Goal: Communication & Community: Answer question/provide support

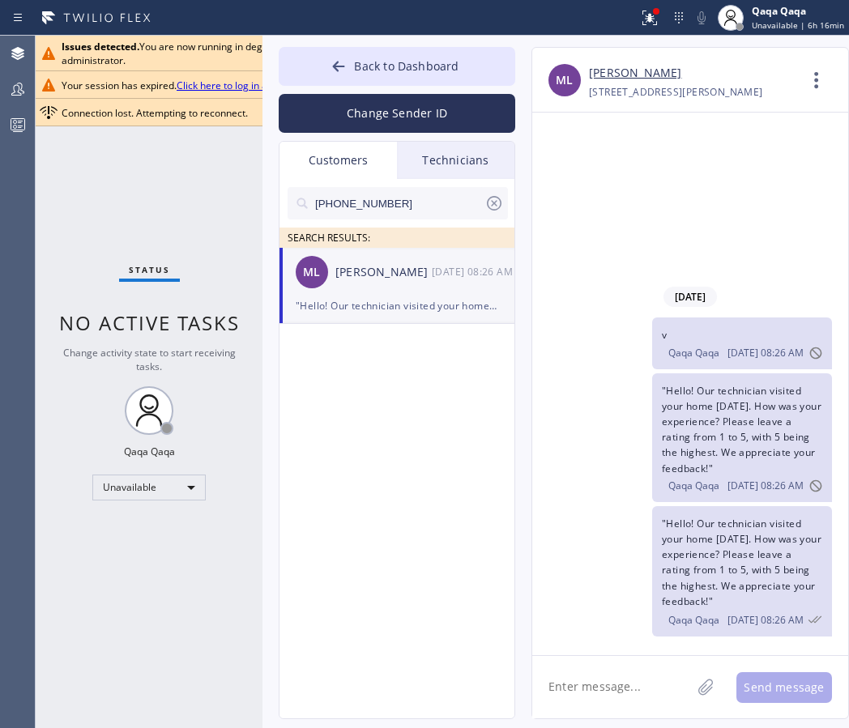
click at [230, 86] on link "Click here to log in again" at bounding box center [232, 86] width 110 height 14
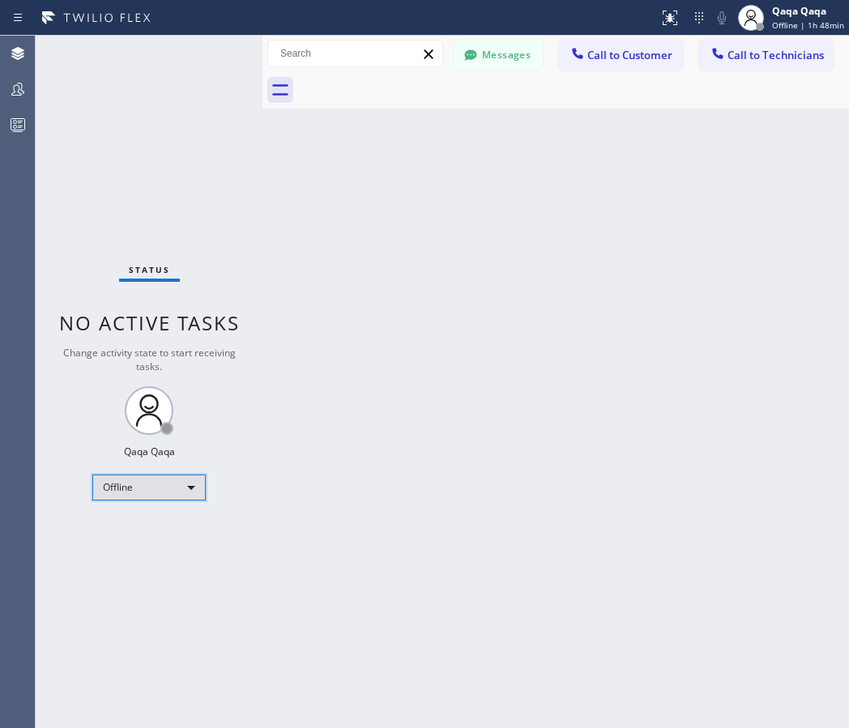
click at [151, 476] on div "Offline" at bounding box center [148, 488] width 113 height 26
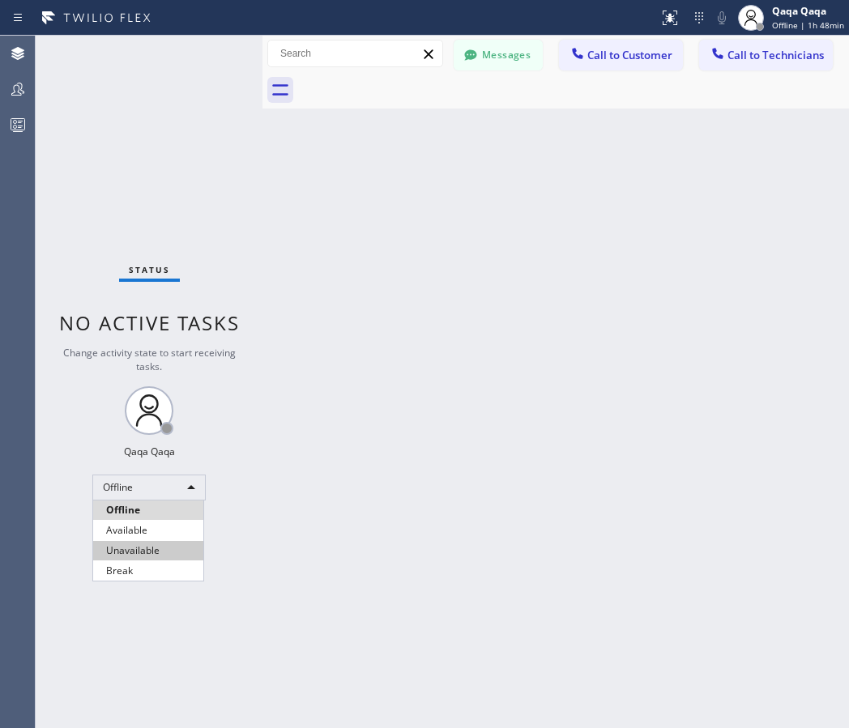
click at [147, 543] on li "Unavailable" at bounding box center [148, 550] width 110 height 19
click at [490, 59] on button "Messages" at bounding box center [497, 55] width 89 height 31
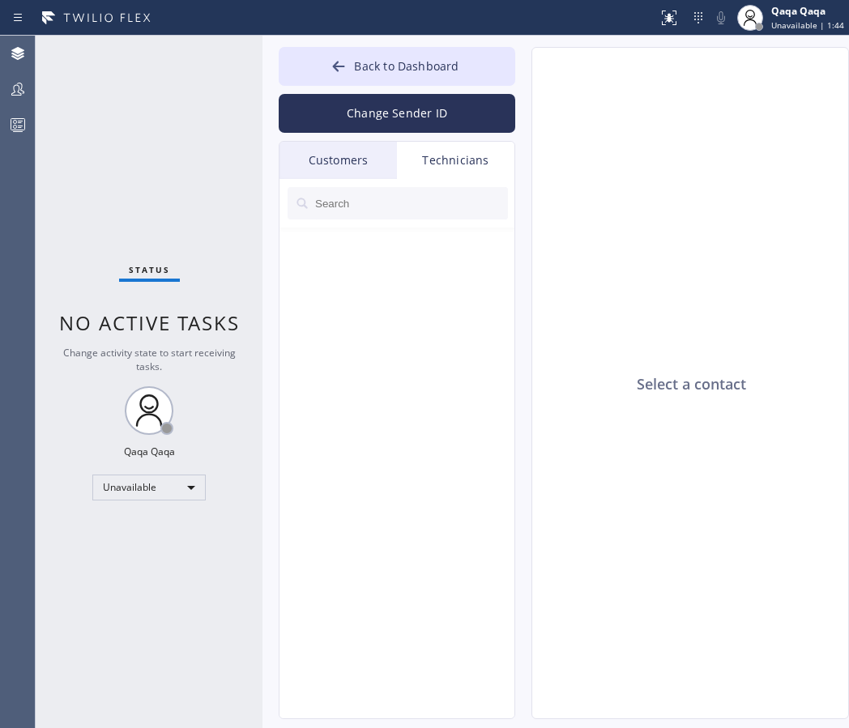
click at [356, 158] on div "Customers" at bounding box center [337, 160] width 117 height 37
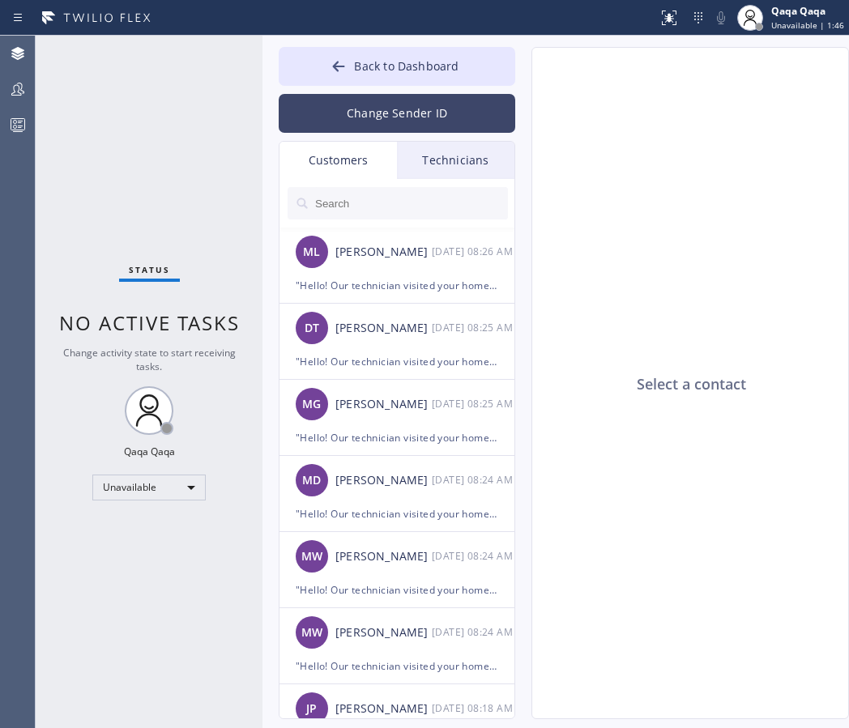
click at [389, 118] on button "Change Sender ID" at bounding box center [397, 113] width 236 height 39
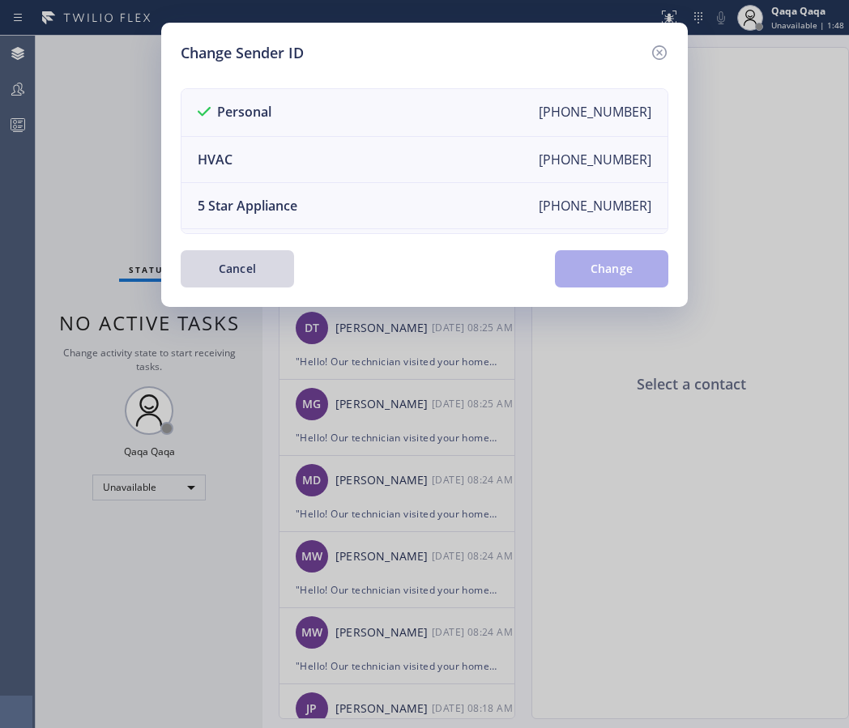
click at [670, 55] on div "Change Sender ID Personal +18889849301 HVAC +18559994417 5 Star Appliance +1855…" at bounding box center [424, 165] width 526 height 284
click at [662, 55] on icon at bounding box center [659, 52] width 15 height 15
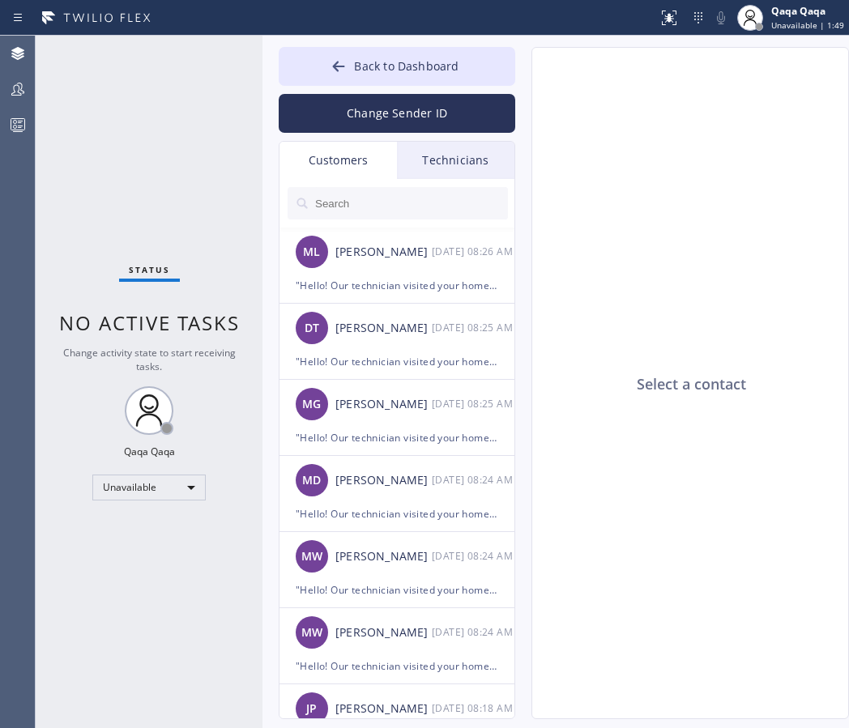
click at [346, 212] on input "text" at bounding box center [410, 203] width 194 height 32
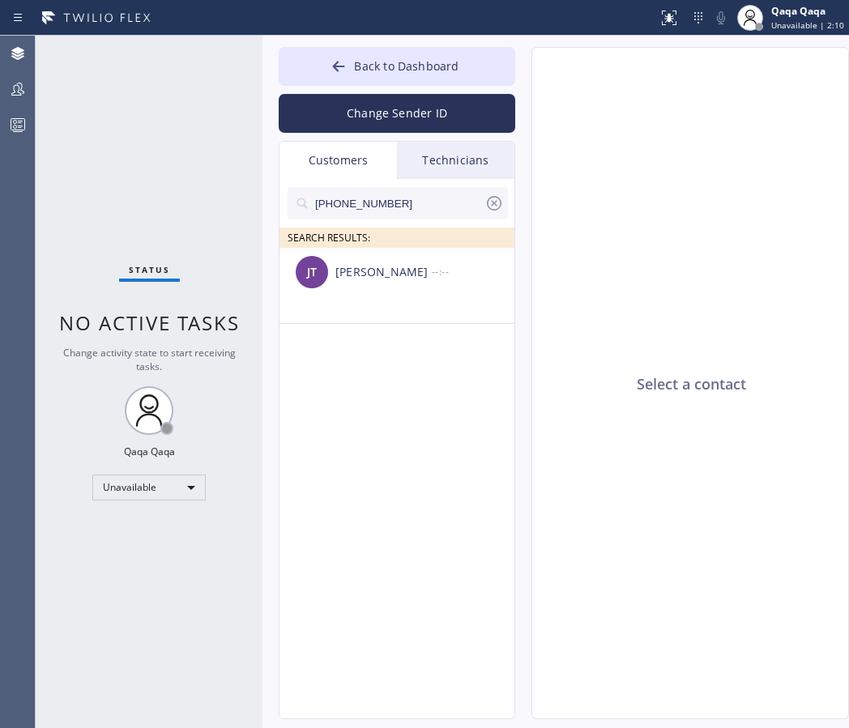
click at [623, 683] on div "Select a contact" at bounding box center [690, 384] width 317 height 672
click at [388, 277] on div "Jessica Thompson" at bounding box center [383, 272] width 96 height 19
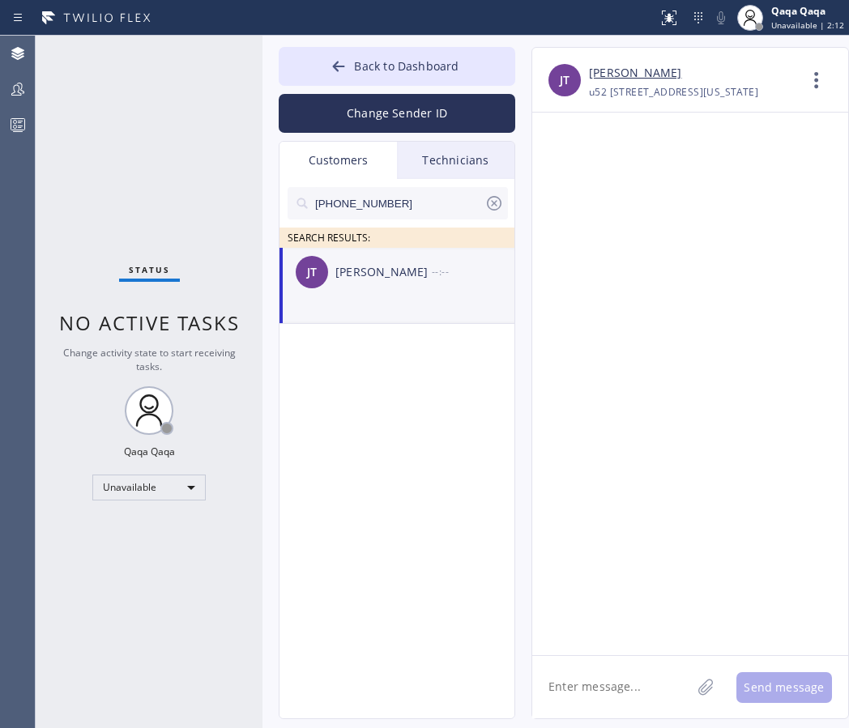
click at [585, 698] on textarea at bounding box center [611, 687] width 159 height 62
paste textarea "Hello! Our technician visited your home today. How was your experience? Please …"
type textarea "Hello! Our technician visited your home today. How was your experience? Please …"
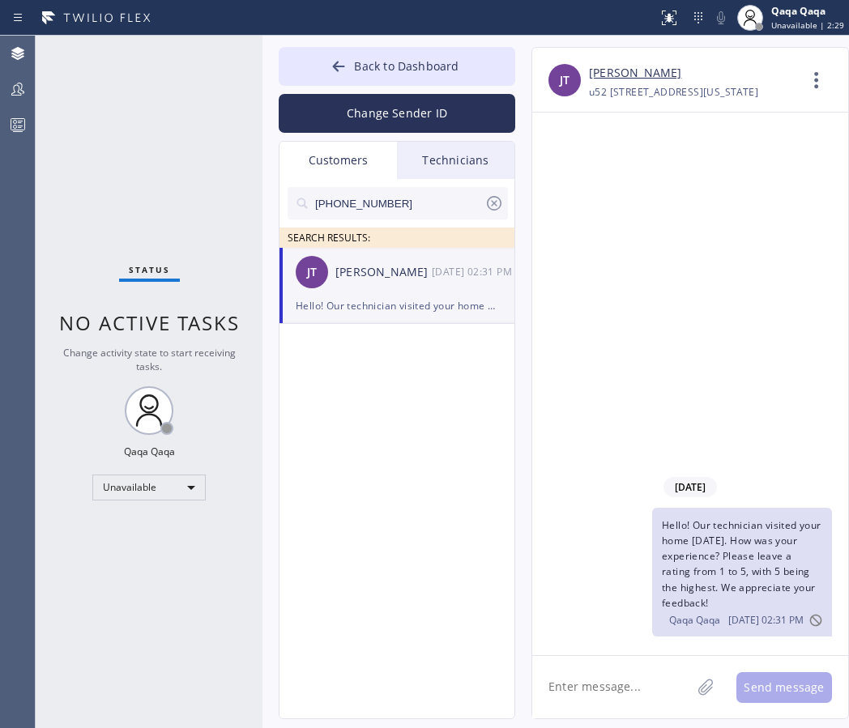
click at [394, 202] on input "(214) 392-7670" at bounding box center [398, 203] width 171 height 32
paste input "781) 424-8705"
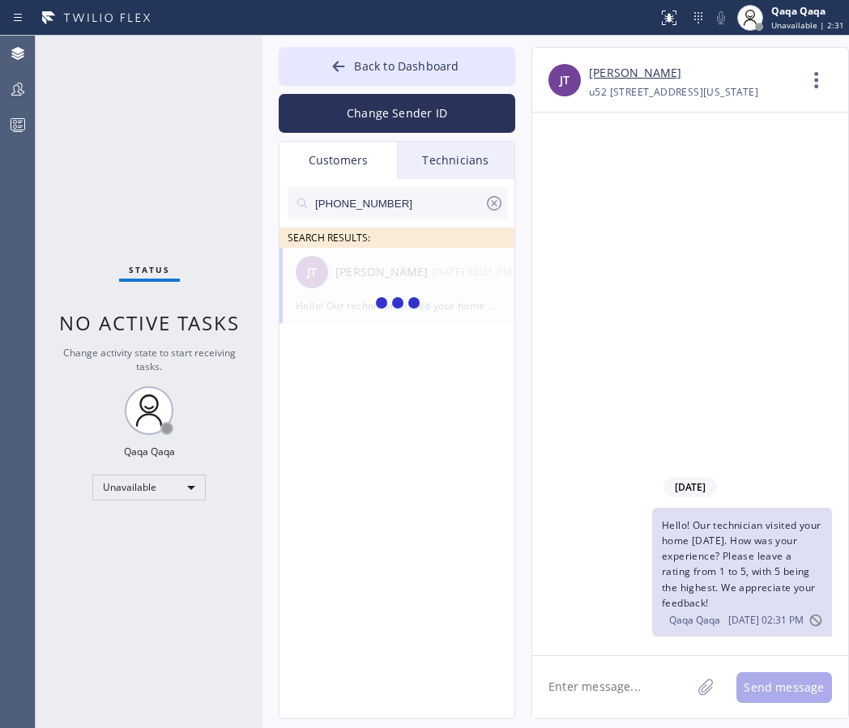
type input "(781) 424-8705"
click at [392, 273] on div "Jessica Delprete" at bounding box center [383, 272] width 96 height 19
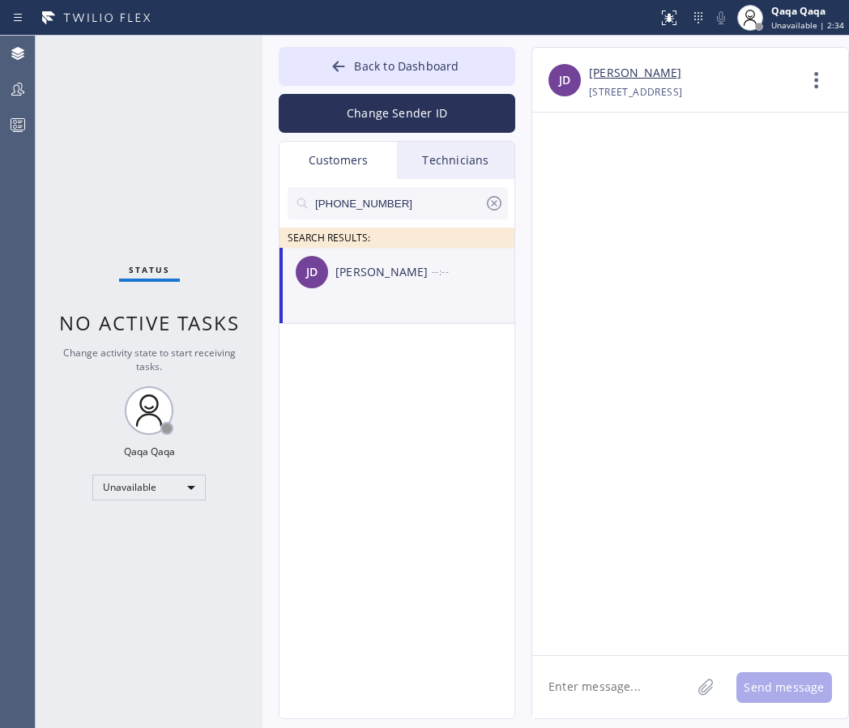
click at [620, 680] on textarea at bounding box center [611, 687] width 159 height 62
paste textarea "Hello! Our technician visited your home today. How was your experience? Please …"
type textarea "Hello! Our technician visited your home today. How was your experience? Please …"
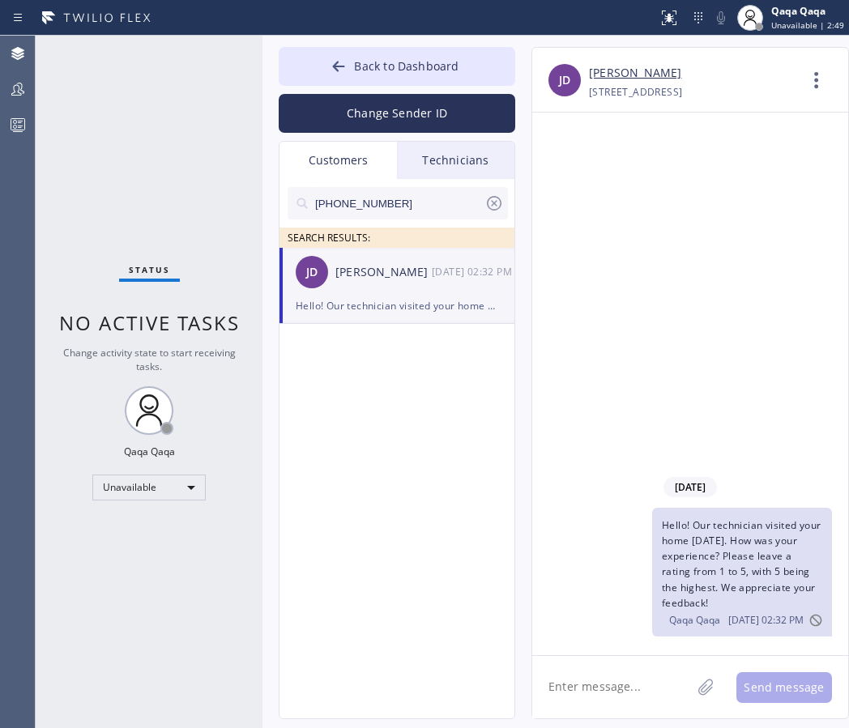
click at [425, 205] on input "(781) 424-8705" at bounding box center [398, 203] width 171 height 32
paste input "617) 775-4498"
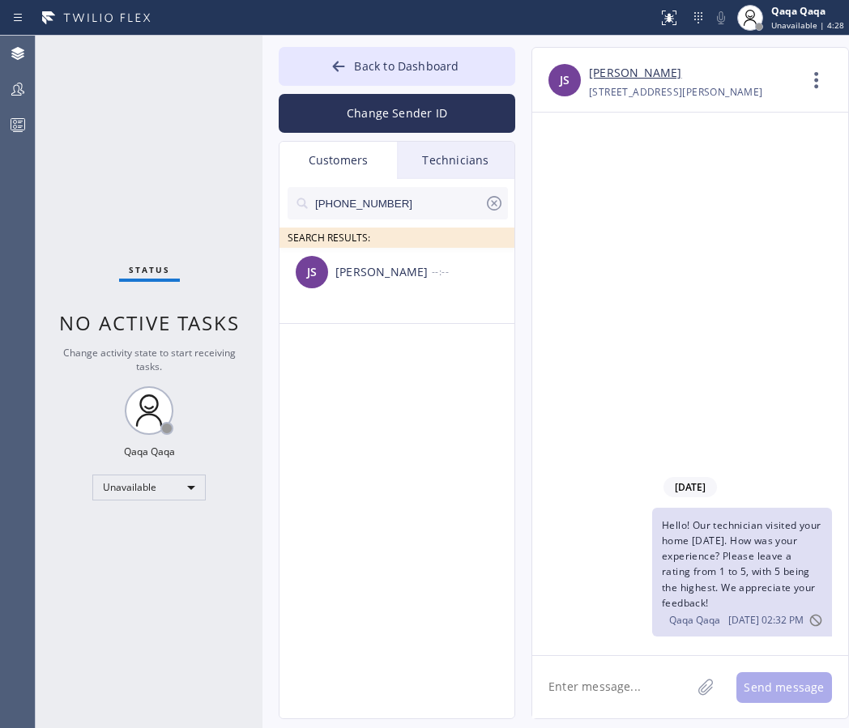
type input "(617) 775-4498"
click at [408, 269] on div "James Strom" at bounding box center [383, 272] width 96 height 19
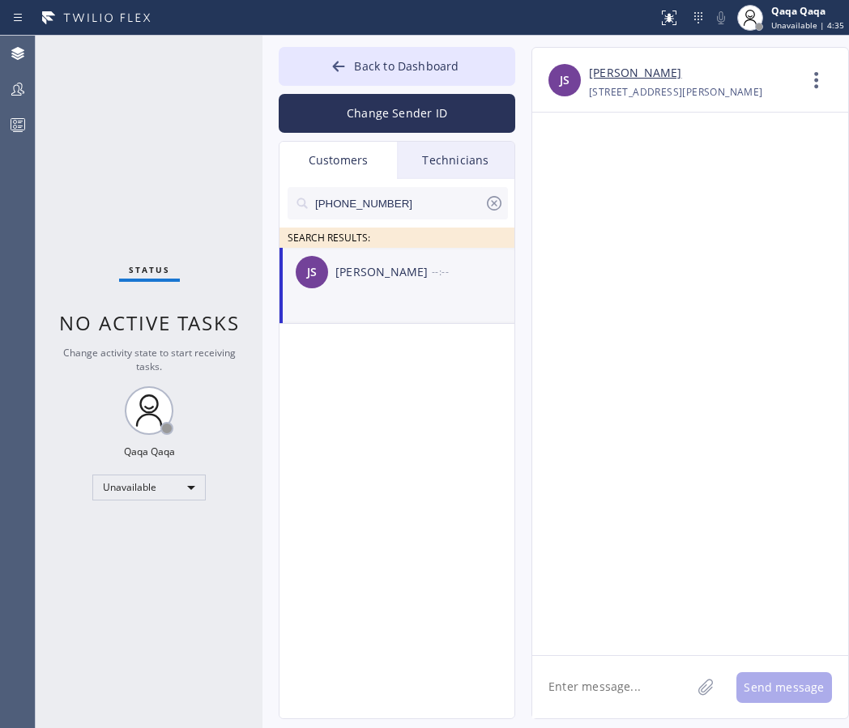
click at [615, 690] on textarea at bounding box center [611, 687] width 159 height 62
paste textarea "Hello! Our technician visited your home today. How was your experience? Please …"
type textarea "Hello! Our technician visited your home today. How was your experience? Please …"
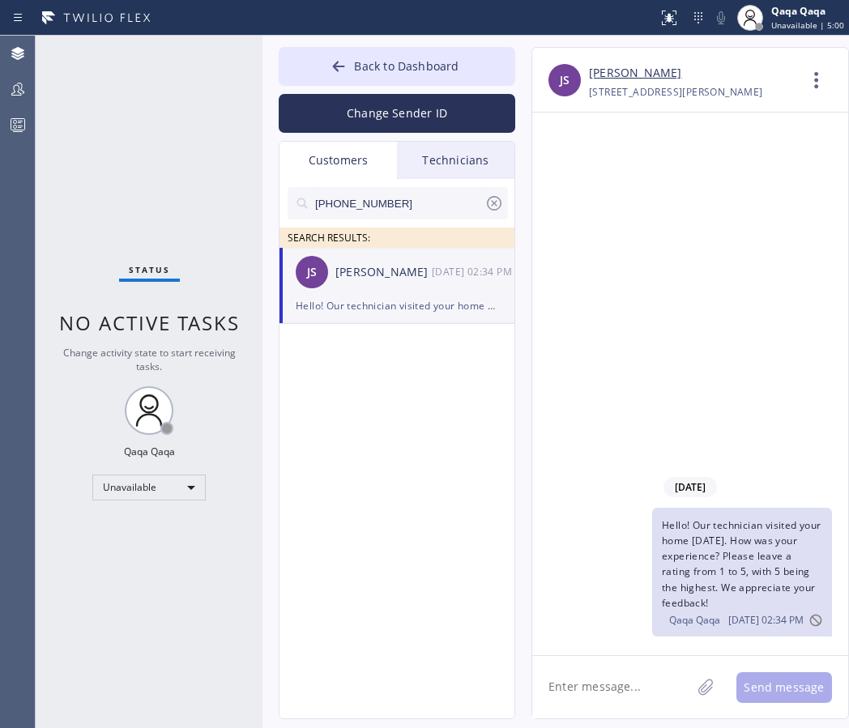
click at [432, 193] on input "(617) 775-4498" at bounding box center [398, 203] width 171 height 32
paste input "917) 907-2156"
type input "(917) 907-2156"
click at [392, 284] on div "PR Peter Ragonetti --:--" at bounding box center [397, 272] width 236 height 49
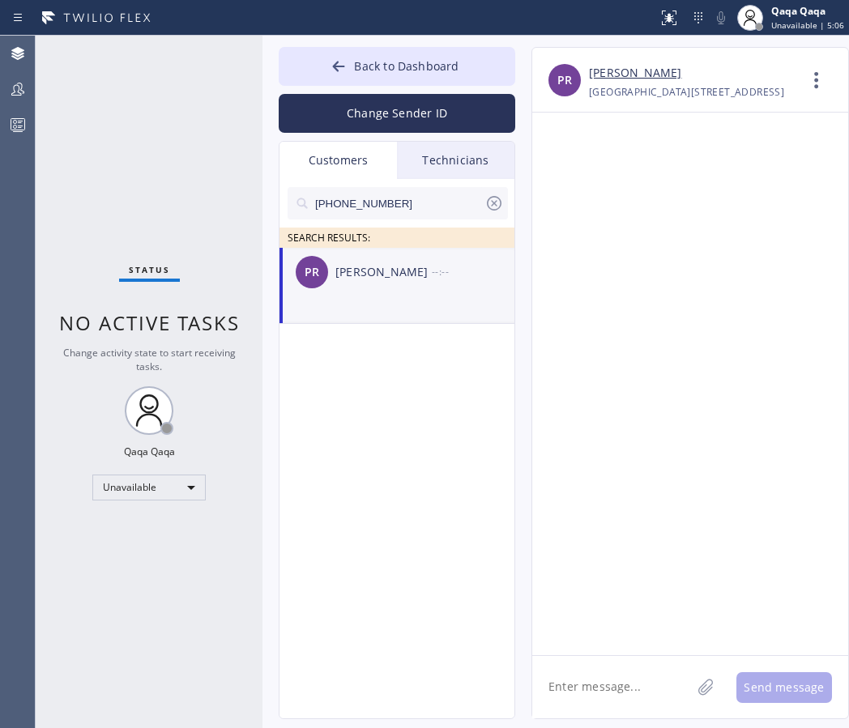
click at [636, 696] on textarea at bounding box center [611, 687] width 159 height 62
paste textarea "Hello! Our technician visited your home today. How was your experience? Please …"
type textarea "Hello! Our technician visited your home today. How was your experience? Please …"
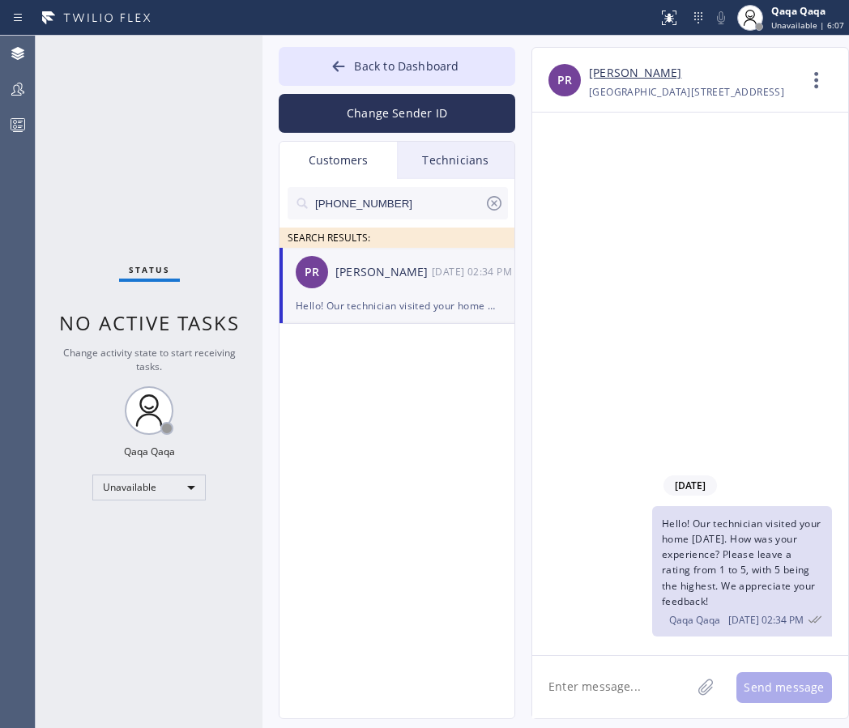
click at [413, 193] on input "(917) 907-2156" at bounding box center [398, 203] width 171 height 32
paste input "317) 518-6332"
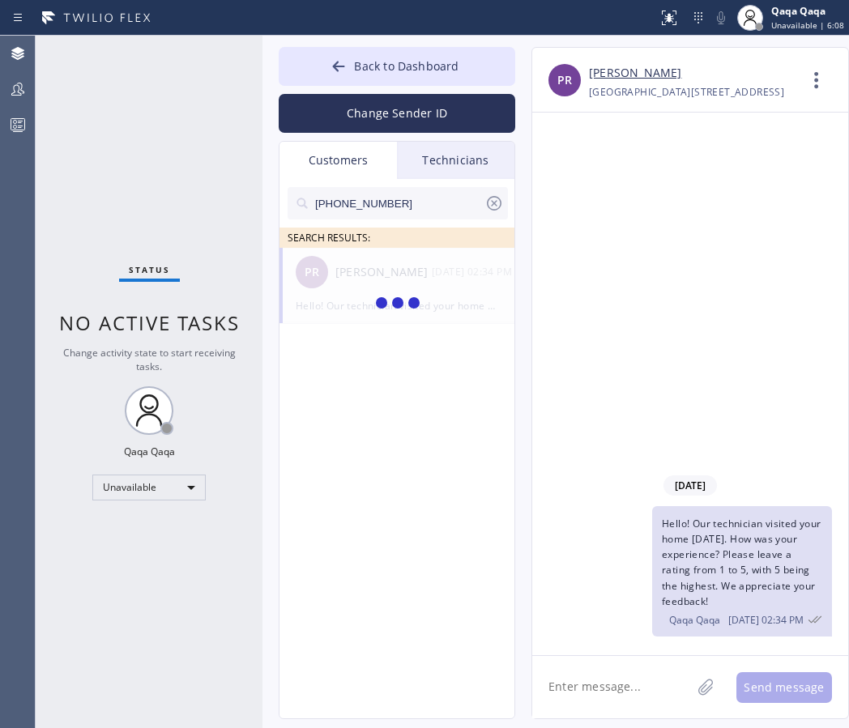
type input "(317) 518-6332"
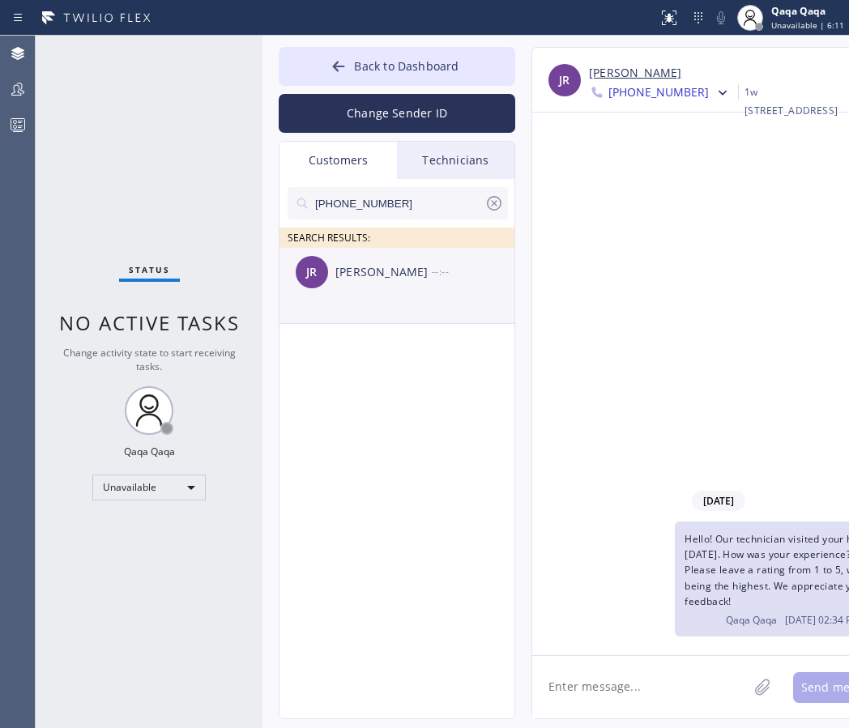
click at [419, 287] on div "JR Julie Racliff --:--" at bounding box center [397, 272] width 236 height 49
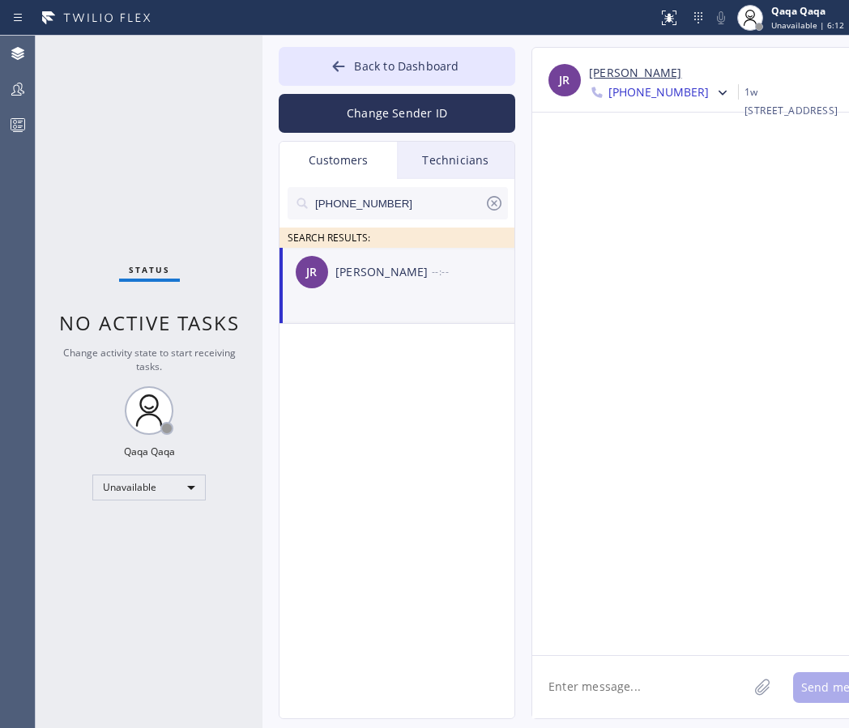
click at [598, 684] on textarea at bounding box center [639, 687] width 215 height 62
paste textarea "Hello! Our technician visited your home today. How was your experience? Please …"
type textarea "Hello! Our technician visited your home today. How was your experience? Please …"
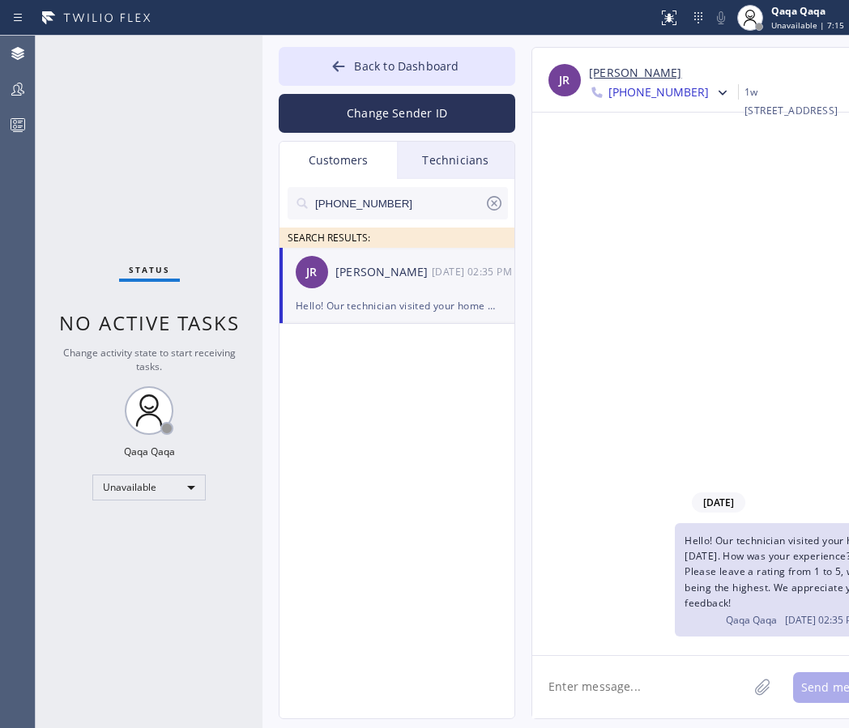
click at [394, 198] on input "(317) 518-6332" at bounding box center [398, 203] width 171 height 32
paste input "214) 763-4903"
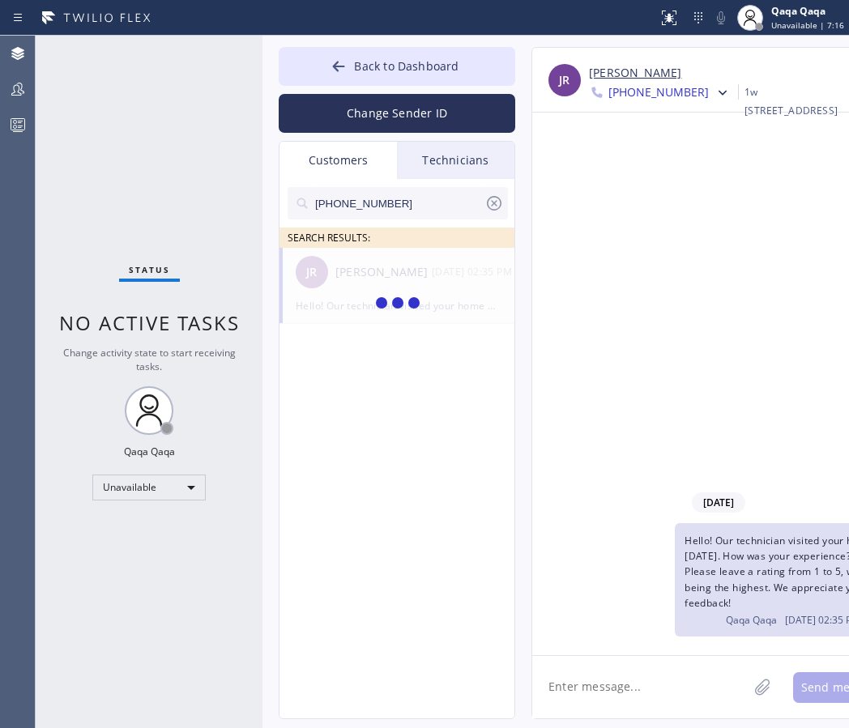
type input "(214) 763-4903"
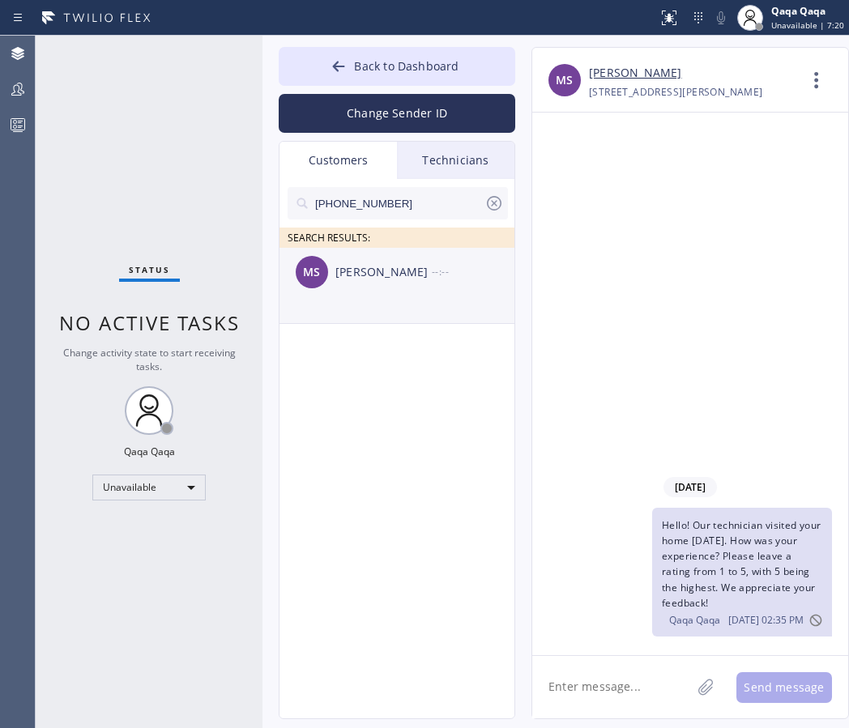
click at [388, 274] on div "Ms. Sylvia" at bounding box center [383, 272] width 96 height 19
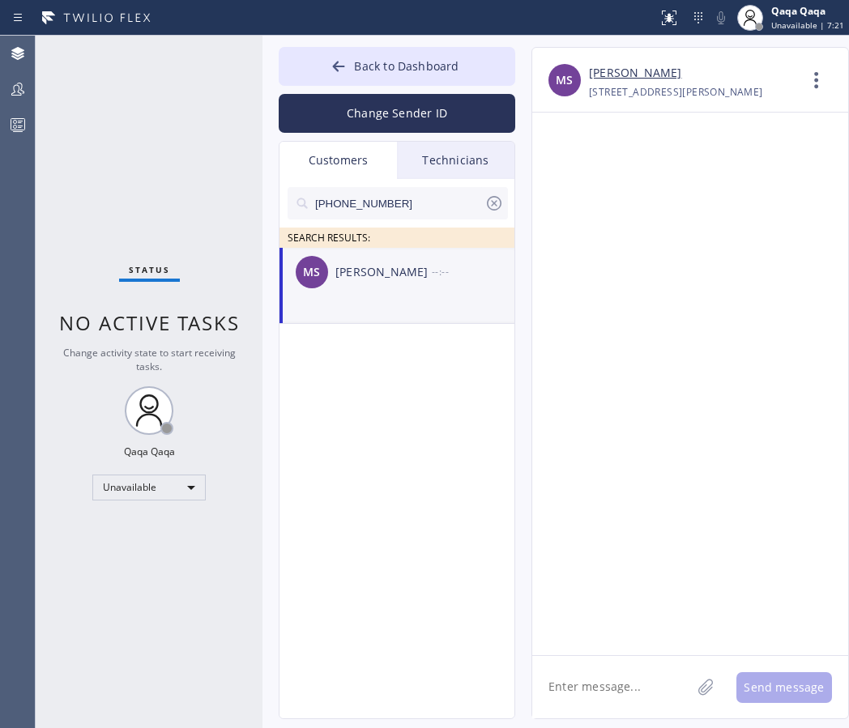
click at [581, 682] on textarea at bounding box center [611, 687] width 159 height 62
paste textarea "Hello! Our technician visited your home today. How was your experience? Please …"
type textarea "Hello! Our technician visited your home today. How was your experience? Please …"
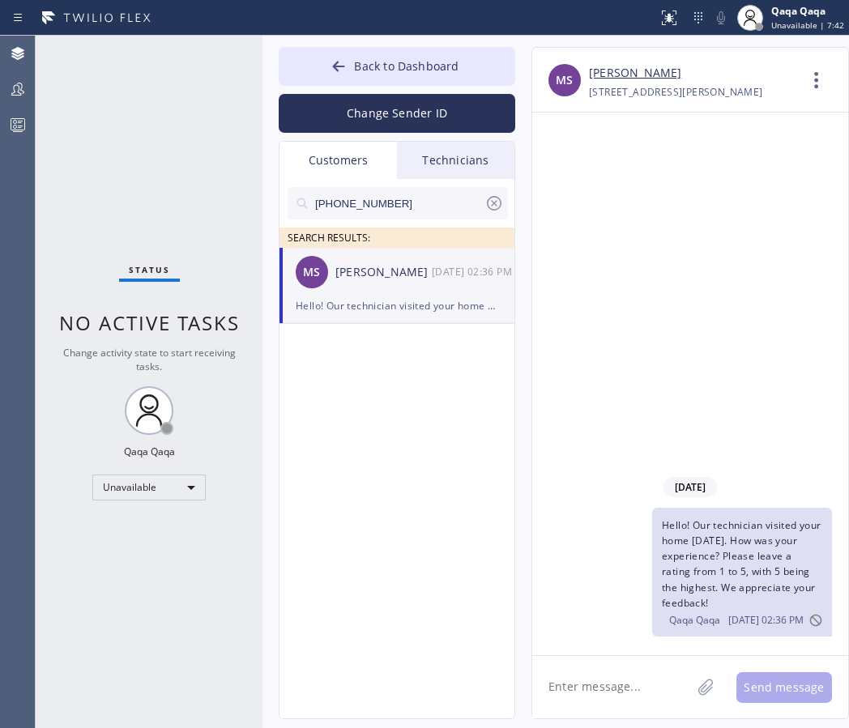
click at [400, 205] on input "(214) 763-4903" at bounding box center [398, 203] width 171 height 32
paste input "469) 831-2504"
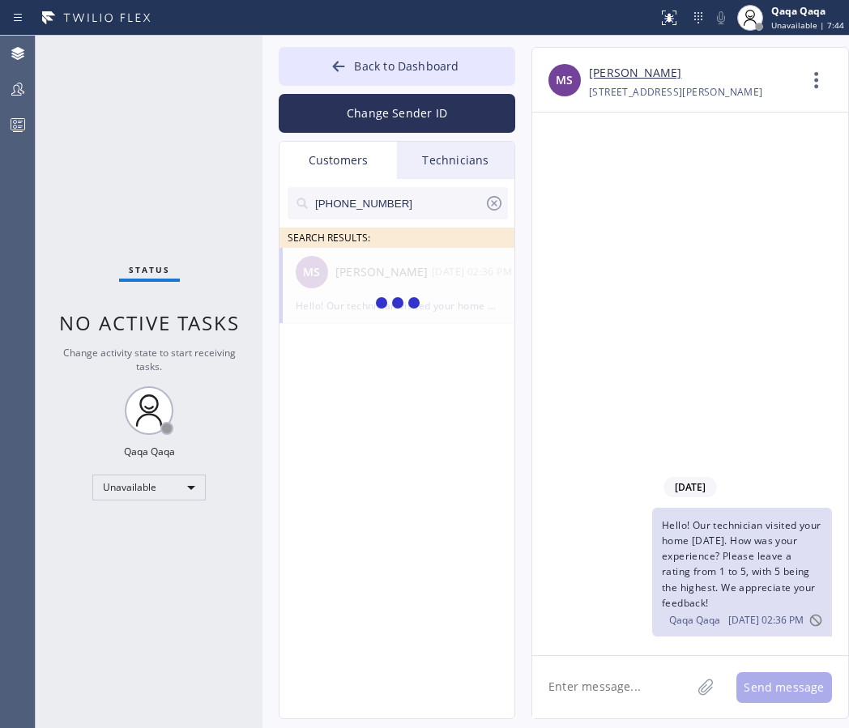
type input "(469) 831-2504"
click at [400, 284] on div "RH Robert Hughes --:--" at bounding box center [397, 272] width 236 height 49
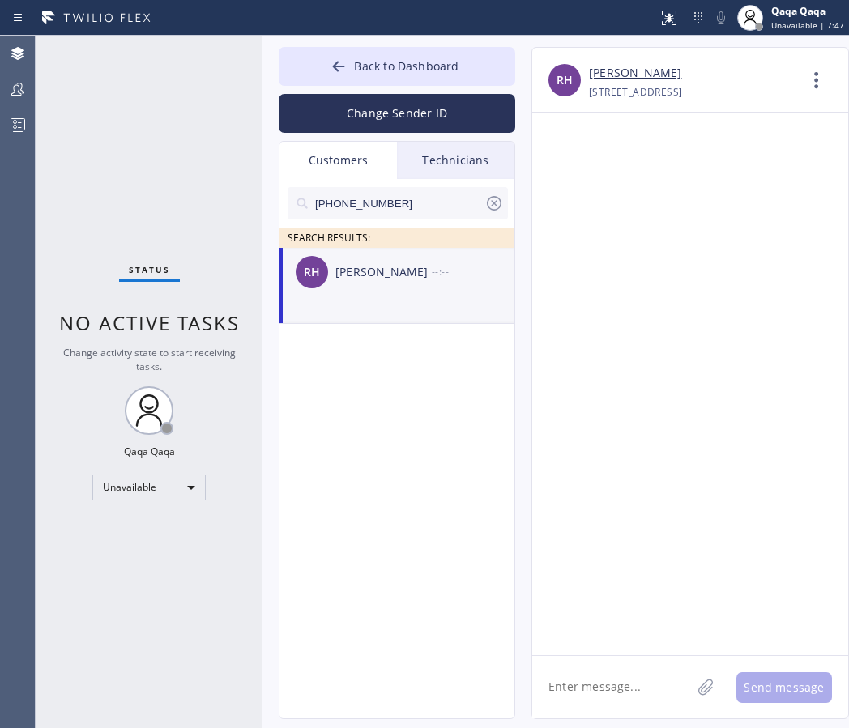
click at [602, 683] on textarea at bounding box center [611, 687] width 159 height 62
paste textarea "Hello! Our technician visited your home today. How was your experience? Please …"
type textarea "Hello! Our technician visited your home today. How was your experience? Please …"
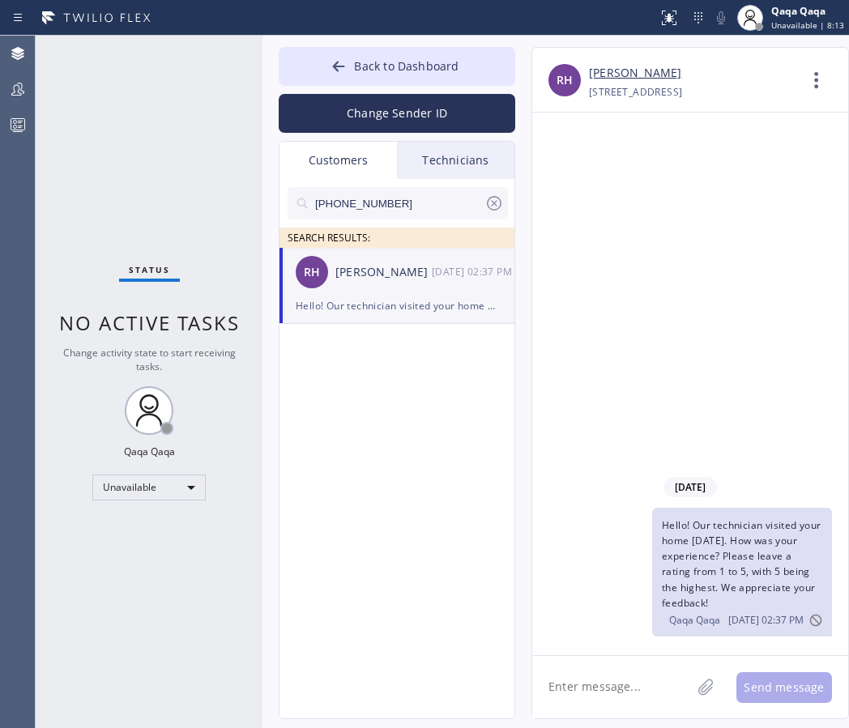
click at [417, 190] on input "(469) 831-2504" at bounding box center [398, 203] width 171 height 32
paste input "720) 839-8596"
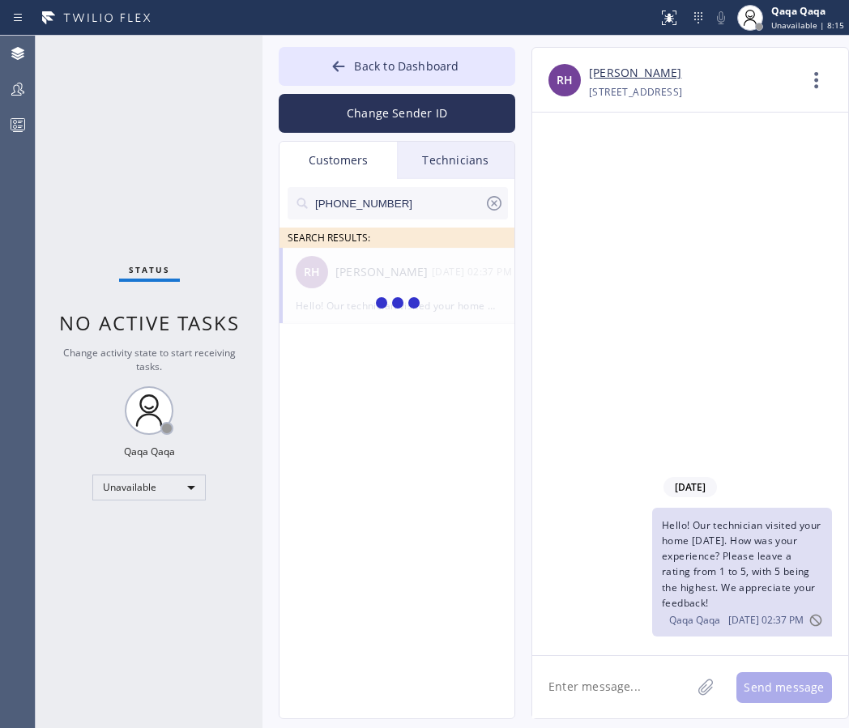
type input "(720) 839-8596"
click at [418, 279] on div "Fred Tomasino" at bounding box center [383, 272] width 96 height 19
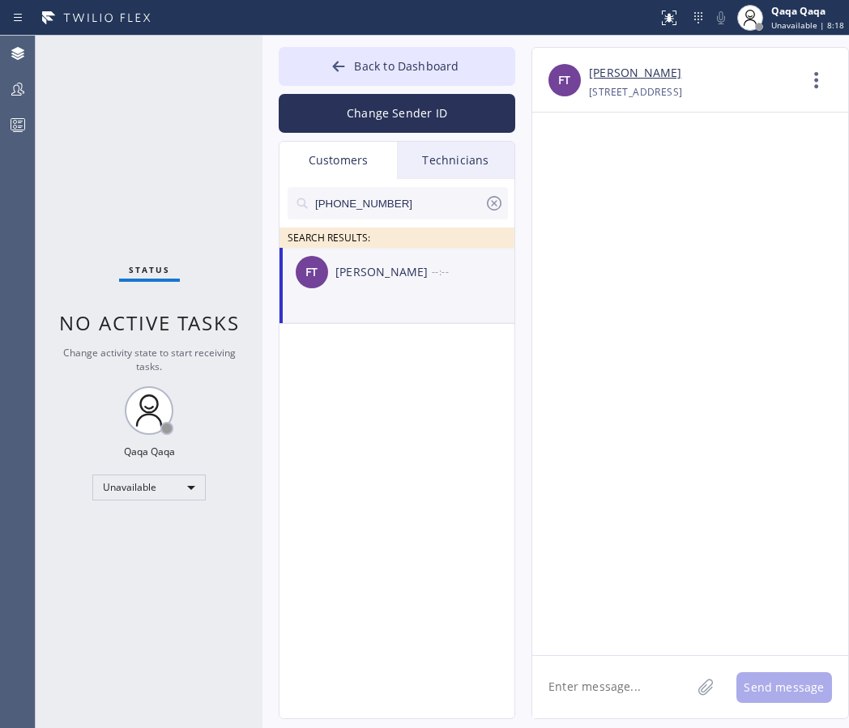
click at [590, 666] on textarea at bounding box center [611, 687] width 159 height 62
paste textarea "Hello! Our technician visited your home today. How was your experience? Please …"
type textarea "Hello! Our technician visited your home today. How was your experience? Please …"
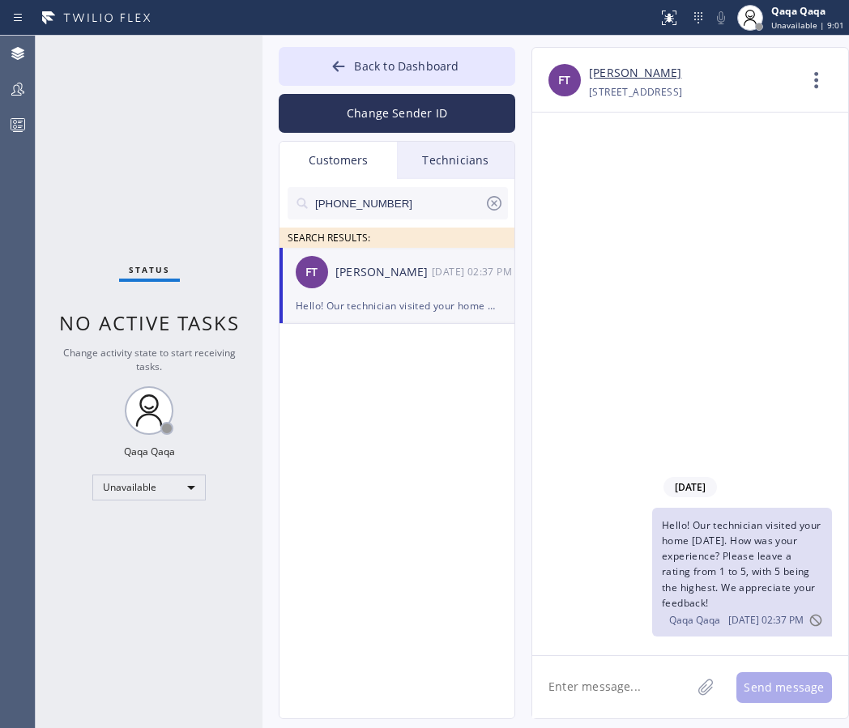
click at [411, 200] on input "(720) 839-8596" at bounding box center [398, 203] width 171 height 32
paste input "215-6500"
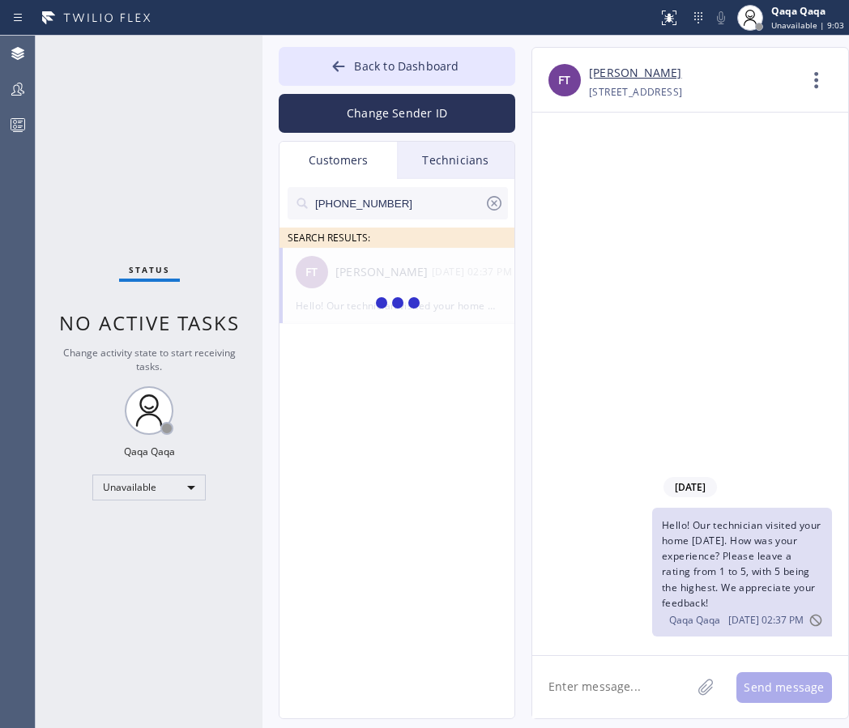
type input "(720) 215-6500"
click at [394, 279] on div "Susan Fullerton" at bounding box center [383, 272] width 96 height 19
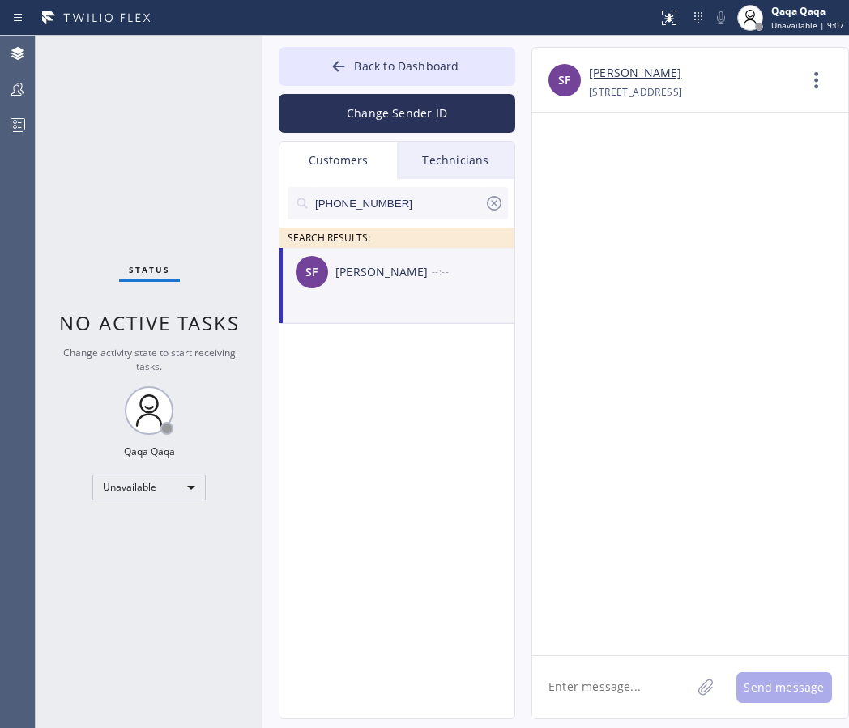
click at [619, 694] on textarea at bounding box center [611, 687] width 159 height 62
paste textarea "Hello! Our technician visited your home today. How was your experience? Please …"
type textarea "Hello! Our technician visited your home today. How was your experience? Please …"
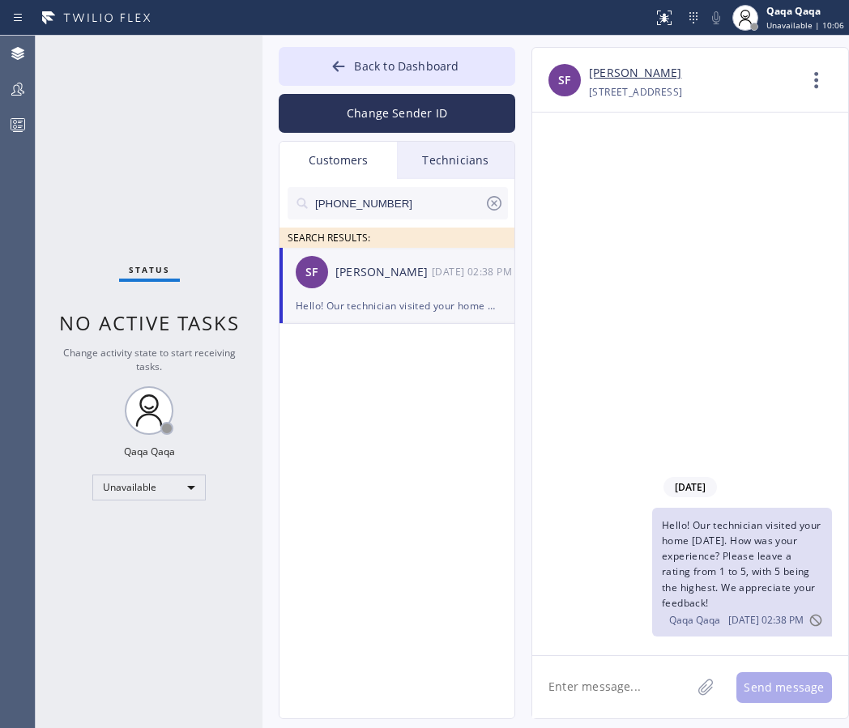
click at [358, 198] on input "(720) 215-6500" at bounding box center [398, 203] width 171 height 32
paste input "310) 871-0094"
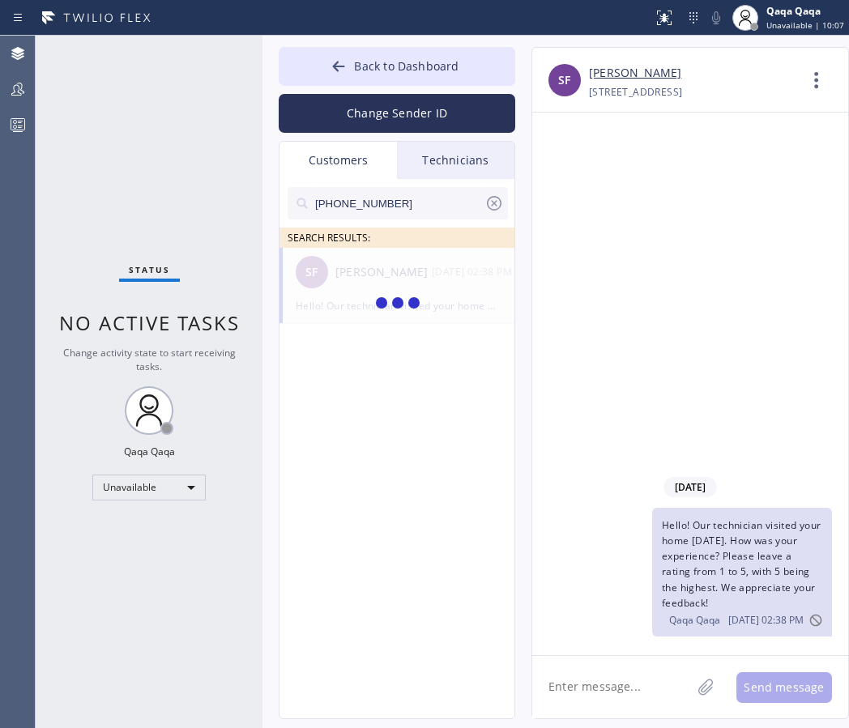
type input "(310) 871-0094"
click at [391, 289] on div "SR Sam Roberts --:--" at bounding box center [397, 272] width 236 height 49
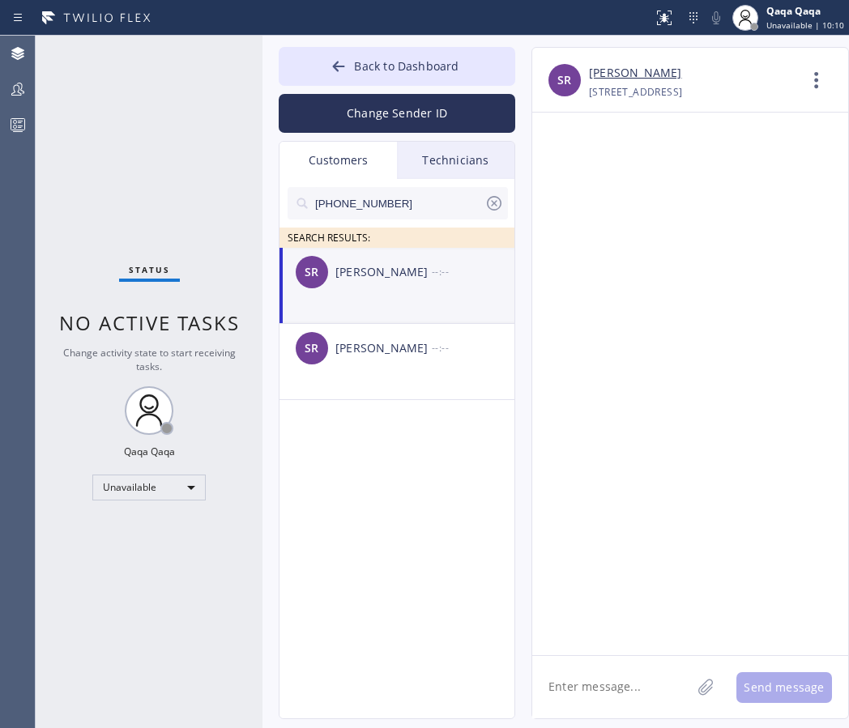
click at [603, 666] on textarea at bounding box center [611, 687] width 159 height 62
paste textarea "Hello! Our technician visited your home today. How was your experience? Please …"
type textarea "Hello! Our technician visited your home today. How was your experience? Please …"
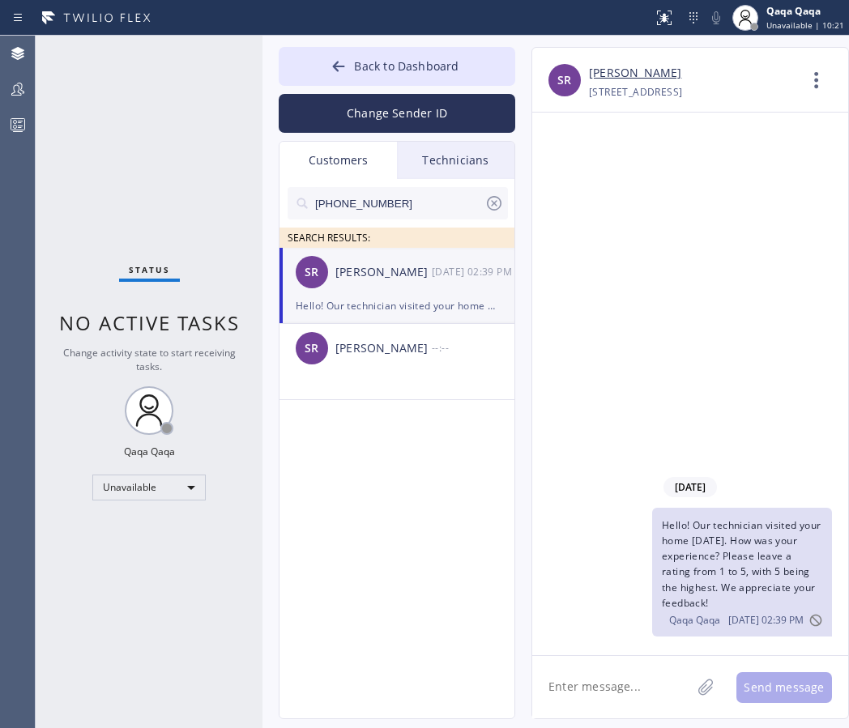
click at [399, 198] on input "(310) 871-0094" at bounding box center [398, 203] width 171 height 32
paste input "808) 212-6325"
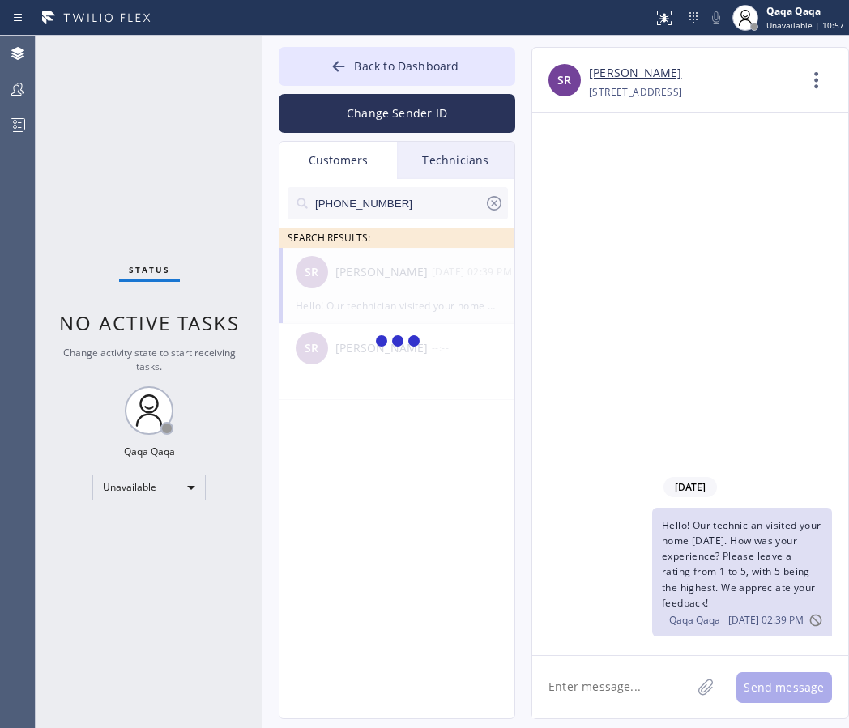
type input "(808) 212-6325"
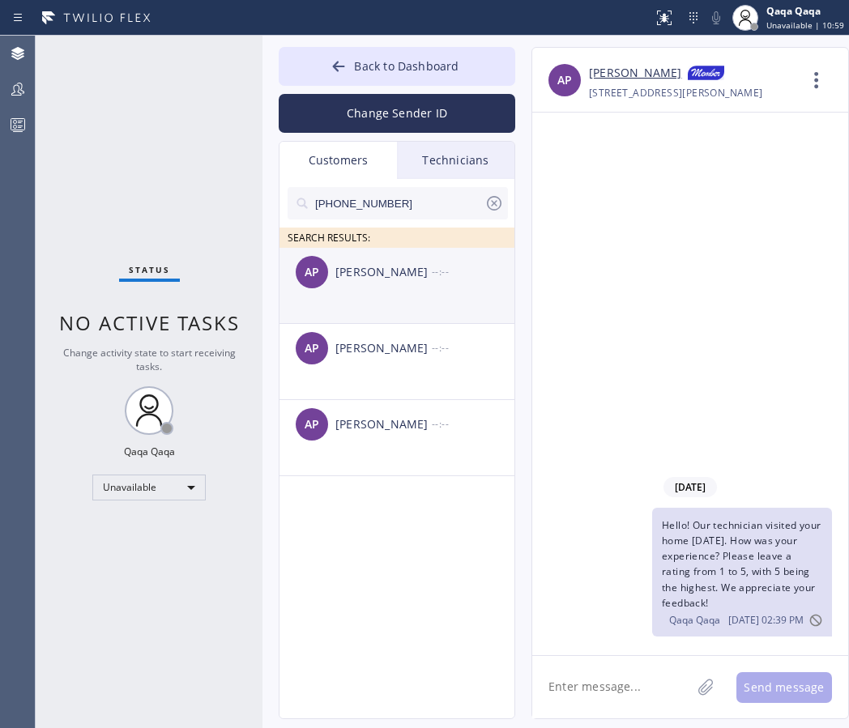
click at [406, 287] on div "AP Andrea Powell --:--" at bounding box center [397, 272] width 236 height 49
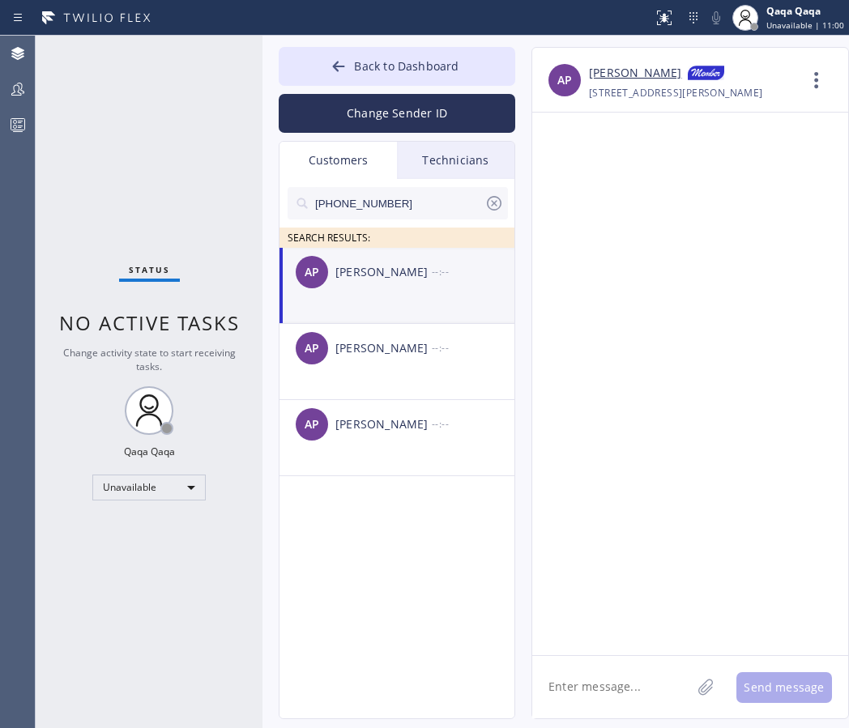
click at [606, 681] on textarea at bounding box center [611, 687] width 159 height 62
paste textarea "Hello! Our technician visited your home today. How was your experience? Please …"
type textarea "Hello! Our technician visited your home today. How was your experience? Please …"
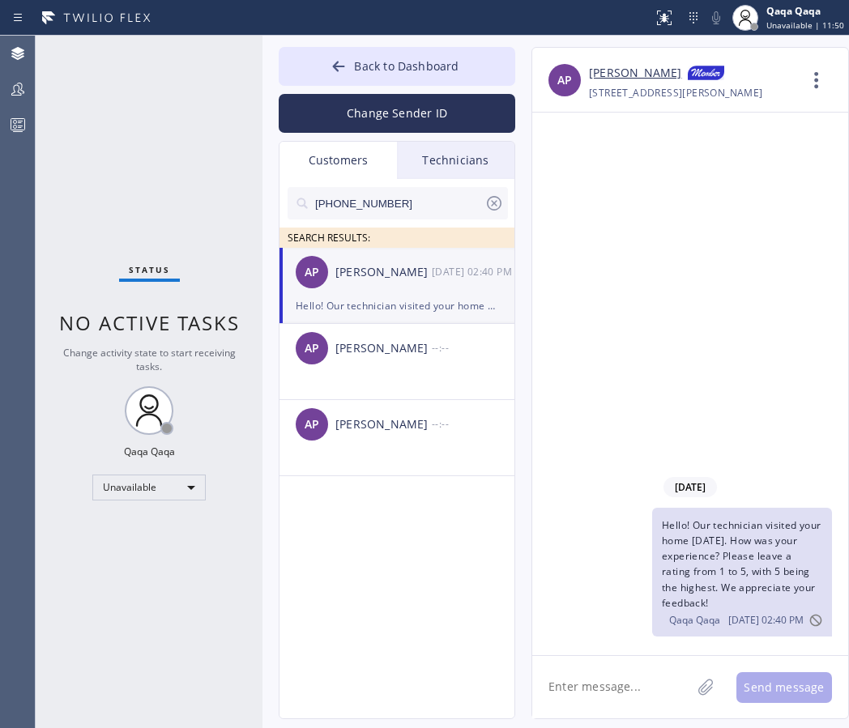
click at [381, 206] on input "(808) 212-6325" at bounding box center [398, 203] width 171 height 32
paste input "5) 448-2413"
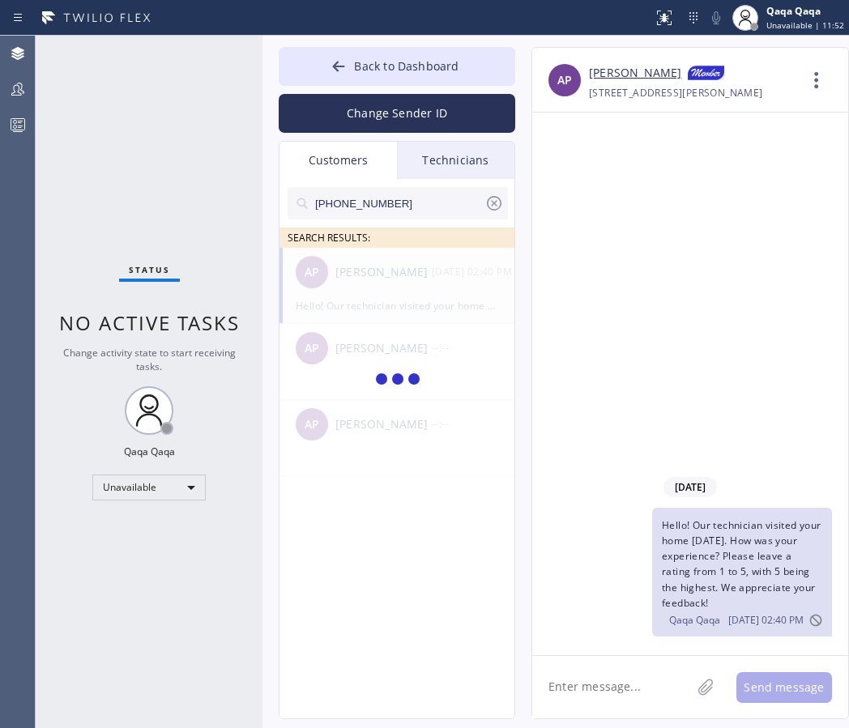
type input "(805) 448-2413"
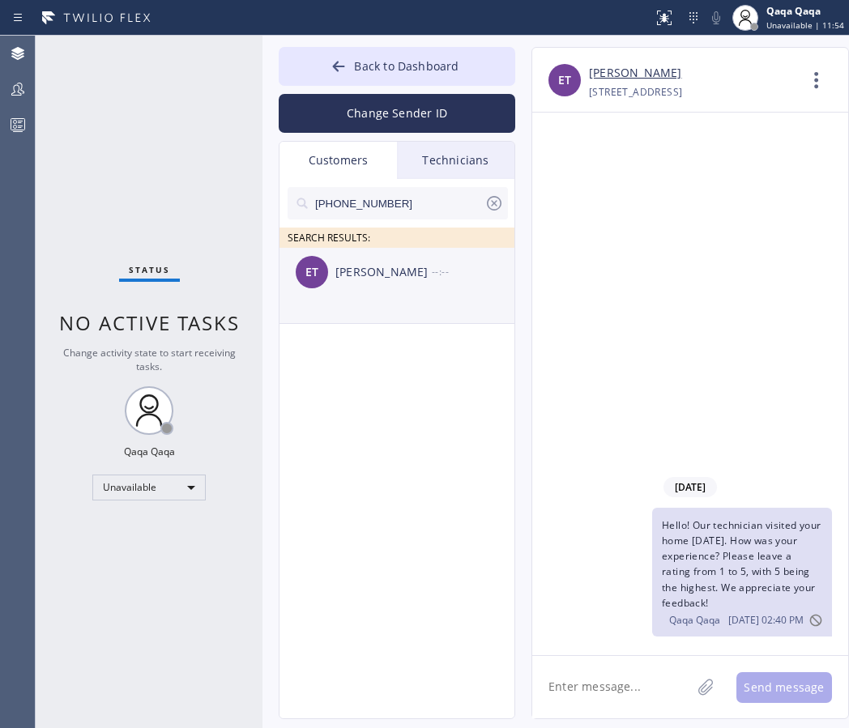
click at [369, 271] on div "Elisa Trowbridge" at bounding box center [383, 272] width 96 height 19
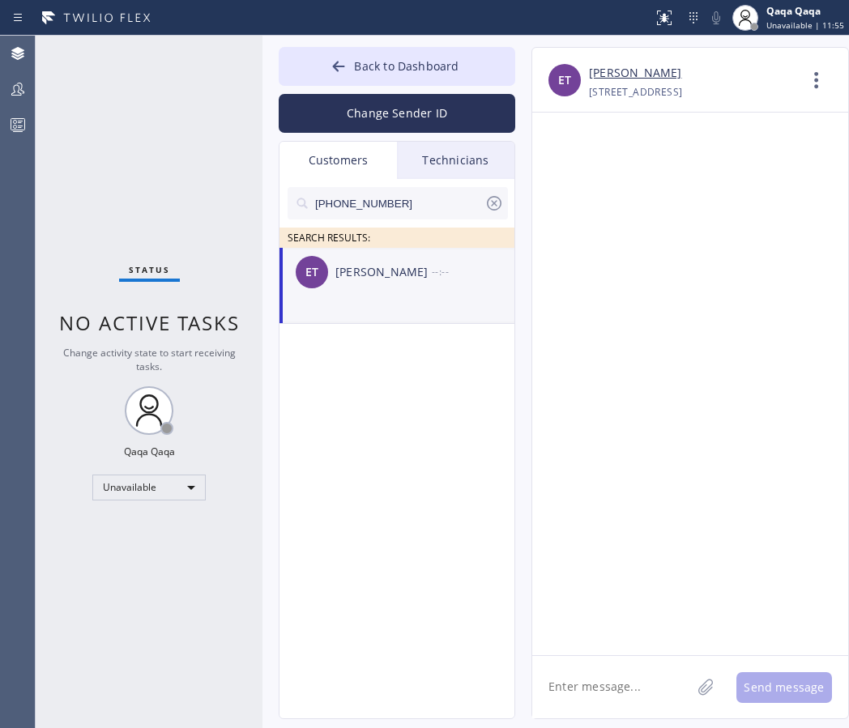
click at [650, 683] on textarea at bounding box center [611, 687] width 159 height 62
paste textarea "Hello! Our technician visited your home today. How was your experience? Please …"
type textarea "Hello! Our technician visited your home today. How was your experience? Please …"
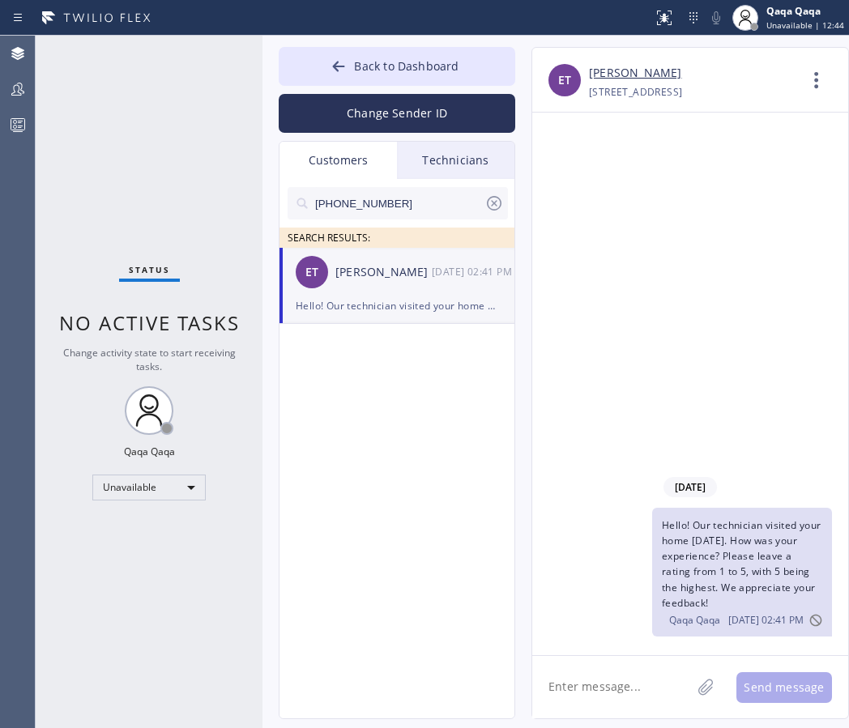
click at [398, 204] on input "(805) 448-2413" at bounding box center [398, 203] width 171 height 32
paste input "310) 651-0116"
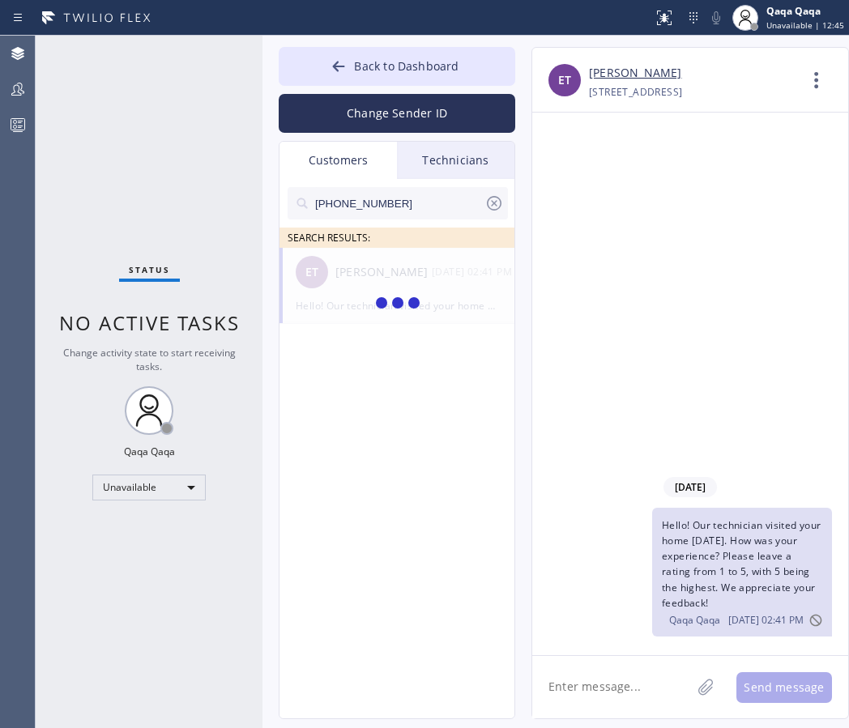
type input "(310) 651-0116"
click at [348, 275] on div "Gloria Wong" at bounding box center [383, 272] width 96 height 19
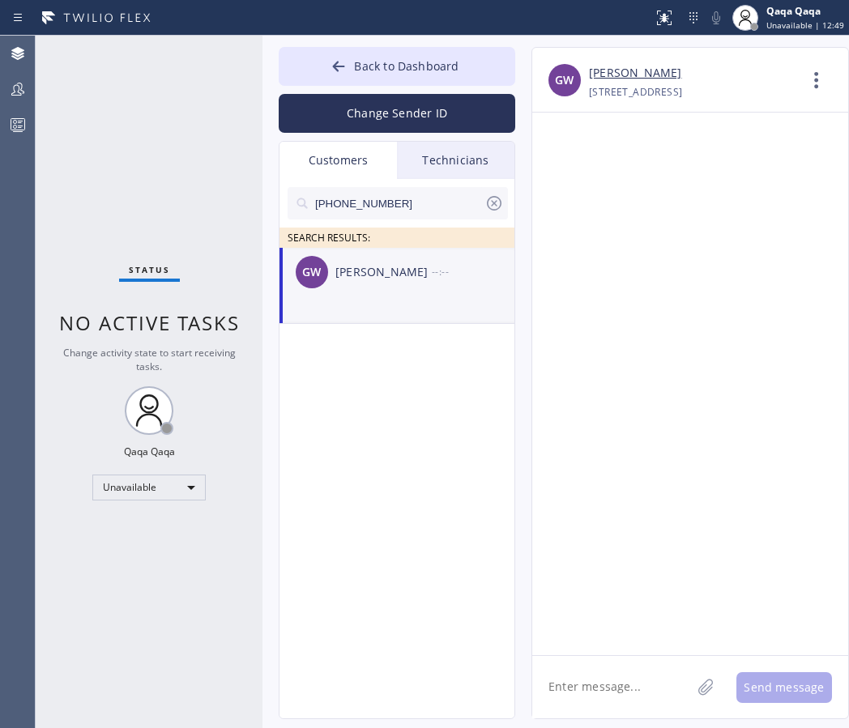
click at [628, 695] on textarea at bounding box center [611, 687] width 159 height 62
paste textarea "Hello! Our technician visited your home today. How was your experience? Please …"
type textarea "Hello! Our technician visited your home today. How was your experience? Please …"
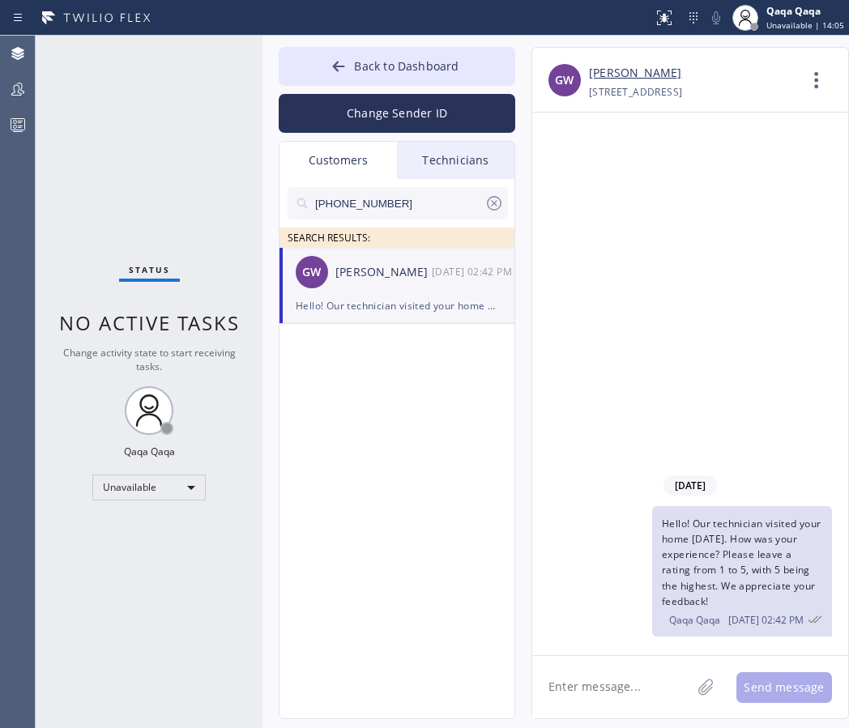
click at [397, 192] on input "(310) 651-0116" at bounding box center [398, 203] width 171 height 32
paste input "747) 263-5211"
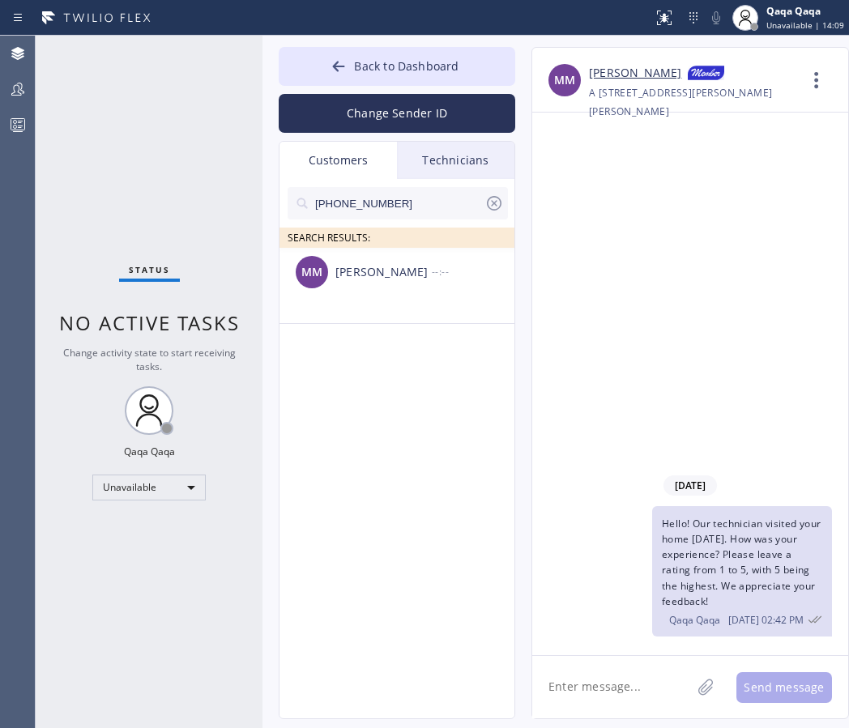
type input "(747) 263-5211"
click at [394, 275] on div "Mark Mcmaren" at bounding box center [383, 272] width 96 height 19
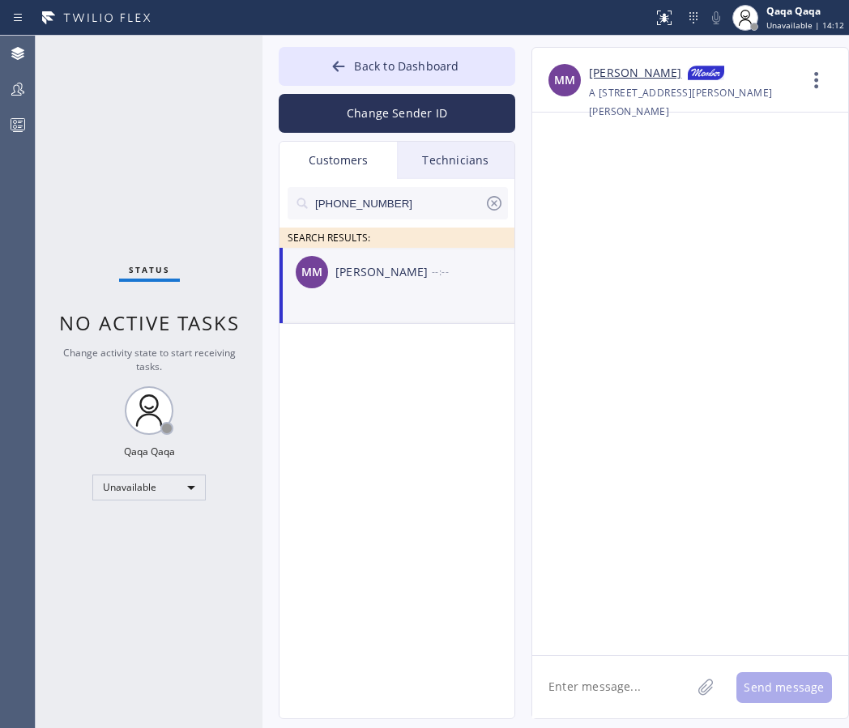
click at [604, 687] on textarea at bounding box center [611, 687] width 159 height 62
paste textarea "Hello! Our technician visited your home today. How was your experience? Please …"
type textarea "Hello! Our technician visited your home today. How was your experience? Please …"
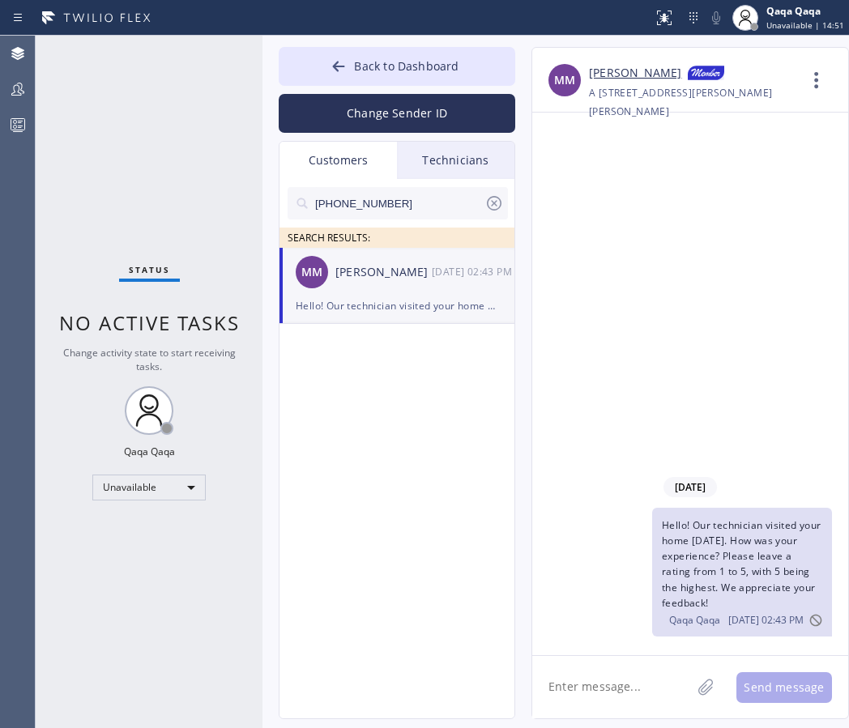
click at [402, 198] on input "(747) 263-5211" at bounding box center [398, 203] width 171 height 32
paste input "805) 705-4649"
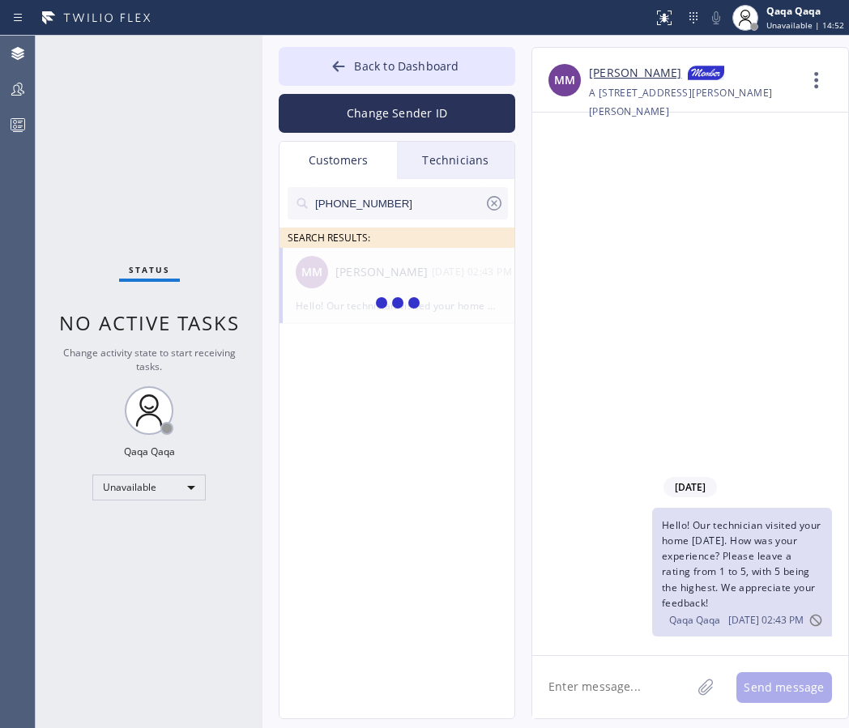
type input "(805) 705-4649"
click at [373, 268] on div "Mike Wilson" at bounding box center [383, 272] width 96 height 19
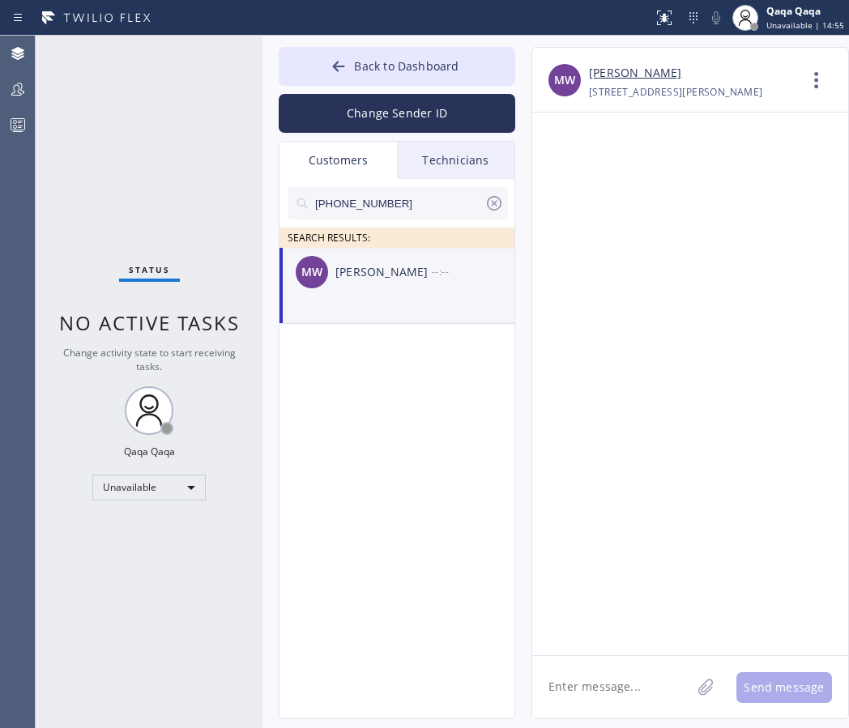
click at [597, 676] on textarea at bounding box center [611, 687] width 159 height 62
paste textarea "Hello! Our technician visited your home today. How was your experience? Please …"
type textarea "Hello! Our technician visited your home today. How was your experience? Please …"
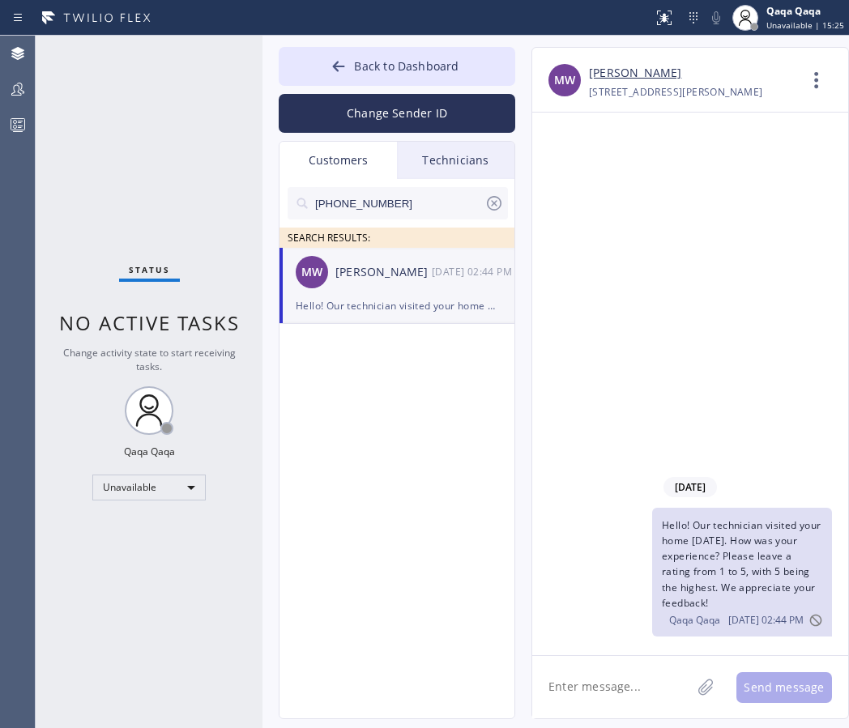
click at [369, 200] on input "(805) 705-4649" at bounding box center [398, 203] width 171 height 32
paste input "310) 391-9671"
click at [381, 280] on div "Judy Shioshita" at bounding box center [383, 272] width 96 height 19
click at [398, 287] on div "JS Judy Shioshita 09/02 04:05 PM" at bounding box center [397, 272] width 236 height 49
click at [382, 206] on input "(310) 391-9671" at bounding box center [398, 203] width 171 height 32
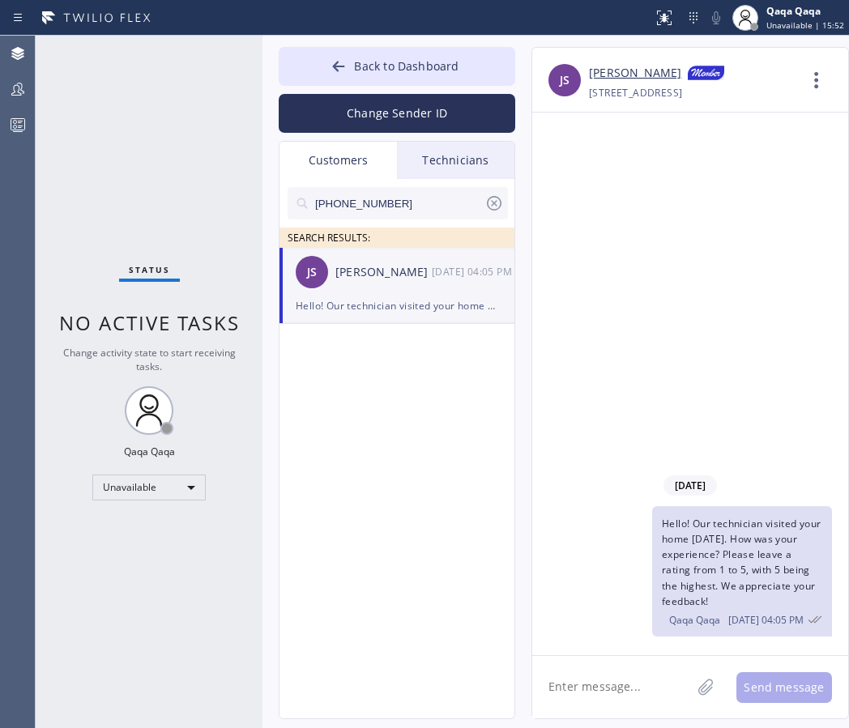
paste input "805) 367-620"
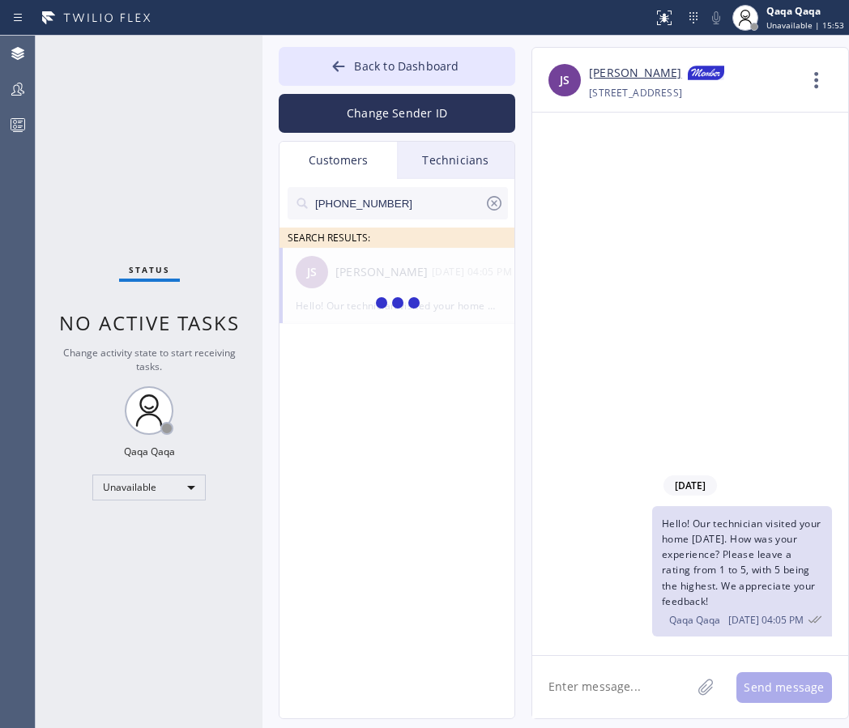
type input "(805) 367-6201"
click at [360, 268] on div "Hannah Smith" at bounding box center [383, 272] width 96 height 19
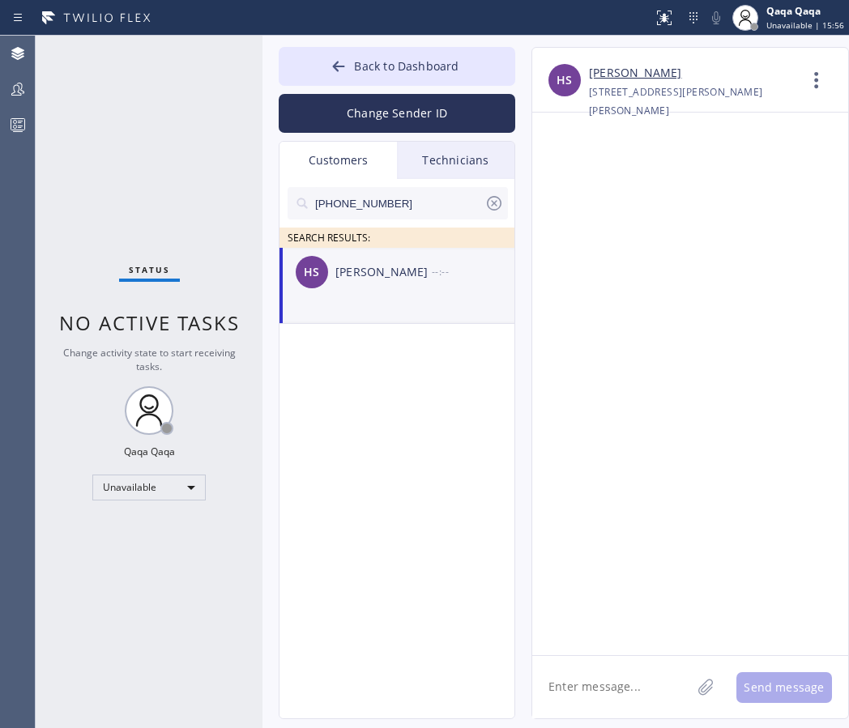
click at [619, 688] on textarea at bounding box center [611, 687] width 159 height 62
paste textarea "Hello! Our technician visited your home today. How was your experience? Please …"
type textarea "Hello! Our technician visited your home today. How was your experience? Please …"
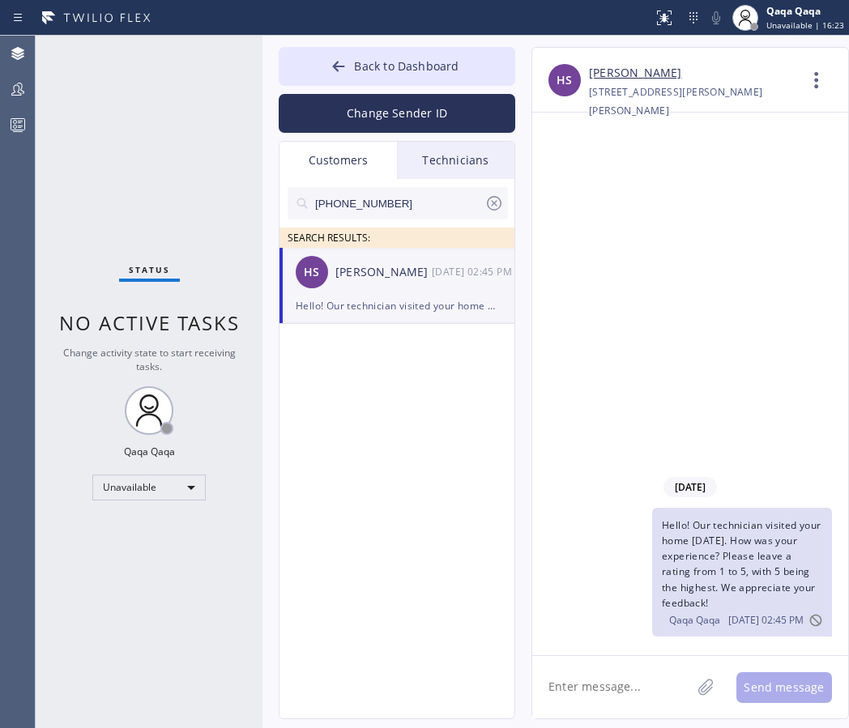
click at [415, 201] on input "(805) 367-6201" at bounding box center [398, 203] width 171 height 32
paste input "213) 446-6087"
type input "(213) 446-6087"
click at [452, 266] on div "--:--" at bounding box center [474, 271] width 84 height 19
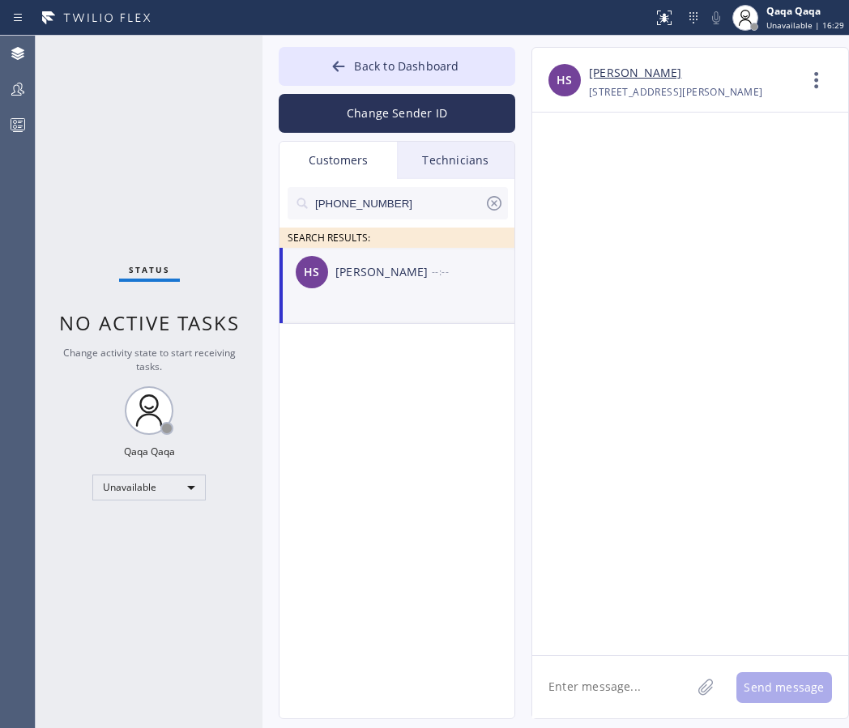
click at [610, 676] on textarea at bounding box center [611, 687] width 159 height 62
paste textarea "Hello! Our technician visited your home today. How was your experience? Please …"
type textarea "Hello! Our technician visited your home today. How was your experience? Please …"
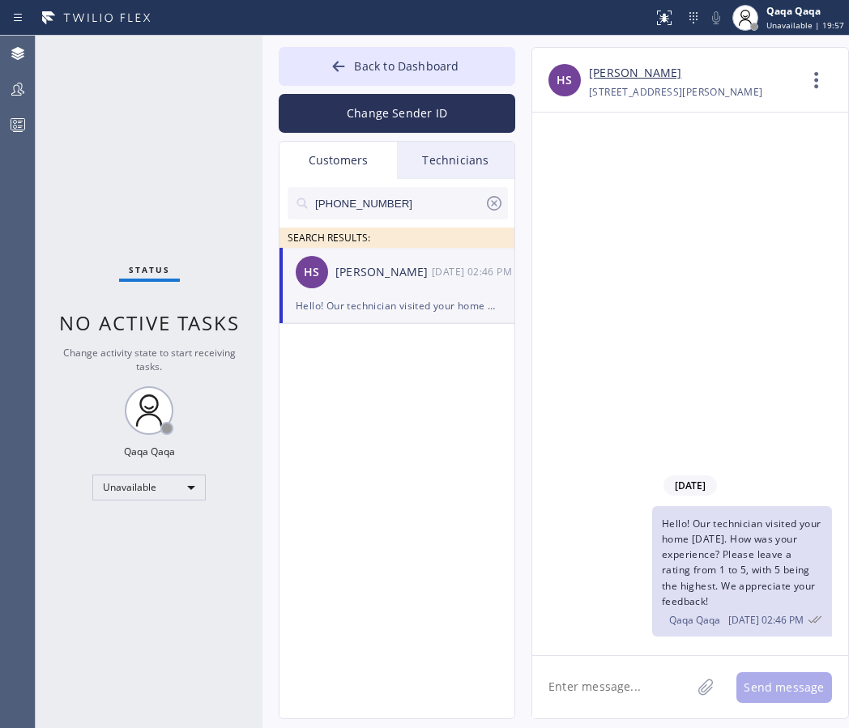
click at [380, 204] on input "(213) 446-6087" at bounding box center [398, 203] width 171 height 32
paste input "917) 886-3695"
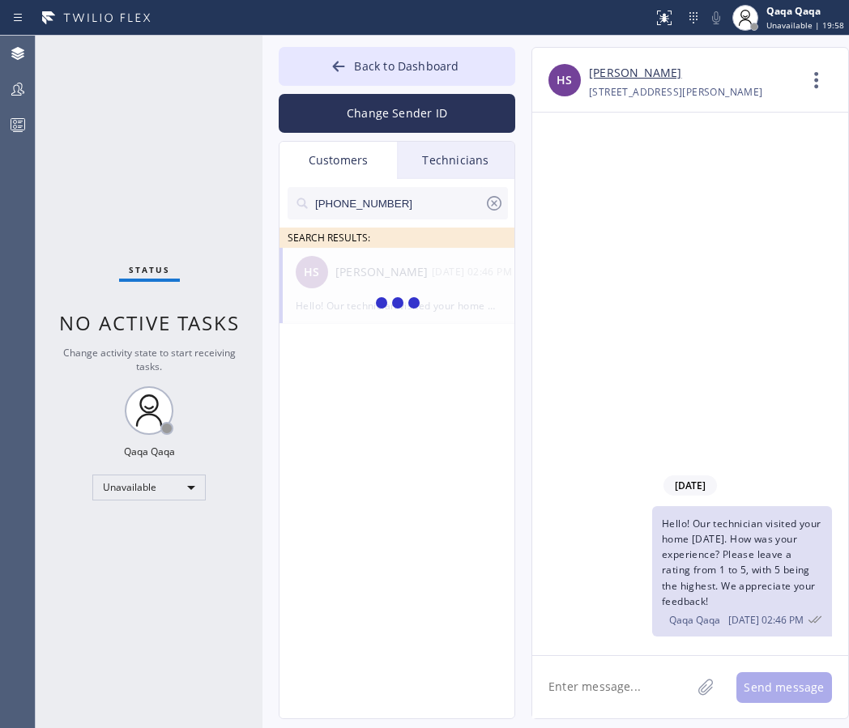
type input "(917) 886-3695"
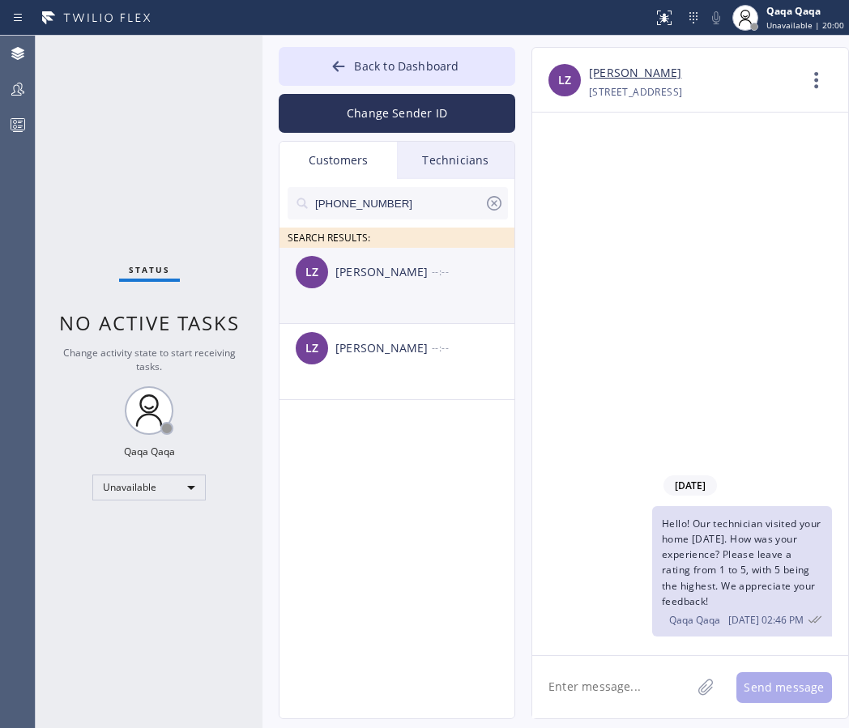
click at [378, 285] on div "LZ Lykke Zachrisson --:--" at bounding box center [397, 272] width 236 height 49
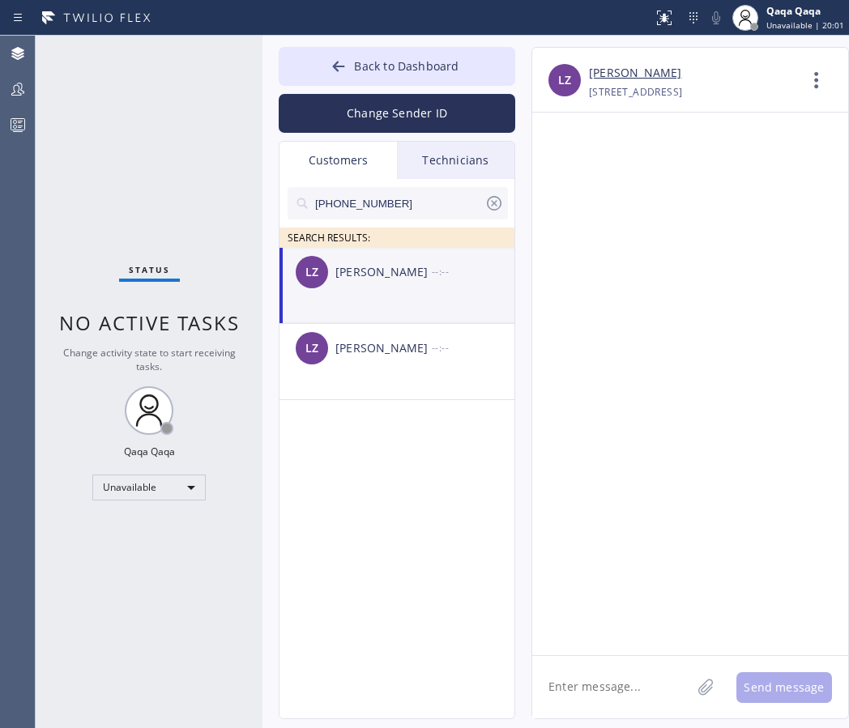
click at [605, 683] on textarea at bounding box center [611, 687] width 159 height 62
paste textarea "Hello! Our technician visited your home today. How was your experience? Please …"
type textarea "Hello! Our technician visited your home today. How was your experience? Please …"
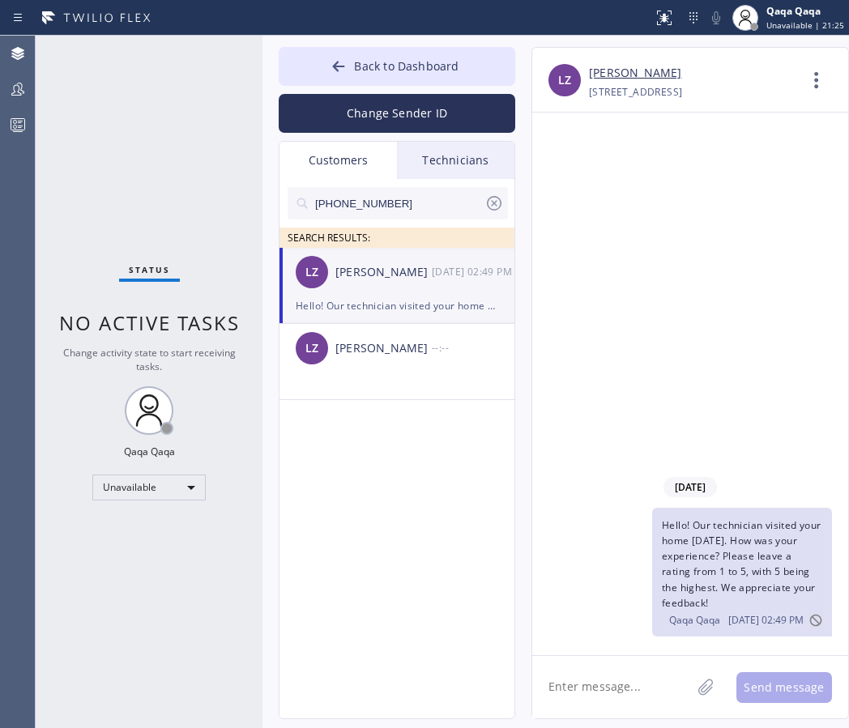
click at [397, 213] on input "(917) 886-3695" at bounding box center [398, 203] width 171 height 32
paste input "318-6338"
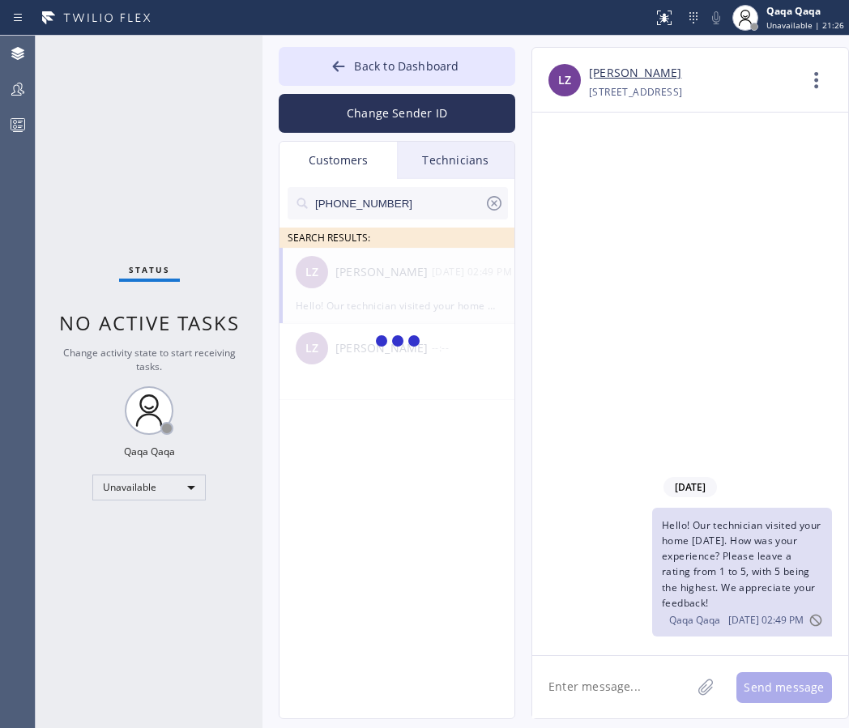
type input "(917) 318-6338"
click at [392, 271] on div "David Stollman" at bounding box center [383, 272] width 96 height 19
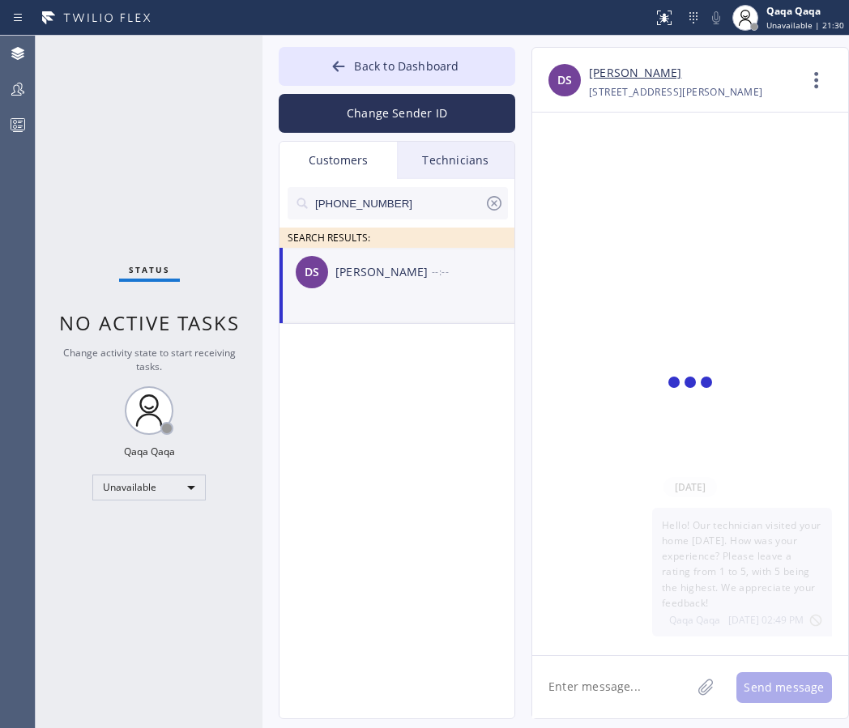
click at [602, 695] on textarea at bounding box center [611, 687] width 159 height 62
paste textarea "Hello! Our technician visited your home today. How was your experience? Please …"
type textarea "Hello! Our technician visited your home today. How was your experience? Please …"
click at [492, 205] on icon at bounding box center [494, 203] width 15 height 15
click at [406, 211] on input "text" at bounding box center [410, 203] width 194 height 32
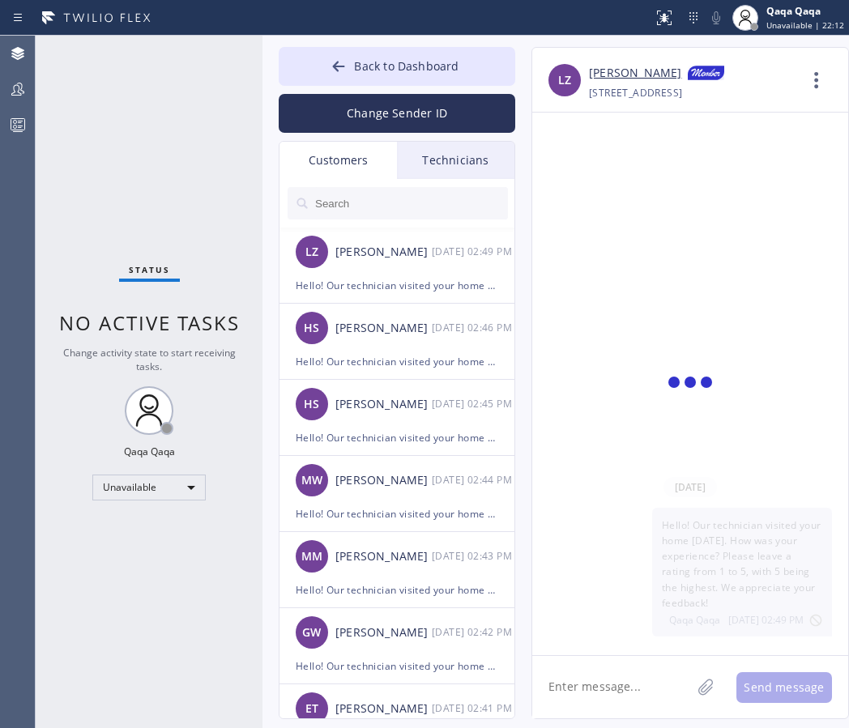
paste input "Hello! Our technician visited your home today. How was your experience? Please …"
type input "Hello! Our technician visited your home today. How was your experience? Please …"
click at [415, 194] on input "text" at bounding box center [410, 203] width 194 height 32
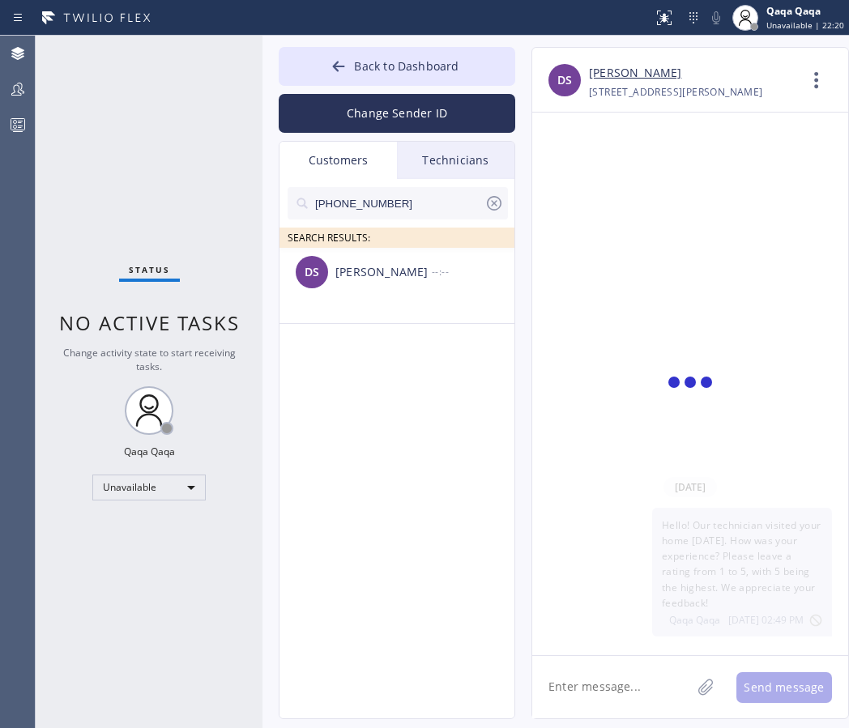
click at [409, 198] on input "(917) 318-6338" at bounding box center [398, 203] width 171 height 32
click at [402, 273] on div "David Stollman" at bounding box center [383, 272] width 96 height 19
click at [409, 210] on input "(917) 318-6338" at bounding box center [398, 203] width 171 height 32
click at [490, 194] on icon at bounding box center [493, 203] width 19 height 19
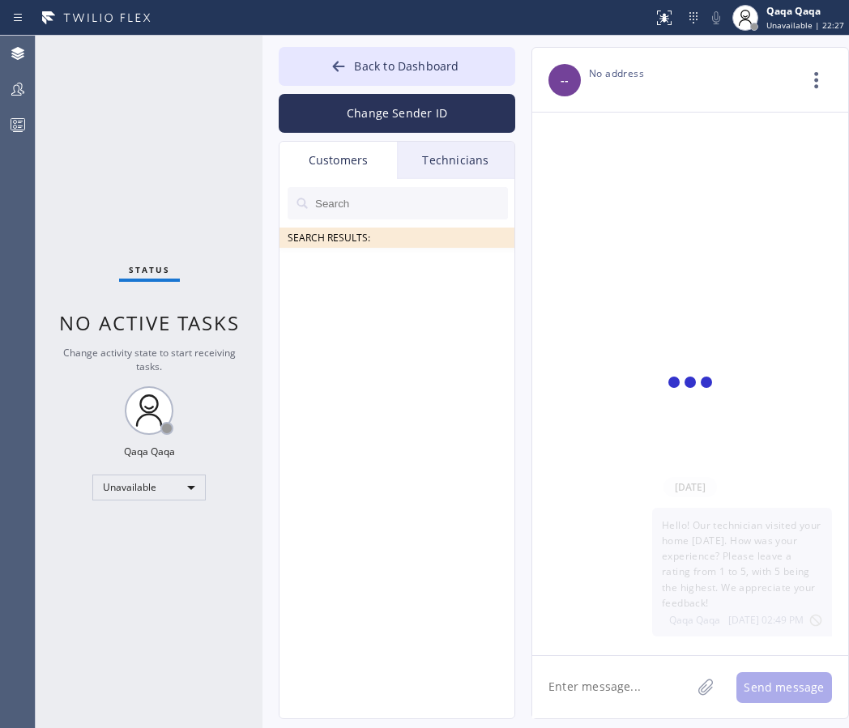
click at [425, 205] on input "text" at bounding box center [410, 203] width 194 height 32
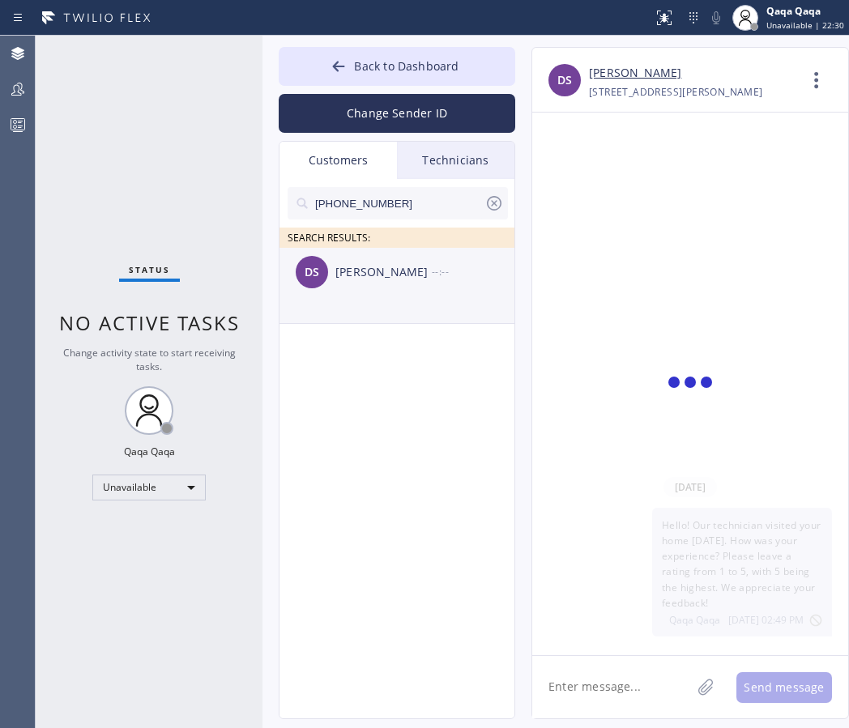
click at [415, 277] on div "David Stollman" at bounding box center [383, 272] width 96 height 19
click at [578, 693] on textarea at bounding box center [611, 687] width 159 height 62
paste textarea "Hello! Our technician visited your home today. How was your experience? Please …"
type textarea "Hello! Our technician visited your home today. How was your experience? Please …"
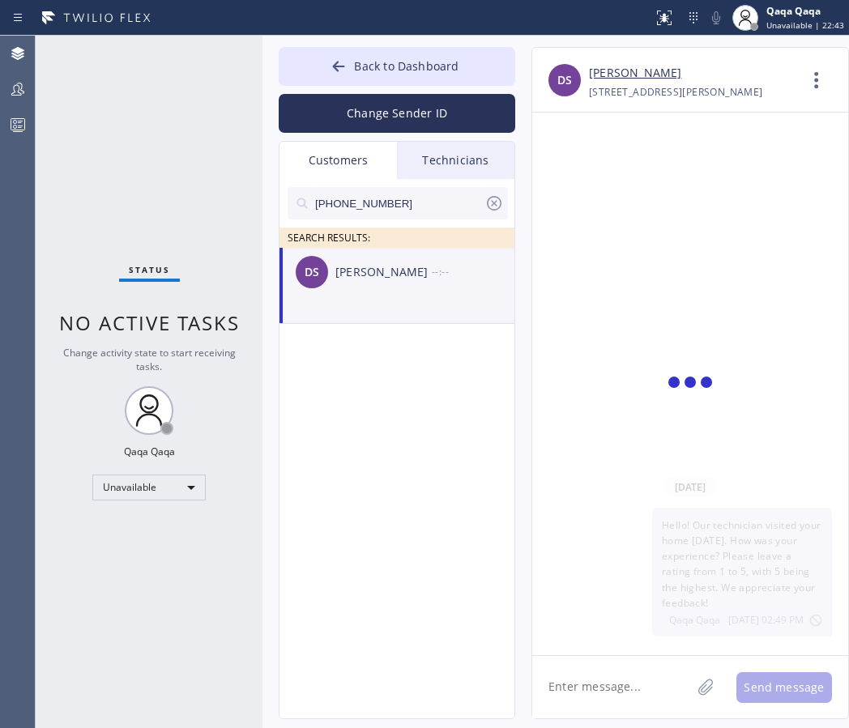
click at [418, 202] on input "(917) 318-6338" at bounding box center [398, 203] width 171 height 32
paste input "54) 914-9301"
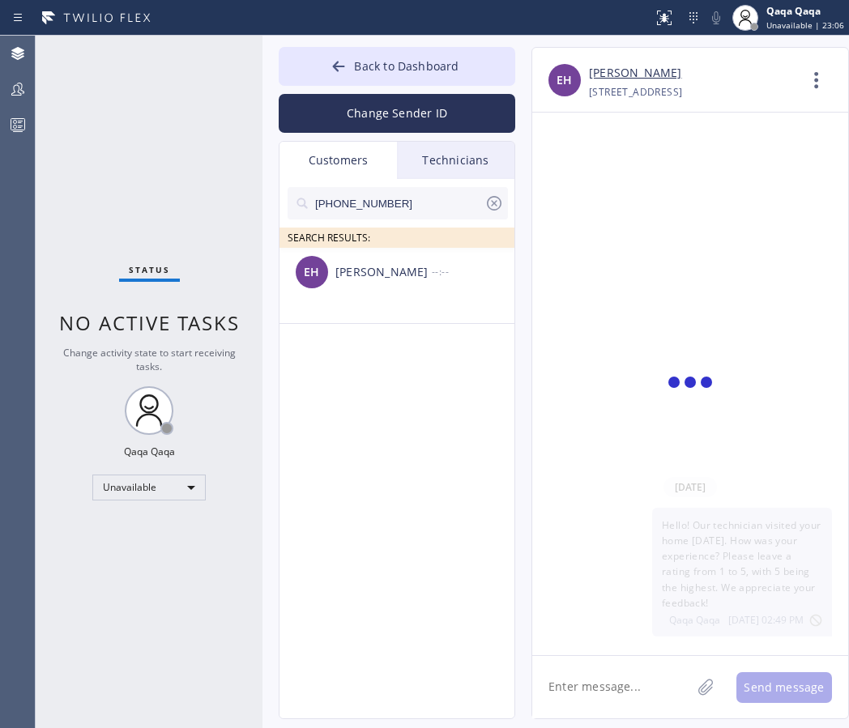
type input "(954) 914-9301"
click at [423, 281] on div "EH Ed Hauck --:--" at bounding box center [397, 272] width 236 height 49
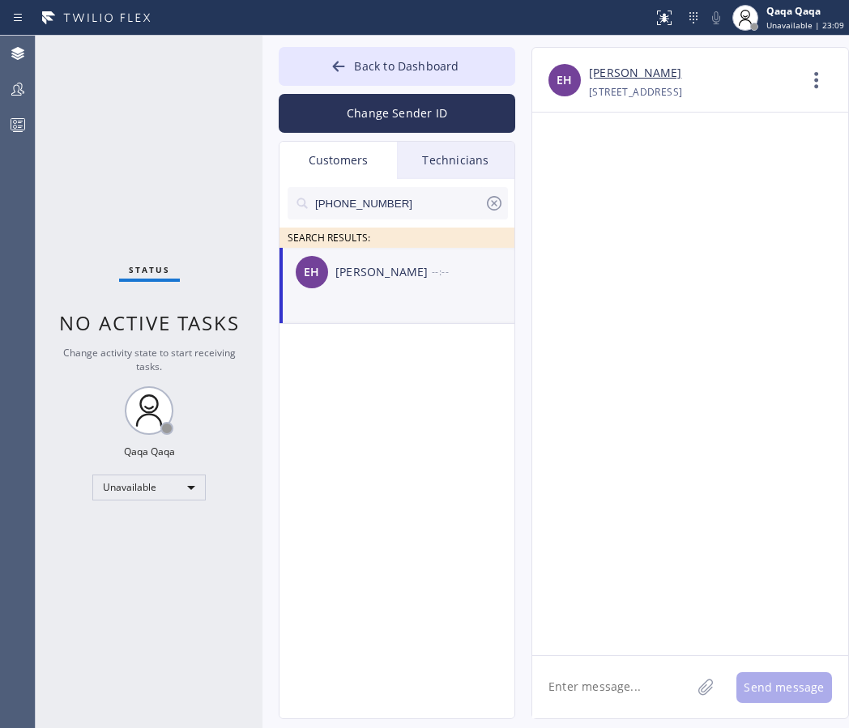
click at [591, 679] on textarea at bounding box center [611, 687] width 159 height 62
paste textarea "Hello!"
type textarea "Hello!"
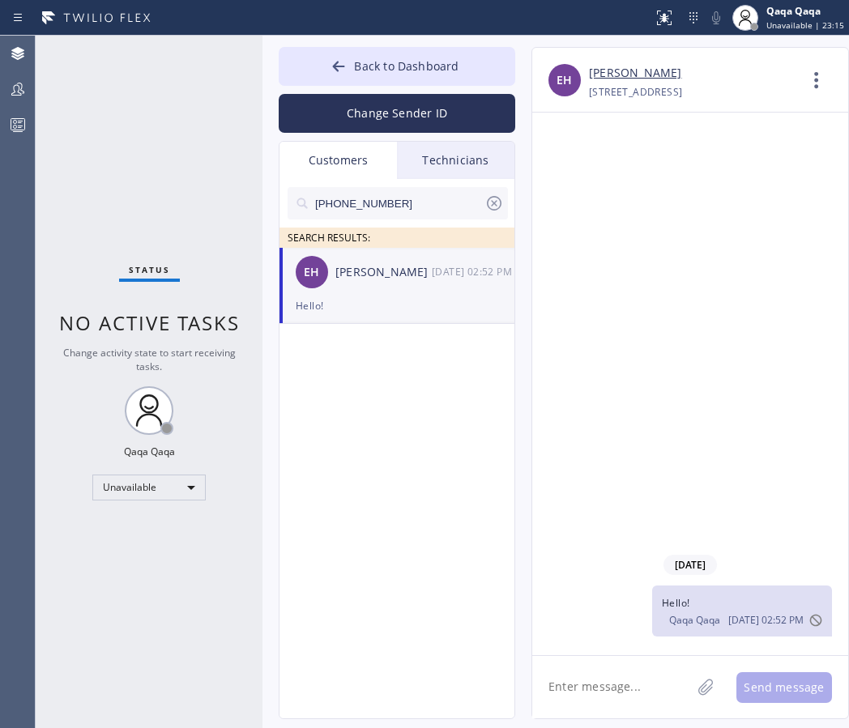
paste textarea "Hello! Our technician visited your home today. How was your experience? Please …"
type textarea "Hello! Our technician visited your home today. How was your experience? Please …"
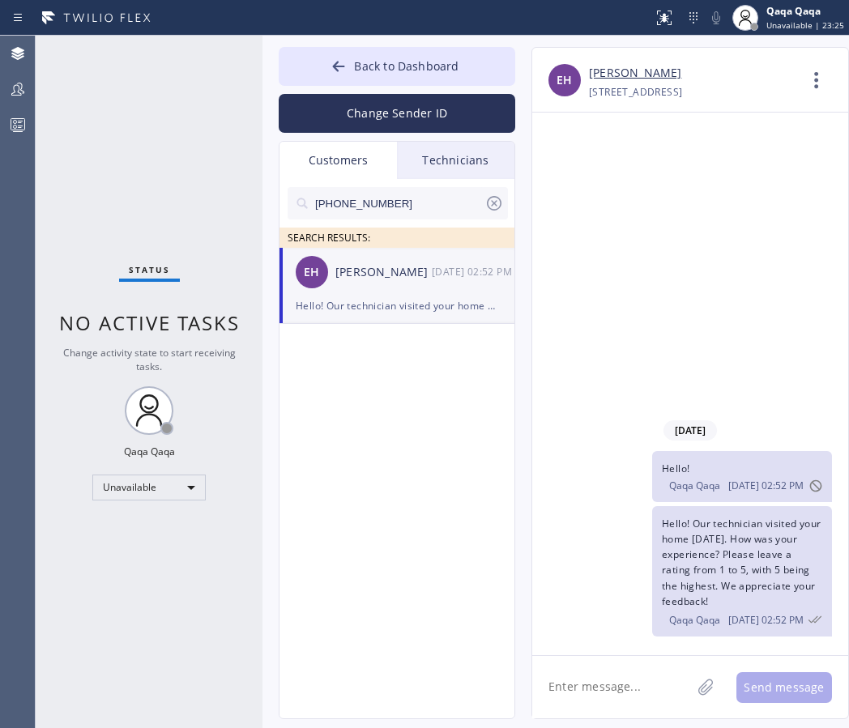
click at [397, 200] on input "(954) 914-9301" at bounding box center [398, 203] width 171 height 32
paste input "629-2374"
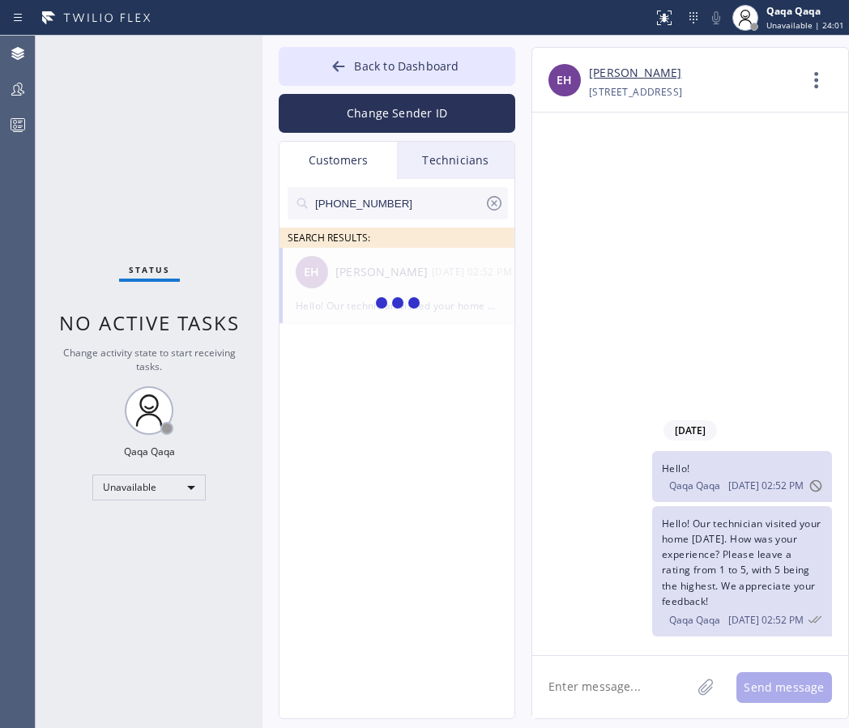
type input "(954) 629-2374"
click at [385, 279] on div "Harvey Lind" at bounding box center [383, 272] width 96 height 19
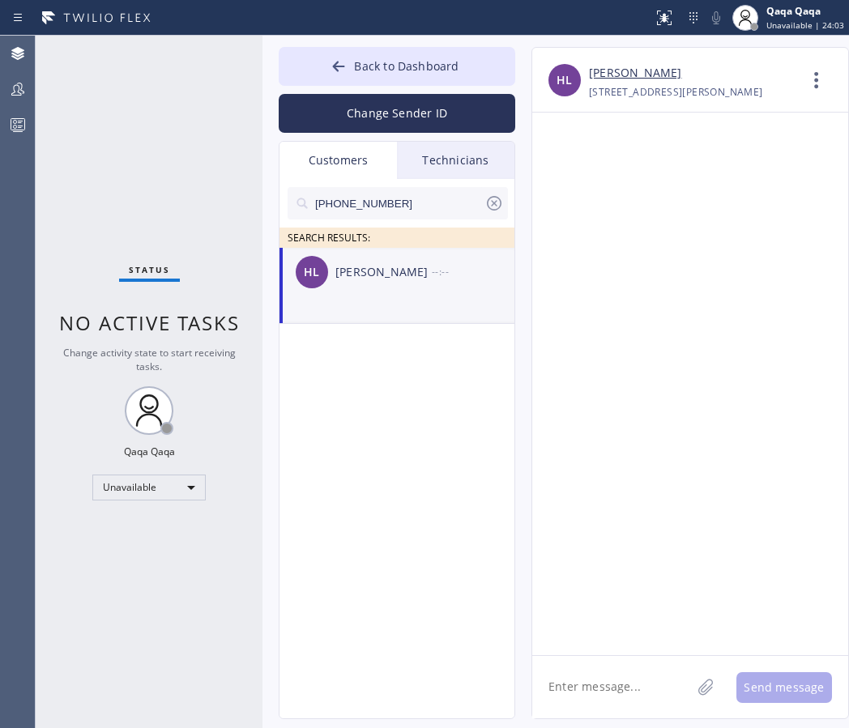
click at [610, 702] on textarea at bounding box center [611, 687] width 159 height 62
paste textarea "Hello! Our technician visited your home today. How was your experience? Please …"
type textarea "Hello! Our technician visited your home today. How was your experience? Please …"
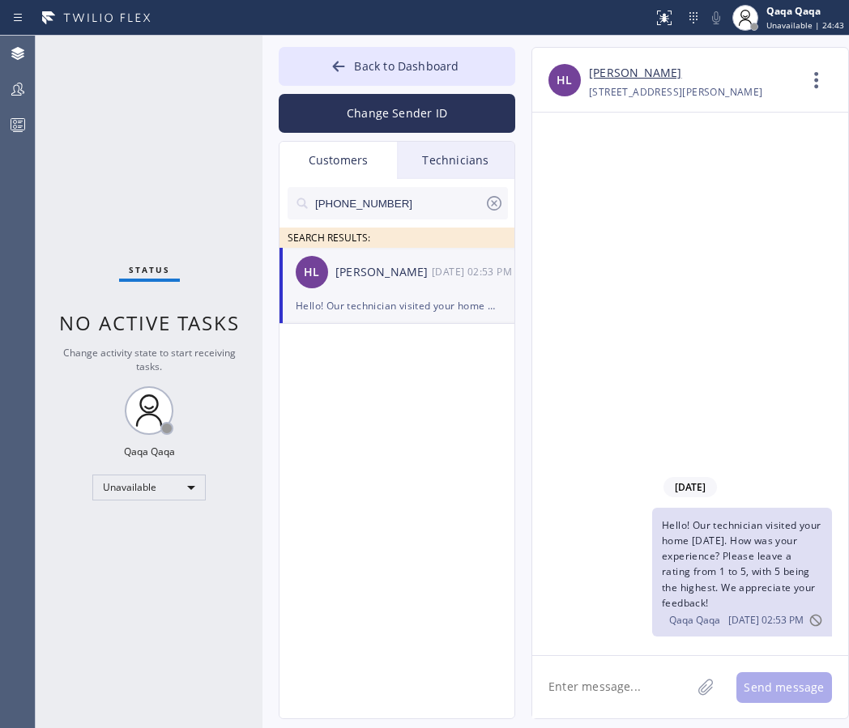
click at [392, 199] on input "(954) 629-2374" at bounding box center [398, 203] width 171 height 32
paste input "305) 333-0880"
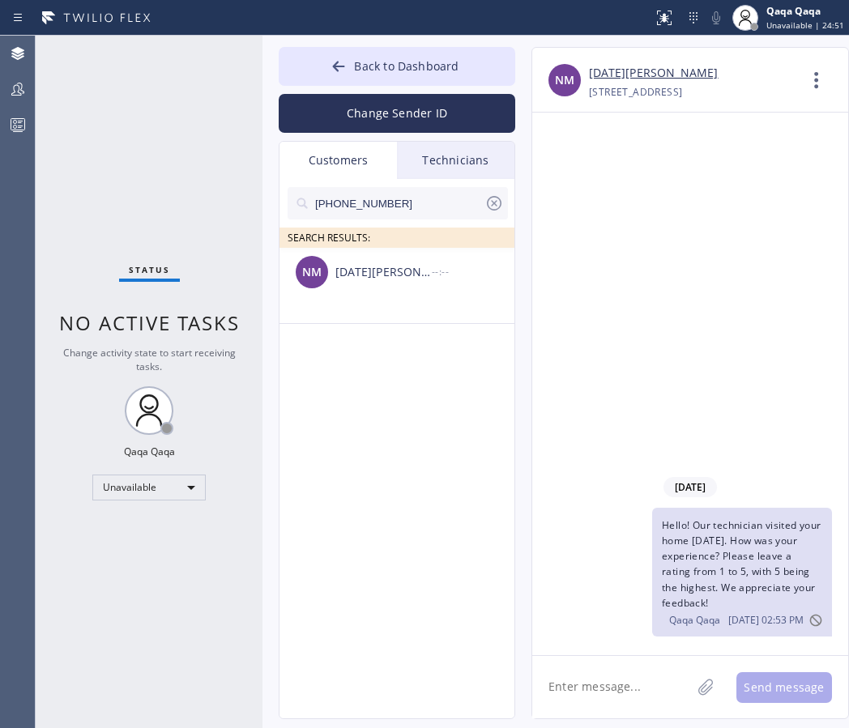
type input "(305) 333-0880"
click at [366, 285] on div "NM Noel Miranda --:--" at bounding box center [397, 272] width 236 height 49
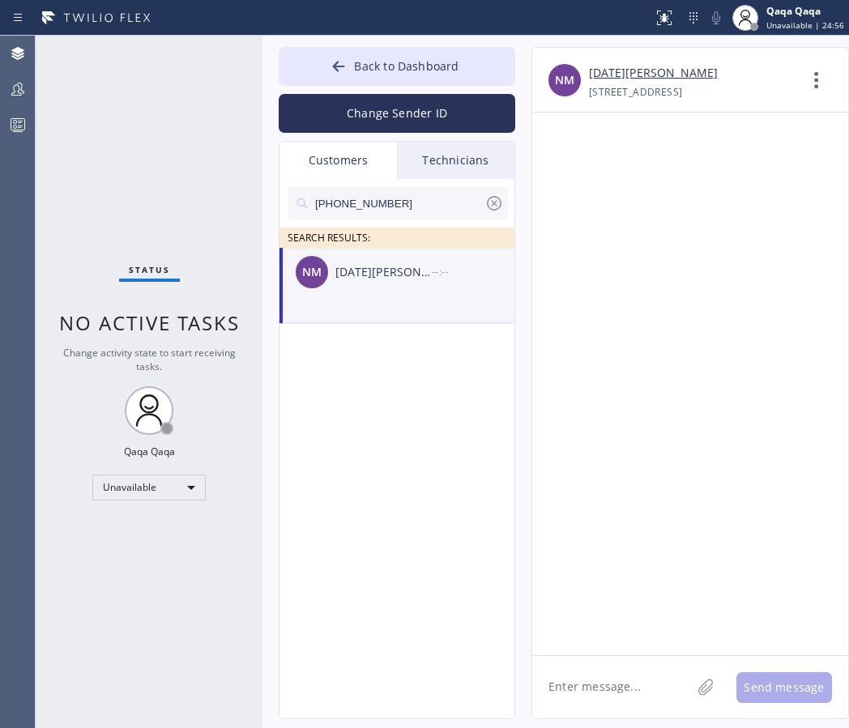
click at [618, 684] on textarea at bounding box center [611, 687] width 159 height 62
paste textarea "Hello! Our technician visited your home today. How was your experience? Please …"
type textarea "Hello! Our technician visited your home today. How was your experience? Please …"
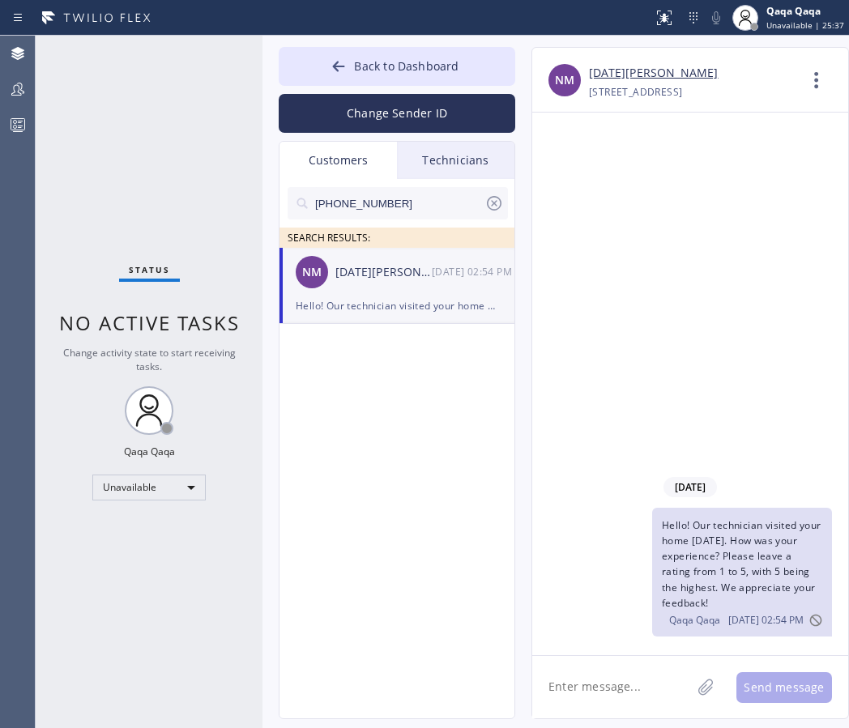
click at [386, 197] on input "(305) 333-0880" at bounding box center [398, 203] width 171 height 32
paste input "917) 674-4"
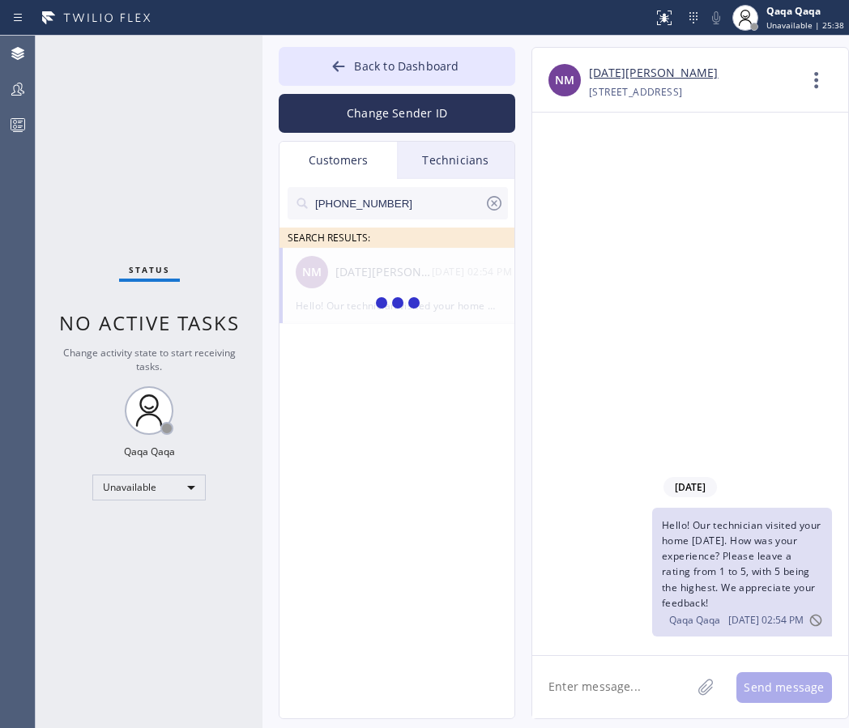
type input "(917) 674-4880"
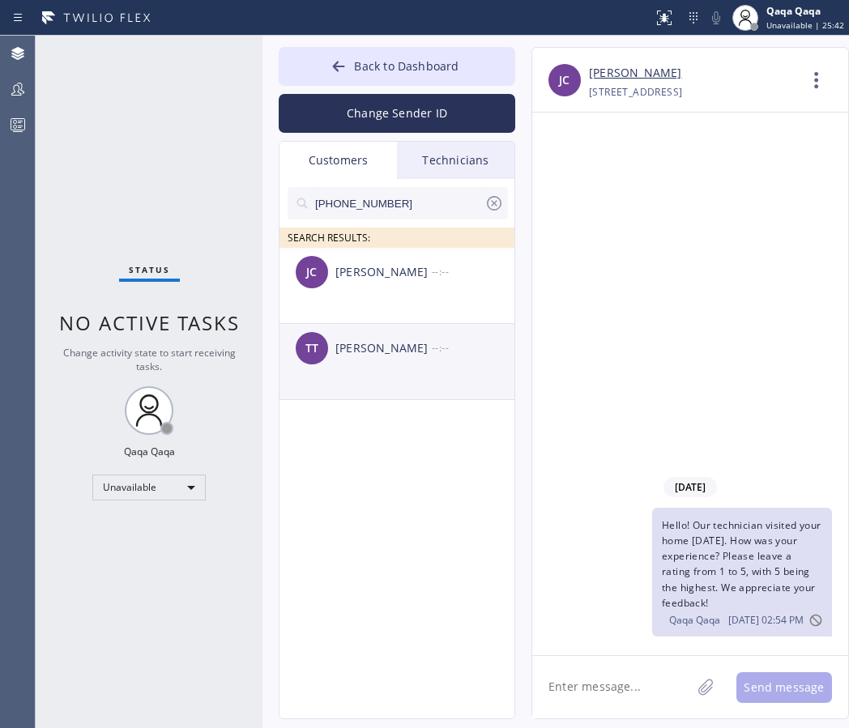
click at [419, 339] on div "Tony Tai" at bounding box center [383, 348] width 96 height 19
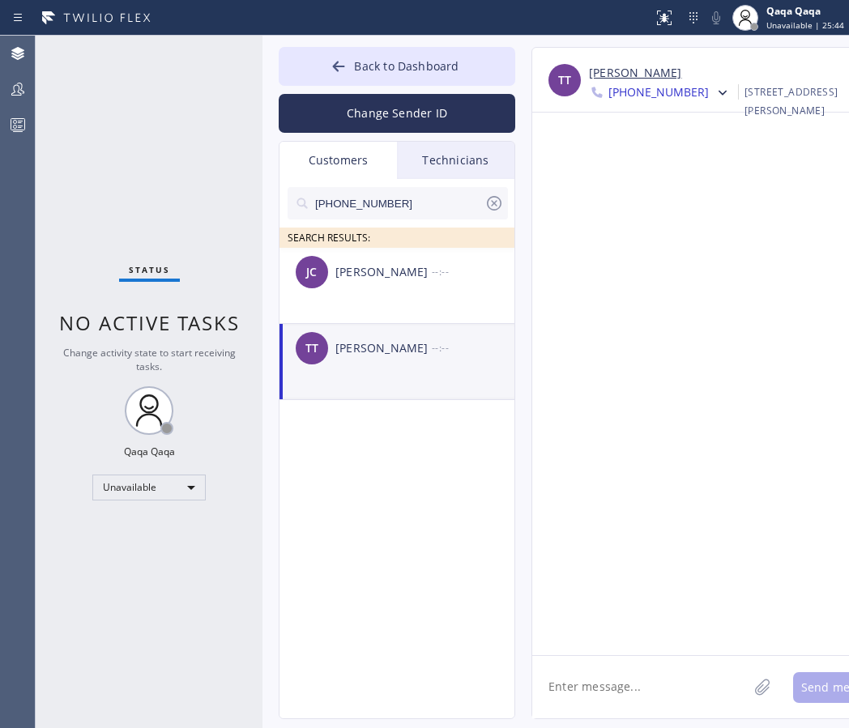
click at [595, 695] on textarea at bounding box center [639, 687] width 215 height 62
paste textarea "Hello! Our technician visited your home today. How was your experience? Please …"
type textarea "Hello! Our technician visited your home today. How was your experience? Please …"
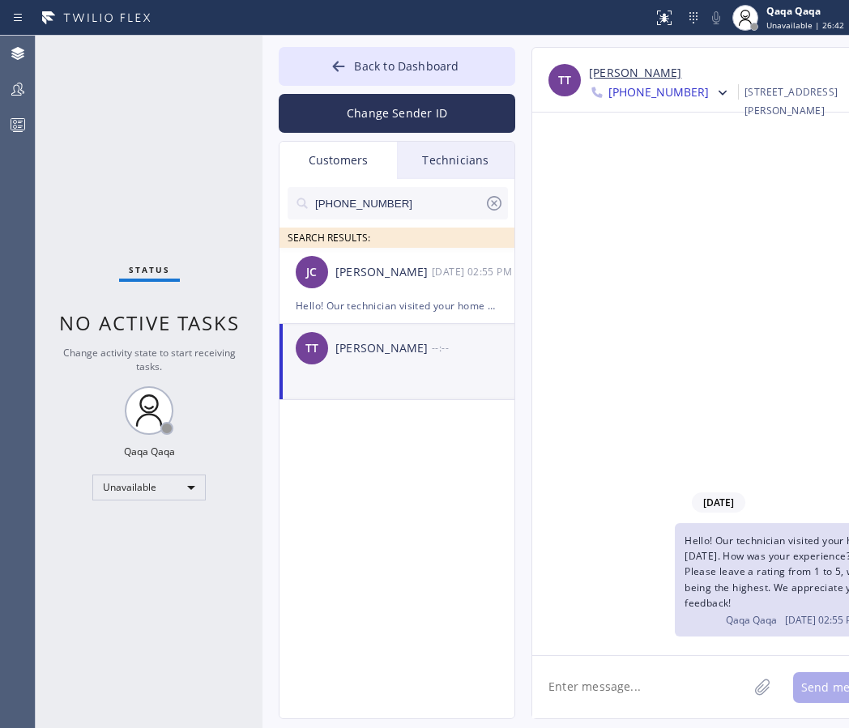
click at [374, 204] on input "(917) 674-4880" at bounding box center [398, 203] width 171 height 32
paste input "212) 470-0745"
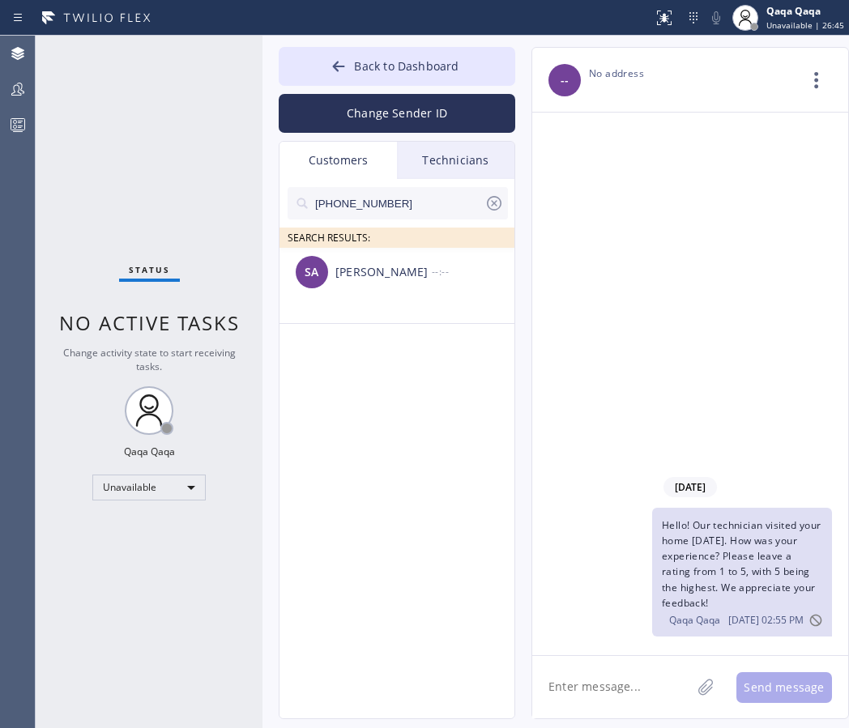
type input "(212) 470-0745"
click at [394, 275] on div "Sebastian Armoza" at bounding box center [383, 272] width 96 height 19
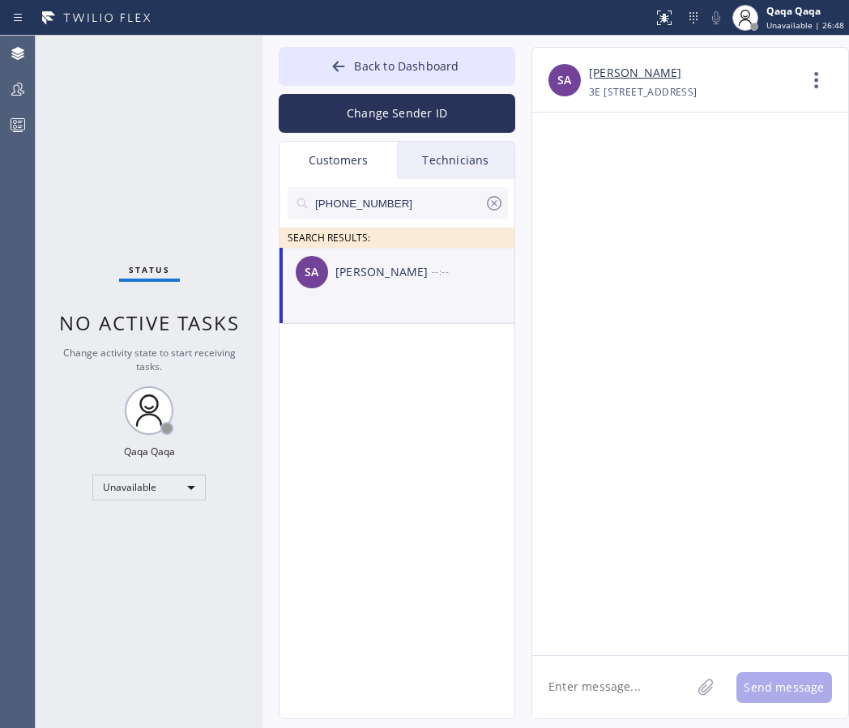
click at [598, 685] on textarea at bounding box center [611, 687] width 159 height 62
paste textarea "Hello! Our technician visited your home today. How was your experience? Please …"
type textarea "Hello! Our technician visited your home today. How was your experience? Please …"
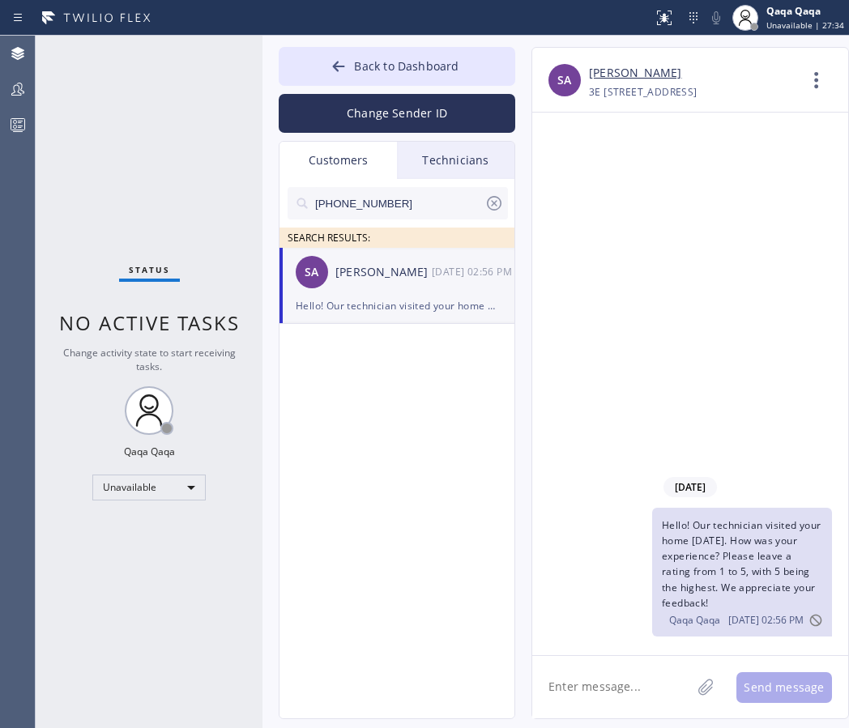
click at [377, 202] on input "(212) 470-0745" at bounding box center [398, 203] width 171 height 32
paste input "864) 483-1949"
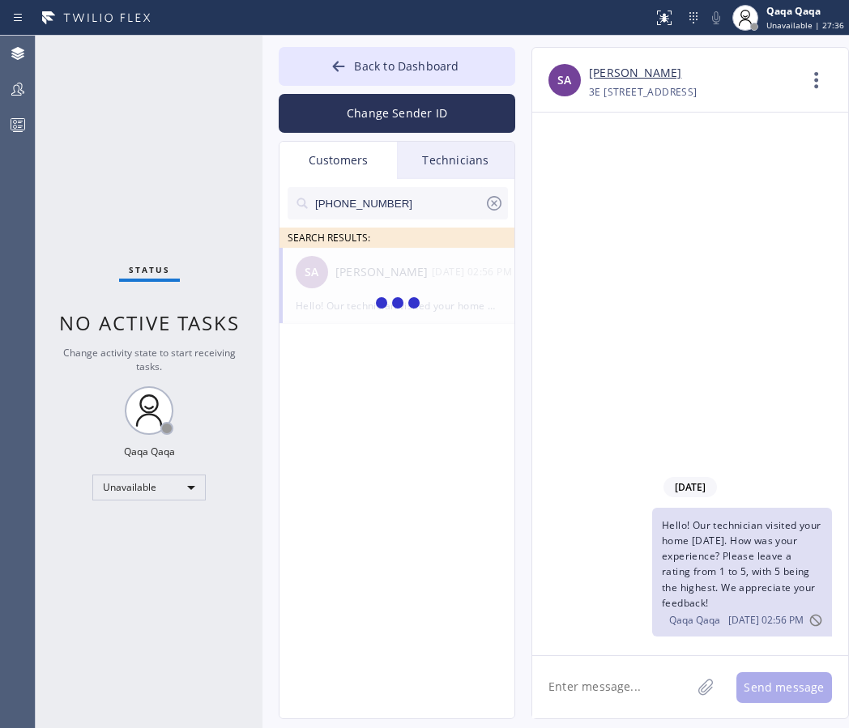
type input "(864) 483-1949"
click at [414, 273] on div "Kevin Roe" at bounding box center [383, 272] width 96 height 19
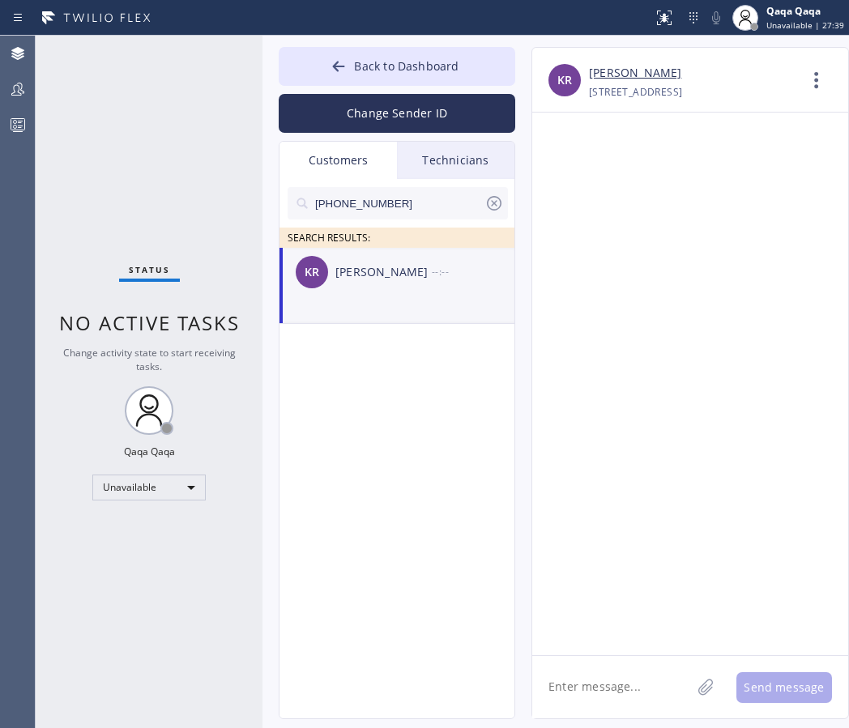
click at [583, 681] on textarea at bounding box center [611, 687] width 159 height 62
paste textarea "Hello! Our technician visited your home today. How was your experience? Please …"
type textarea "Hello! Our technician visited your home today. How was your experience? Please …"
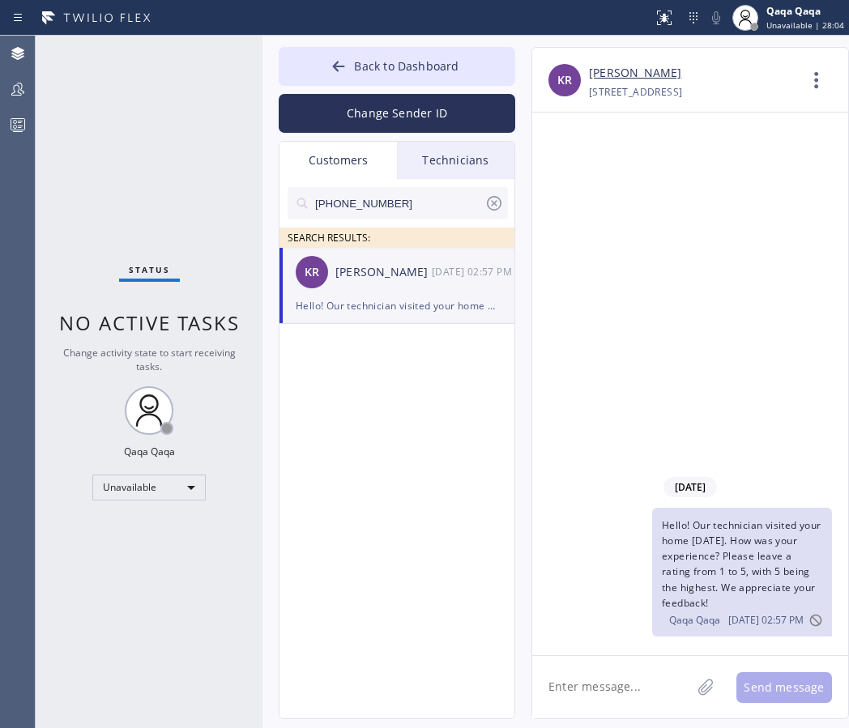
click at [390, 209] on input "(864) 483-1949" at bounding box center [398, 203] width 171 height 32
paste input "646) 793-1508"
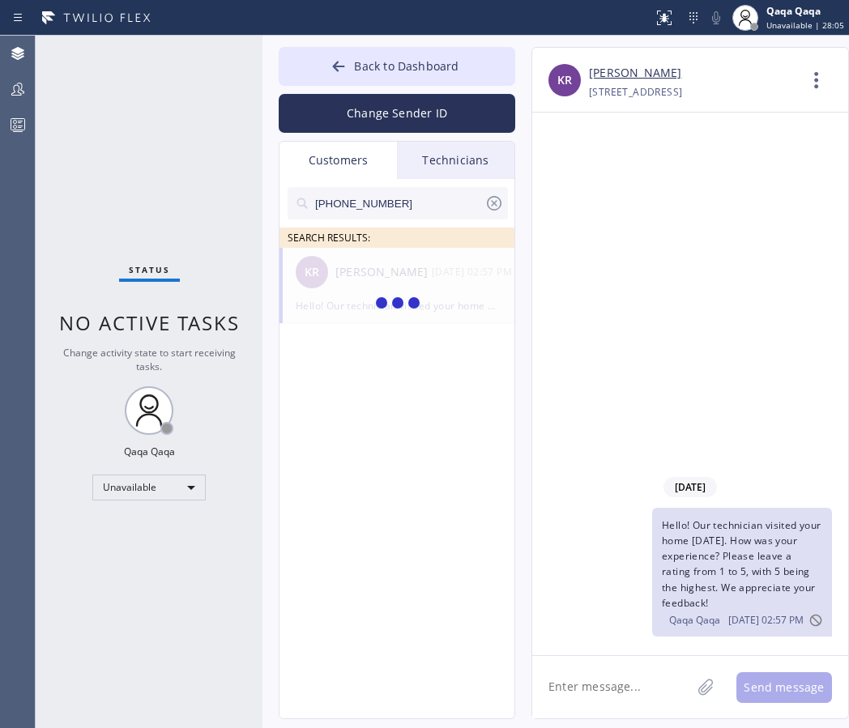
type input "(646) 793-1508"
click at [370, 278] on div "Serena Li" at bounding box center [383, 272] width 96 height 19
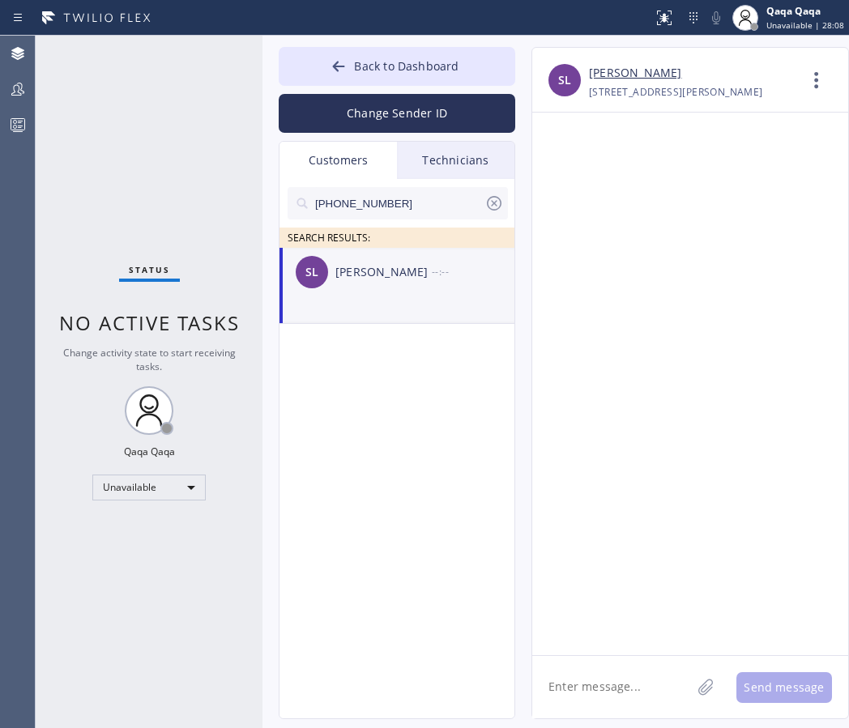
click at [628, 678] on textarea at bounding box center [611, 687] width 159 height 62
paste textarea "Hello! Our technician visited your home today. How was your experience? Please …"
type textarea "Hello! Our technician visited your home today. How was your experience? Please …"
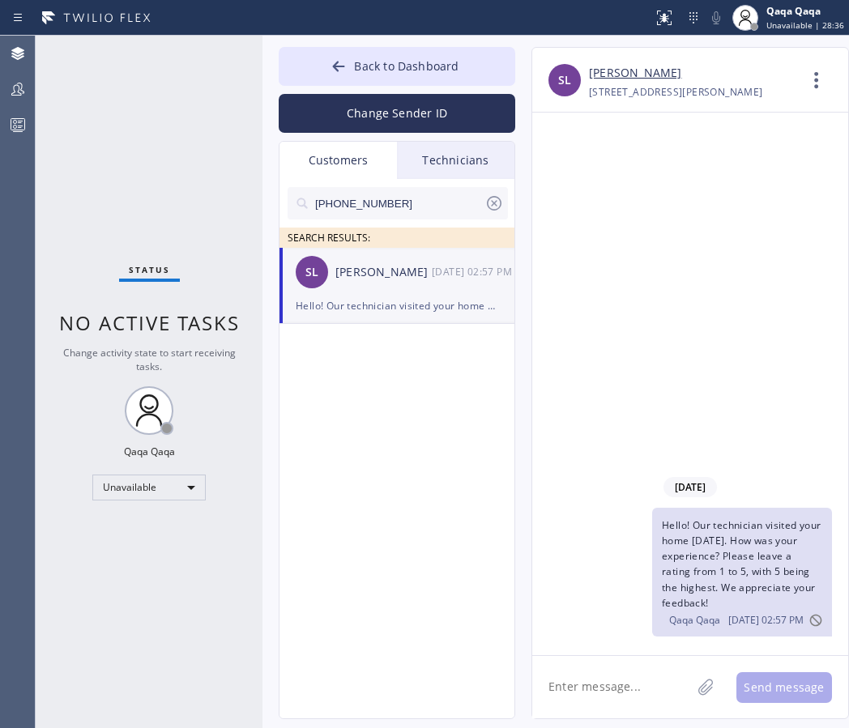
click at [392, 210] on input "(646) 793-1508" at bounding box center [398, 203] width 171 height 32
paste input "858) 335-3162"
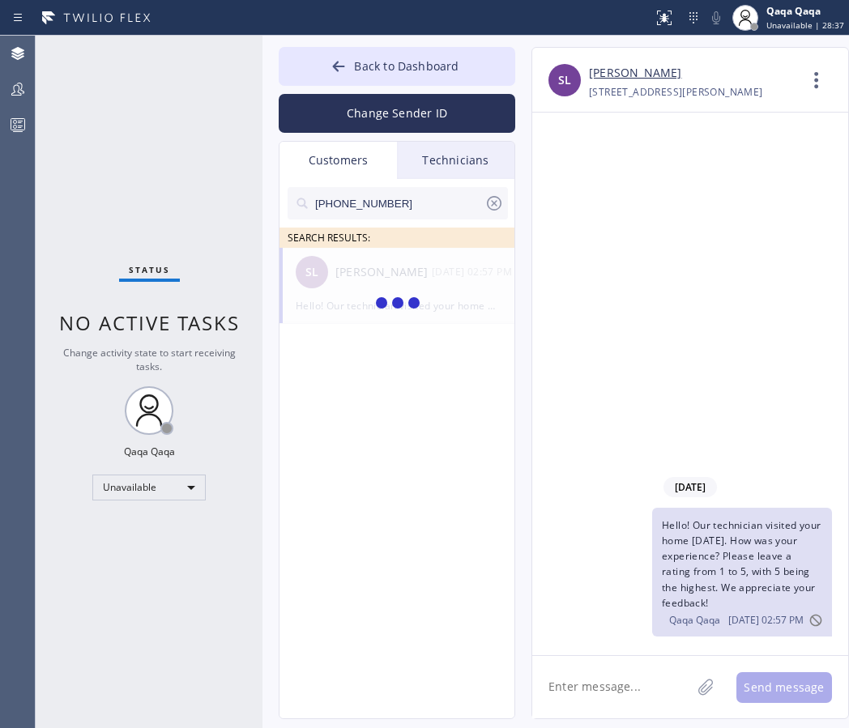
type input "(858) 335-3162"
click at [361, 278] on div "Sanaz Ahrabian" at bounding box center [383, 272] width 96 height 19
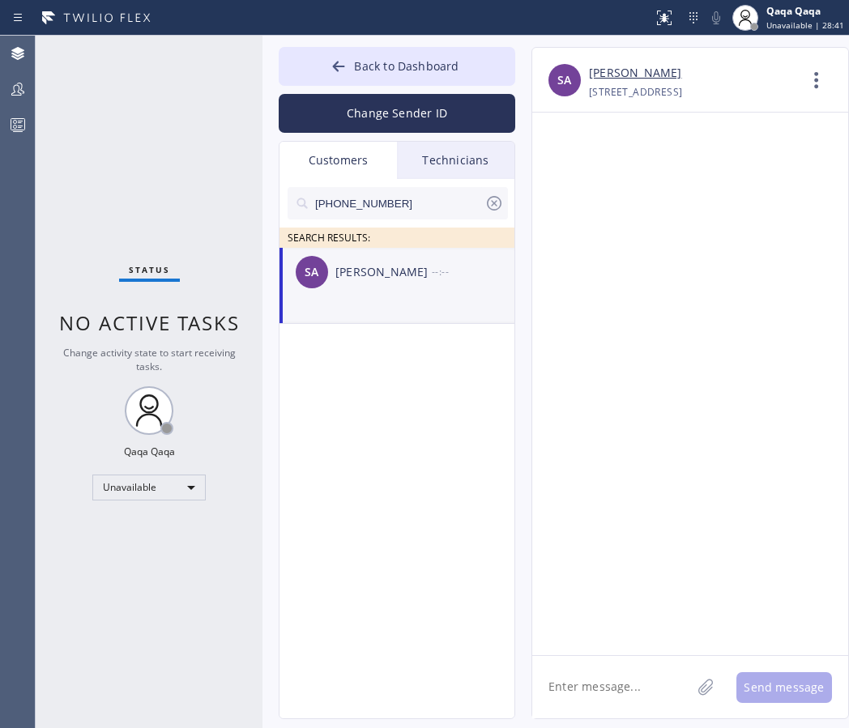
click at [631, 675] on textarea at bounding box center [611, 687] width 159 height 62
paste textarea "Hello! Our technician visited your home today. How was your experience? Please …"
type textarea "Hello! Our technician visited your home today. How was your experience? Please …"
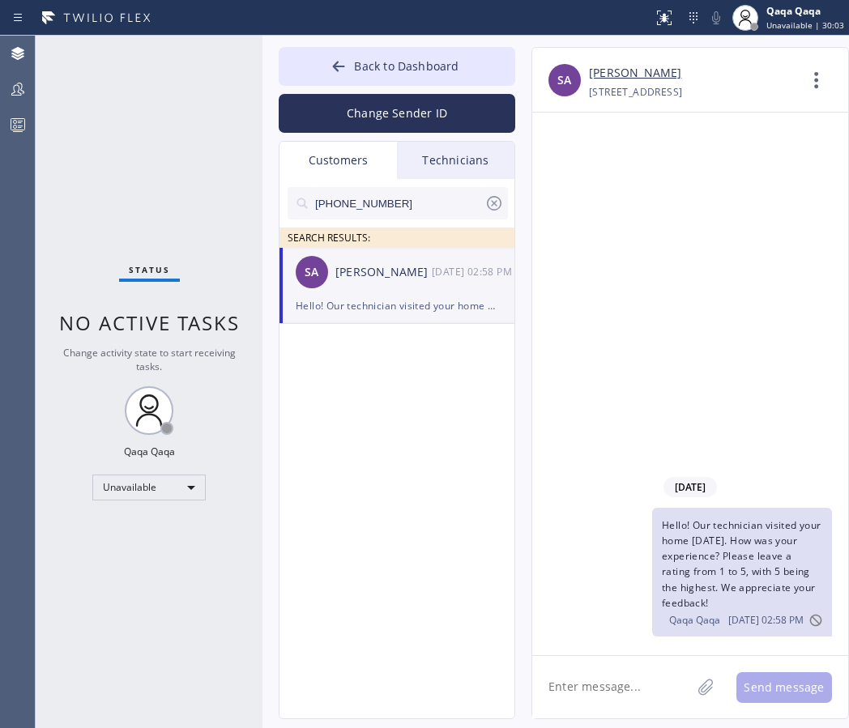
click at [406, 200] on input "(858) 335-3162" at bounding box center [398, 203] width 171 height 32
paste input "949) 687-9379"
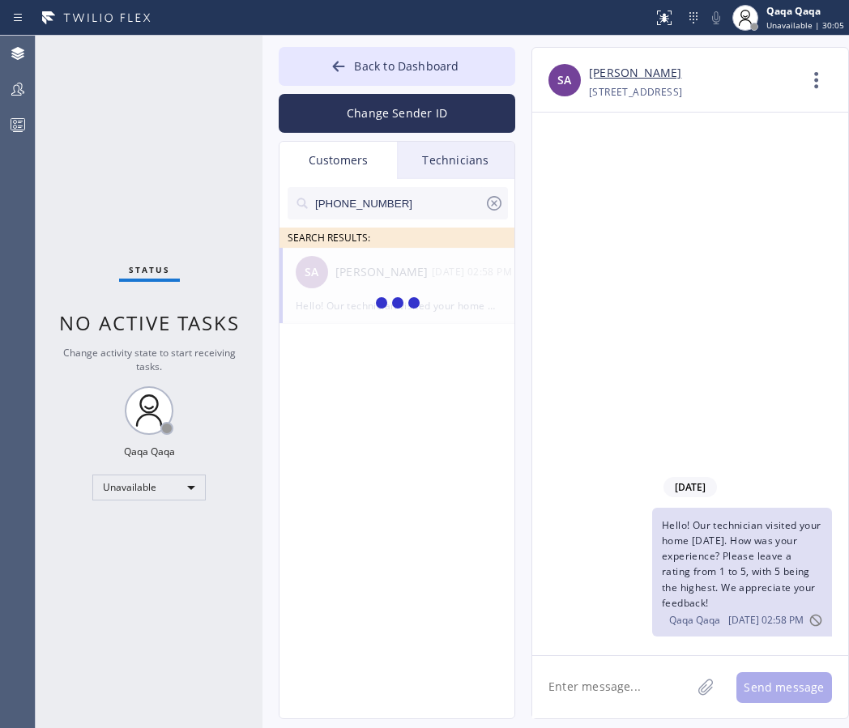
type input "(949) 687-9379"
click at [388, 265] on div "Frank Martinez" at bounding box center [383, 272] width 96 height 19
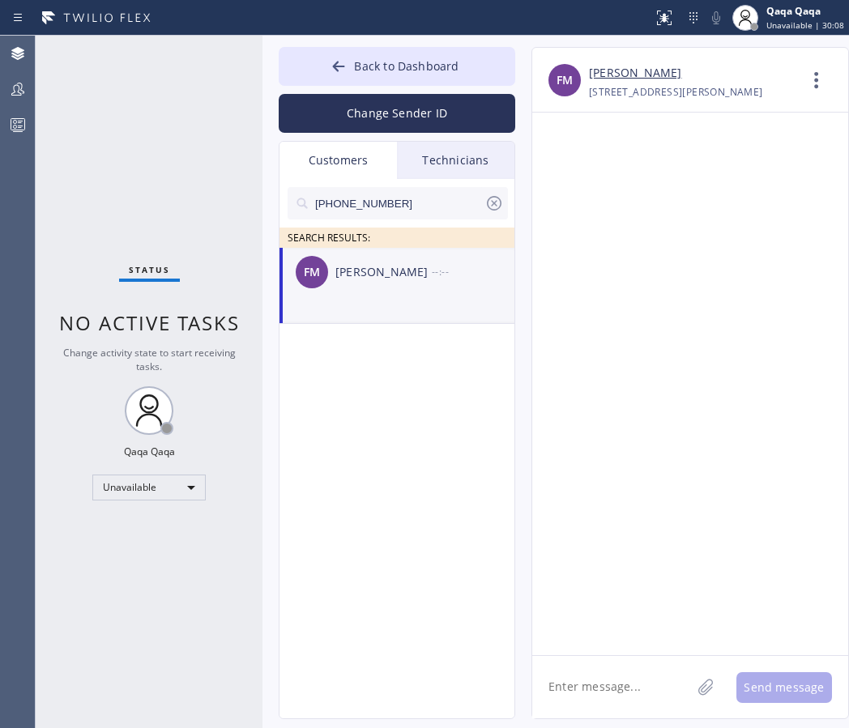
click at [615, 680] on textarea at bounding box center [611, 687] width 159 height 62
paste textarea "Hello! Our technician visited your home today. How was your experience? Please …"
type textarea "Hello! Our technician visited your home today. How was your experience? Please …"
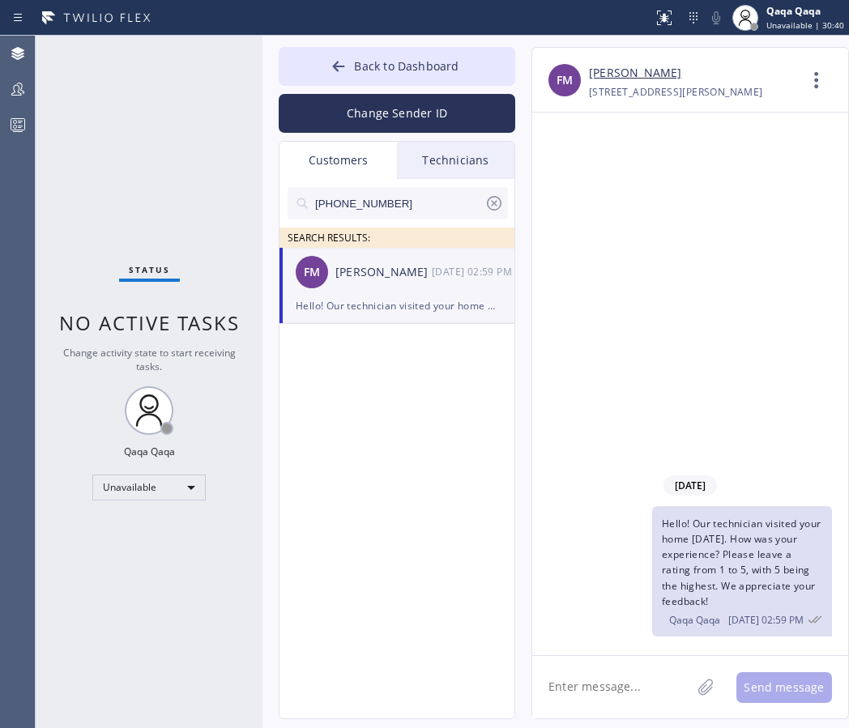
click at [428, 187] on input "(949) 687-9379" at bounding box center [398, 203] width 171 height 32
paste input "09) 979-7666"
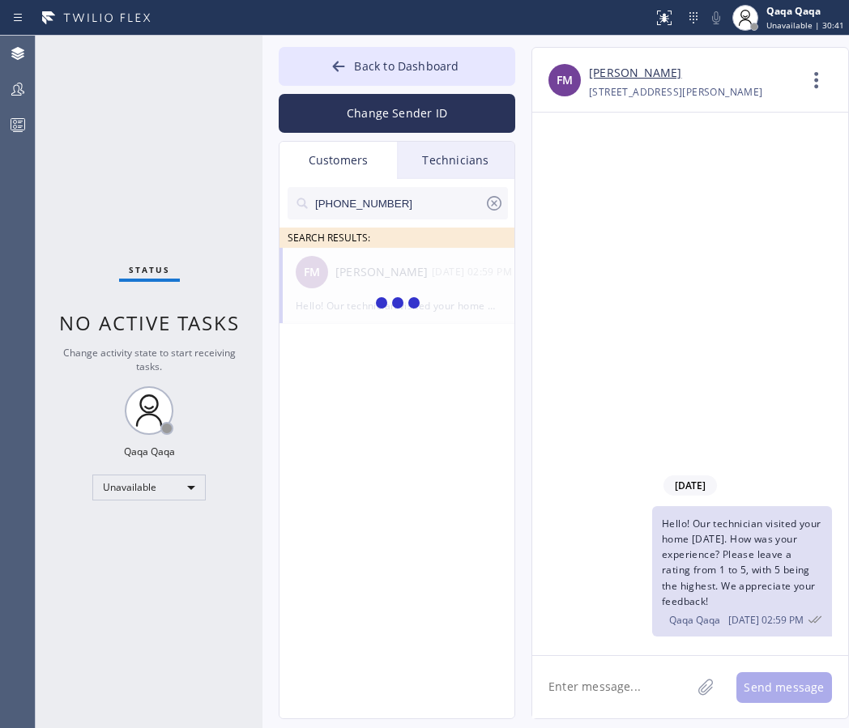
type input "(909) 979-7666"
click at [365, 279] on div "Dong Chen" at bounding box center [383, 272] width 96 height 19
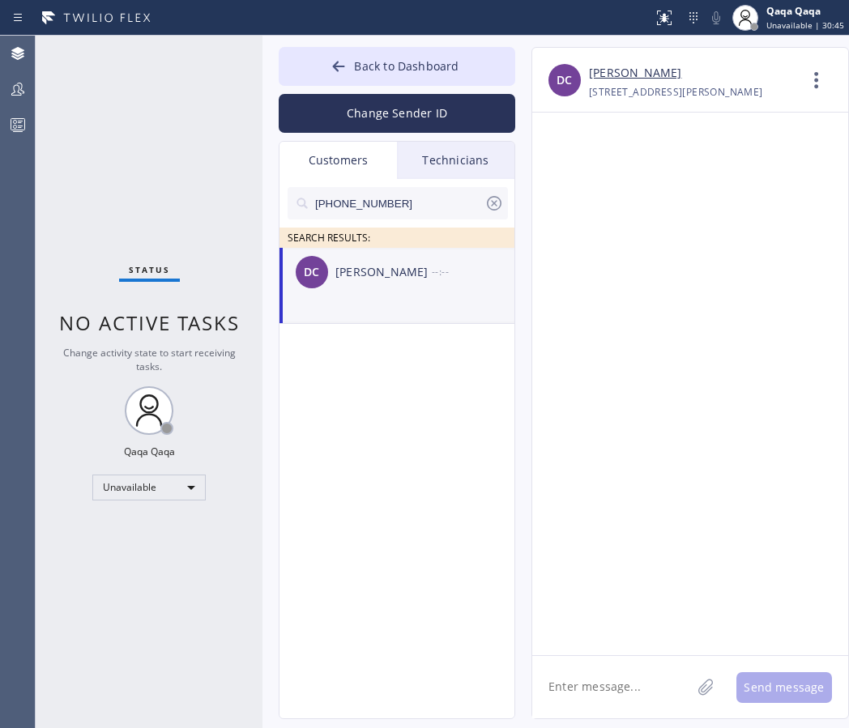
click at [625, 682] on textarea at bounding box center [611, 687] width 159 height 62
paste textarea "Hello! Our technician visited your home today. How was your experience? Please …"
type textarea "Hello! Our technician visited your home today. How was your experience? Please …"
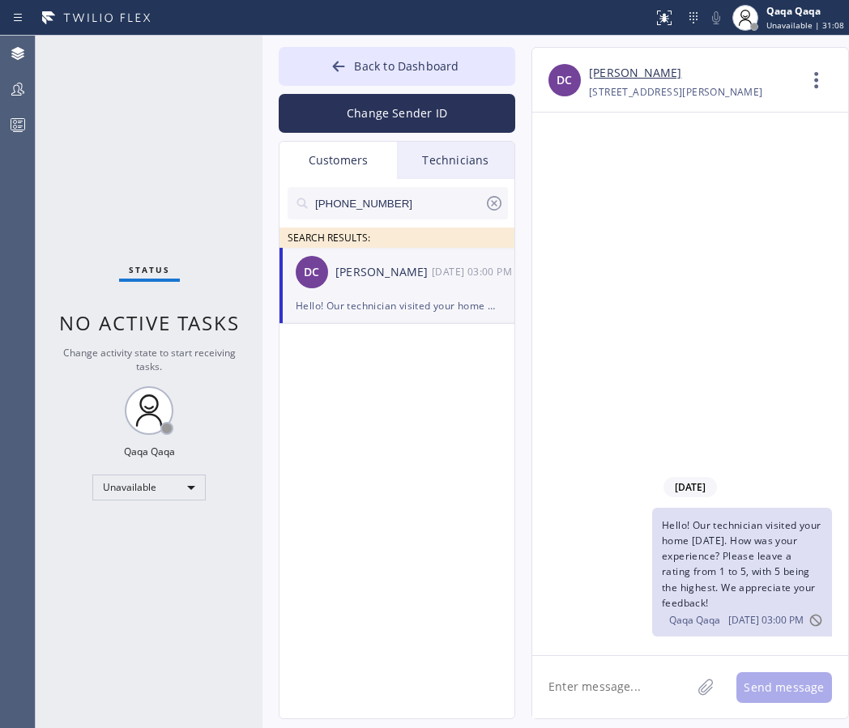
click at [399, 200] on input "(909) 979-7666" at bounding box center [398, 203] width 171 height 32
paste input "714) 317-6609"
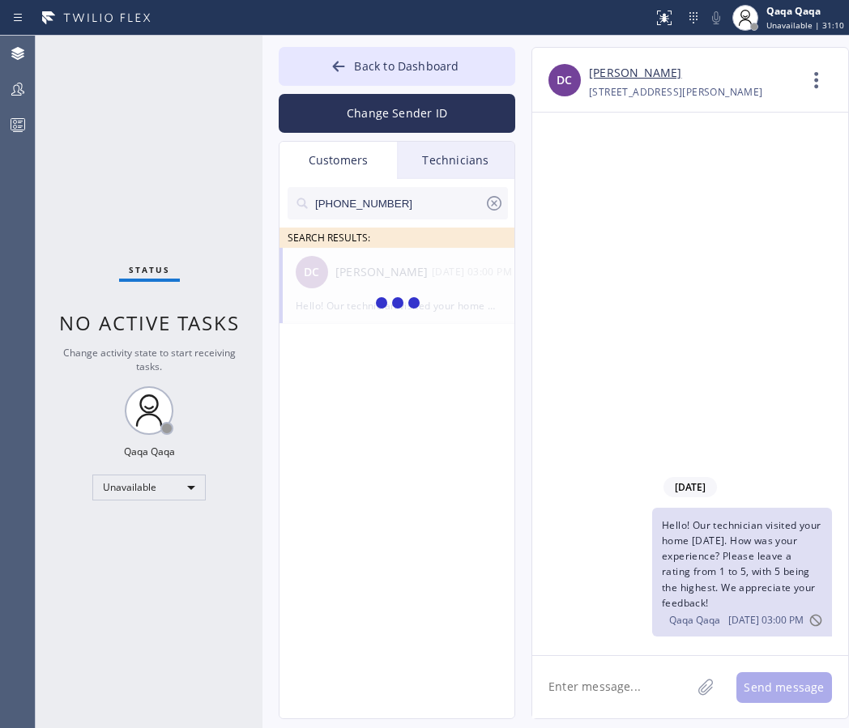
type input "(714) 317-6609"
click at [351, 278] on div "Maira Matos" at bounding box center [383, 272] width 96 height 19
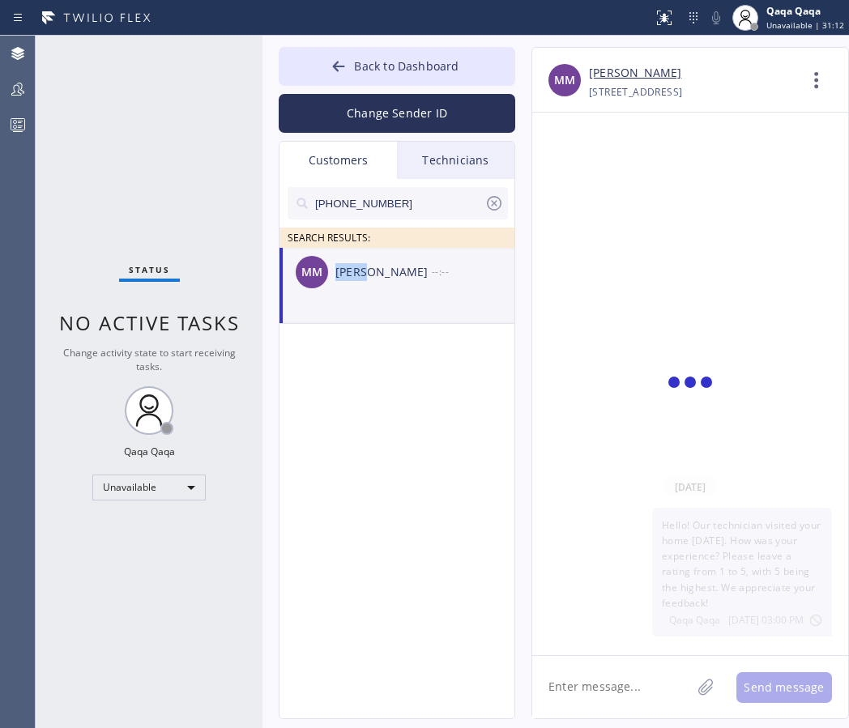
click at [351, 278] on div "Maira Matos" at bounding box center [383, 272] width 96 height 19
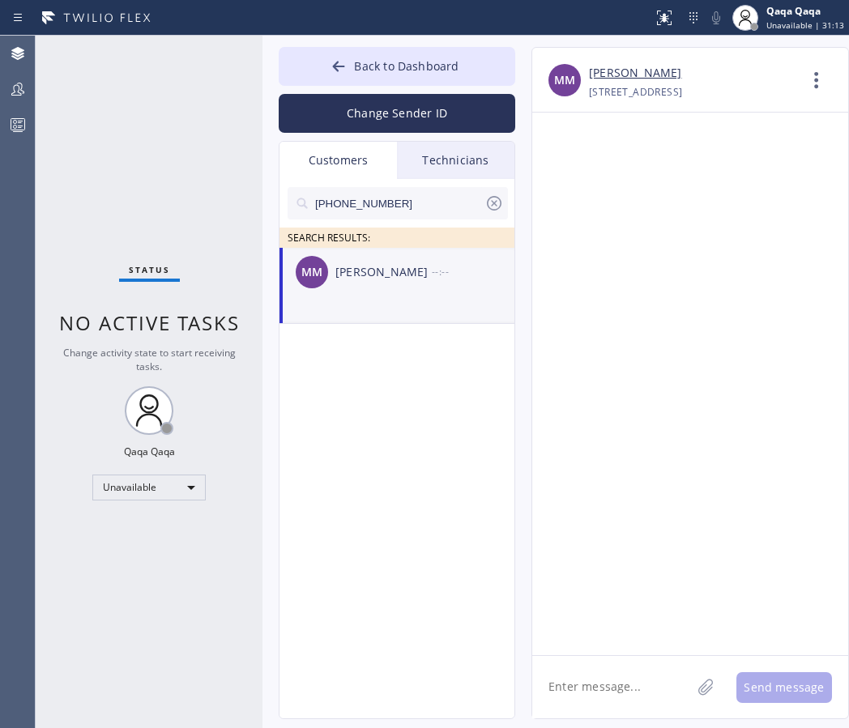
click at [607, 691] on textarea at bounding box center [611, 687] width 159 height 62
paste textarea "Hello! Our technician visited your home today. How was your experience? Please …"
type textarea "Hello! Our technician visited your home today. How was your experience? Please …"
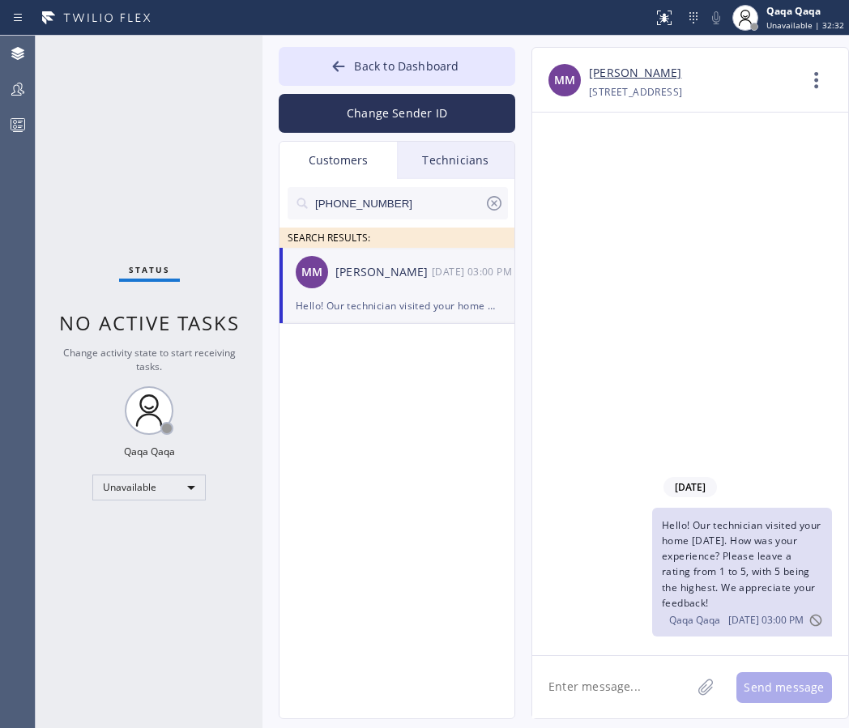
click at [398, 196] on input "(714) 317-6609" at bounding box center [398, 203] width 171 height 32
paste input "69-9877"
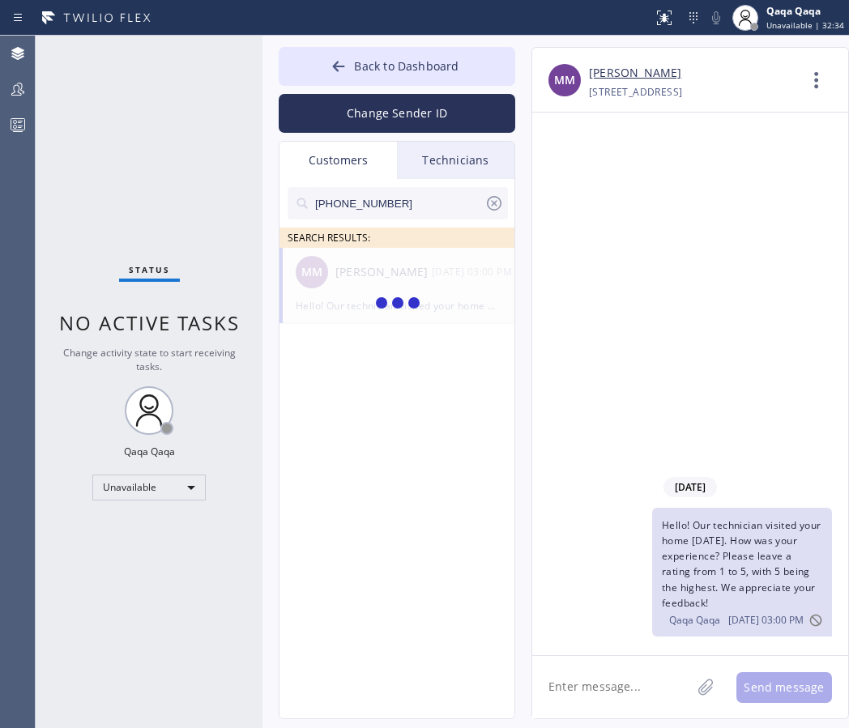
type input "(714) 369-9877"
click at [383, 267] on div "Daniel Untalan" at bounding box center [383, 272] width 96 height 19
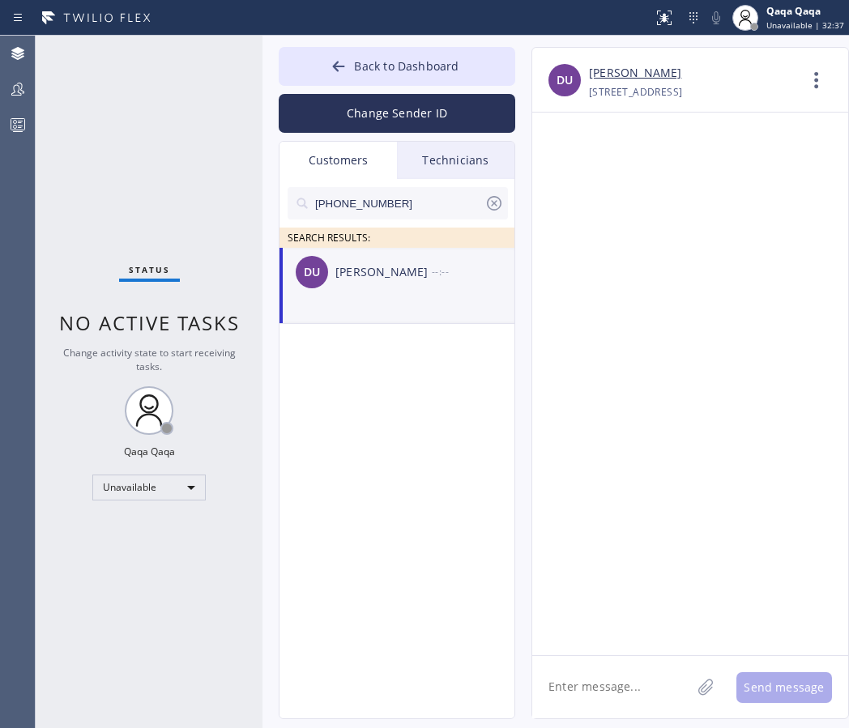
click at [599, 694] on textarea at bounding box center [611, 687] width 159 height 62
paste textarea "Hello! Our technician visited your home today. How was your experience? Please …"
type textarea "Hello! Our technician visited your home today. How was your experience? Please …"
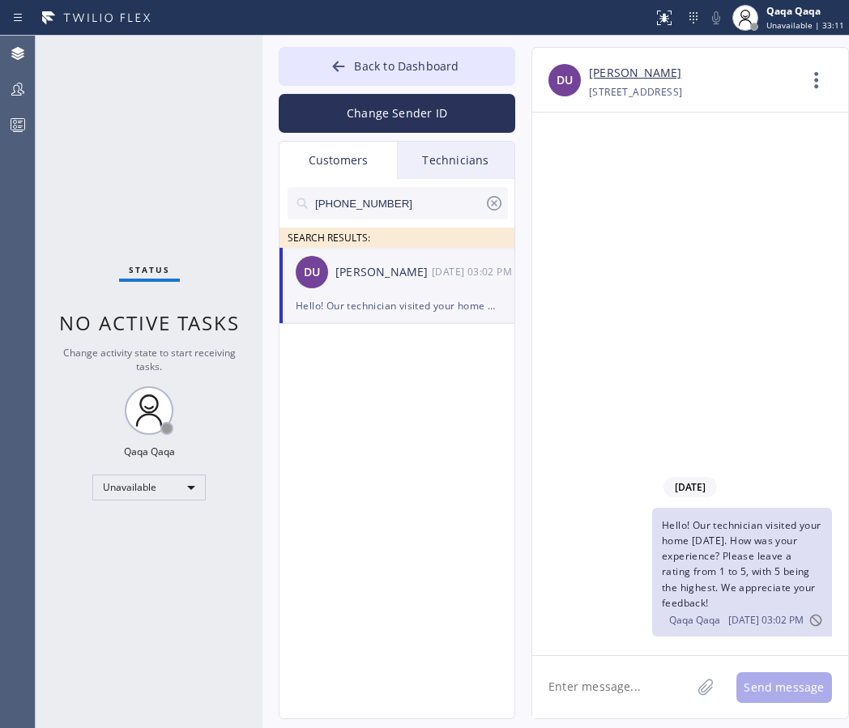
click at [407, 194] on input "(714) 369-9877" at bounding box center [398, 203] width 171 height 32
paste input "562) 434-865"
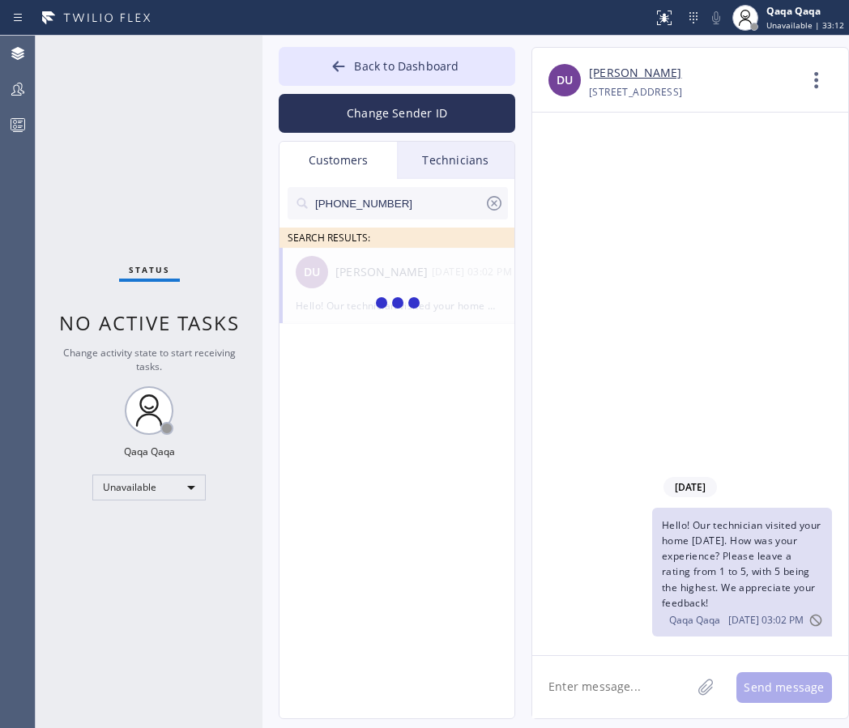
type input "(562) 434-8657"
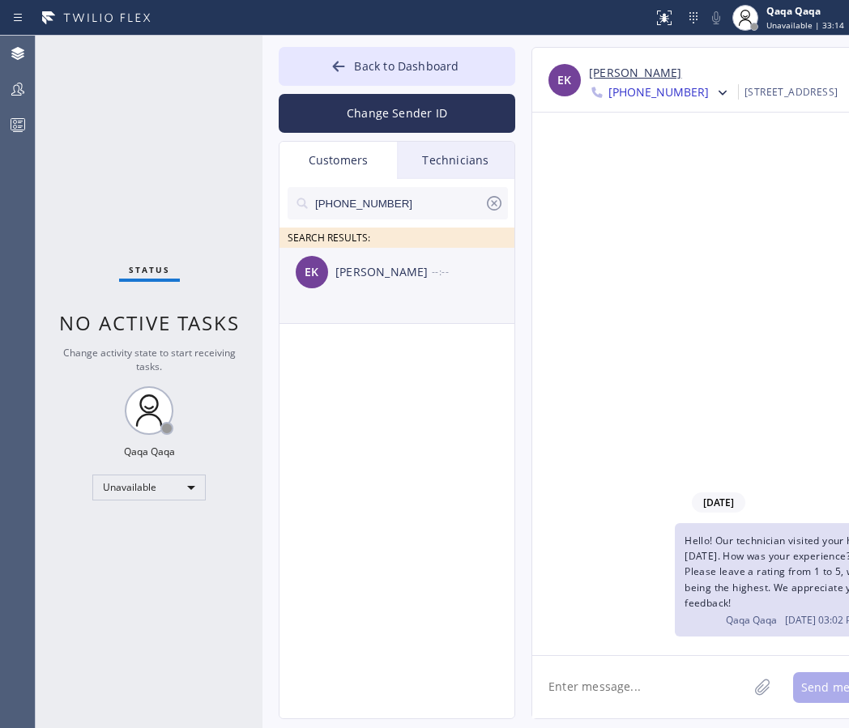
click at [352, 266] on div "Elizabeth Kent" at bounding box center [383, 272] width 96 height 19
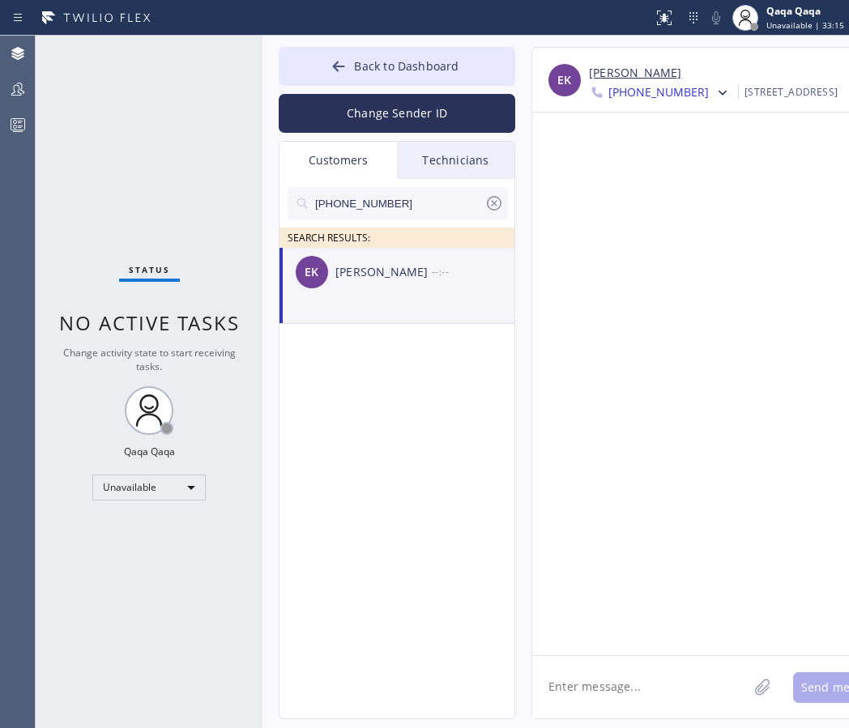
click at [606, 667] on textarea at bounding box center [639, 687] width 215 height 62
paste textarea "Hello! Our technician visited your home today. How was your experience? Please …"
type textarea "Hello! Our technician visited your home today. How was your experience? Please …"
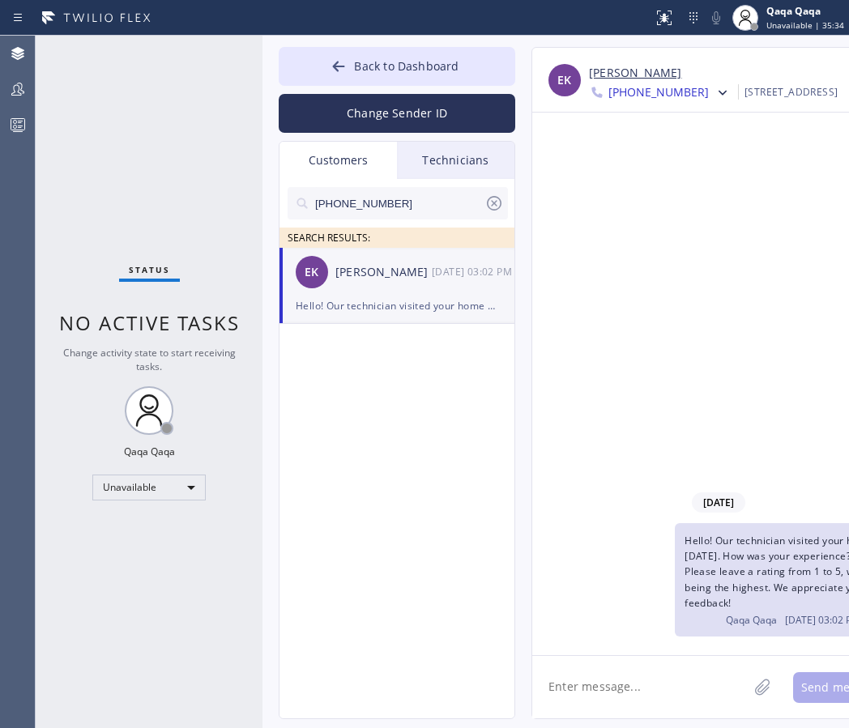
click at [398, 199] on input "(562) 434-8657" at bounding box center [398, 203] width 171 height 32
paste input "702) 619-7503"
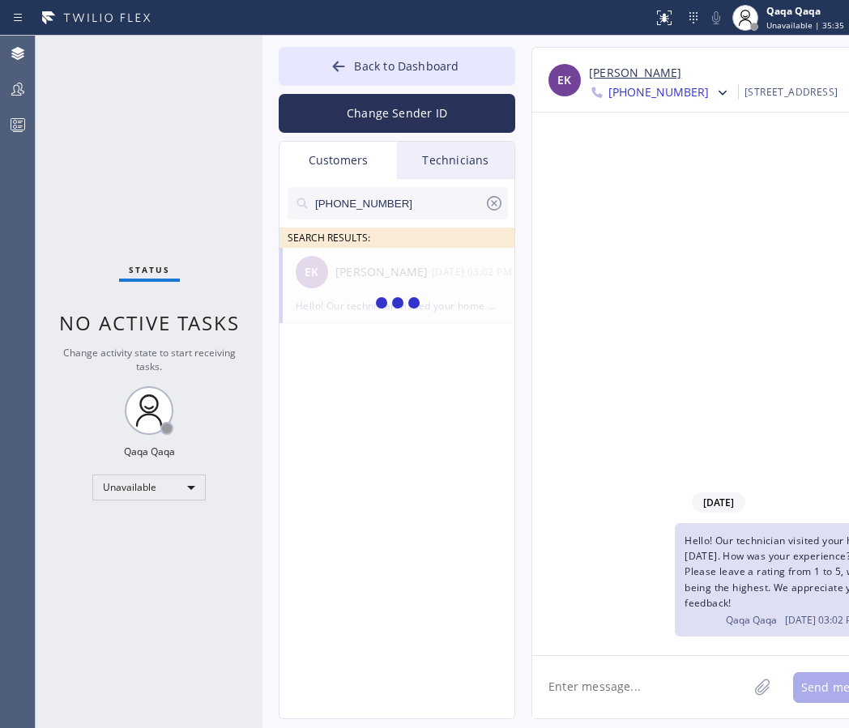
type input "(702) 619-7503"
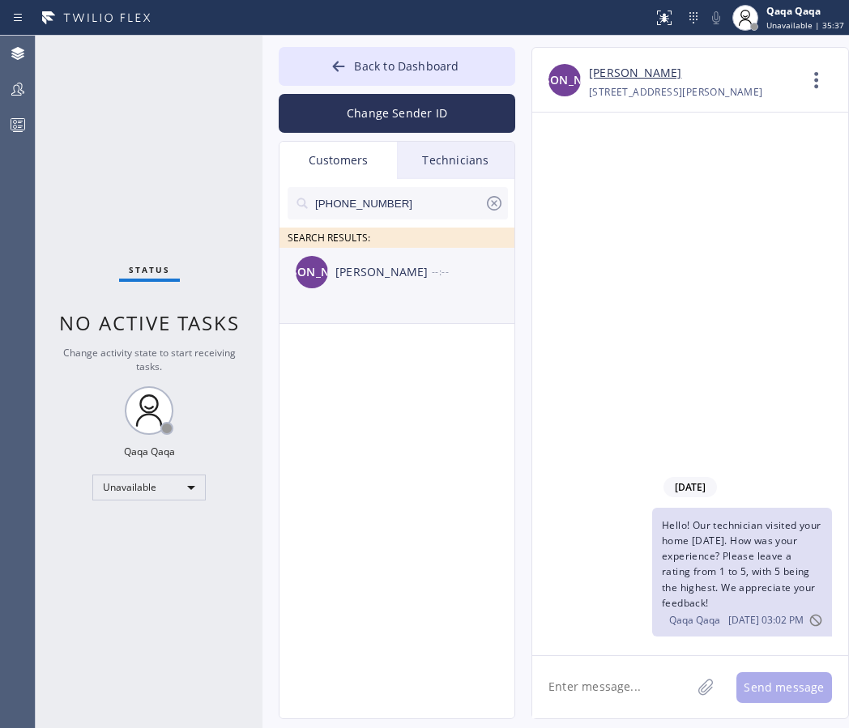
click at [391, 285] on div "JA Jose Andrade --:--" at bounding box center [397, 272] width 236 height 49
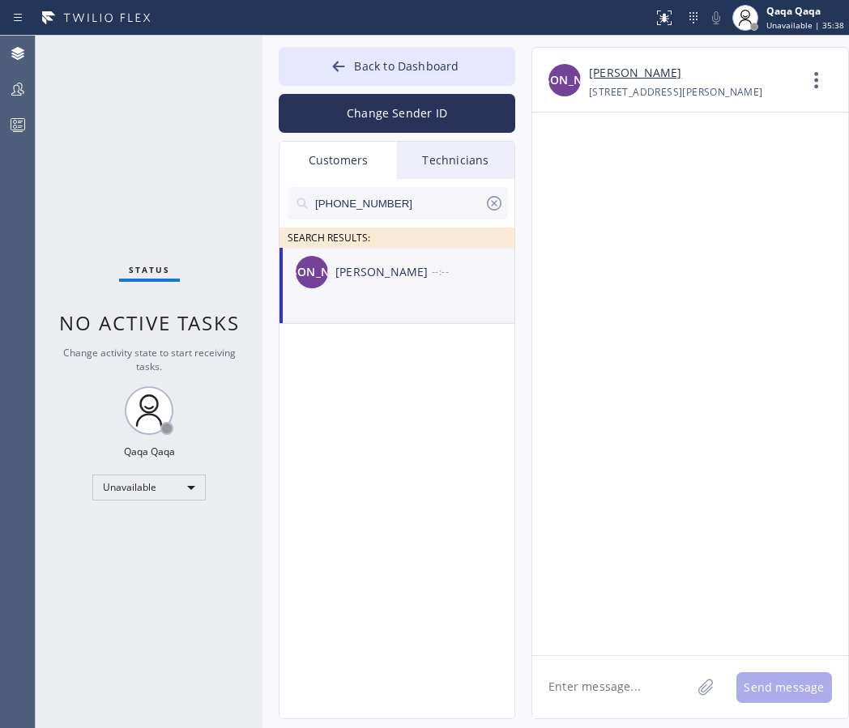
click at [589, 667] on textarea at bounding box center [611, 687] width 159 height 62
paste textarea "Hello! Our technician visited your home today. How was your experience? Please …"
type textarea "Hello! Our technician visited your home today. How was your experience? Please …"
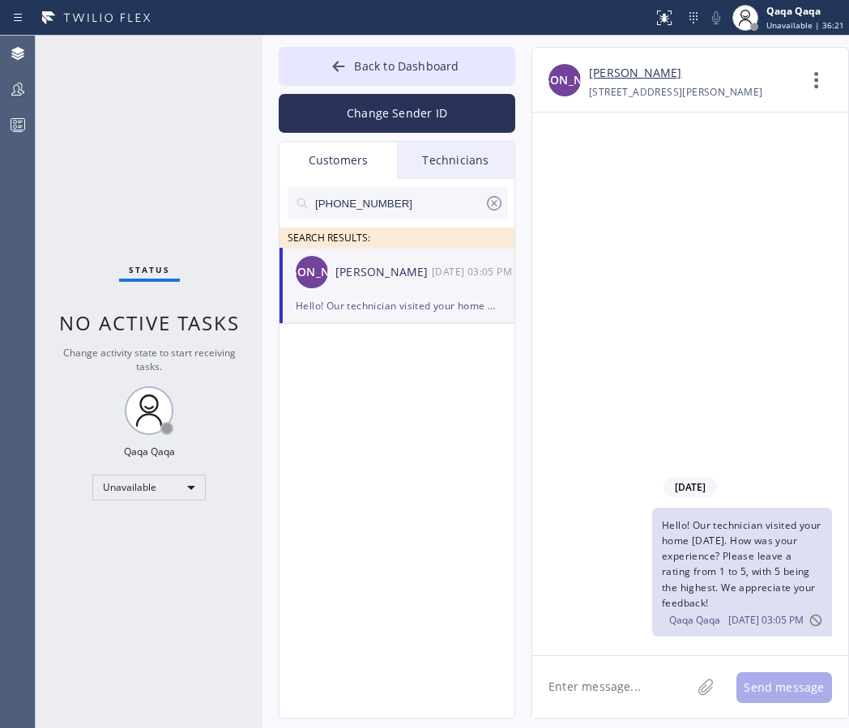
click at [402, 207] on input "(702) 619-7503" at bounding box center [398, 203] width 171 height 32
paste input "323) 517-0424"
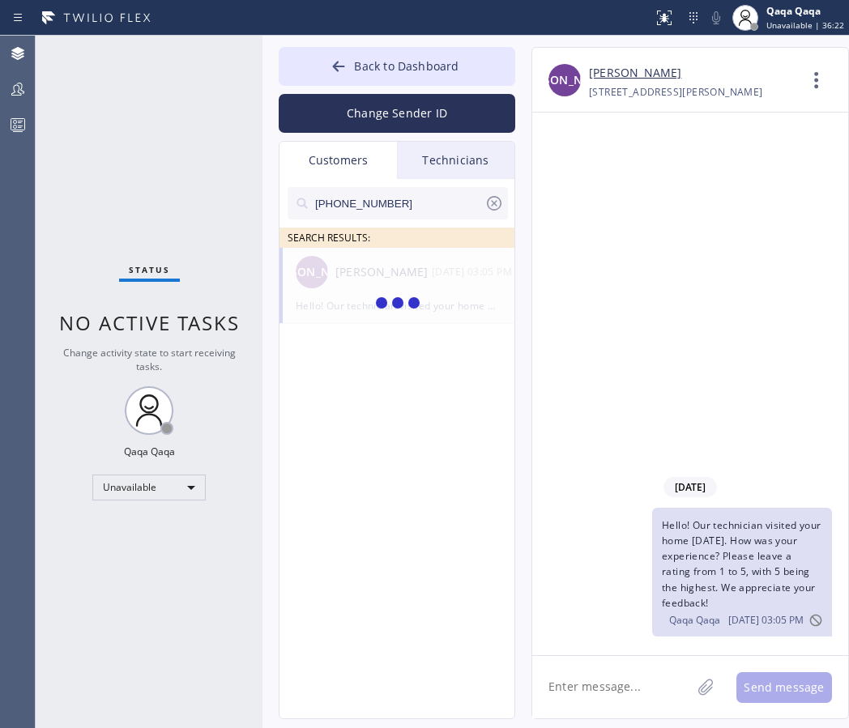
type input "(323) 517-0424"
click at [389, 287] on div "JL John Lewis --:--" at bounding box center [397, 272] width 236 height 49
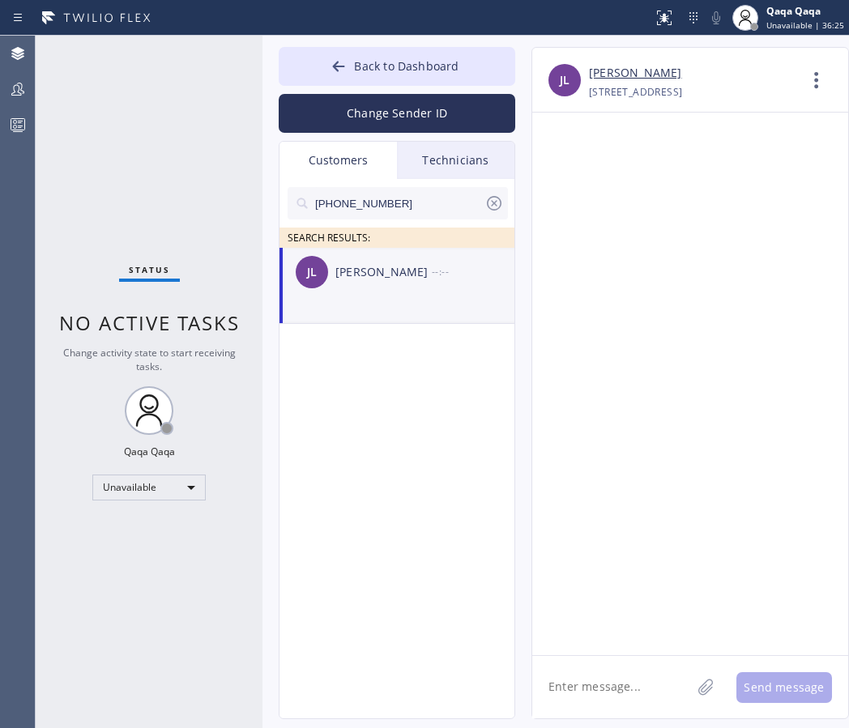
click at [613, 682] on textarea at bounding box center [611, 687] width 159 height 62
paste textarea "Hello! Our technician visited your home today. How was your experience? Please …"
type textarea "Hello! Our technician visited your home today. How was your experience? Please …"
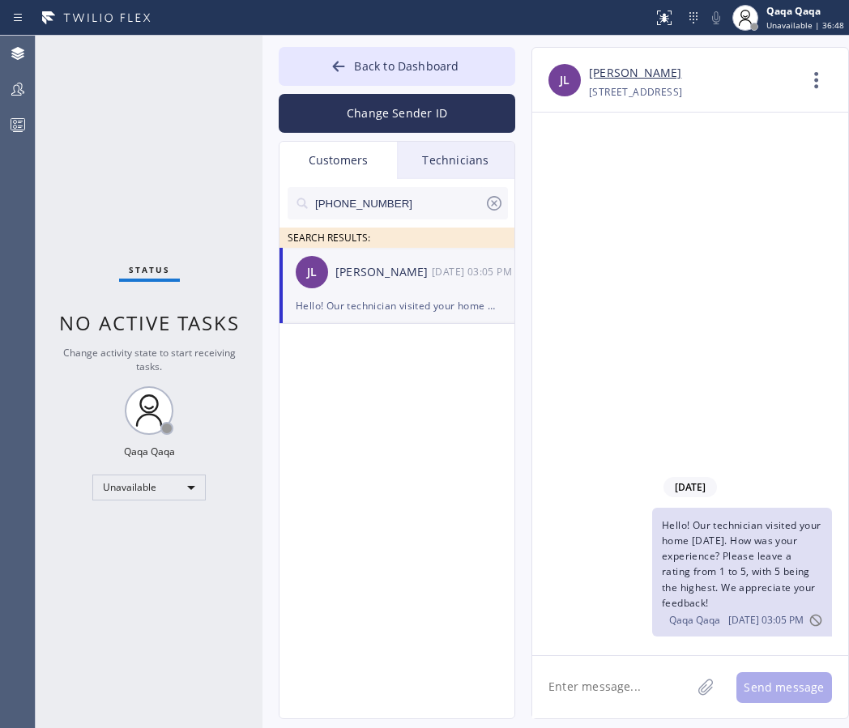
click at [423, 203] on input "(323) 517-0424" at bounding box center [398, 203] width 171 height 32
paste input "240) 751-6350"
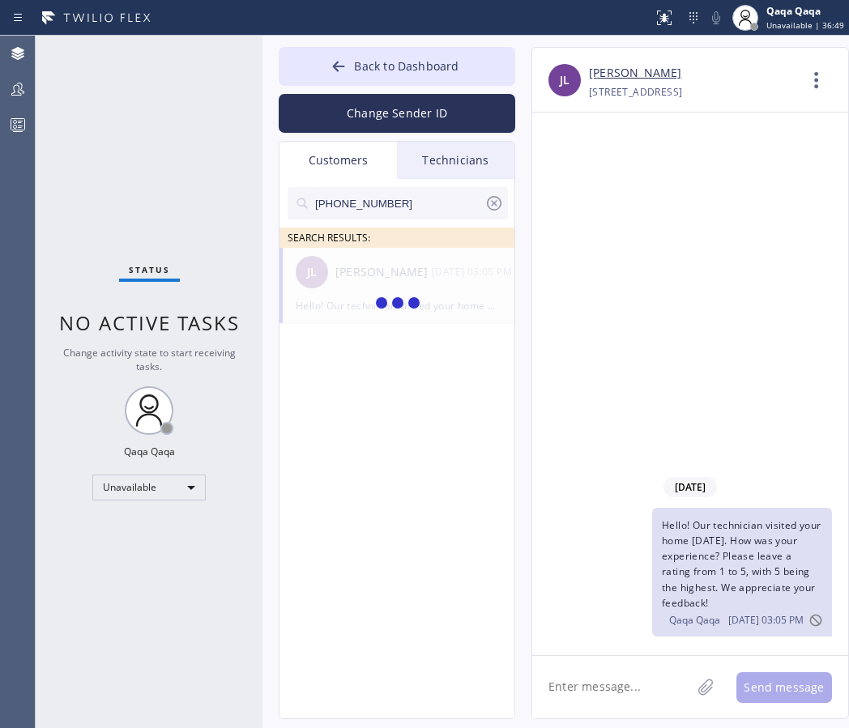
type input "(240) 751-6350"
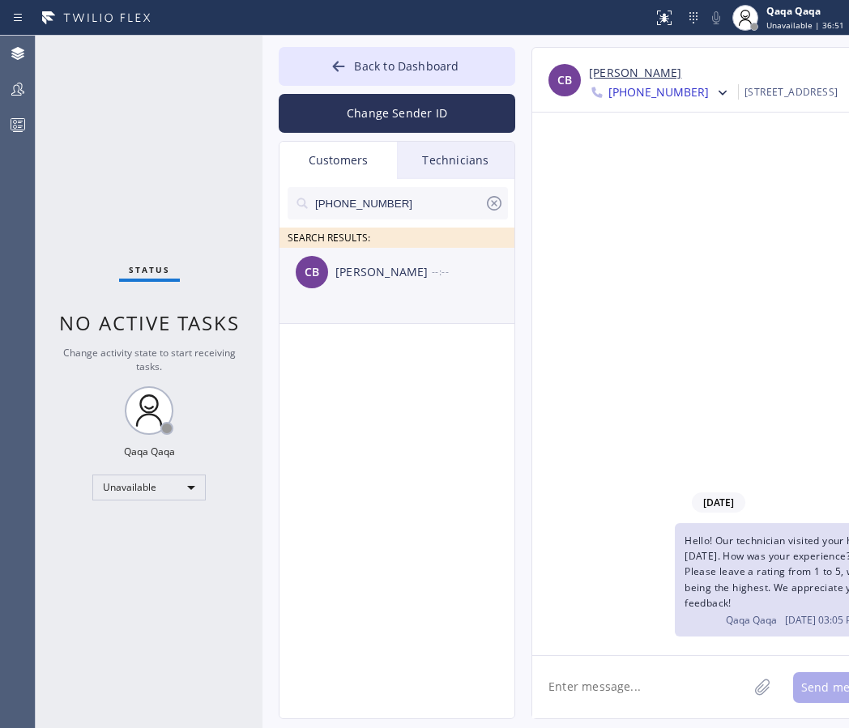
click at [369, 282] on div "CB Charlotte Bleakley --:--" at bounding box center [397, 272] width 236 height 49
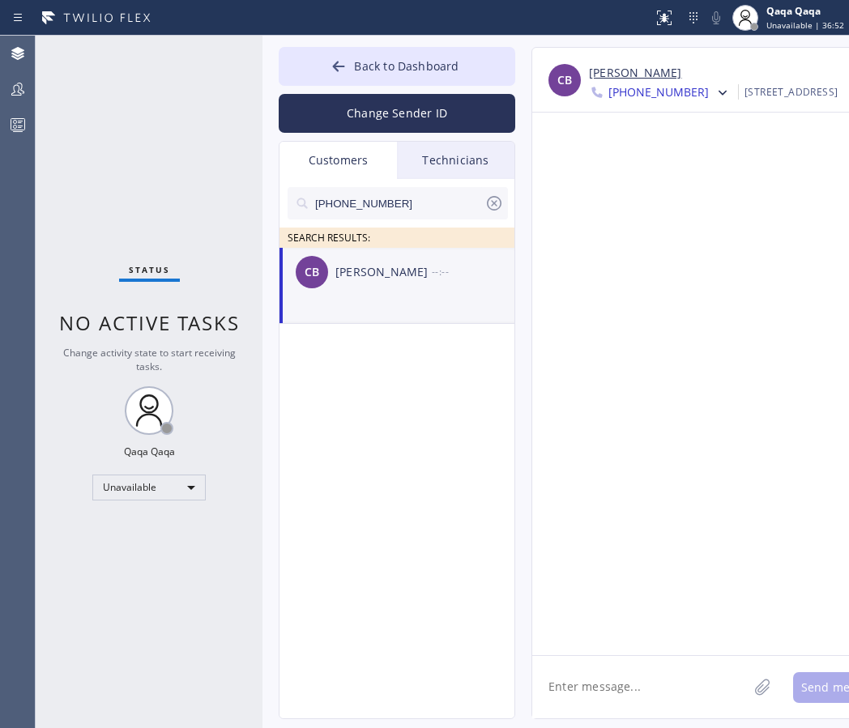
click at [637, 680] on textarea at bounding box center [639, 687] width 215 height 62
paste textarea "Hello! Our technician visited your home today. How was your experience? Please …"
type textarea "Hello! Our technician visited your home today. How was your experience? Please …"
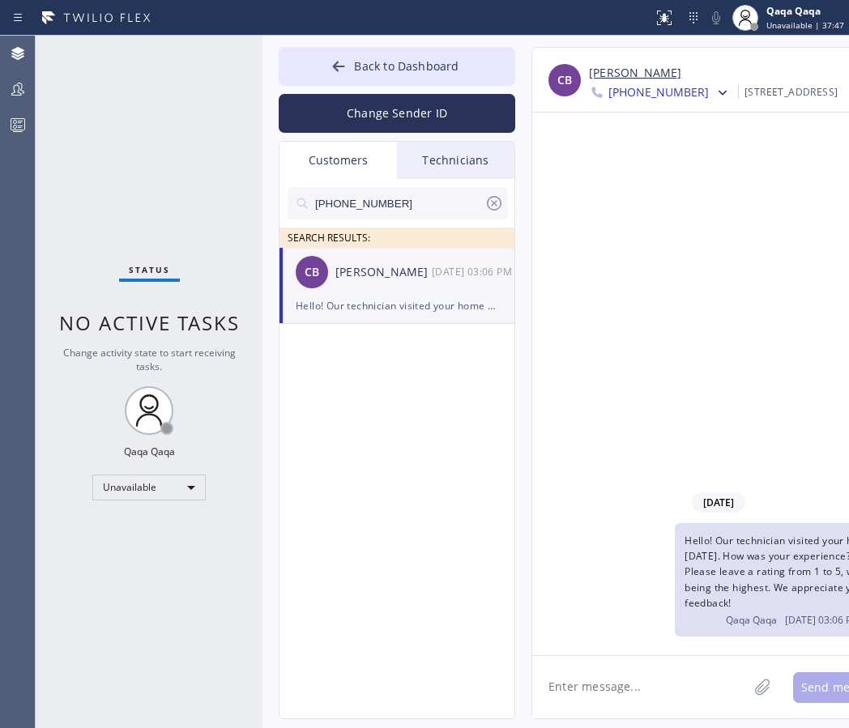
click at [362, 203] on input "(240) 751-6350" at bounding box center [398, 203] width 171 height 32
paste input "480) 720-2748"
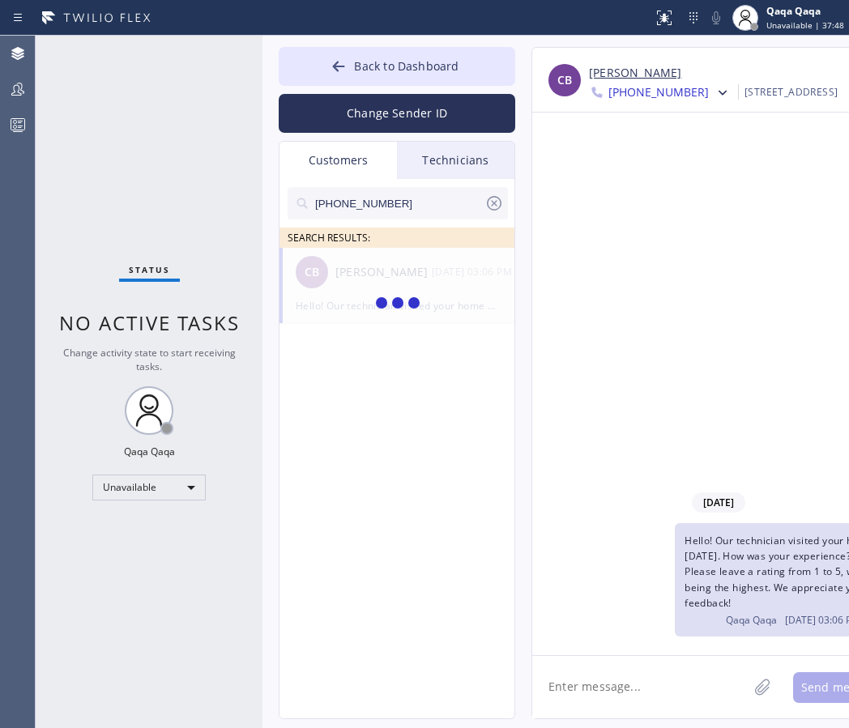
type input "(480) 720-2748"
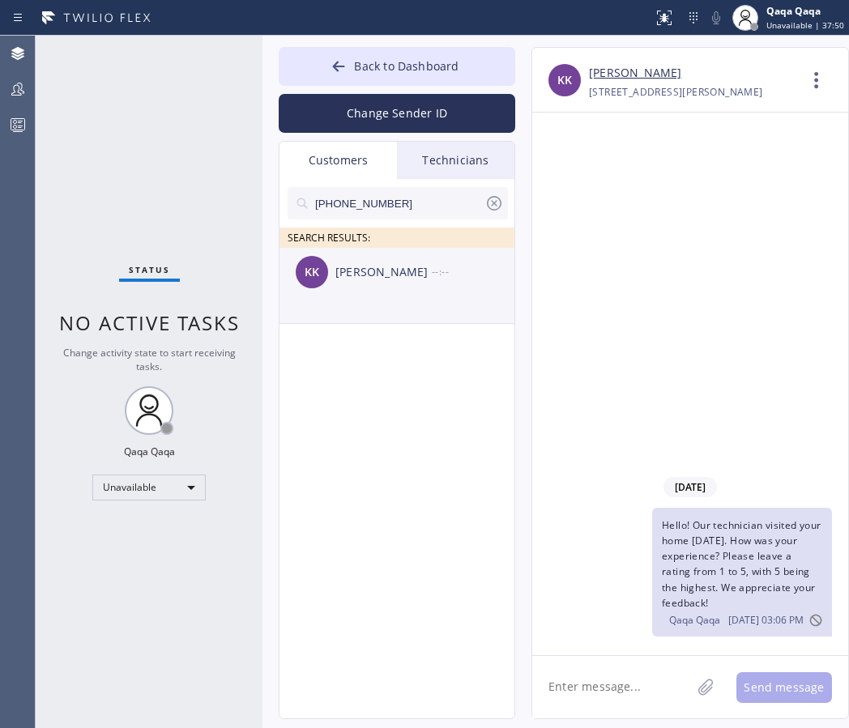
click at [373, 263] on div "Kevin Klemenz" at bounding box center [383, 272] width 96 height 19
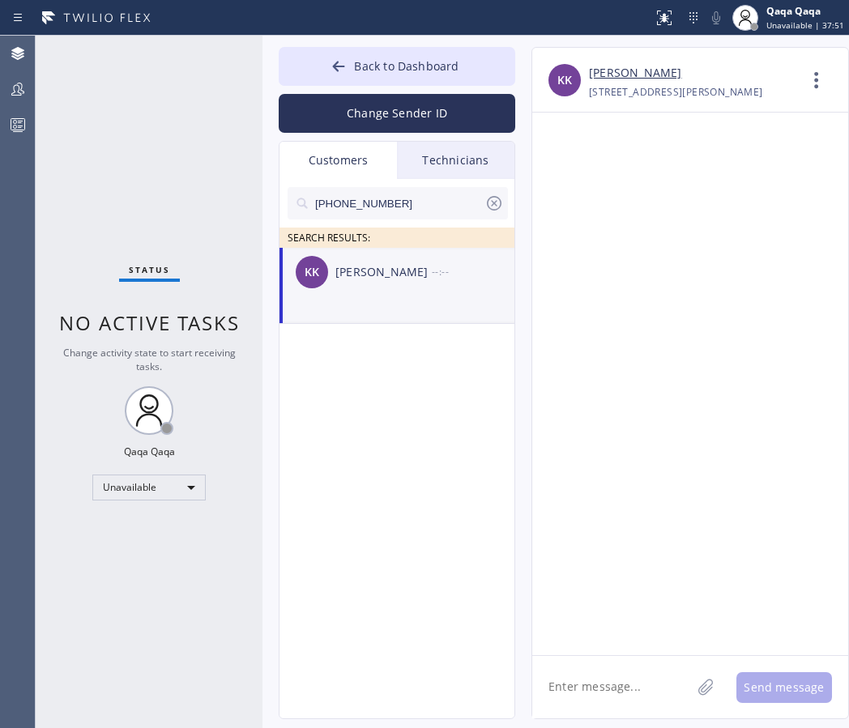
click at [616, 686] on textarea at bounding box center [611, 687] width 159 height 62
paste textarea "Hello! Our technician visited your home today. How was your experience? Please …"
type textarea "Hello! Our technician visited your home today. How was your experience? Please …"
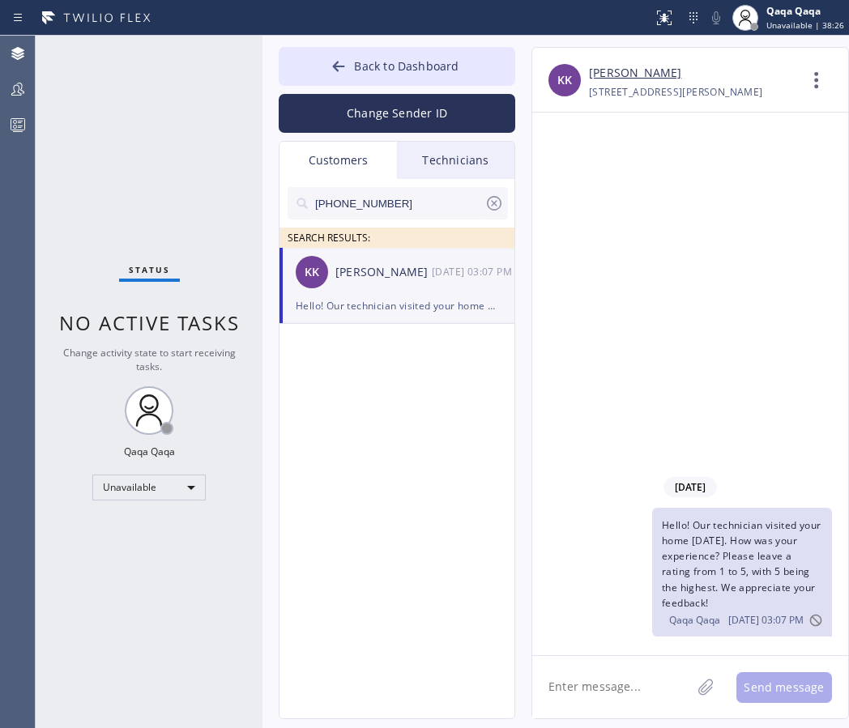
click at [403, 206] on input "(480) 720-2748" at bounding box center [398, 203] width 171 height 32
paste input "949) 422-5091"
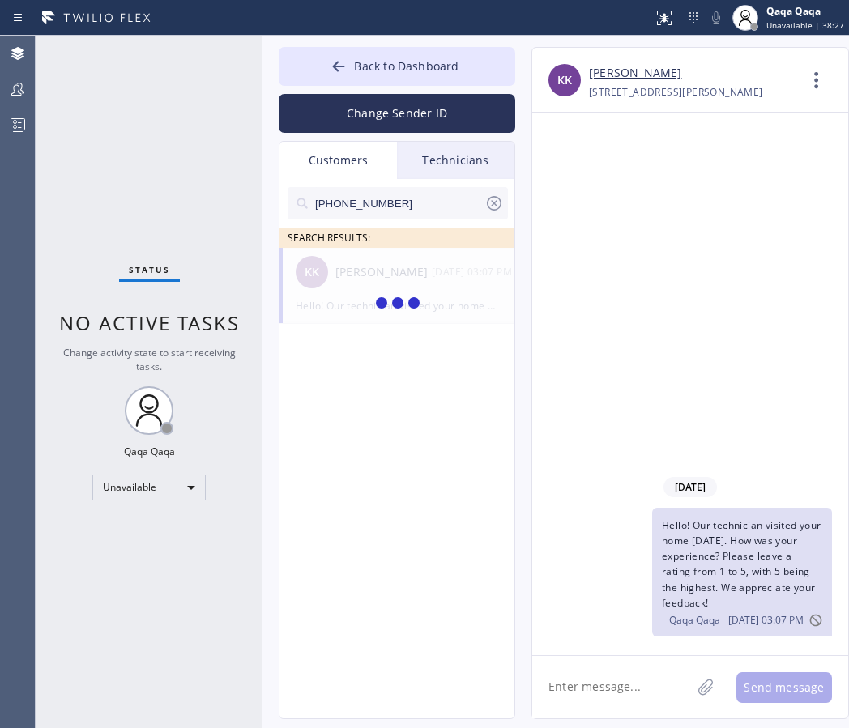
type input "(949) 422-5091"
click at [346, 275] on div "Joann Siefert" at bounding box center [383, 272] width 96 height 19
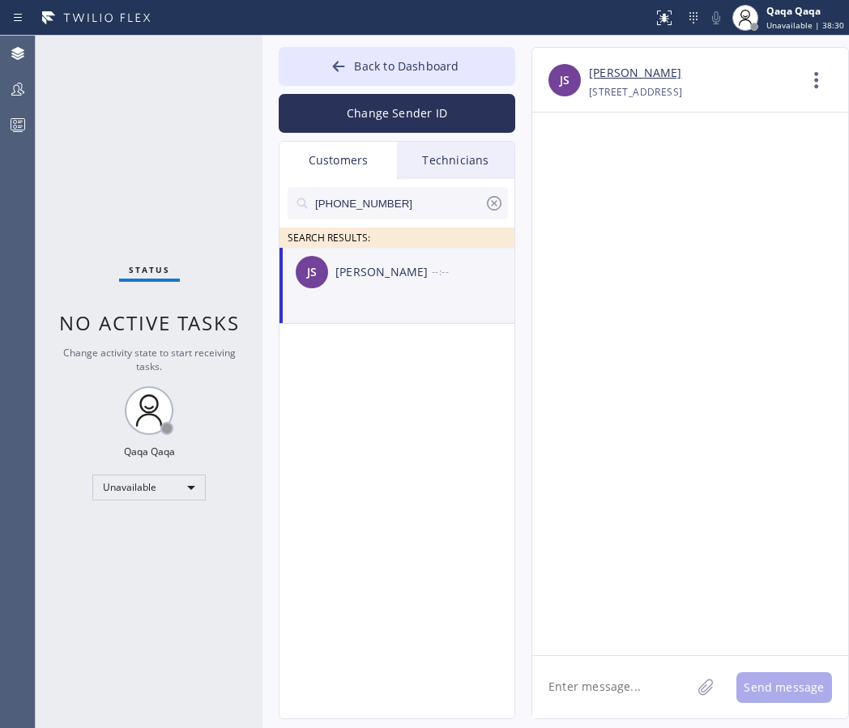
click at [619, 679] on textarea at bounding box center [611, 687] width 159 height 62
paste textarea "Hello! Our technician visited your home today. How was your experience? Please …"
type textarea "Hello! Our technician visited your home today. How was your experience? Please …"
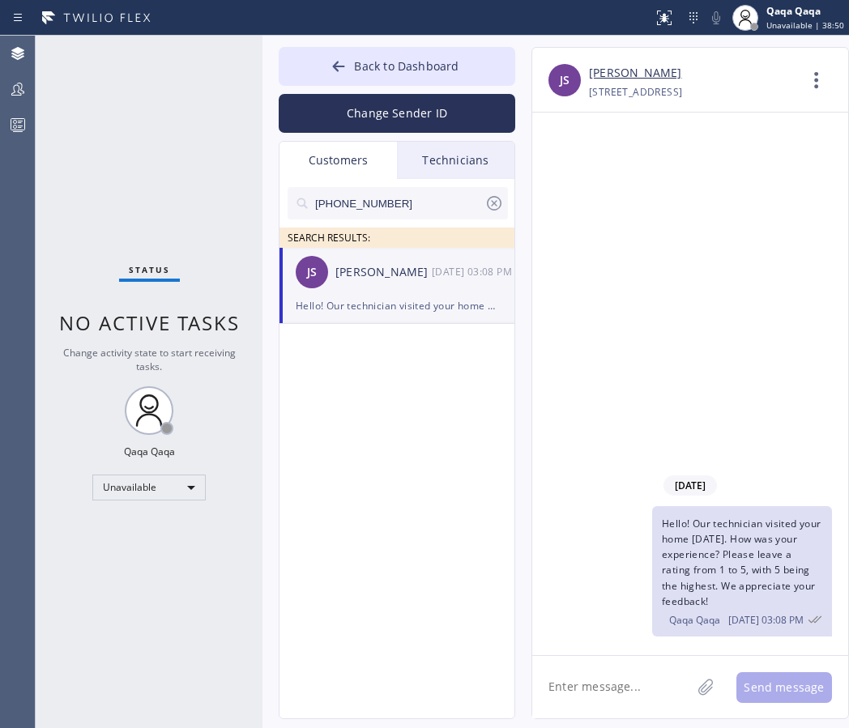
click at [402, 209] on input "(949) 422-5091" at bounding box center [398, 203] width 171 height 32
paste input "480) 307-0720"
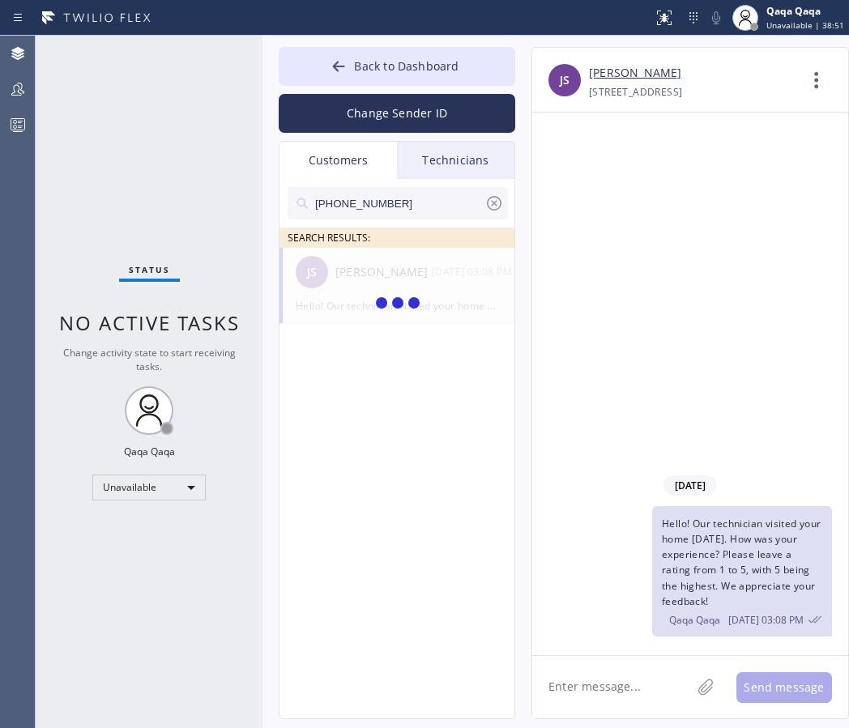
type input "(480) 307-0720"
click at [386, 278] on div "Sarah Davis" at bounding box center [383, 272] width 96 height 19
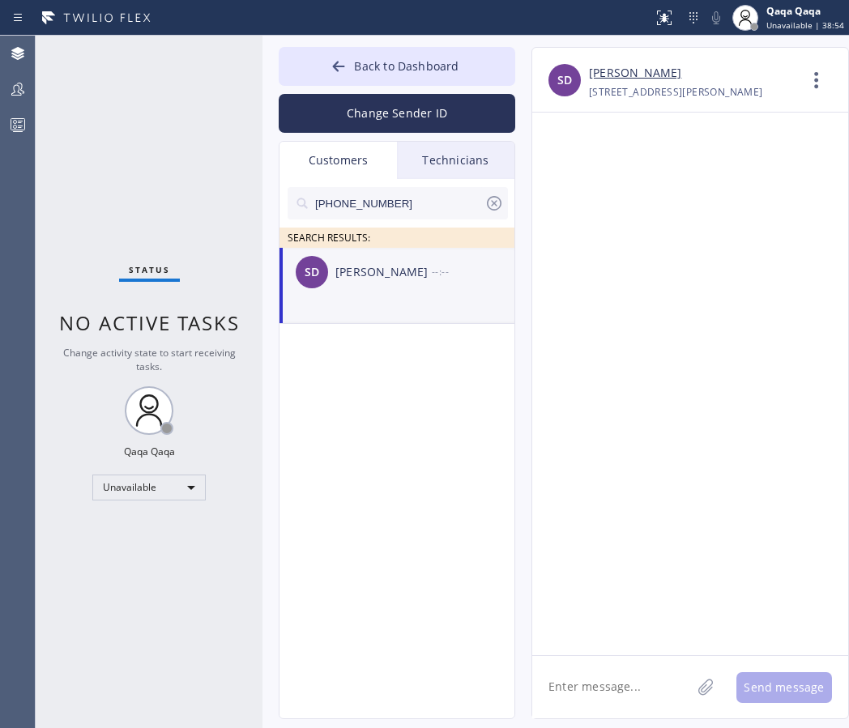
click at [594, 690] on textarea at bounding box center [611, 687] width 159 height 62
paste textarea "Hello! Our technician visited your home today. How was your experience? Please …"
type textarea "Hello! Our technician visited your home today. How was your experience? Please …"
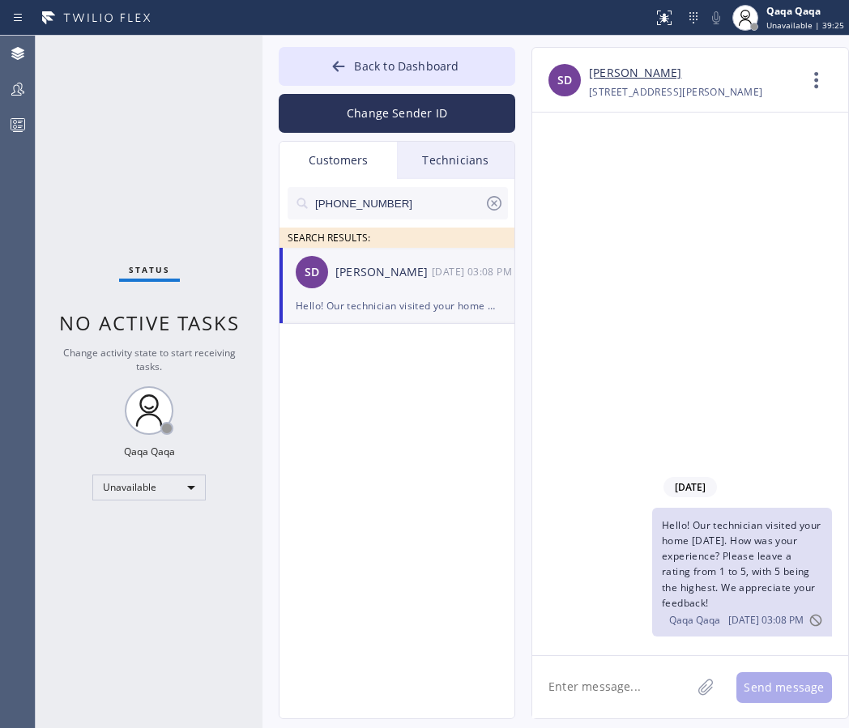
click at [389, 198] on input "(480) 307-0720" at bounding box center [398, 203] width 171 height 32
paste input "602) 316-6815"
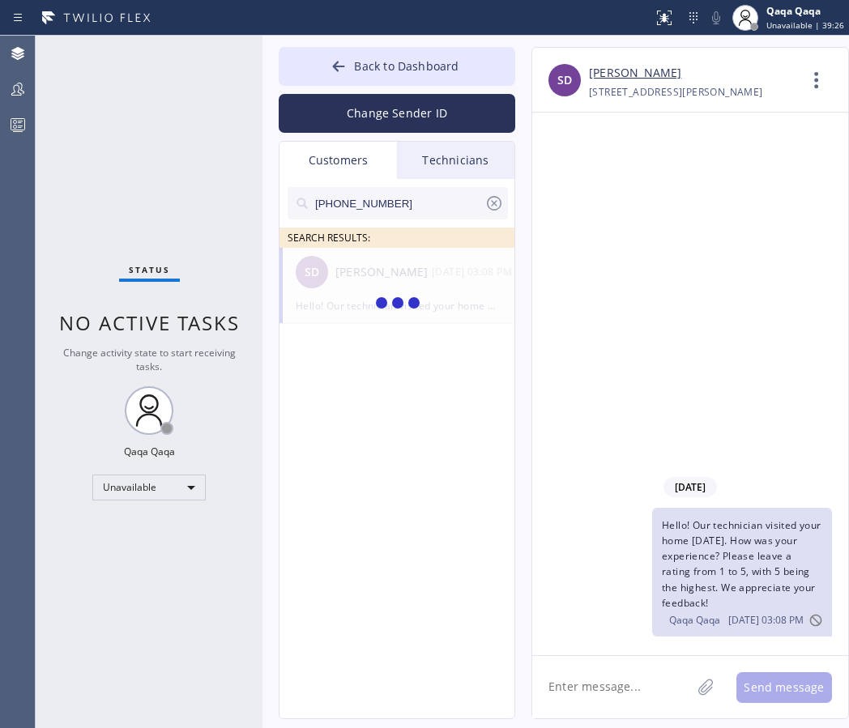
type input "(602) 316-6815"
click at [384, 287] on div "VN Vernon Nicholas --:--" at bounding box center [397, 272] width 236 height 49
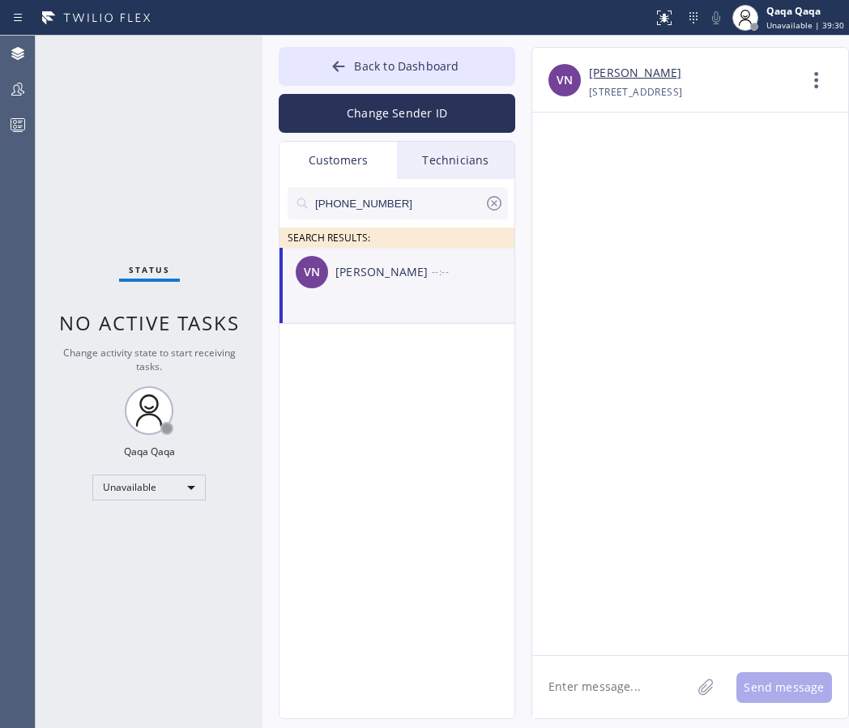
click at [623, 679] on textarea at bounding box center [611, 687] width 159 height 62
paste textarea "Hello! Our technician visited your home today. How was your experience? Please …"
type textarea "Hello! Our technician visited your home today. How was your experience? Please …"
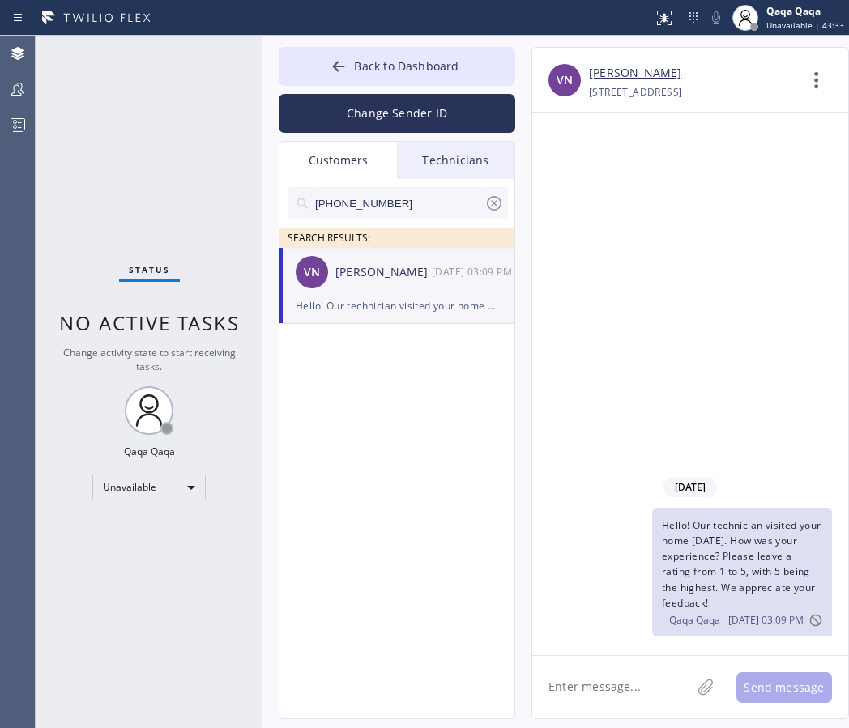
click at [407, 196] on input "(602) 316-6815" at bounding box center [398, 203] width 171 height 32
paste input "859-0499"
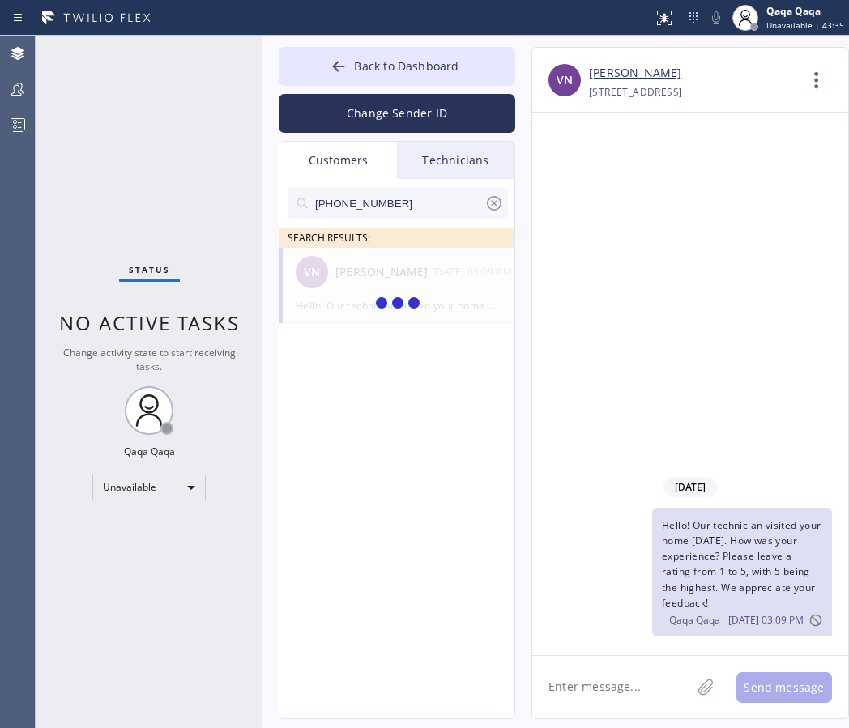
type input "(602) 859-0499"
click at [389, 264] on div "Jeremy Powell" at bounding box center [383, 272] width 96 height 19
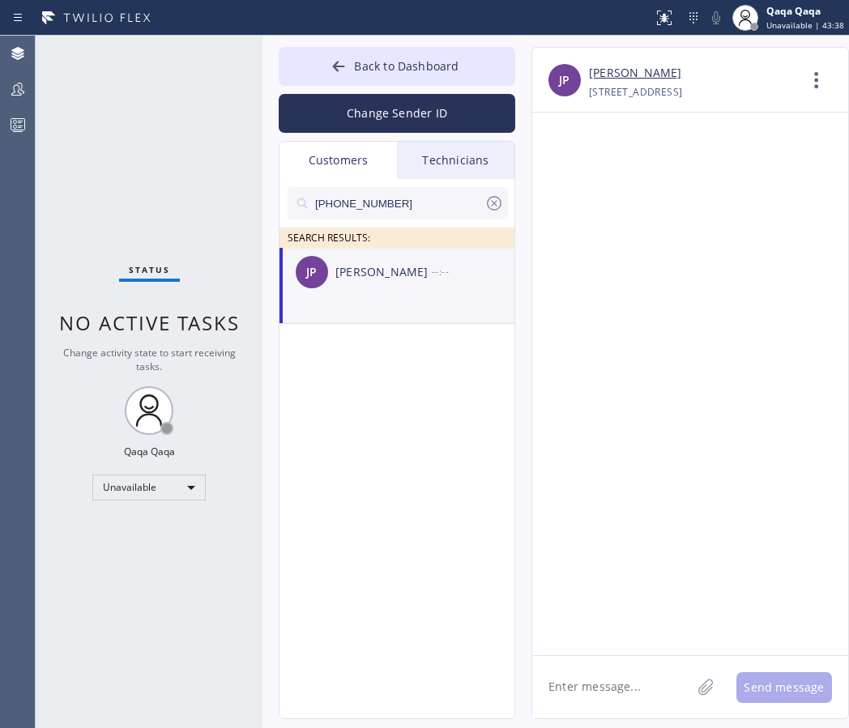
click at [587, 684] on textarea at bounding box center [611, 687] width 159 height 62
paste textarea "Hello! Our technician visited your home today. How was your experience? Please …"
type textarea "Hello! Our technician visited your home today. How was your experience? Please …"
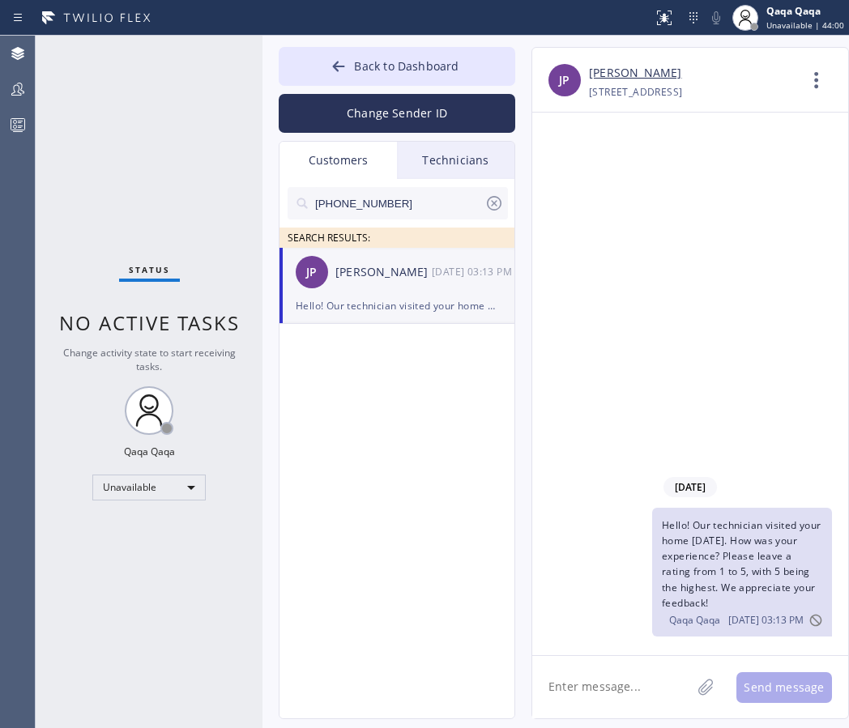
click at [424, 207] on input "(602) 859-0499" at bounding box center [398, 203] width 171 height 32
paste input "19) 948-9156"
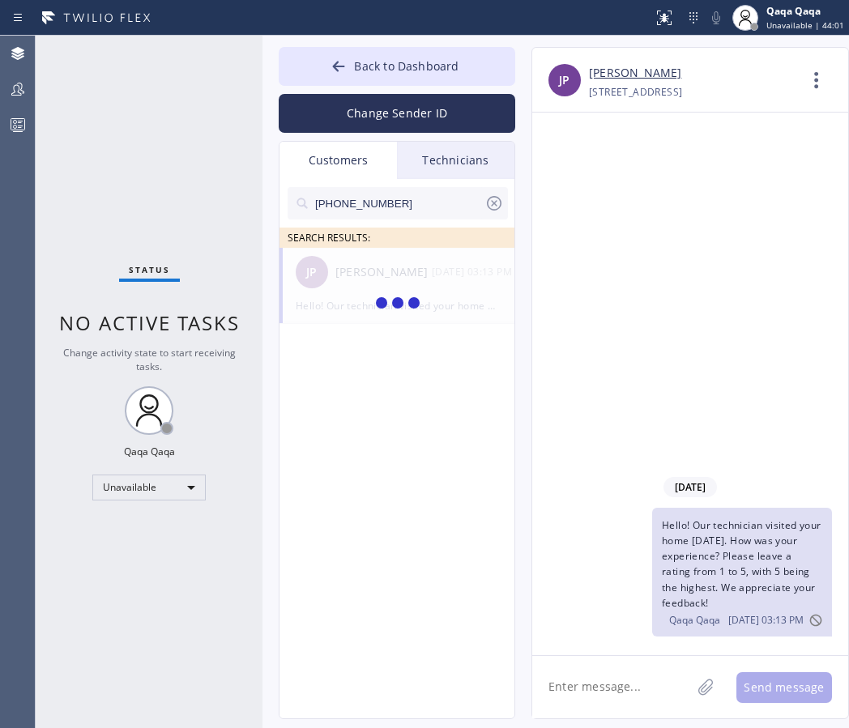
type input "(619) 948-9156"
click at [392, 285] on div "JR Jarrod Rieta --:--" at bounding box center [397, 272] width 236 height 49
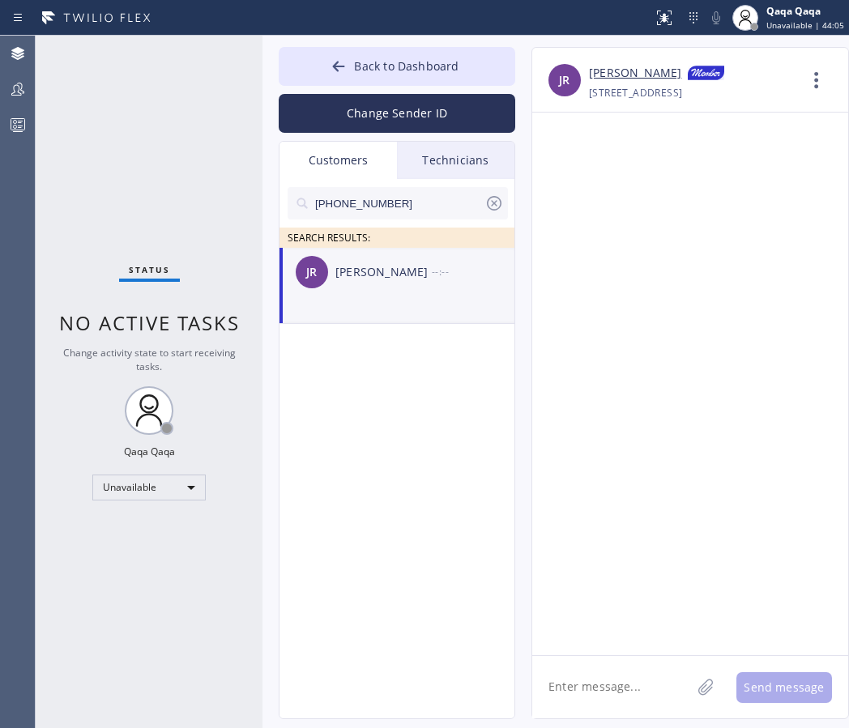
click at [598, 681] on textarea at bounding box center [611, 687] width 159 height 62
paste textarea "Hello! Our technician visited your home today. How was your experience? Please …"
type textarea "Hello! Our technician visited your home today. How was your experience? Please …"
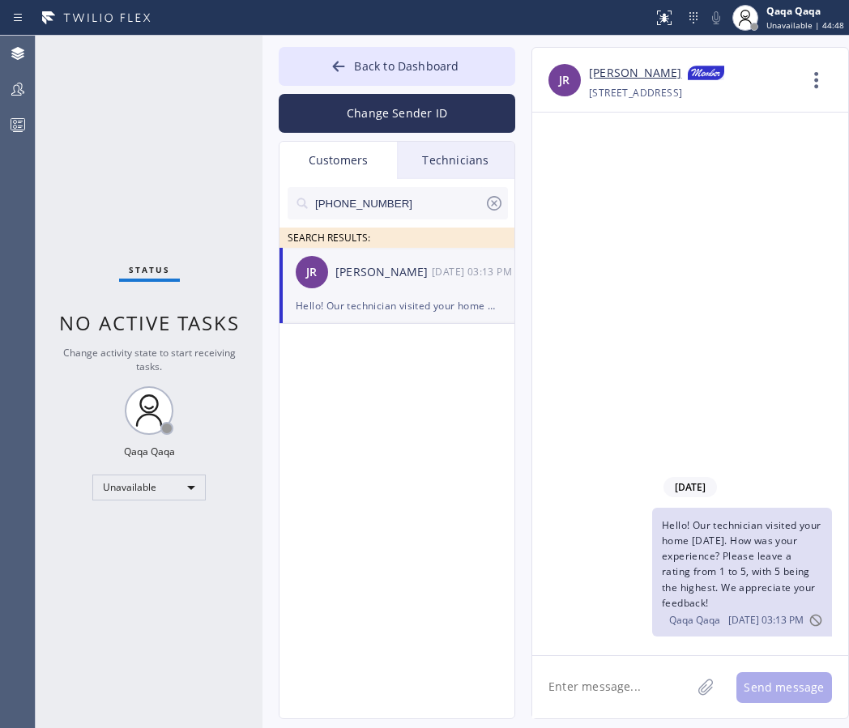
click at [394, 206] on input "(619) 948-9156" at bounding box center [398, 203] width 171 height 32
paste input "408) 828-9102"
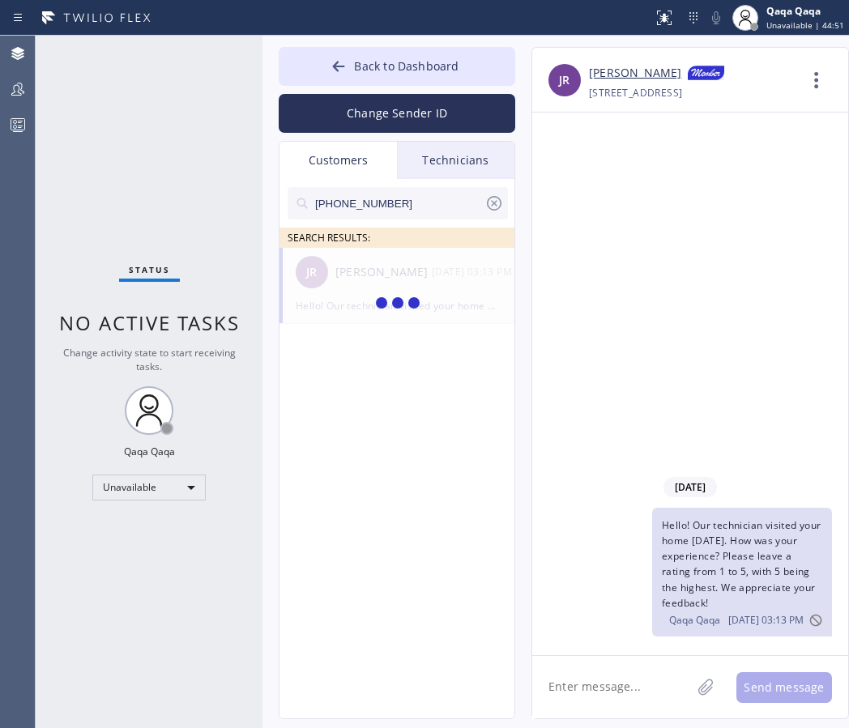
type input "(408) 828-9102"
click at [385, 282] on div "AD Andrew Deneef --:--" at bounding box center [397, 272] width 236 height 49
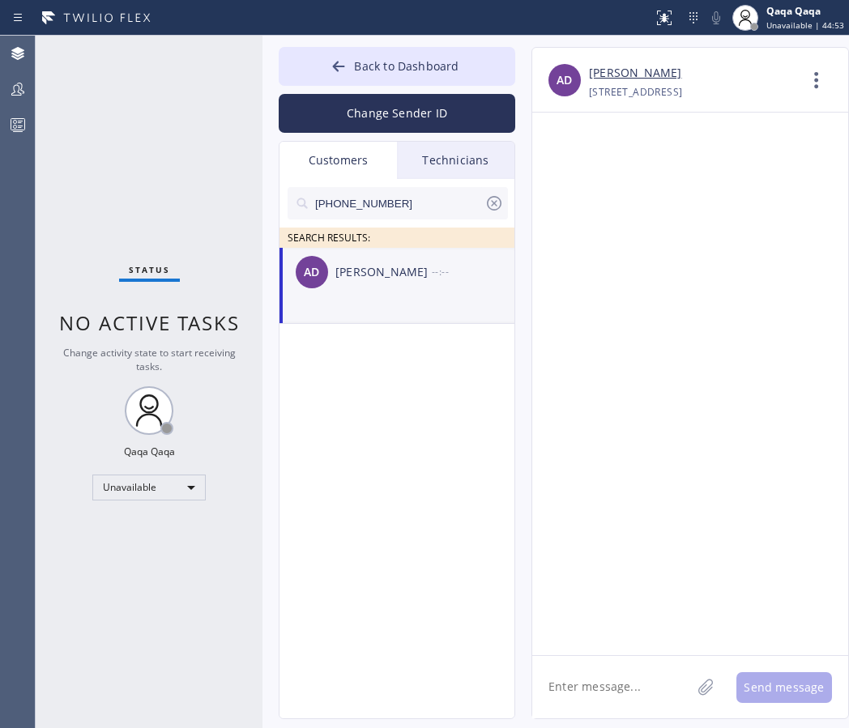
click at [622, 709] on textarea at bounding box center [611, 687] width 159 height 62
click at [622, 707] on textarea at bounding box center [611, 687] width 159 height 62
paste textarea "Hello! Our technician visited your home today. How was your experience? Please …"
type textarea "Hello! Our technician visited your home today. How was your experience? Please …"
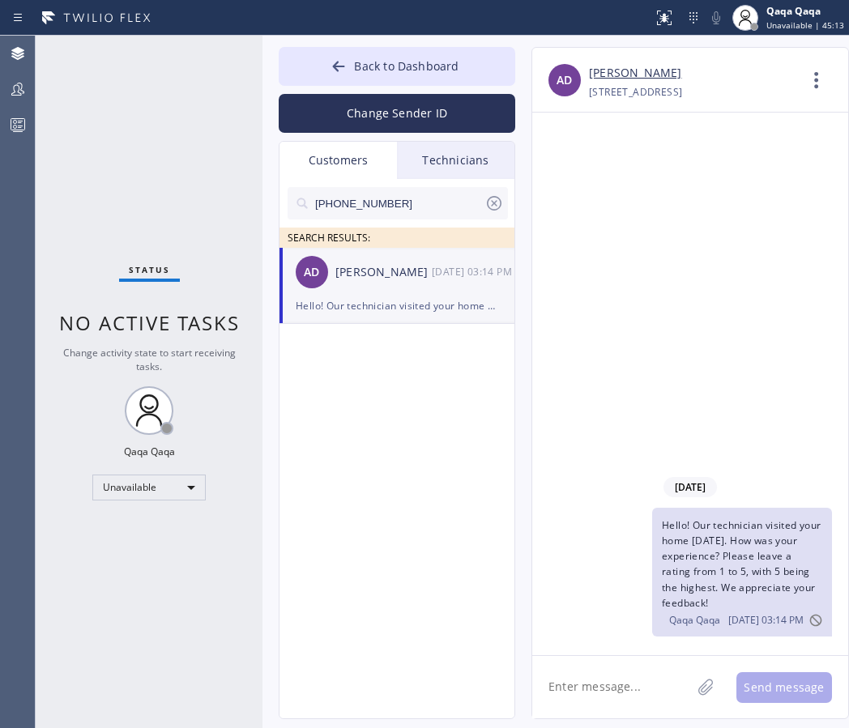
click at [401, 206] on input "(408) 828-9102" at bounding box center [398, 203] width 171 height 32
paste input "530) 360-7163"
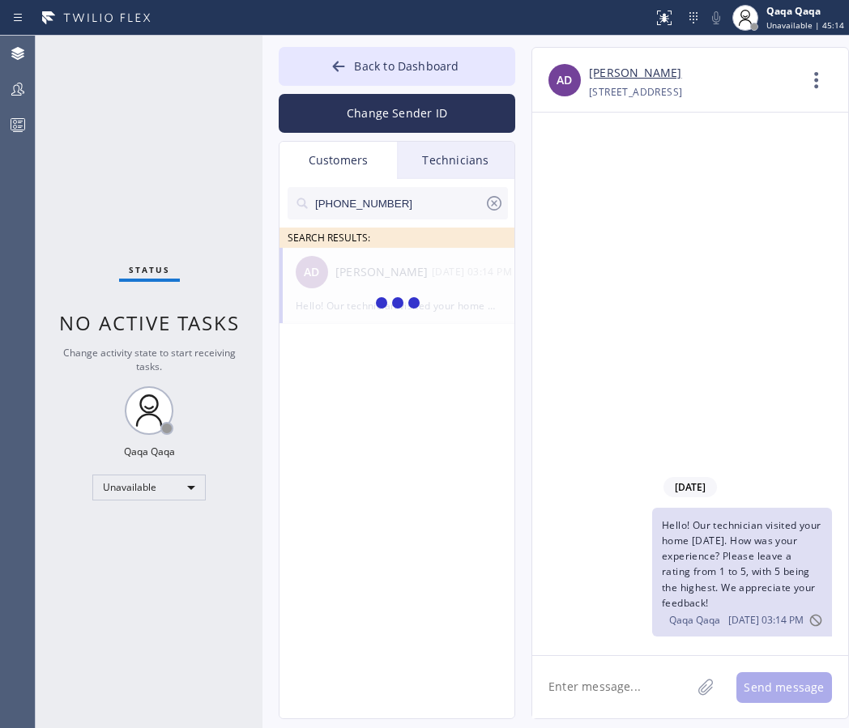
type input "(530) 360-7163"
click at [345, 270] on div "Ben Headd" at bounding box center [383, 272] width 96 height 19
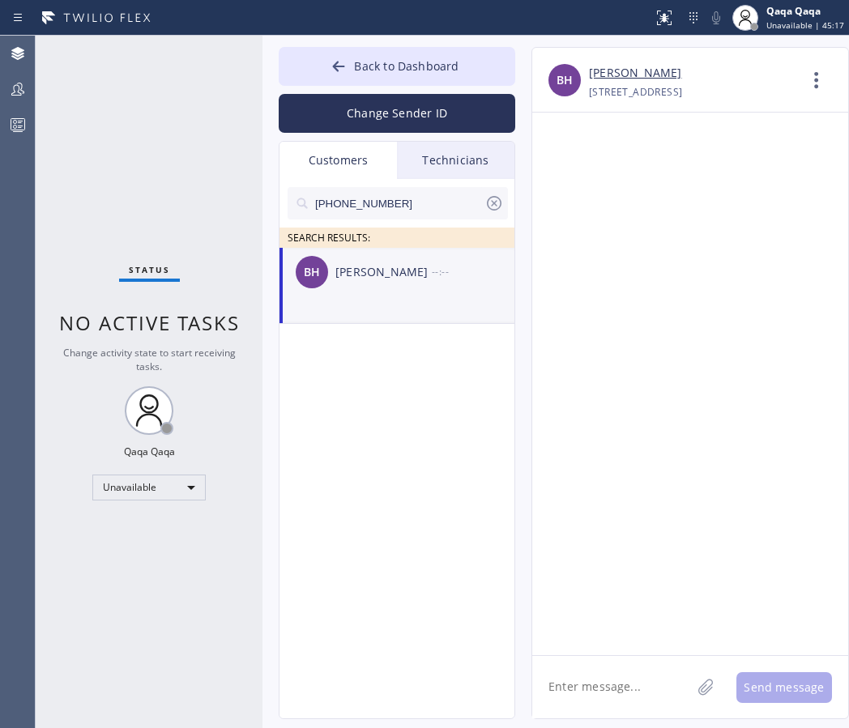
click at [581, 708] on textarea at bounding box center [611, 687] width 159 height 62
paste textarea "Hello! Our technician visited your home today. How was your experience? Please …"
type textarea "Hello! Our technician visited your home today. How was your experience? Please …"
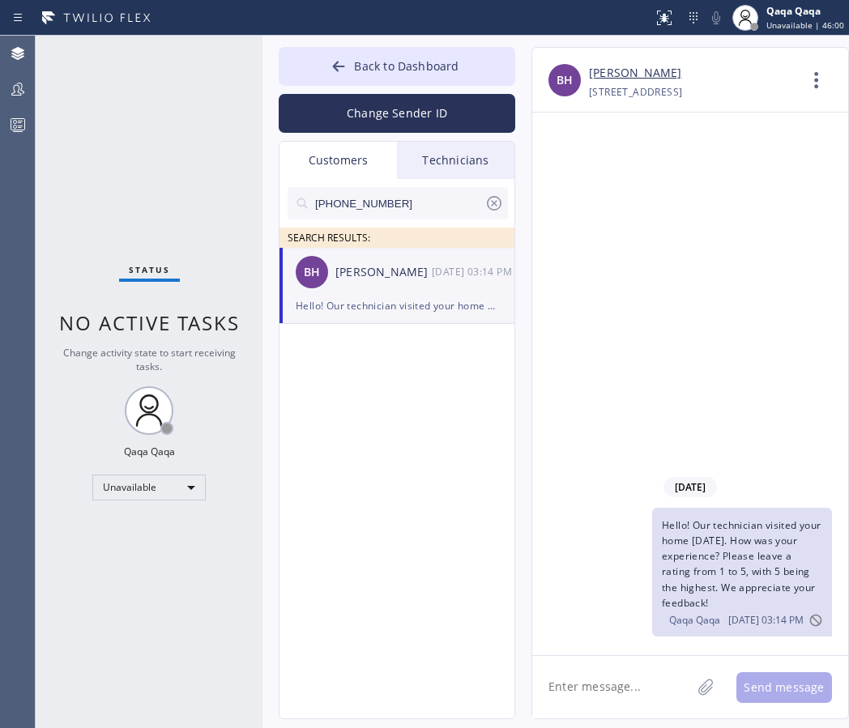
click at [411, 202] on input "(530) 360-7163" at bounding box center [398, 203] width 171 height 32
paste input "03) 688-3690"
click at [363, 281] on div "Lin Carson" at bounding box center [383, 272] width 96 height 19
click at [372, 281] on div "LC Lin Carson 09/05 05:10 PM" at bounding box center [397, 272] width 236 height 49
click at [416, 198] on input "(503) 688-3690" at bounding box center [398, 203] width 171 height 32
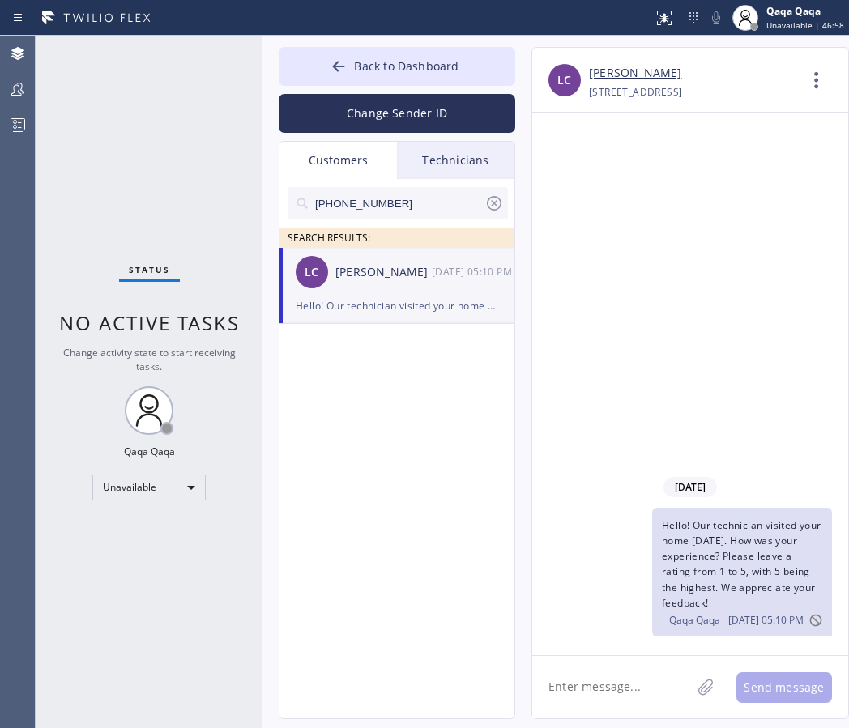
paste input "805) 330-0601"
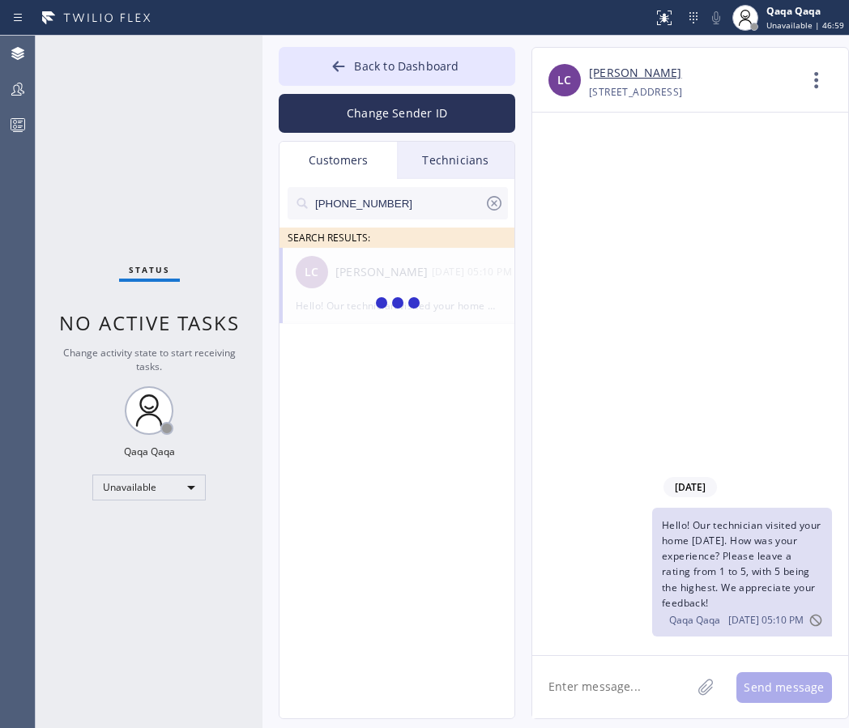
type input "(805) 330-0601"
click at [398, 277] on div "Vicoria Vetti" at bounding box center [383, 272] width 96 height 19
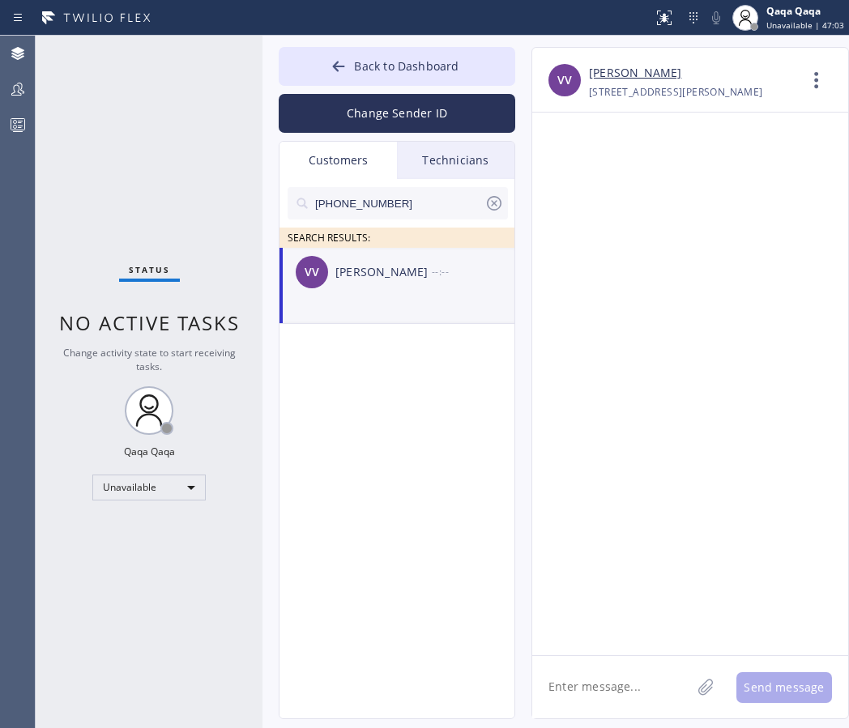
click at [611, 696] on textarea at bounding box center [611, 687] width 159 height 62
paste textarea "Hello! Our technician visited your home today. How was your experience? Please …"
type textarea "Hello! Our technician visited your home today. How was your experience? Please …"
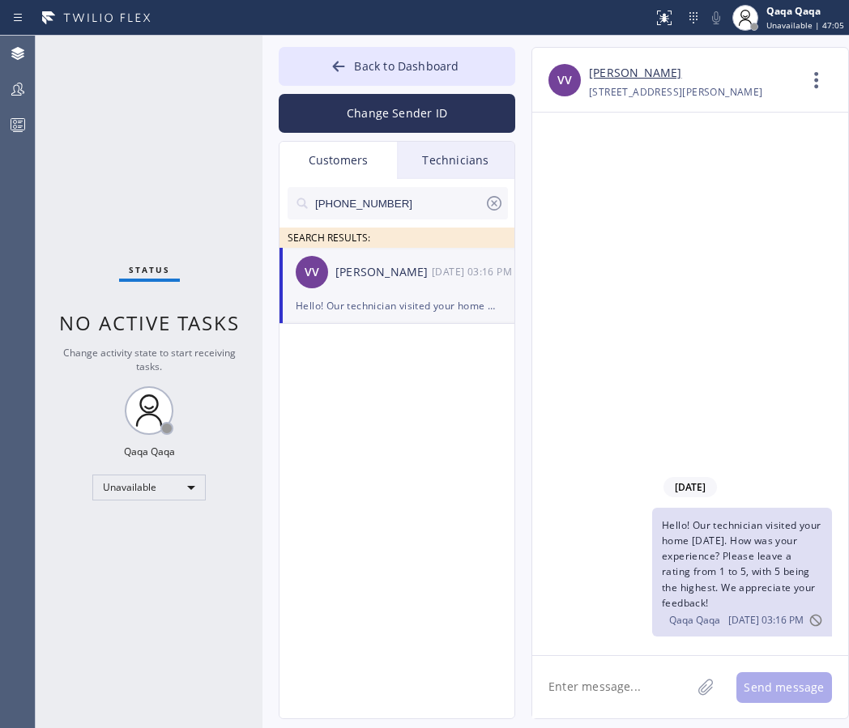
click at [423, 204] on input "(805) 330-0601" at bounding box center [398, 203] width 171 height 32
click at [427, 211] on input "(805) 330-0601" at bounding box center [398, 203] width 171 height 32
paste input "760) 413-5293"
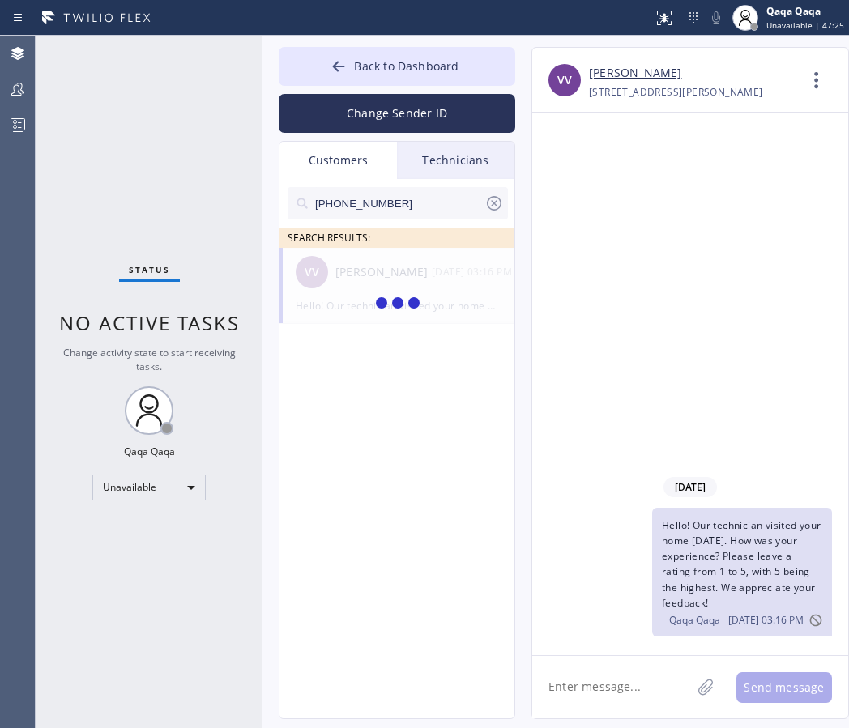
type input "(760) 413-5293"
click at [356, 274] on div "Walter Baumhoff" at bounding box center [383, 272] width 96 height 19
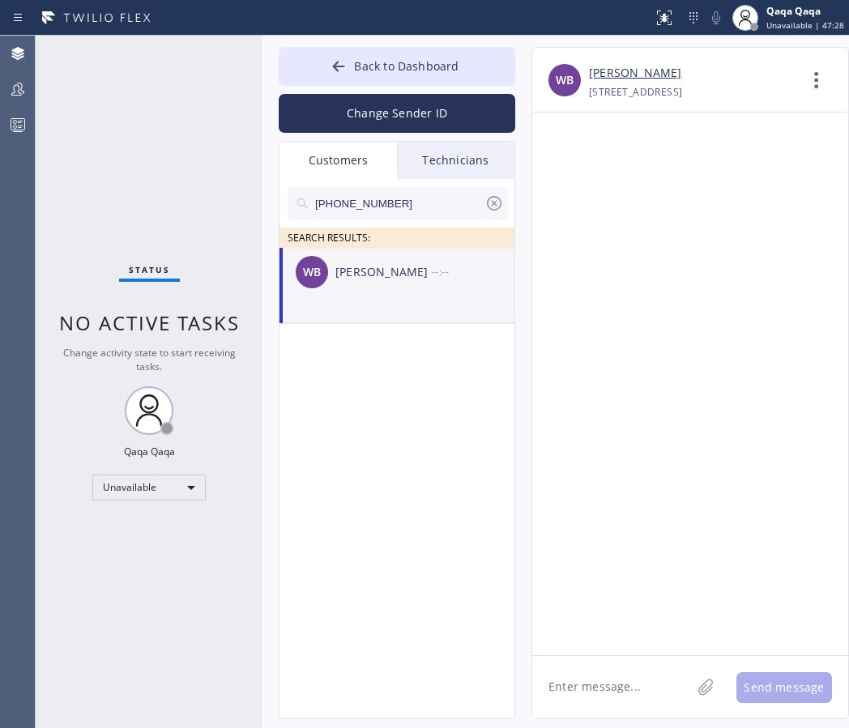
click at [591, 667] on textarea at bounding box center [611, 687] width 159 height 62
paste textarea "Hello! Our technician visited your home today. How was your experience? Please …"
type textarea "Hello! Our technician visited your home today. How was your experience? Please …"
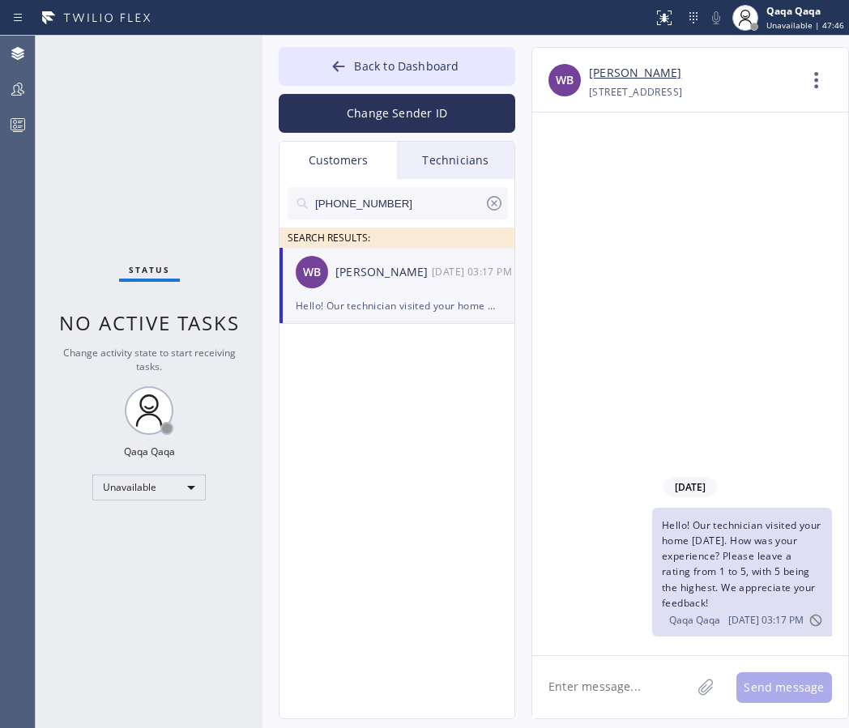
click at [400, 202] on input "(760) 413-5293" at bounding box center [398, 203] width 171 height 32
paste input "7604"
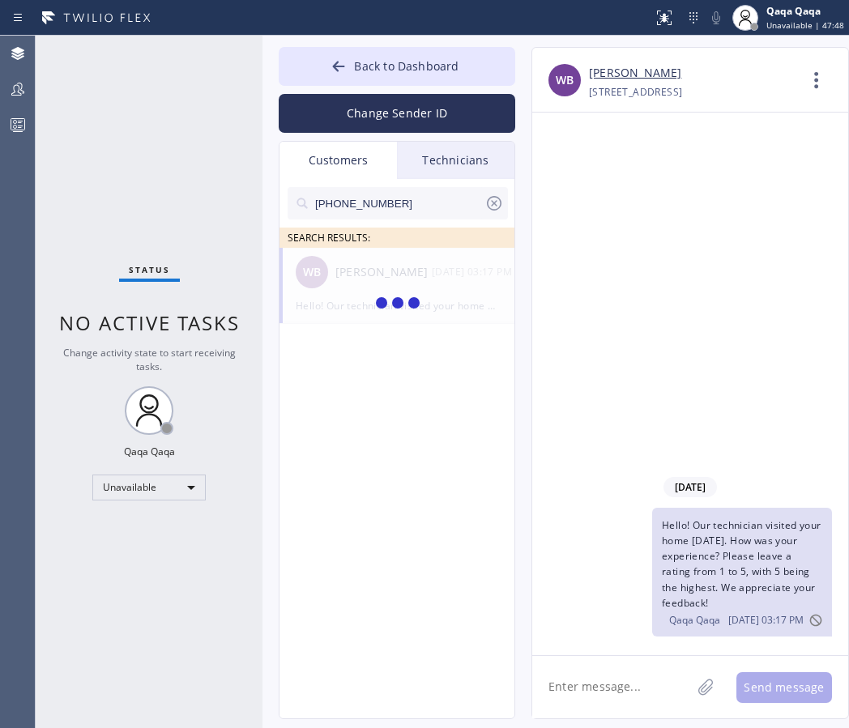
paste input "09-5602"
type input "(760) 409-5602"
click at [366, 274] on div "Edna Carlson" at bounding box center [383, 272] width 96 height 19
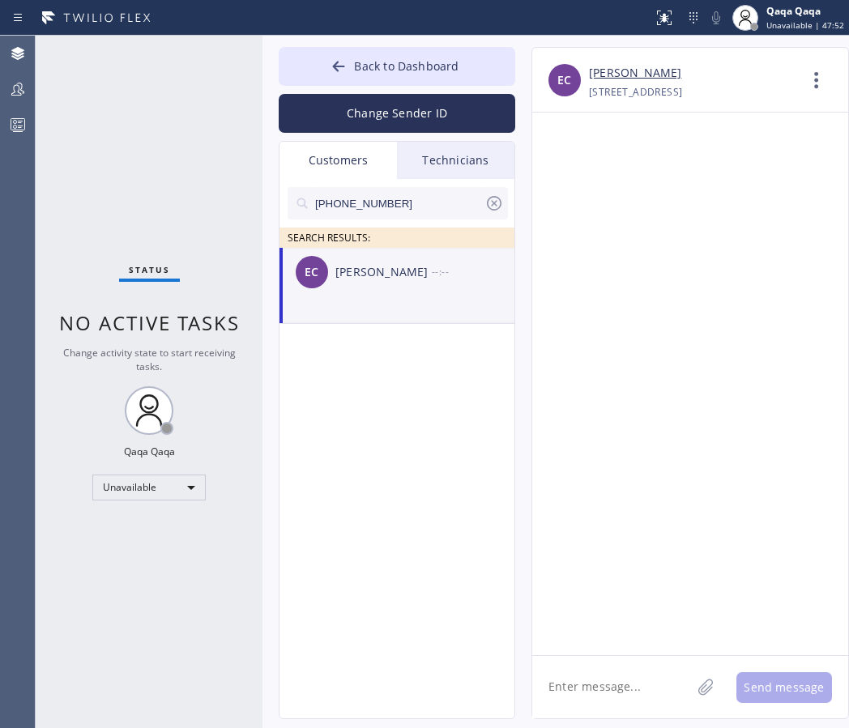
click at [586, 683] on textarea at bounding box center [611, 687] width 159 height 62
paste textarea "Hello! Our technician visited your home today. How was your experience? Please …"
type textarea "Hello! Our technician visited your home today. How was your experience? Please …"
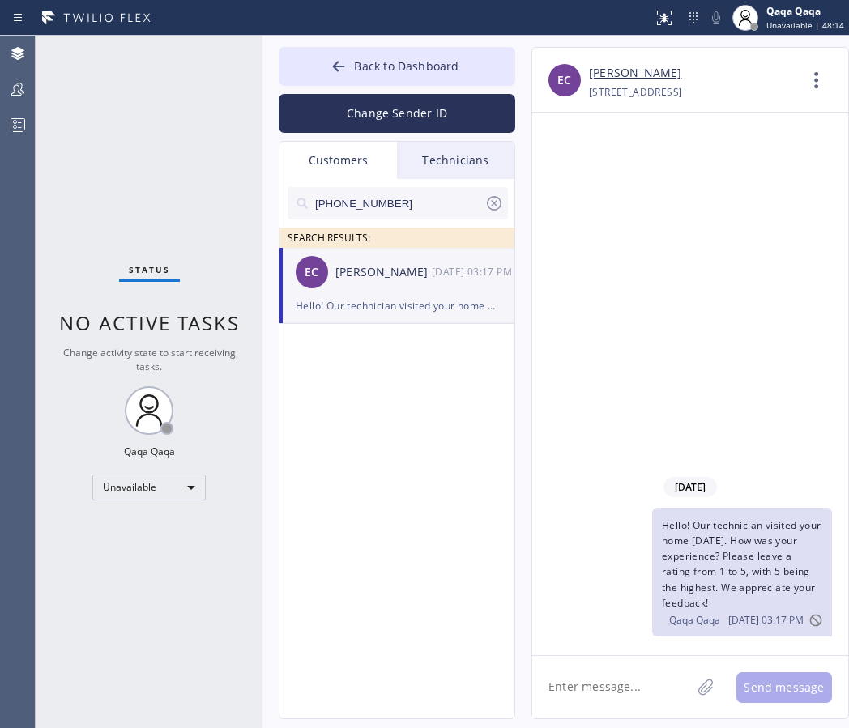
click at [431, 205] on input "(760) 409-5602" at bounding box center [398, 203] width 171 height 32
paste input "206) 854-4445"
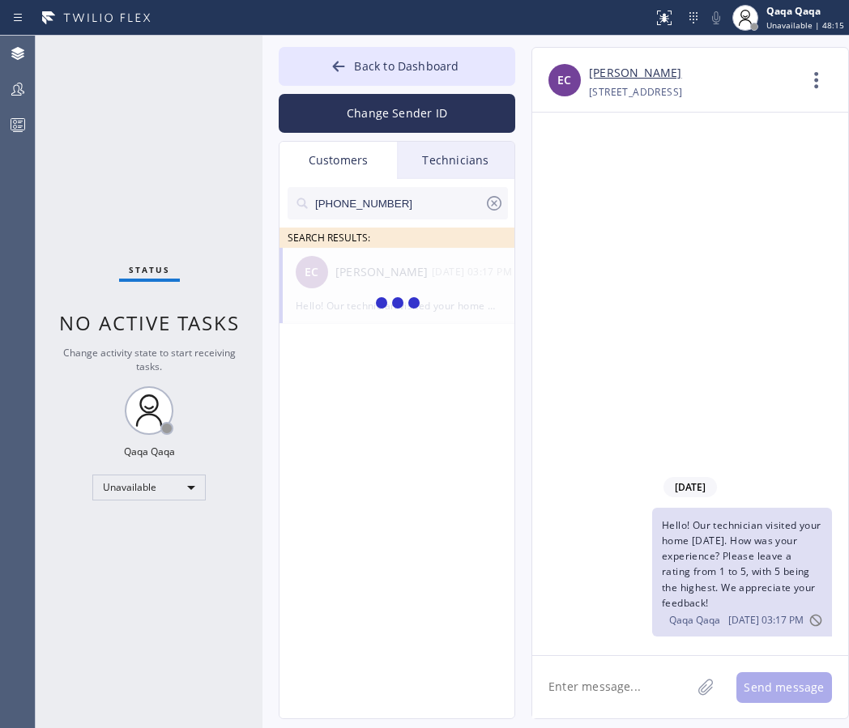
type input "(206) 854-4445"
click at [366, 272] on div "Ardee Warshal" at bounding box center [383, 272] width 96 height 19
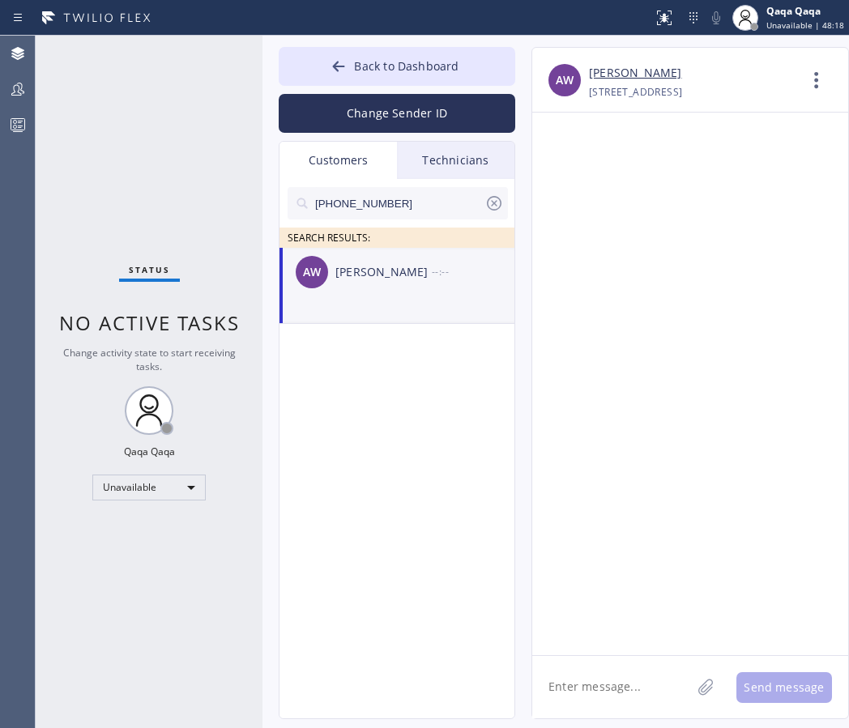
click at [591, 689] on textarea at bounding box center [611, 687] width 159 height 62
paste textarea "Hello! Our technician visited your home today. How was your experience? Please …"
type textarea "Hello! Our technician visited your home today. How was your experience? Please …"
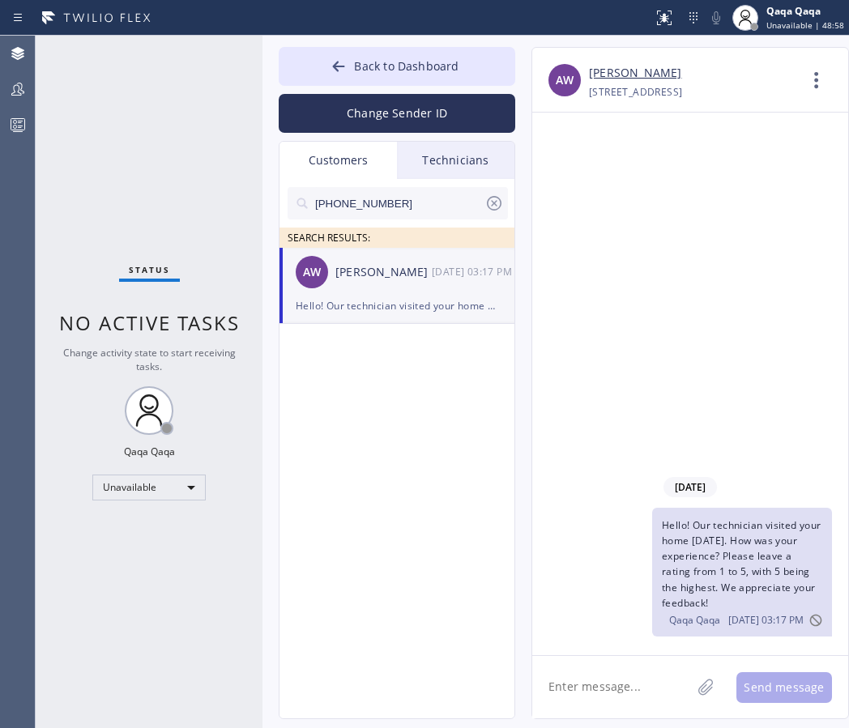
click at [391, 199] on input "(206) 854-4445" at bounding box center [398, 203] width 171 height 32
paste input "619) 253-770"
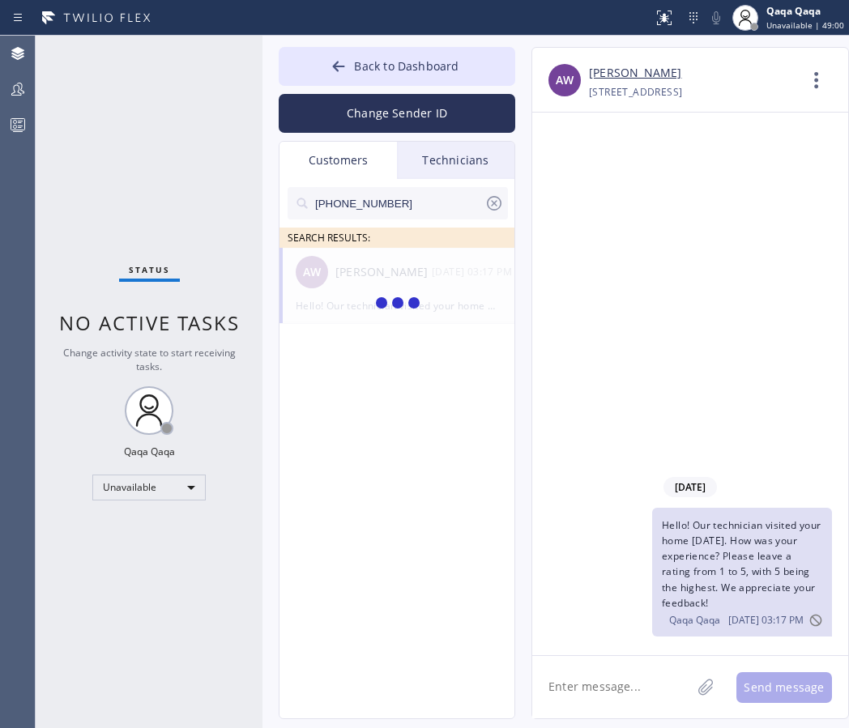
type input "(619) 253-7705"
click at [375, 281] on div "Yvonne Esoo" at bounding box center [383, 272] width 96 height 19
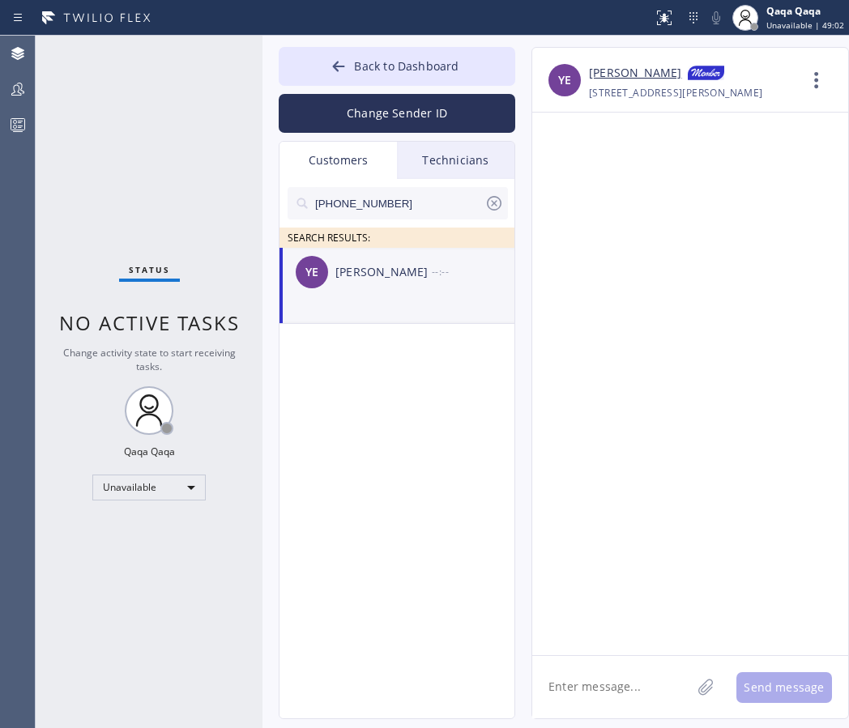
click at [585, 682] on textarea at bounding box center [611, 687] width 159 height 62
paste
type textarea "Hello! Our technician visited your home today. How was your experience? Please …"
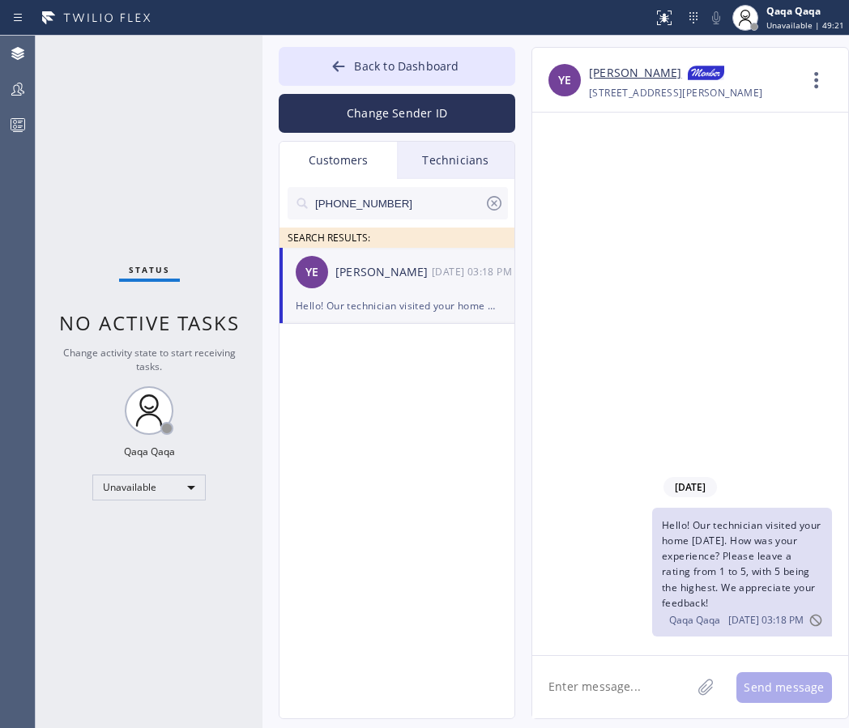
click at [410, 192] on input "(619) 253-7705" at bounding box center [398, 203] width 171 height 32
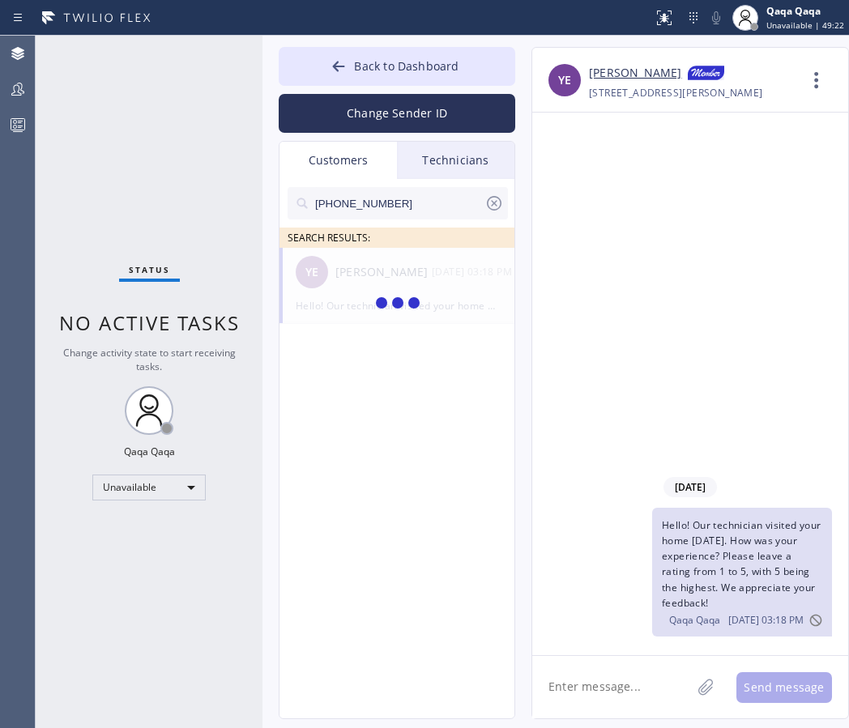
type input "(619) 721-6222"
click at [394, 271] on div "Abeer Raad" at bounding box center [383, 272] width 96 height 19
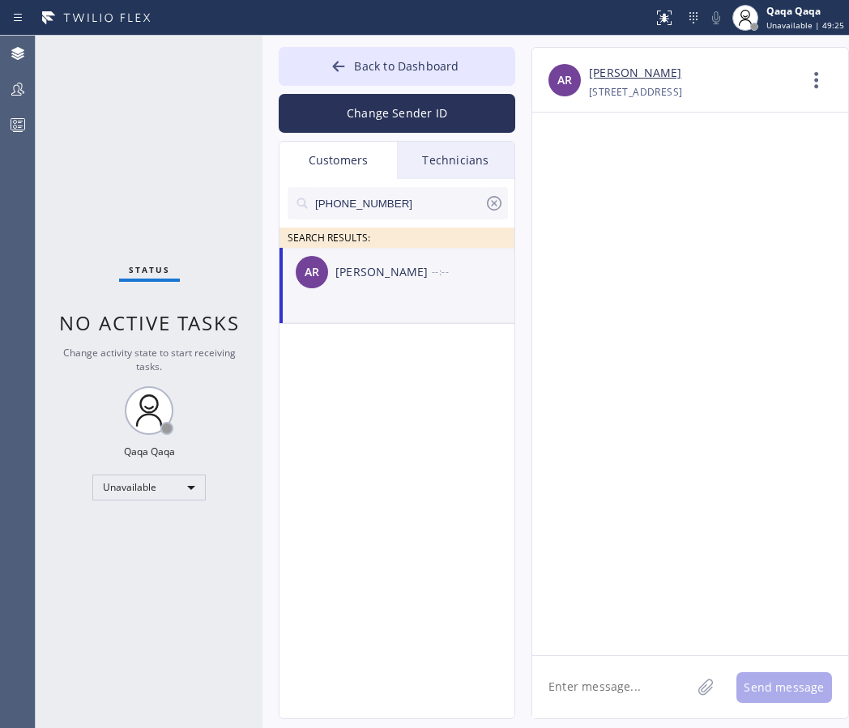
click at [633, 672] on textarea at bounding box center [611, 687] width 159 height 62
type textarea "Hello! Our technician visited your home today. How was your experience? Please …"
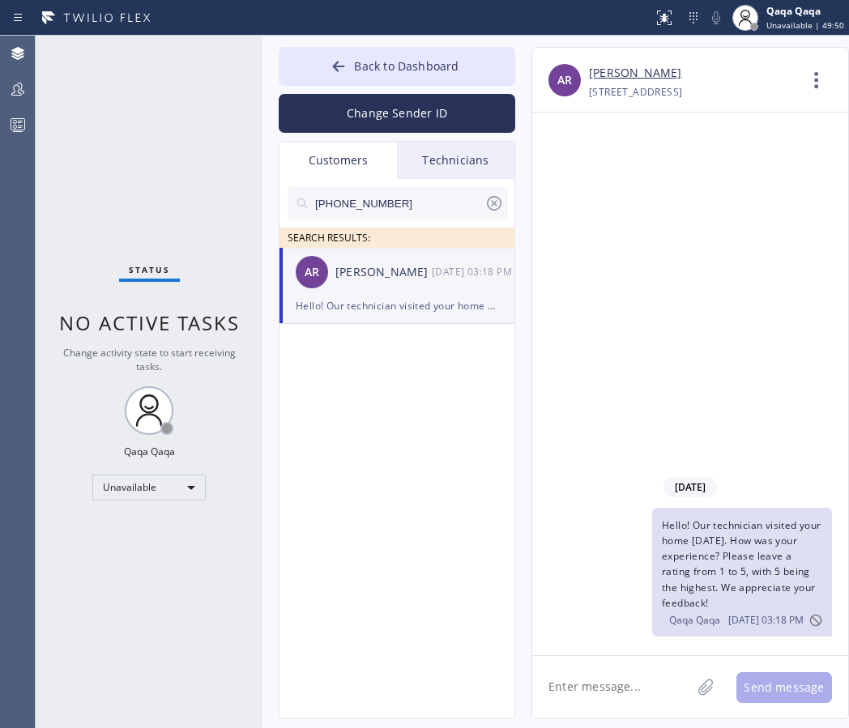
click at [377, 201] on input "(619) 721-6222" at bounding box center [398, 203] width 171 height 32
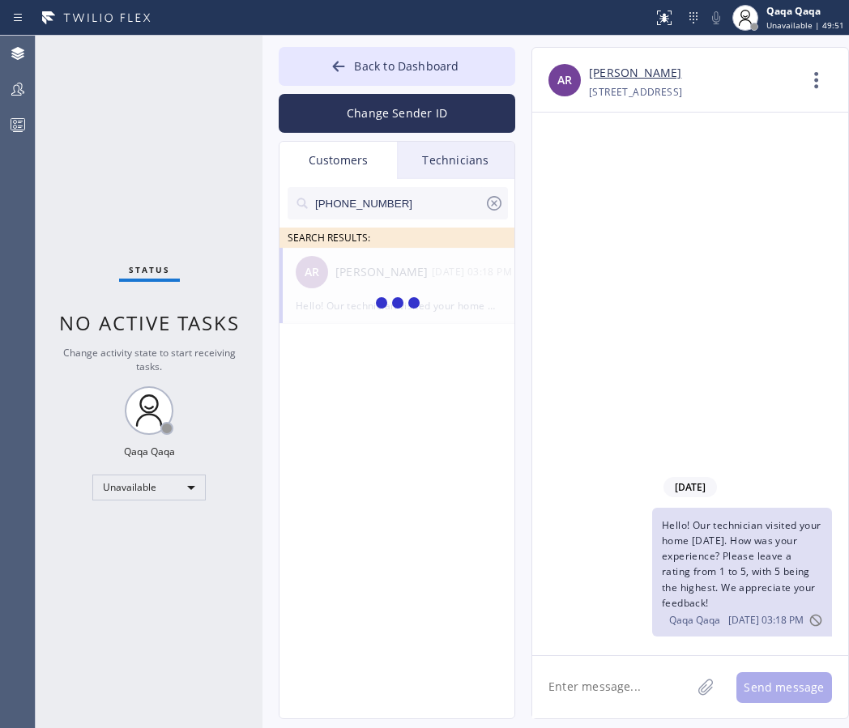
type input "(856) 673-6837"
click at [364, 280] on div "Vladimir Lotvin" at bounding box center [383, 272] width 96 height 19
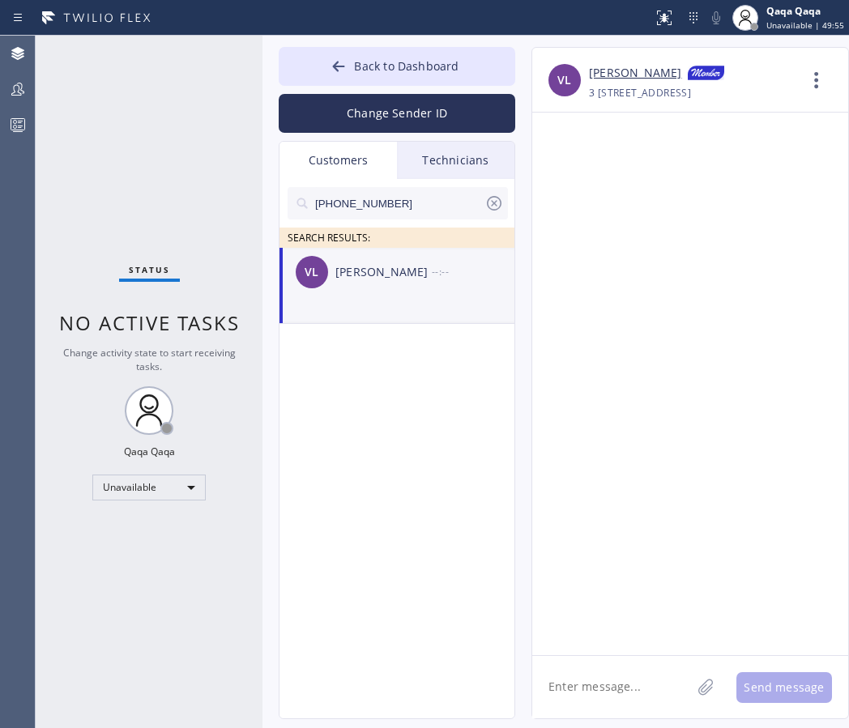
click at [602, 678] on textarea at bounding box center [611, 687] width 159 height 62
type textarea "Hello! Our technician visited your home today. How was your experience? Please …"
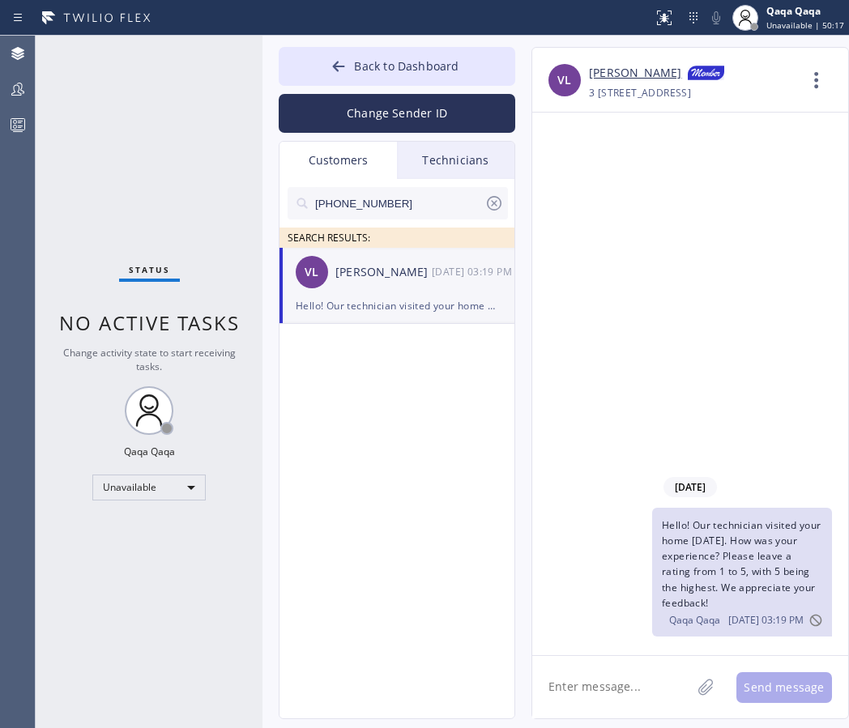
click at [389, 199] on input "(856) 673-6837" at bounding box center [398, 203] width 171 height 32
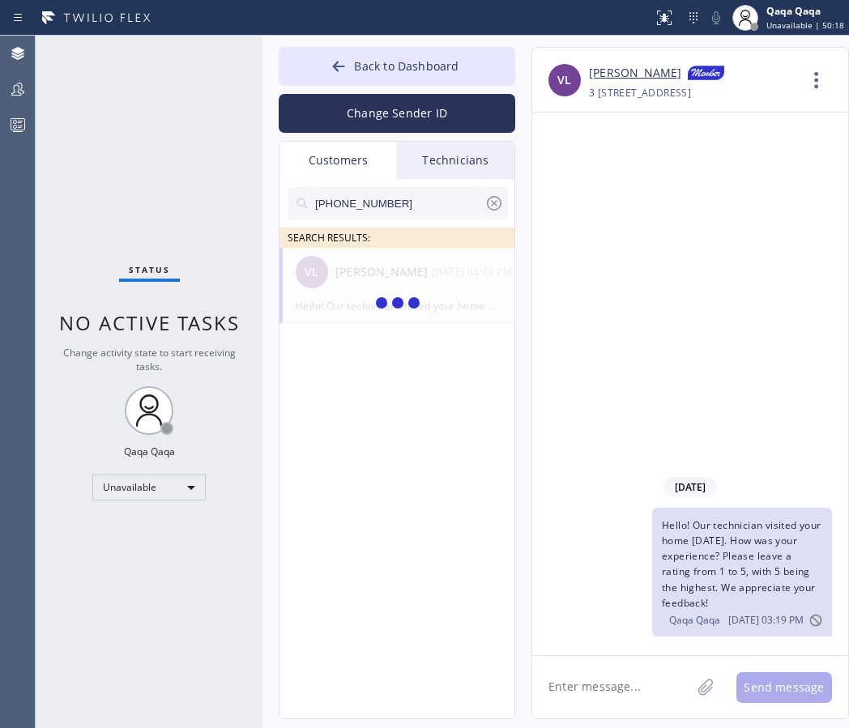
type input "(858) 761-4188"
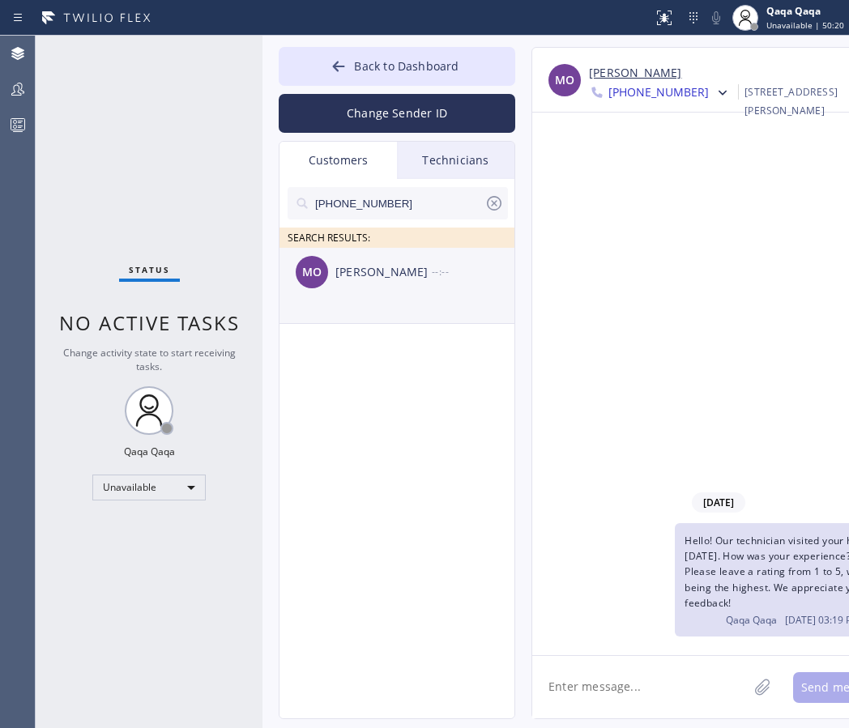
click at [341, 277] on div "Michael Ottombrino" at bounding box center [383, 272] width 96 height 19
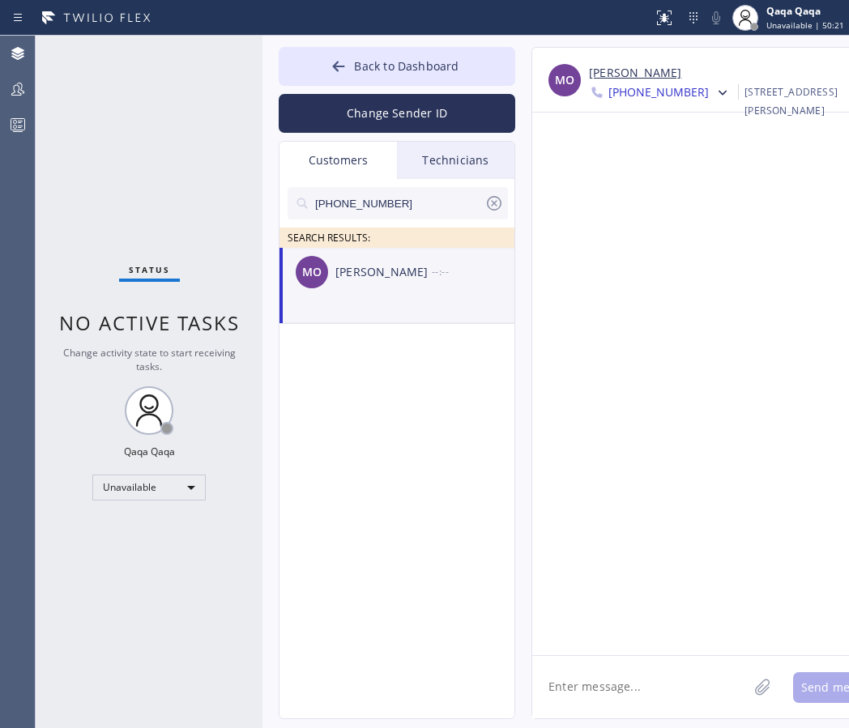
click at [585, 686] on textarea at bounding box center [639, 687] width 215 height 62
type textarea "Hello! Our technician visited your home today. How was your experience? Please …"
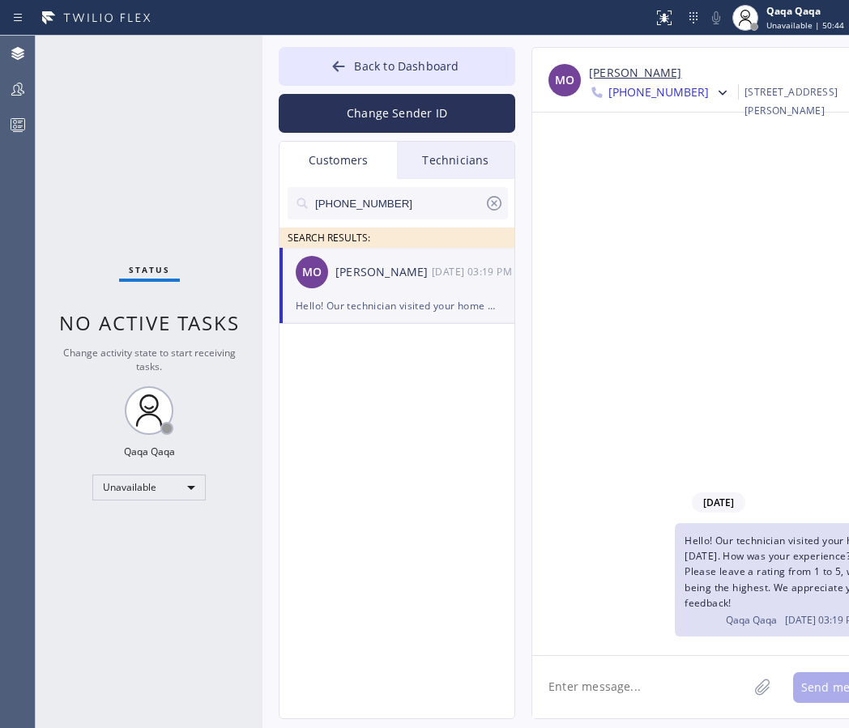
click at [402, 188] on input "(858) 761-4188" at bounding box center [398, 203] width 171 height 32
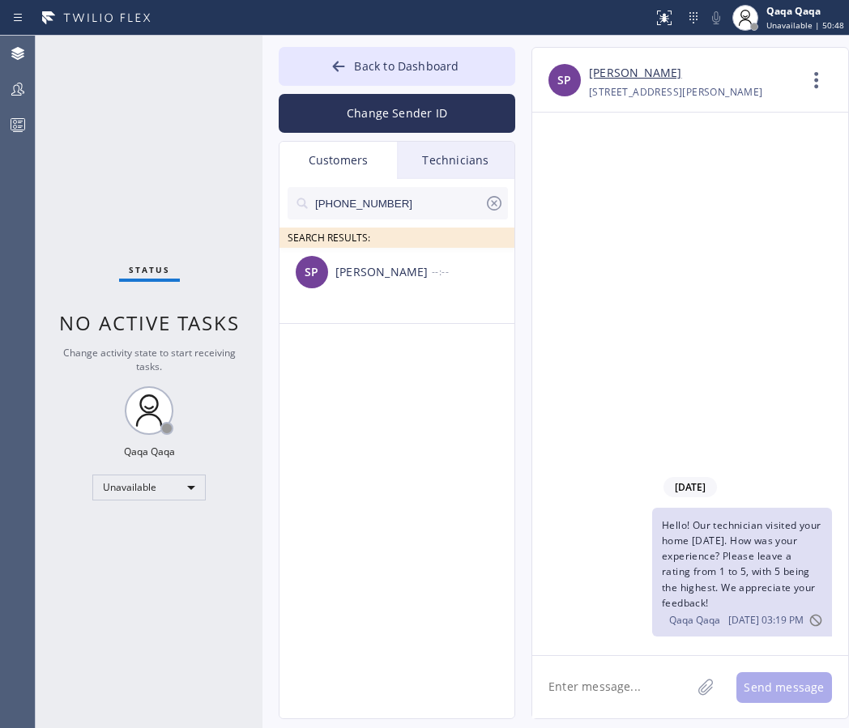
type input "(425) 614-5973"
click at [420, 286] on div "SP Sonya Prata --:--" at bounding box center [397, 272] width 236 height 49
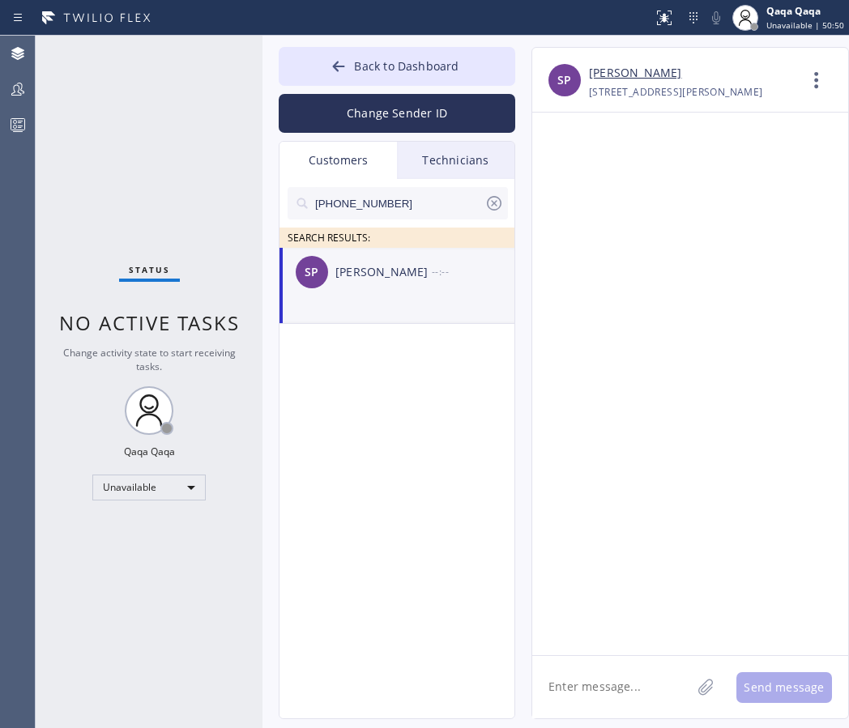
click at [594, 681] on textarea at bounding box center [611, 687] width 159 height 62
type textarea "Hello! Our technician visited your home today. How was your experience? Please …"
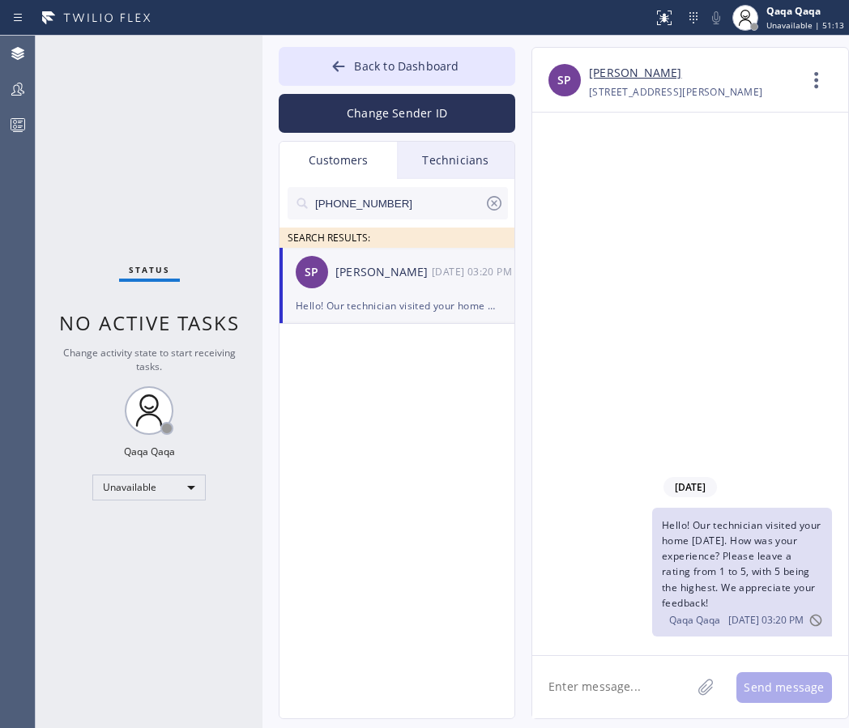
click at [423, 202] on input "(425) 614-5973" at bounding box center [398, 203] width 171 height 32
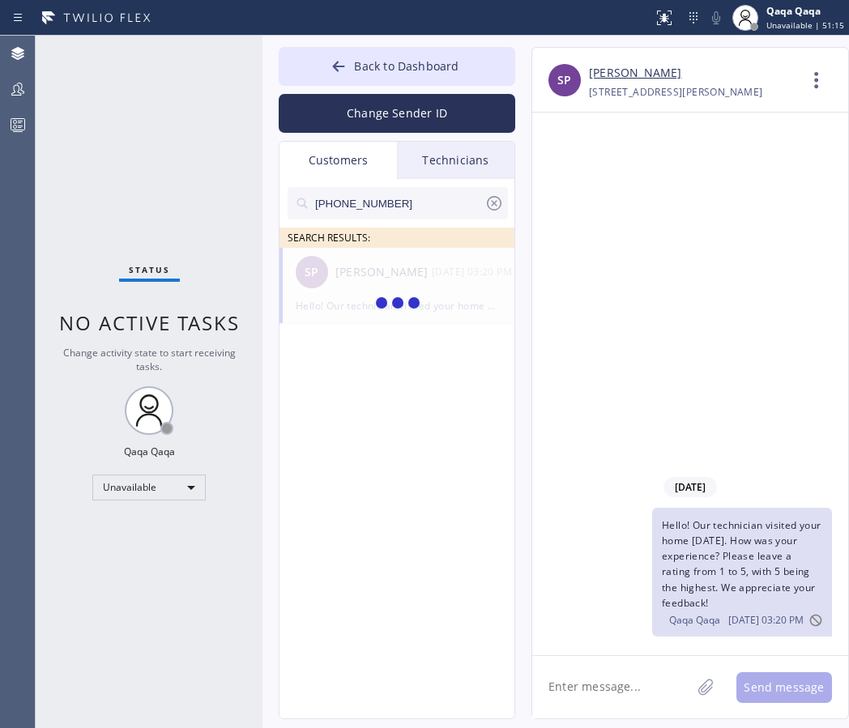
type input "(425) 241-6486"
click at [381, 282] on div "YC Young Chang --:--" at bounding box center [397, 272] width 236 height 49
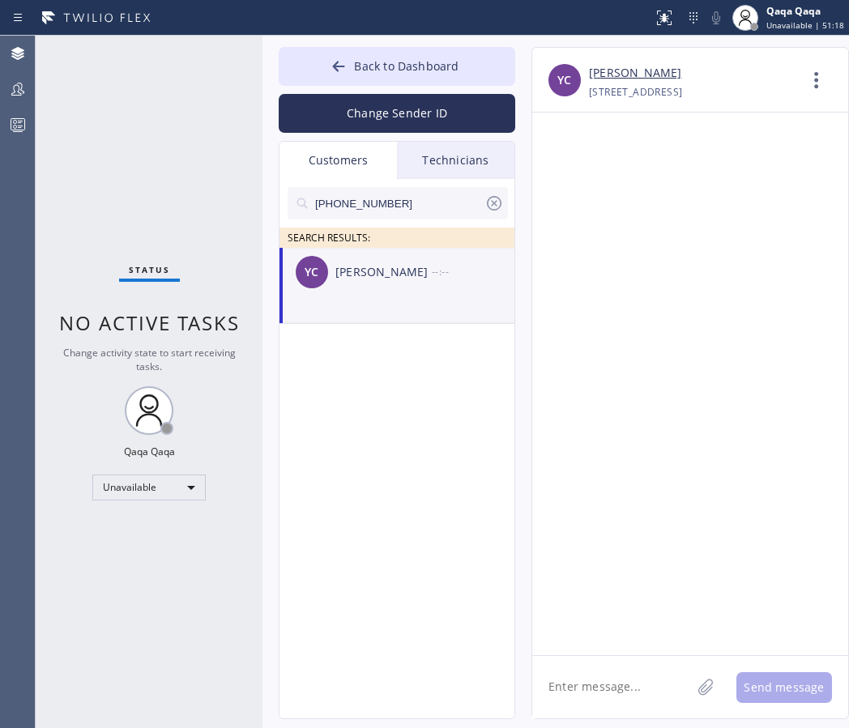
click at [608, 692] on textarea at bounding box center [611, 687] width 159 height 62
type textarea "Hello! Our technician visited your home today. How was your experience? Please …"
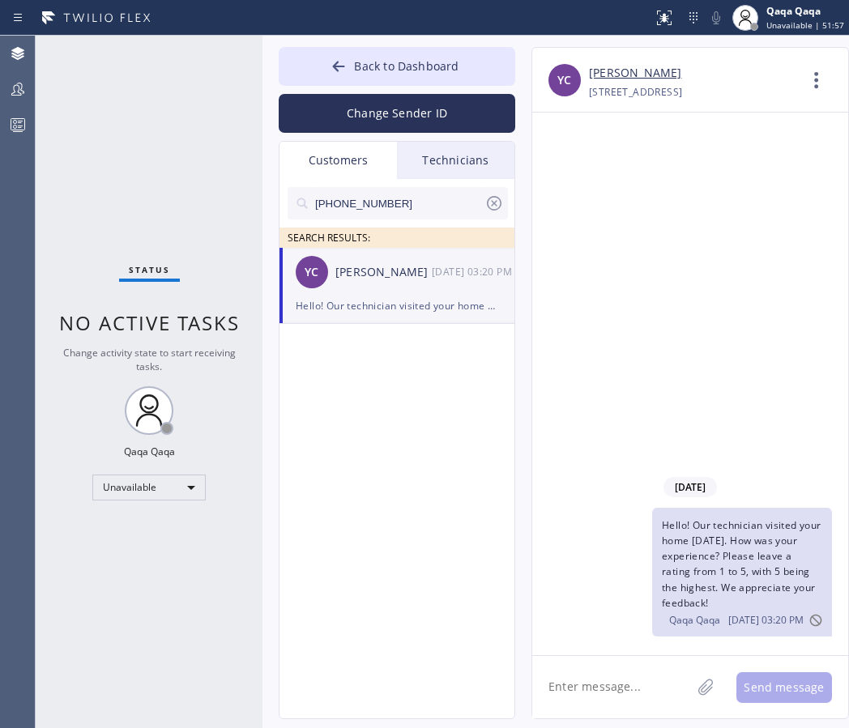
click at [400, 203] on input "(425) 241-6486" at bounding box center [398, 203] width 171 height 32
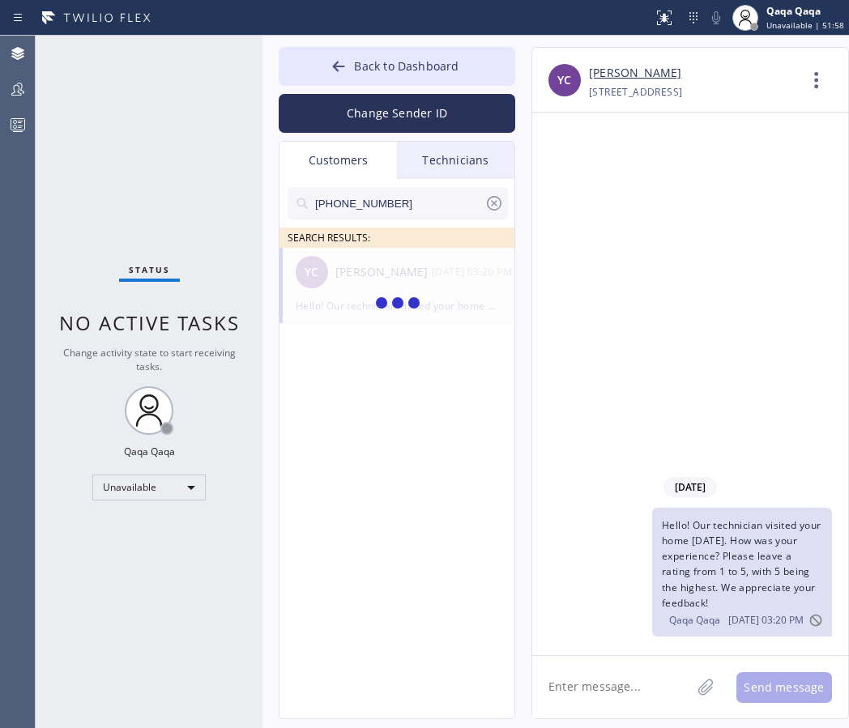
type input "(206) 605-9099"
click at [376, 278] on div "Kyle Thompson" at bounding box center [383, 272] width 96 height 19
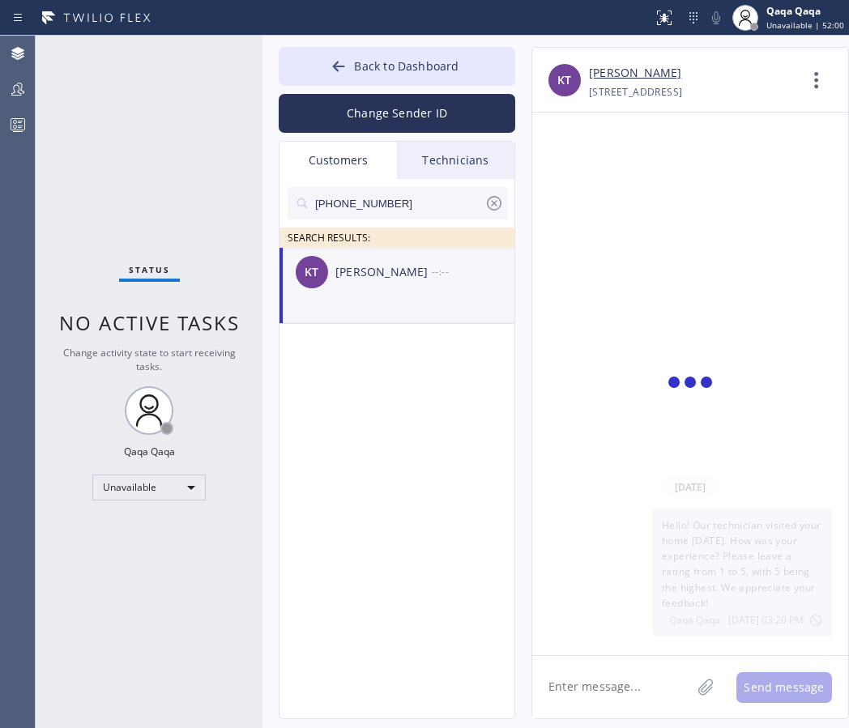
click at [376, 278] on div "Kyle Thompson" at bounding box center [383, 272] width 96 height 19
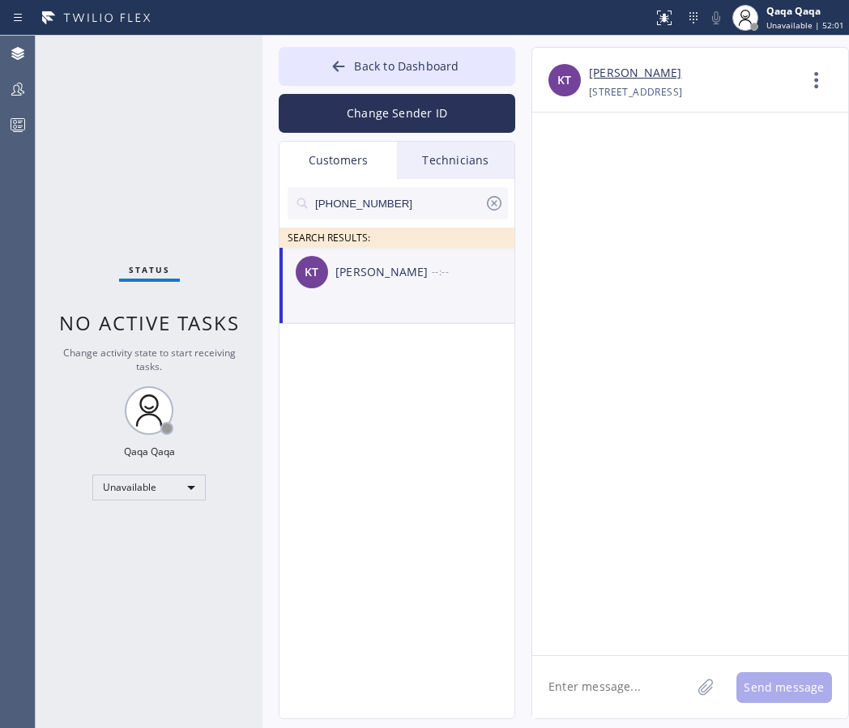
click at [617, 679] on textarea at bounding box center [611, 687] width 159 height 62
type textarea "Hello! Our technician visited your home today. How was your experience? Please …"
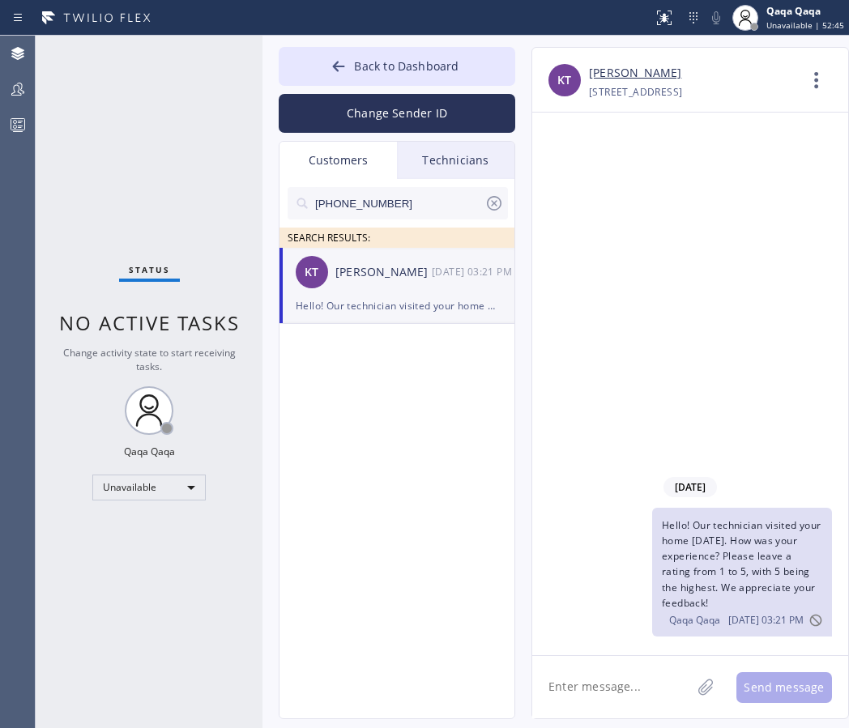
click at [406, 206] on input "(206) 605-9099" at bounding box center [398, 203] width 171 height 32
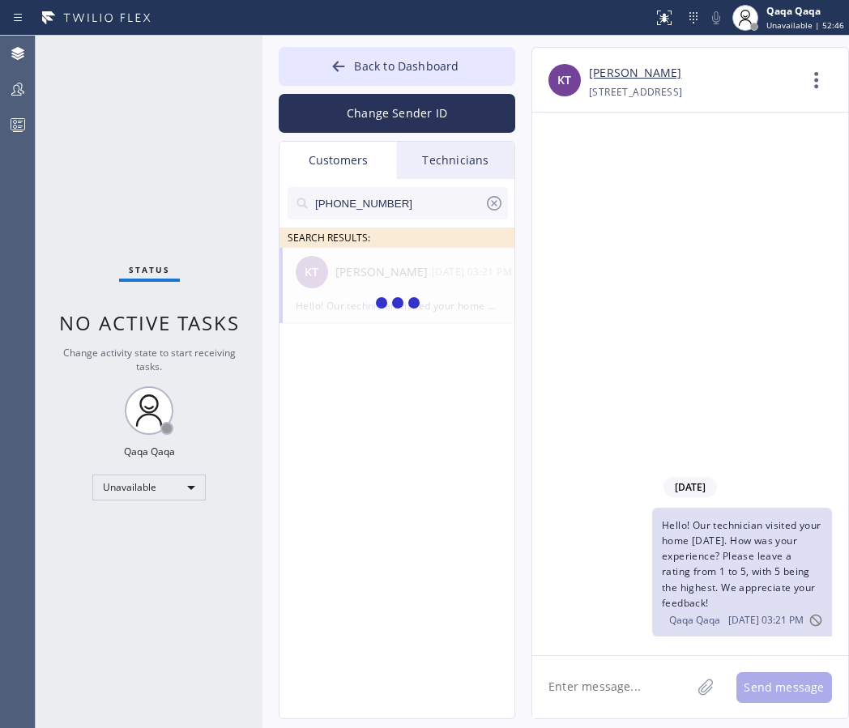
type input "(425) 891-6440"
click at [357, 283] on div "TA Tony Audino --:--" at bounding box center [397, 272] width 236 height 49
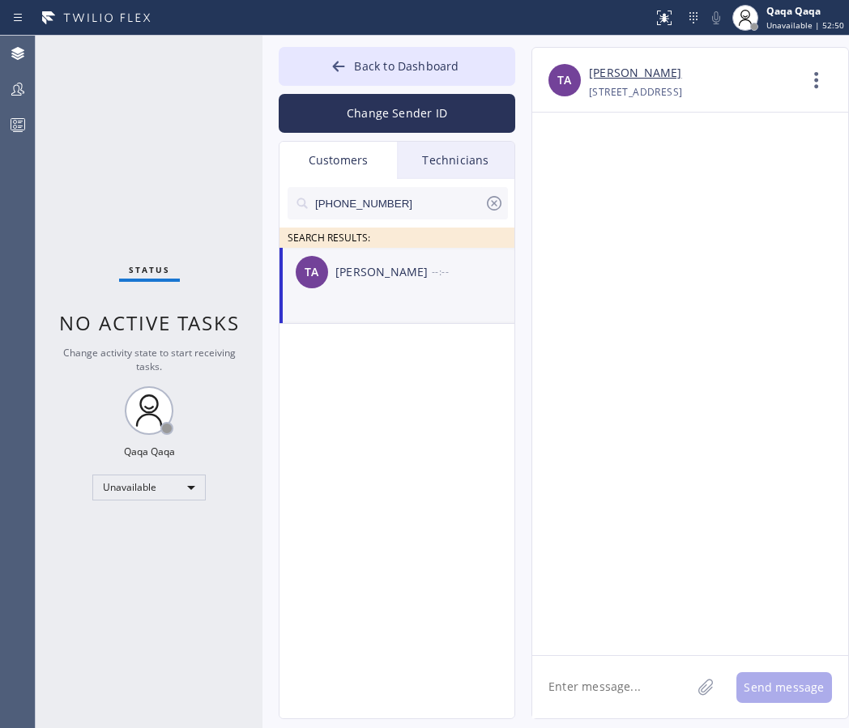
click at [603, 682] on textarea at bounding box center [611, 687] width 159 height 62
type textarea "Hello! Our technician visited your home today. How was your experience? Please …"
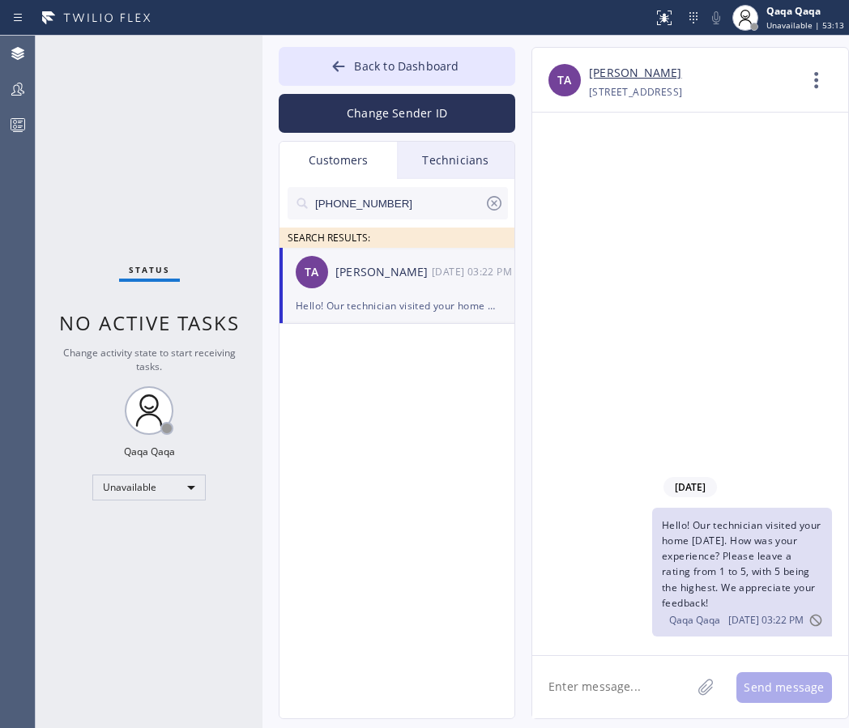
click at [422, 211] on input "(425) 891-6440" at bounding box center [398, 203] width 171 height 32
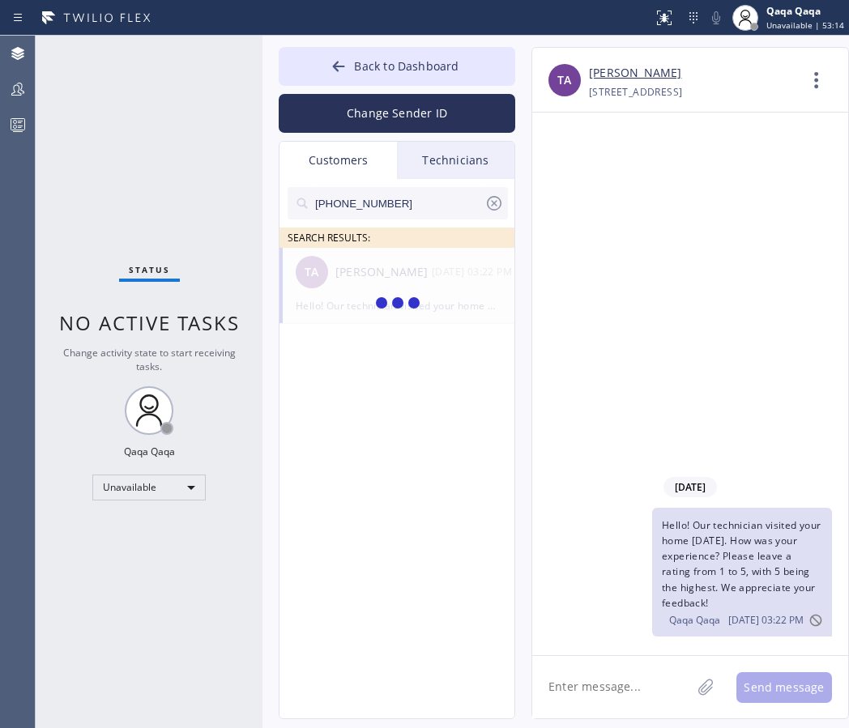
type input "(360) 244-5154"
click at [363, 278] on div "Matthew Becken" at bounding box center [383, 272] width 96 height 19
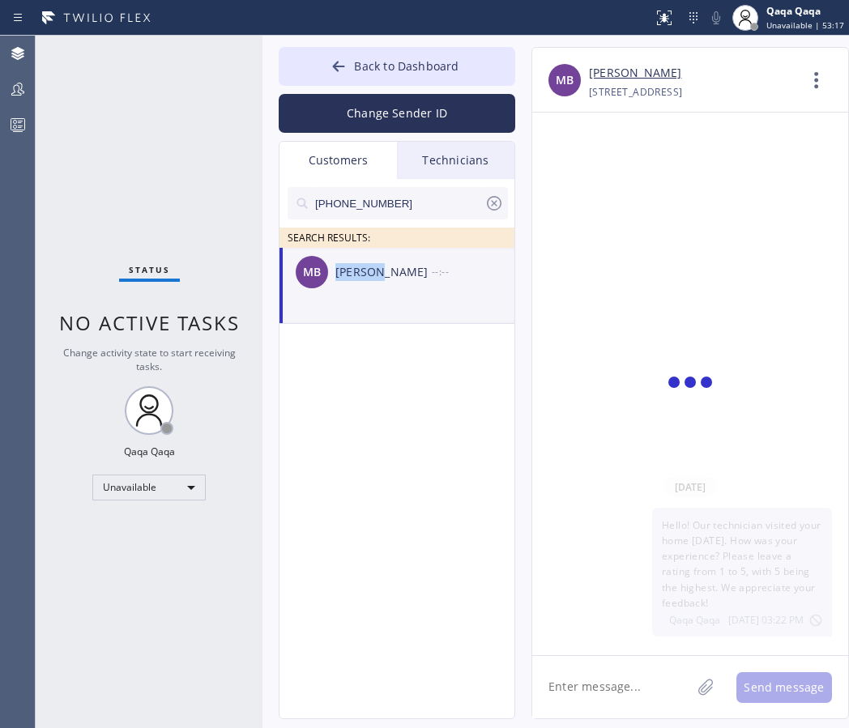
click at [363, 278] on div "Matthew Becken" at bounding box center [383, 272] width 96 height 19
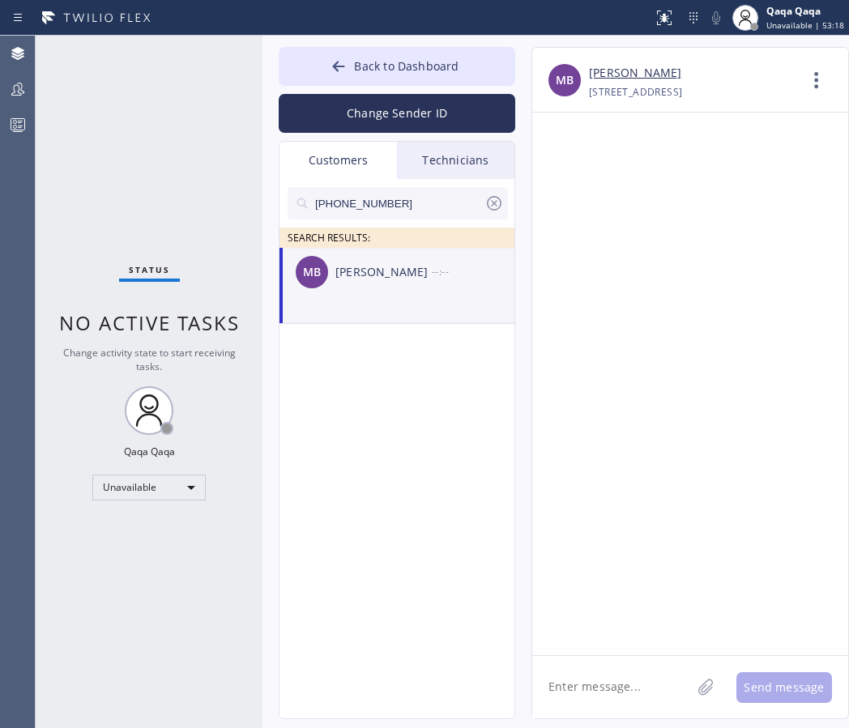
click at [607, 693] on textarea at bounding box center [611, 687] width 159 height 62
click at [607, 692] on textarea at bounding box center [611, 687] width 159 height 62
type textarea "Hello! Our technician visited your home today. How was your experience? Please …"
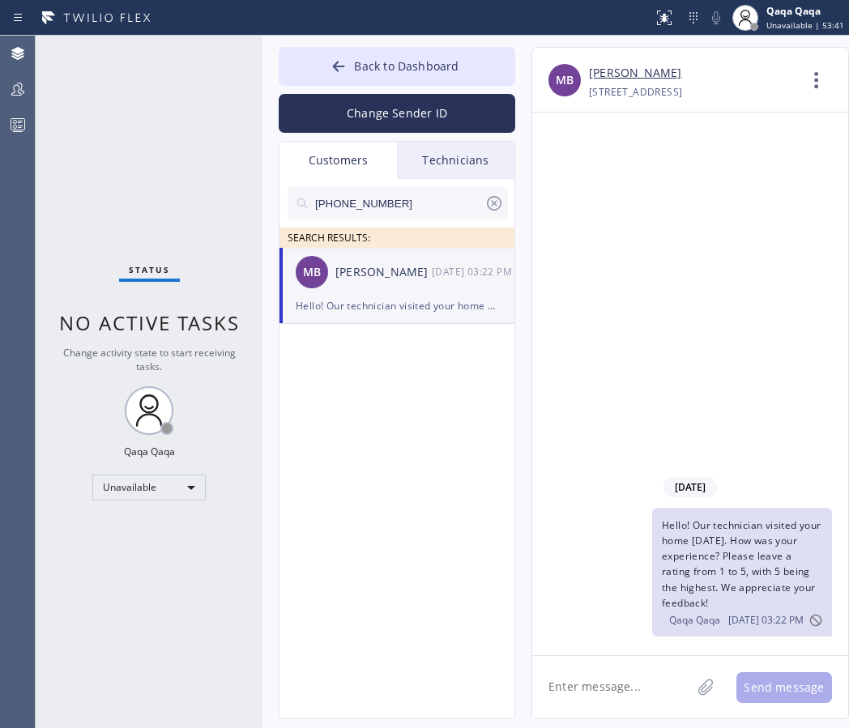
click at [400, 206] on input "(360) 244-5154" at bounding box center [398, 203] width 171 height 32
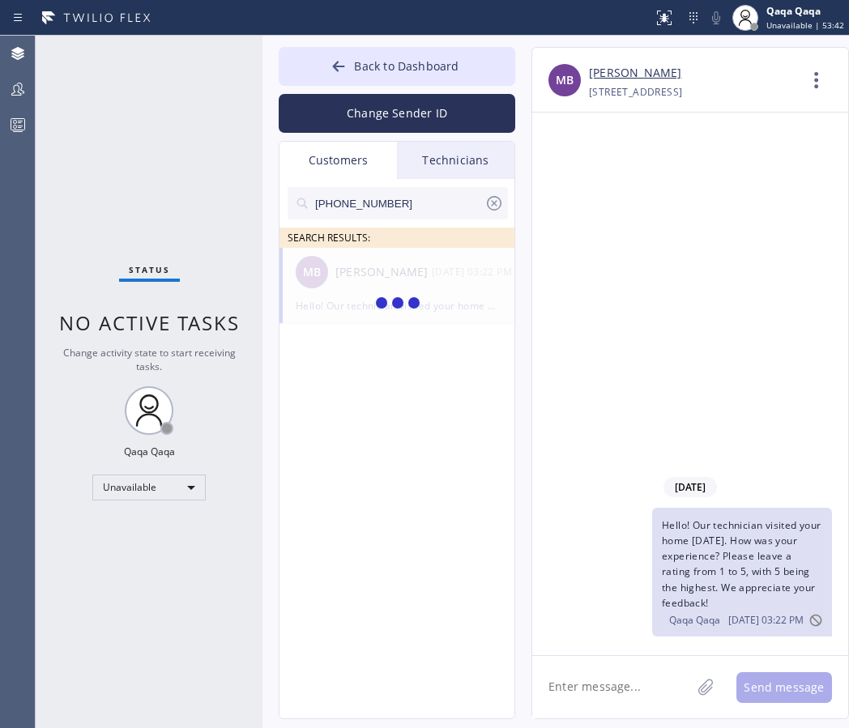
type input "(425) 281-9791"
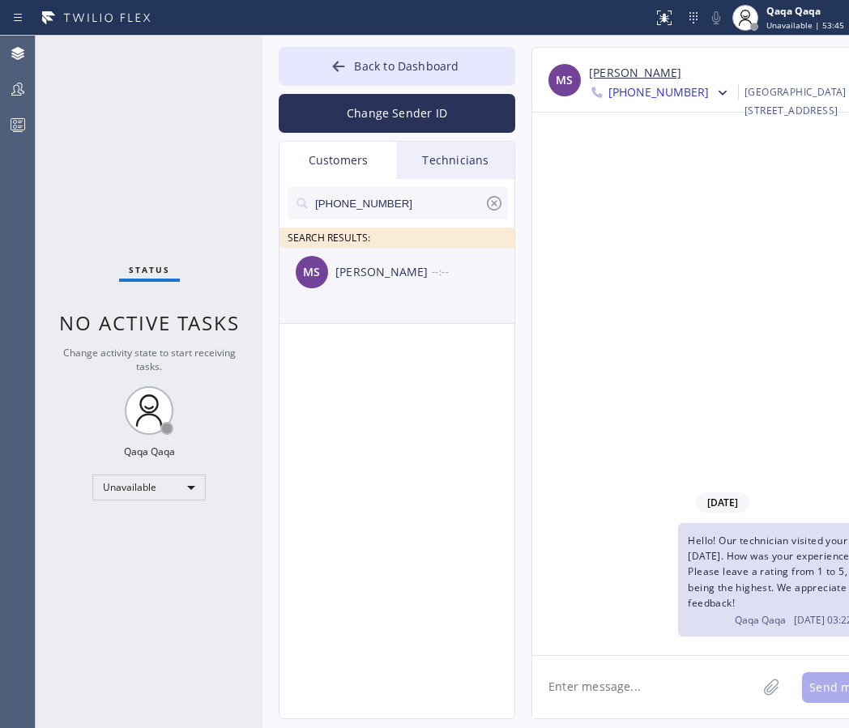
click at [360, 277] on div "Margaret Song" at bounding box center [383, 272] width 96 height 19
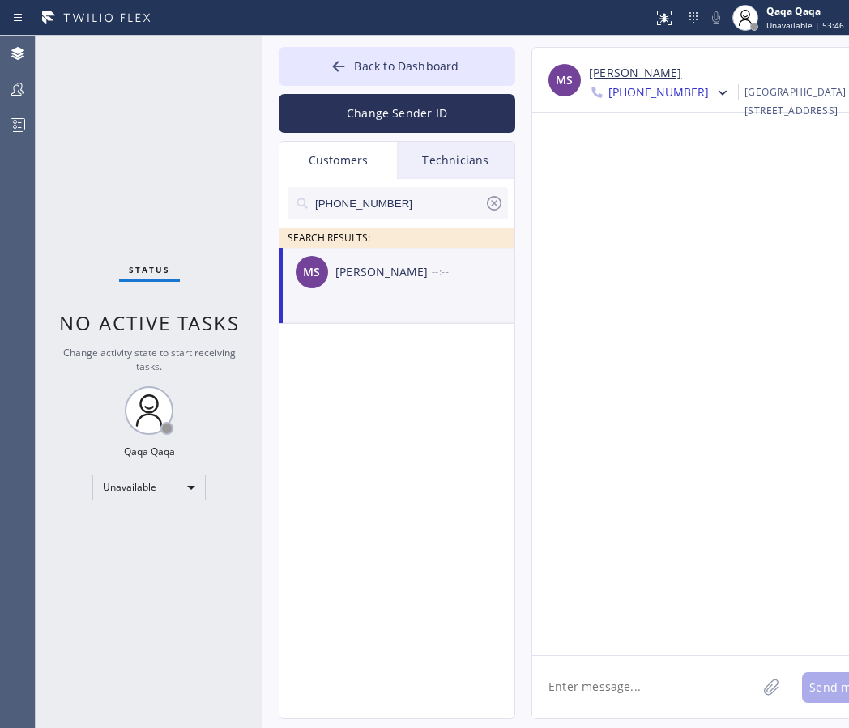
click at [602, 689] on textarea at bounding box center [644, 687] width 224 height 62
type textarea "Hello! Our technician visited your home today. How was your experience? Please …"
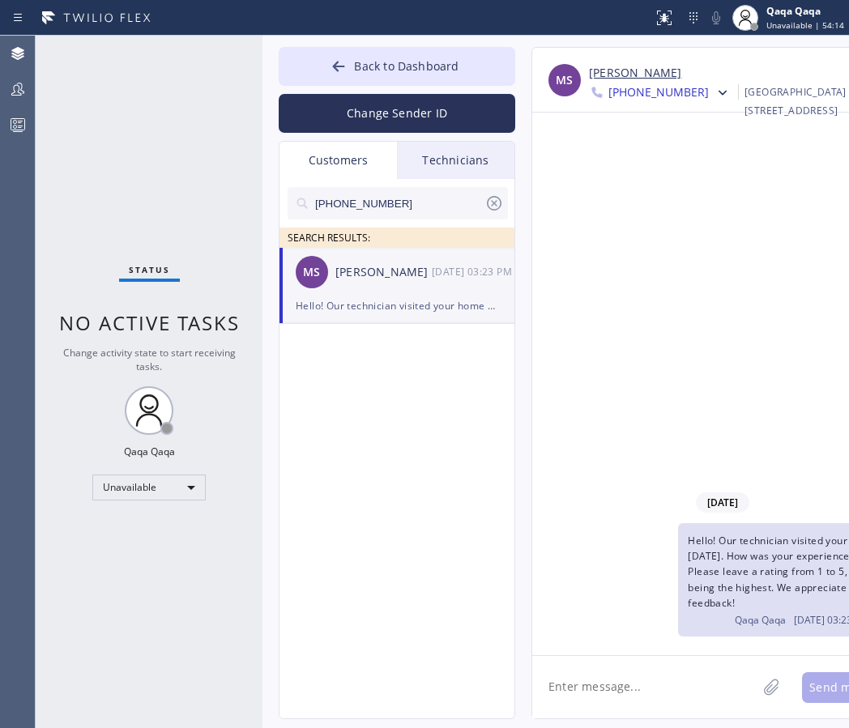
click at [412, 202] on input "(425) 281-9791" at bounding box center [398, 203] width 171 height 32
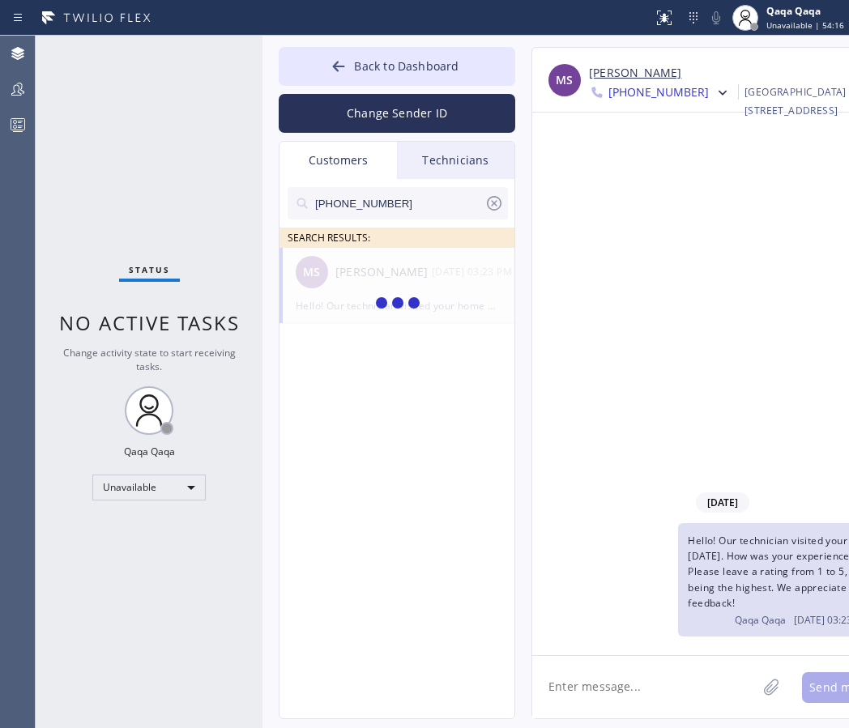
type input "(650) 521-1404"
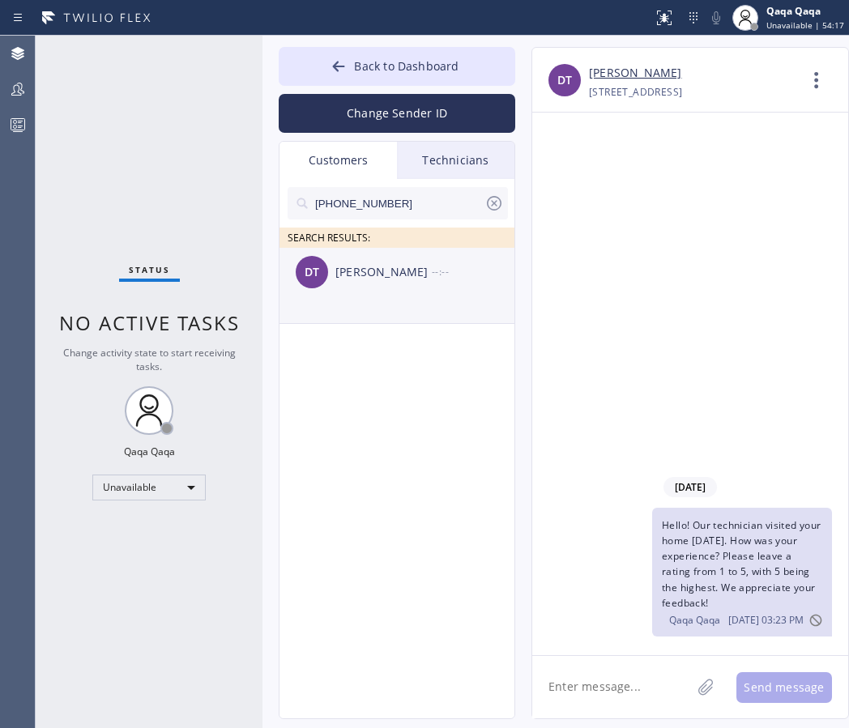
click at [372, 276] on div "Dianne Tuleybrown" at bounding box center [383, 272] width 96 height 19
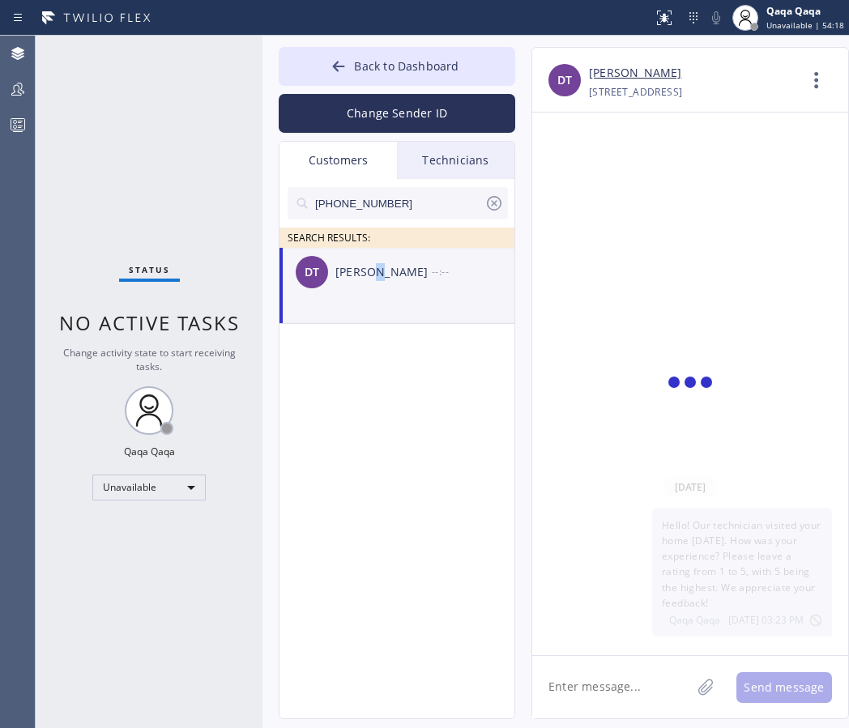
click at [372, 276] on div "Dianne Tuleybrown" at bounding box center [383, 272] width 96 height 19
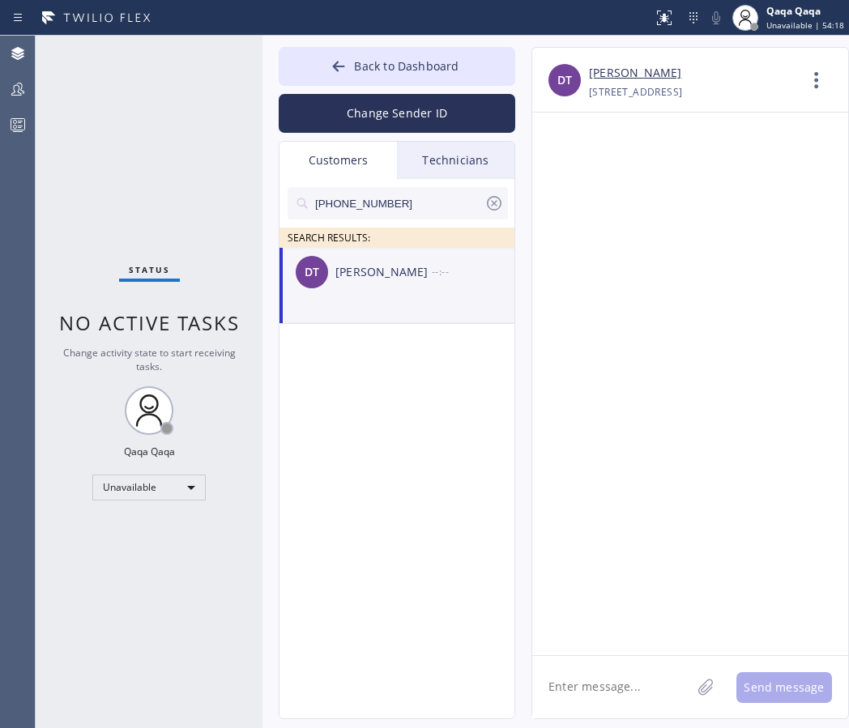
click at [611, 684] on textarea at bounding box center [611, 687] width 159 height 62
type textarea "Hello! Our technician visited your home today. How was your experience? Please …"
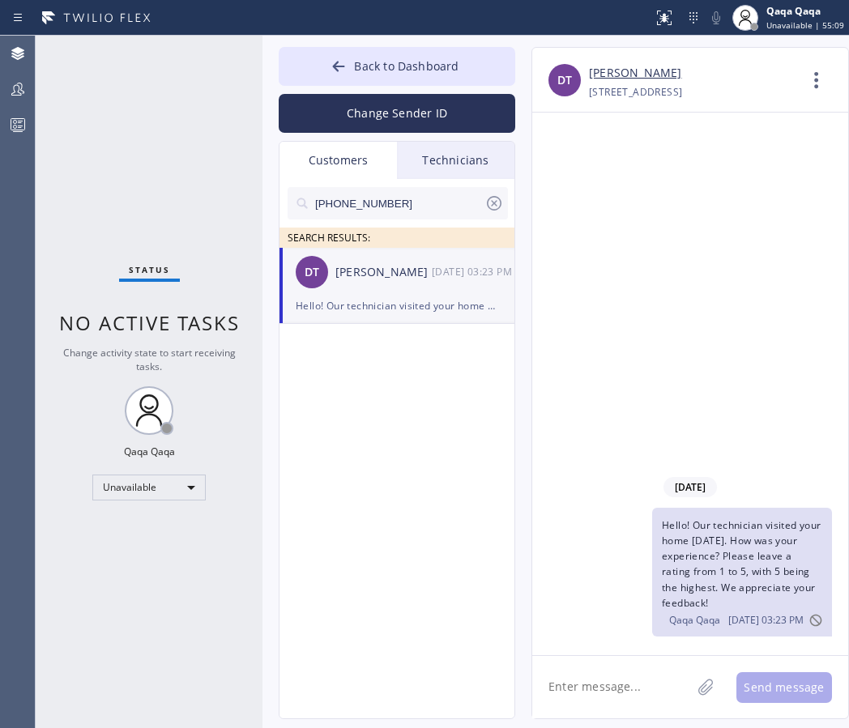
click at [392, 205] on input "(650) 521-1404" at bounding box center [398, 203] width 171 height 32
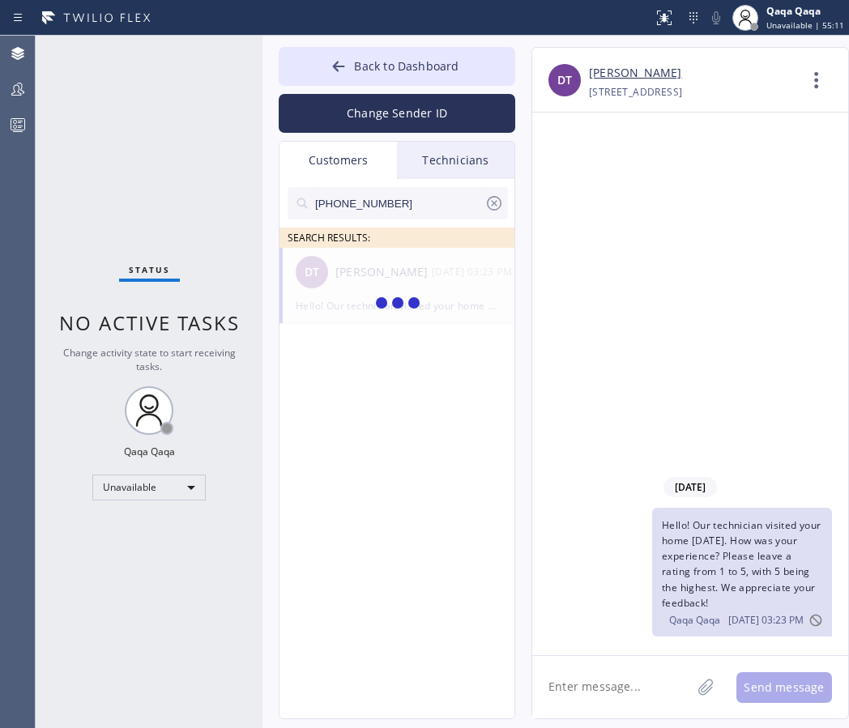
type input "(650) 619-0511"
click at [368, 283] on div "VC Vanessa Carlisle --:--" at bounding box center [397, 272] width 236 height 49
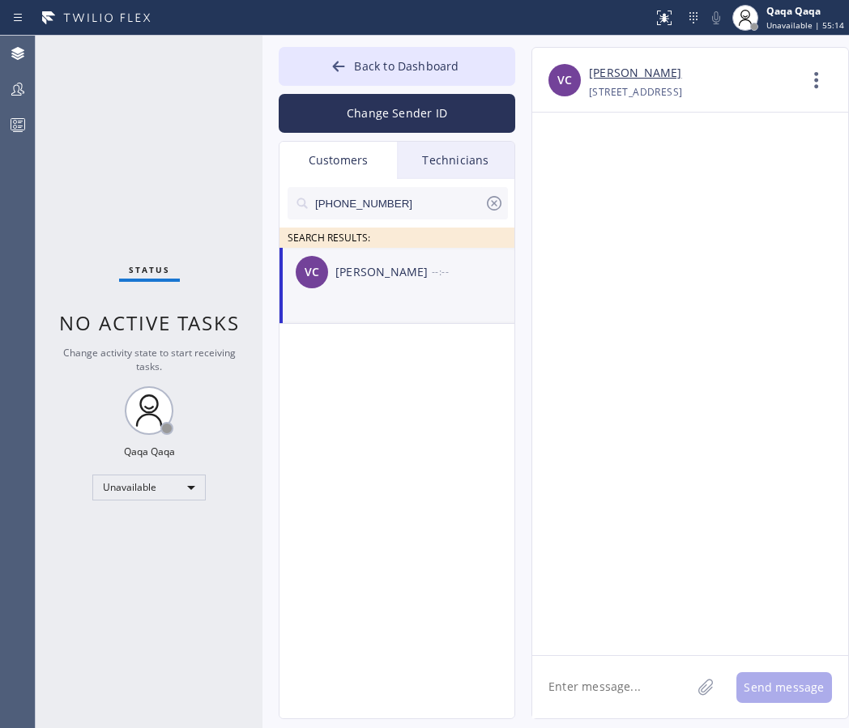
click at [615, 688] on textarea at bounding box center [611, 687] width 159 height 62
type textarea "Hello! Our technician visited your home today. How was your experience? Please …"
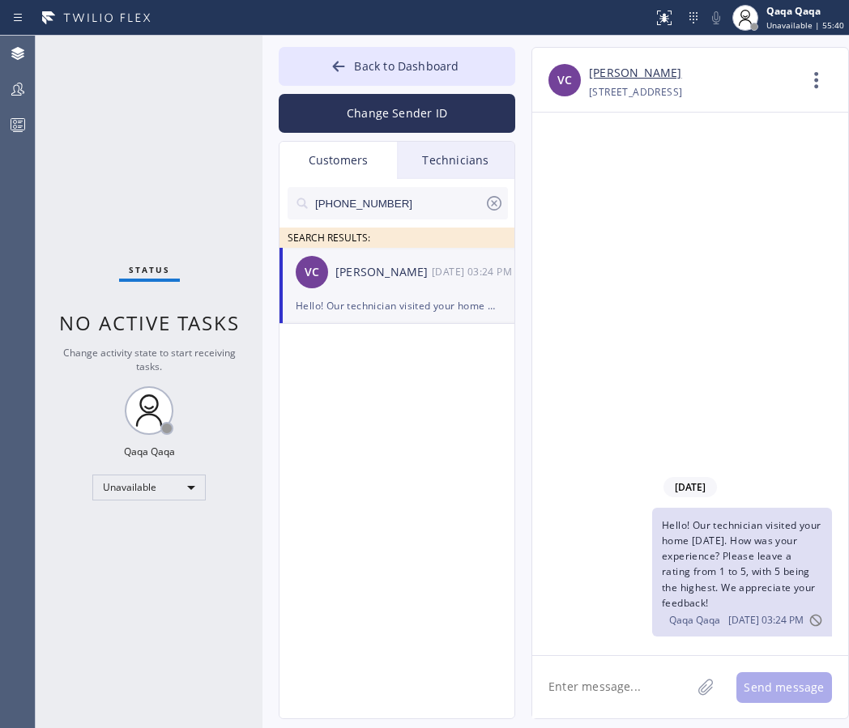
click at [407, 196] on input "(650) 619-0511" at bounding box center [398, 203] width 171 height 32
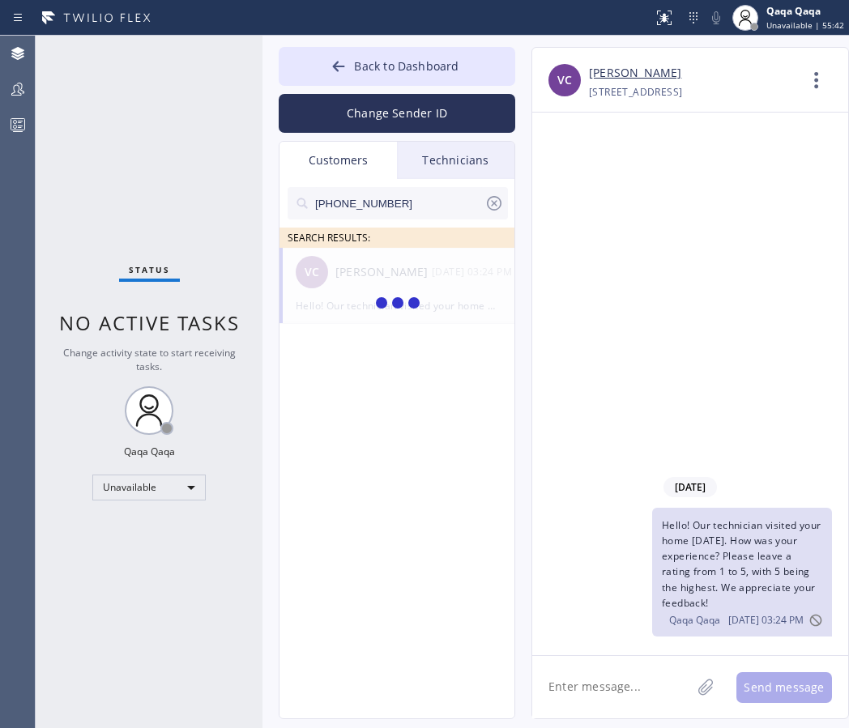
type input "(508) 932-5806"
click at [350, 279] on div "Anne Tan" at bounding box center [383, 272] width 96 height 19
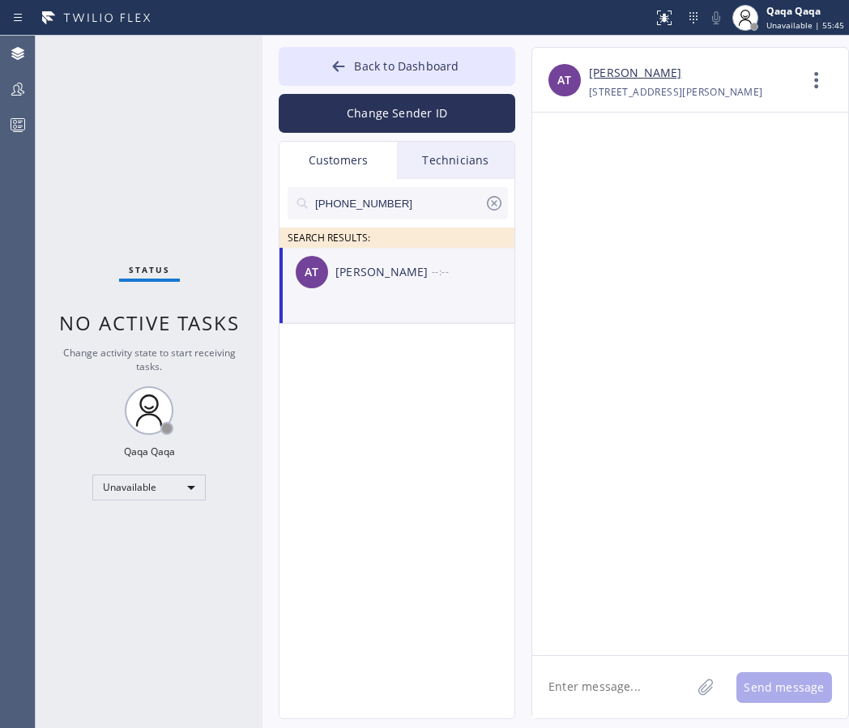
click at [605, 697] on textarea at bounding box center [611, 687] width 159 height 62
type textarea "Hello! Our technician visited your home today. How was your experience? Please …"
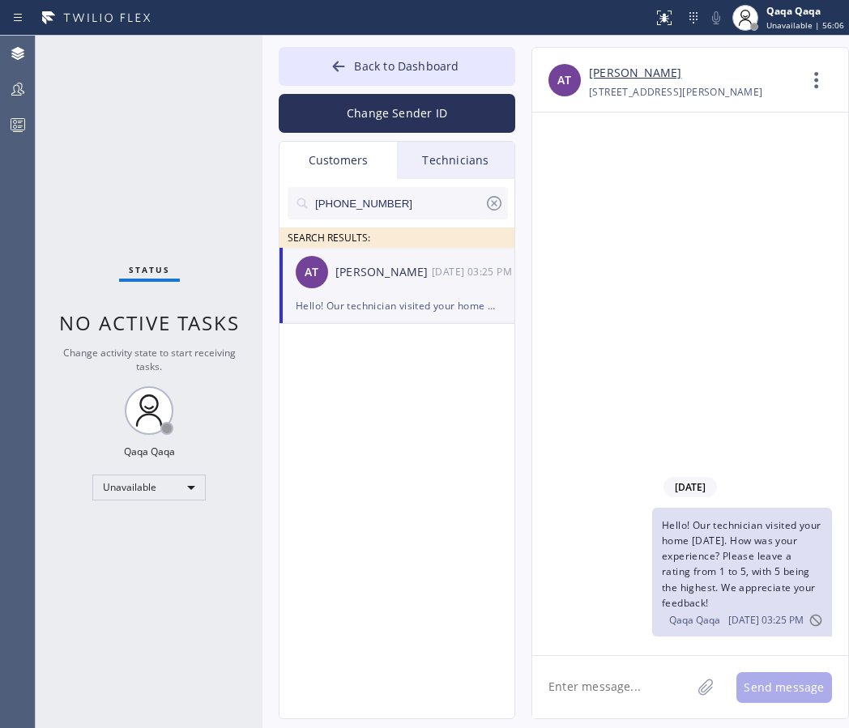
click at [446, 222] on div at bounding box center [397, 229] width 220 height 20
click at [429, 202] on input "(508) 932-5806" at bounding box center [398, 203] width 171 height 32
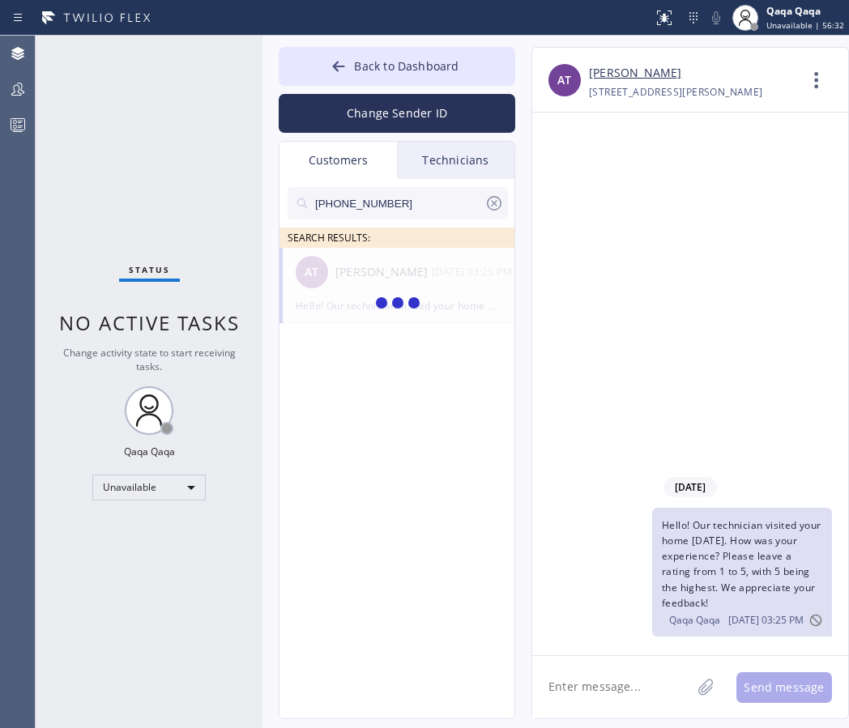
type input "(650) 576-5050"
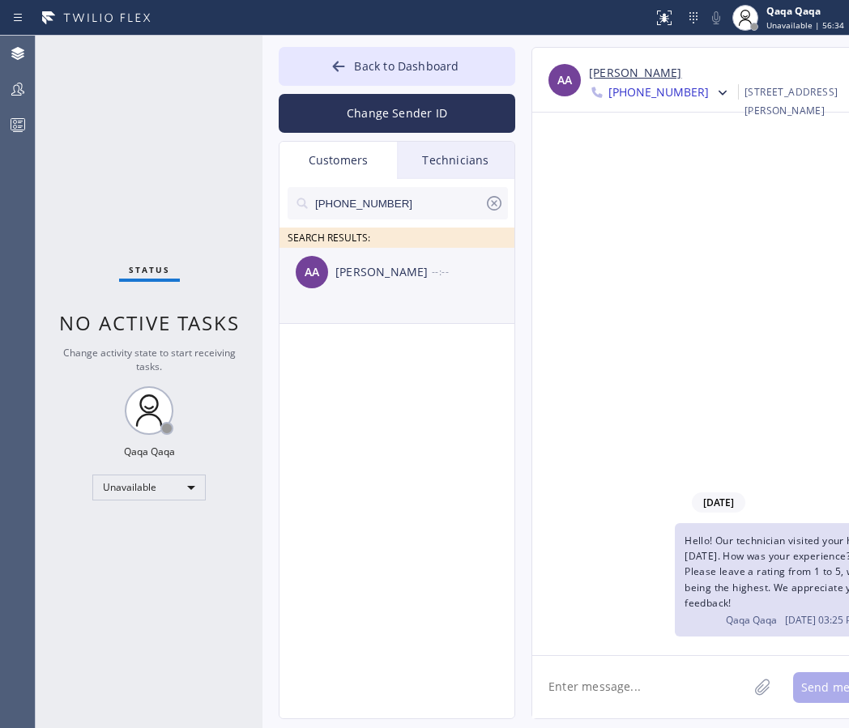
click at [385, 287] on div "AA Ali Abid --:--" at bounding box center [397, 272] width 236 height 49
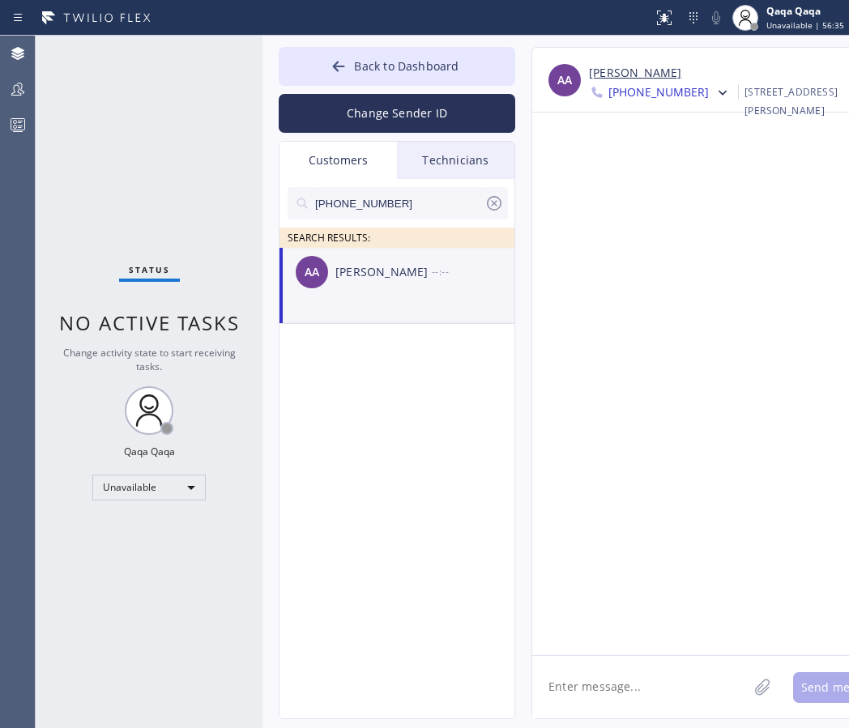
click at [627, 684] on textarea at bounding box center [639, 687] width 215 height 62
type textarea "(650) 576-5050"
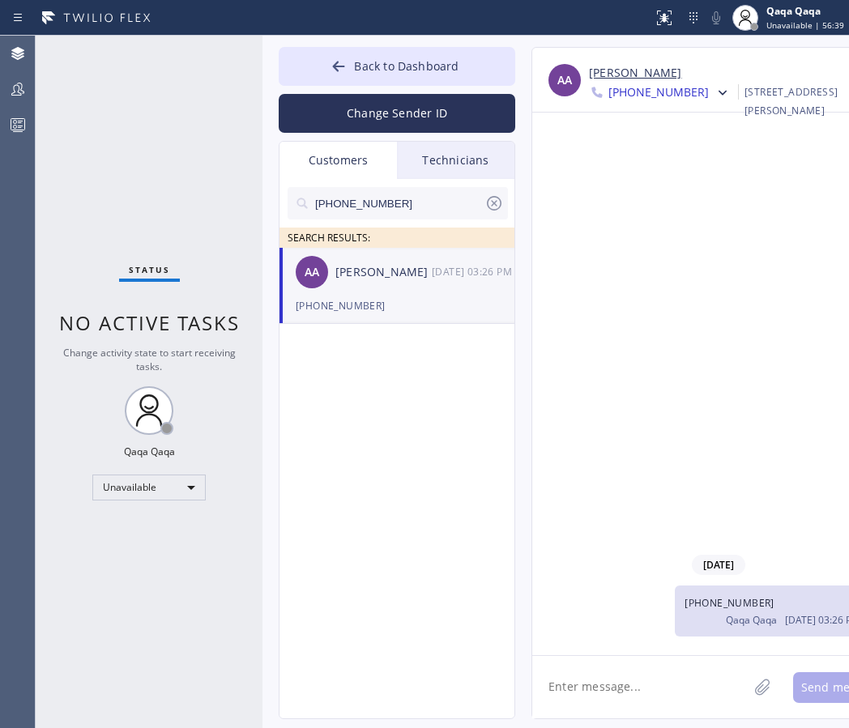
type textarea "Hello! Our technician visited your home today. How was your experience? Please …"
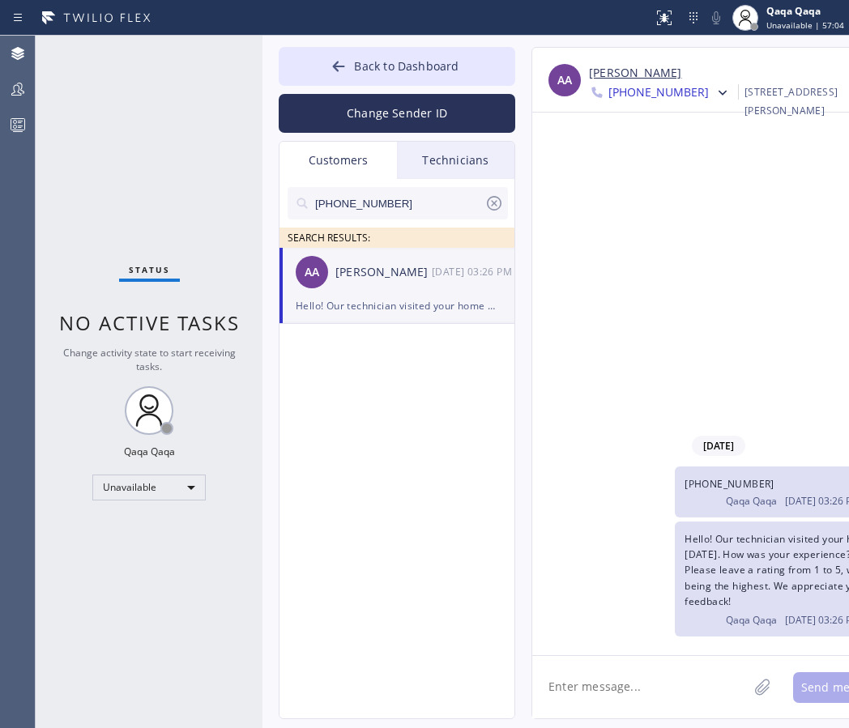
click at [404, 204] on input "(650) 576-5050" at bounding box center [398, 203] width 171 height 32
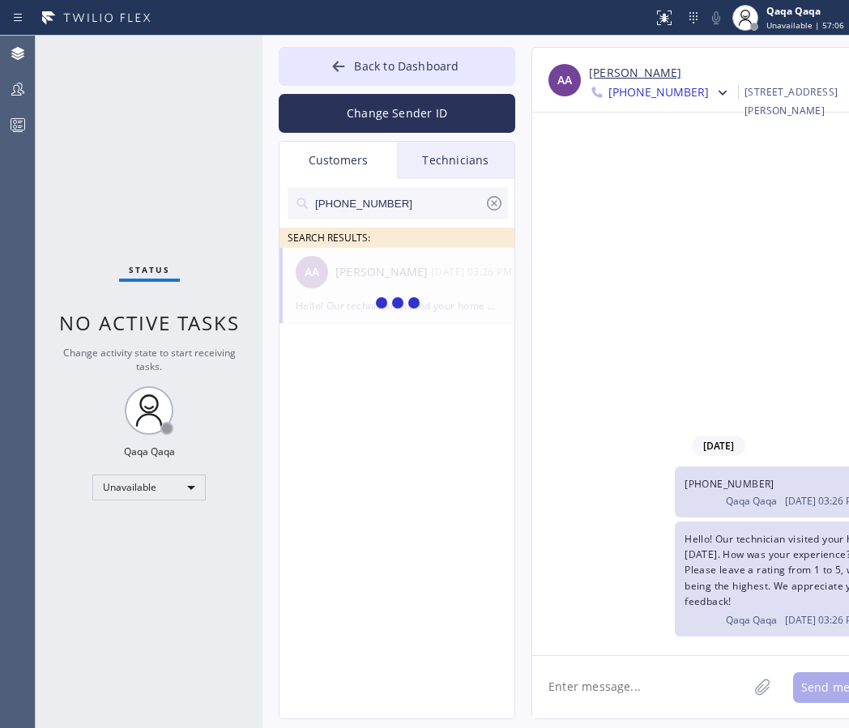
type input "(408) 614-9691"
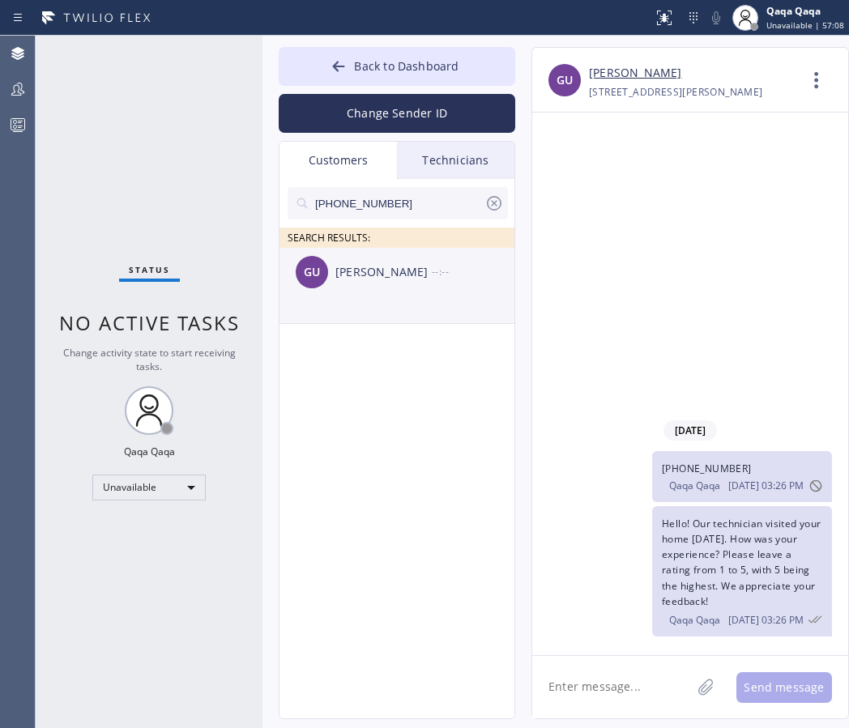
click at [383, 284] on div "GU Genevieve Uribe --:--" at bounding box center [397, 272] width 236 height 49
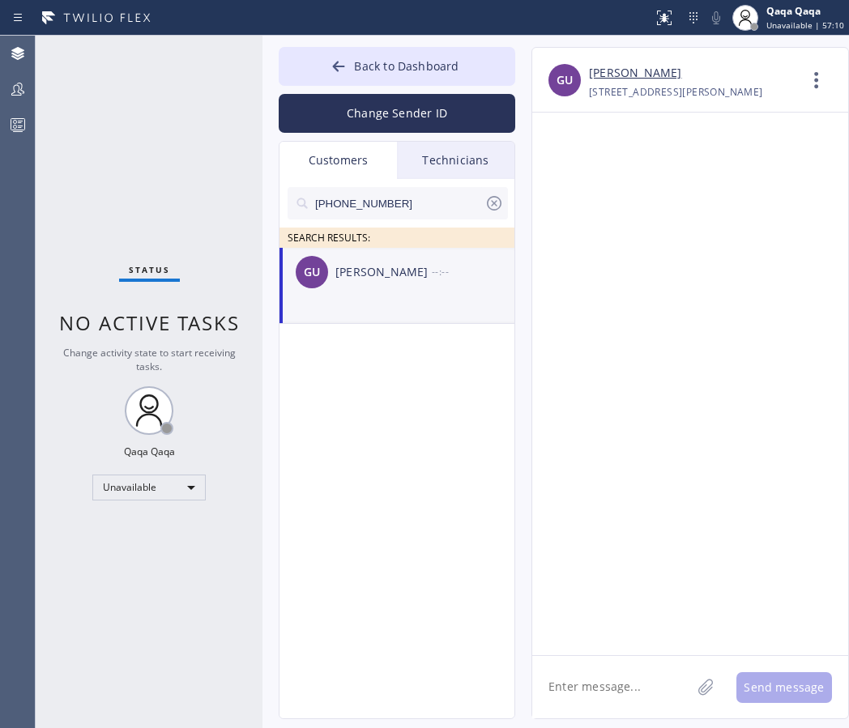
click at [602, 676] on textarea at bounding box center [611, 687] width 159 height 62
type textarea "Hello! Our technician visited your home today. How was your experience? Please …"
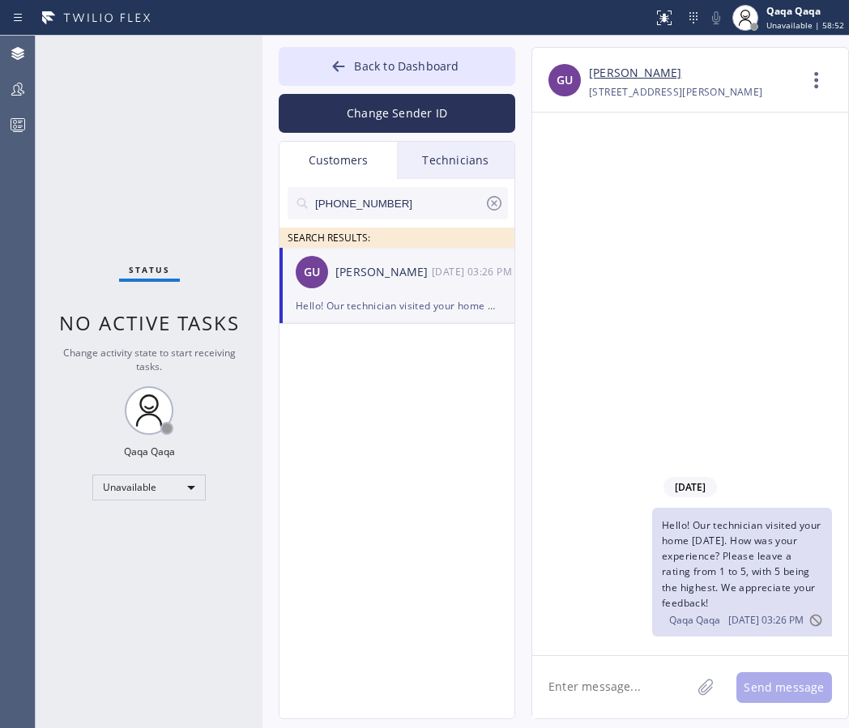
click at [412, 198] on input "(408) 614-9691" at bounding box center [398, 203] width 171 height 32
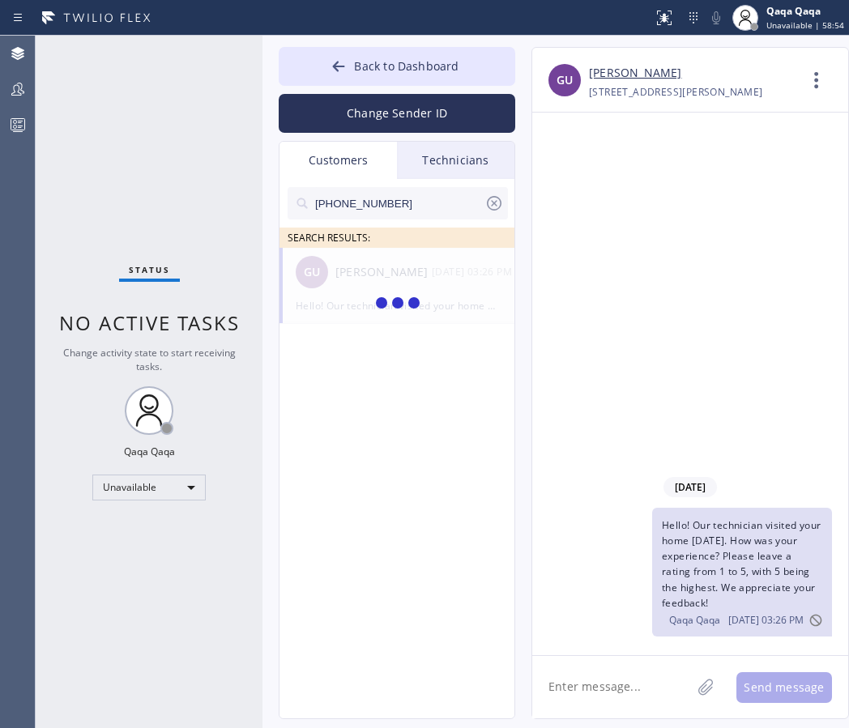
type input "(669) 213-9752"
click at [371, 277] on div "Moshe Lazarov" at bounding box center [383, 272] width 96 height 19
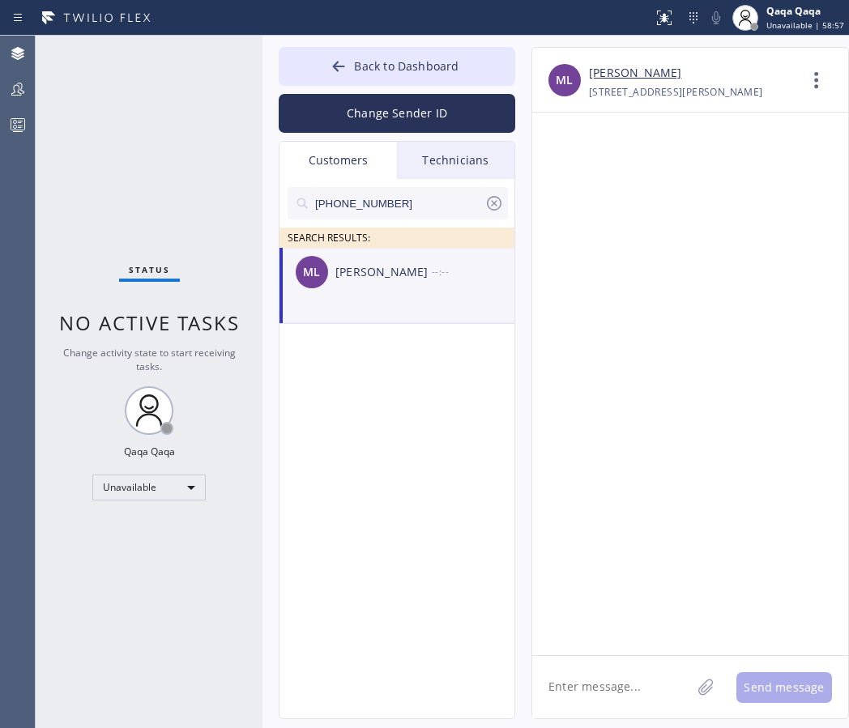
click at [583, 696] on textarea at bounding box center [611, 687] width 159 height 62
type textarea "Hello! Our technician visited your home today. How was your experience? Please …"
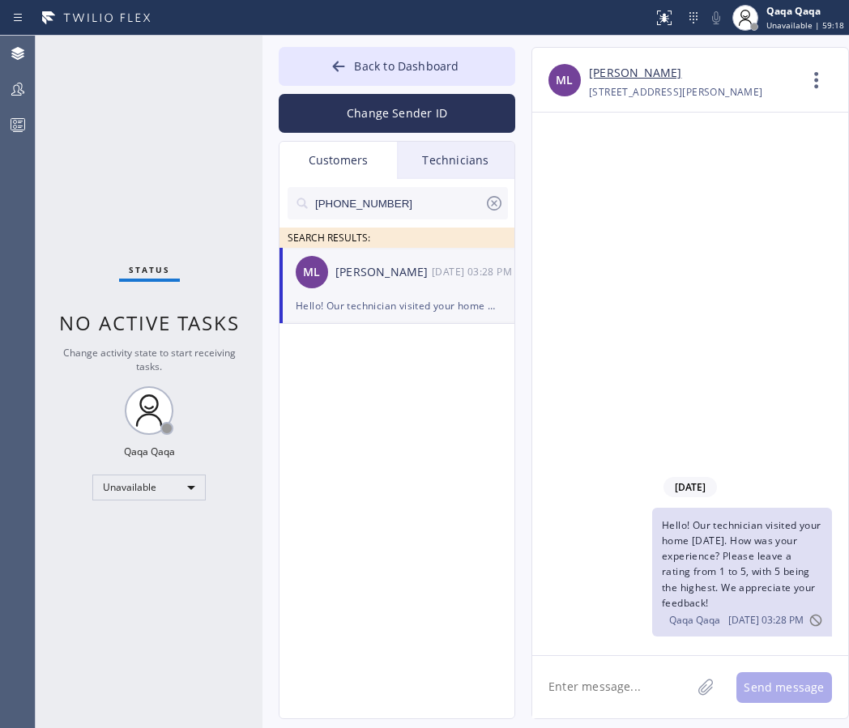
click at [431, 209] on input "(669) 213-9752" at bounding box center [398, 203] width 171 height 32
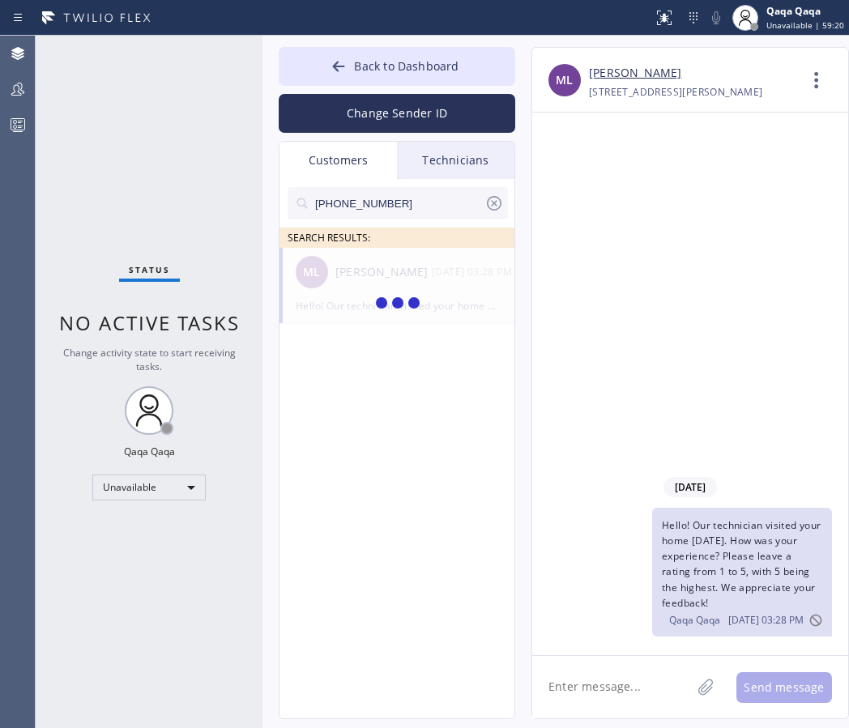
type input "(510) 303-2767"
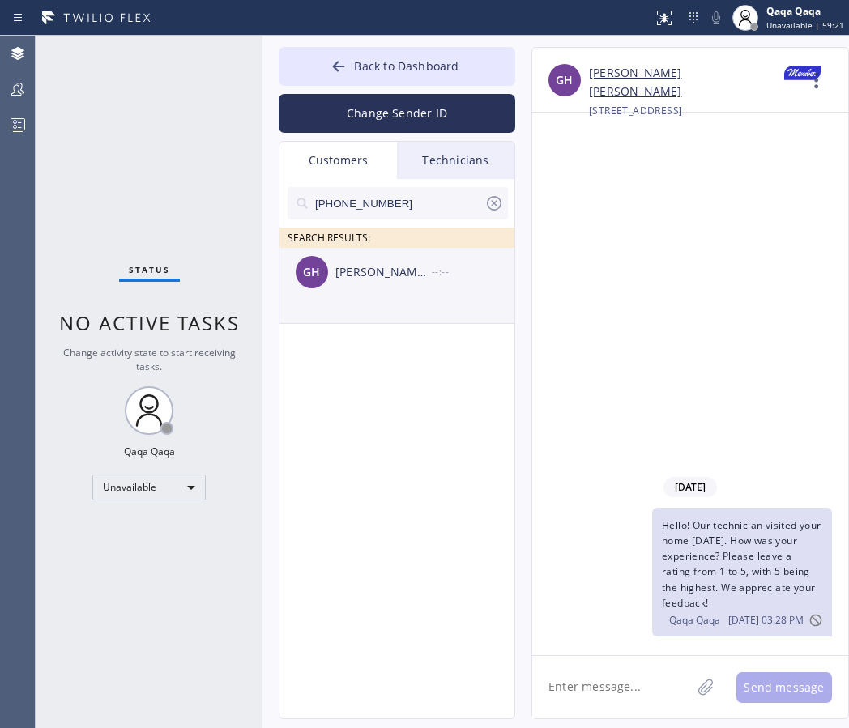
click at [379, 285] on div "GH Grace Hill --:--" at bounding box center [397, 272] width 236 height 49
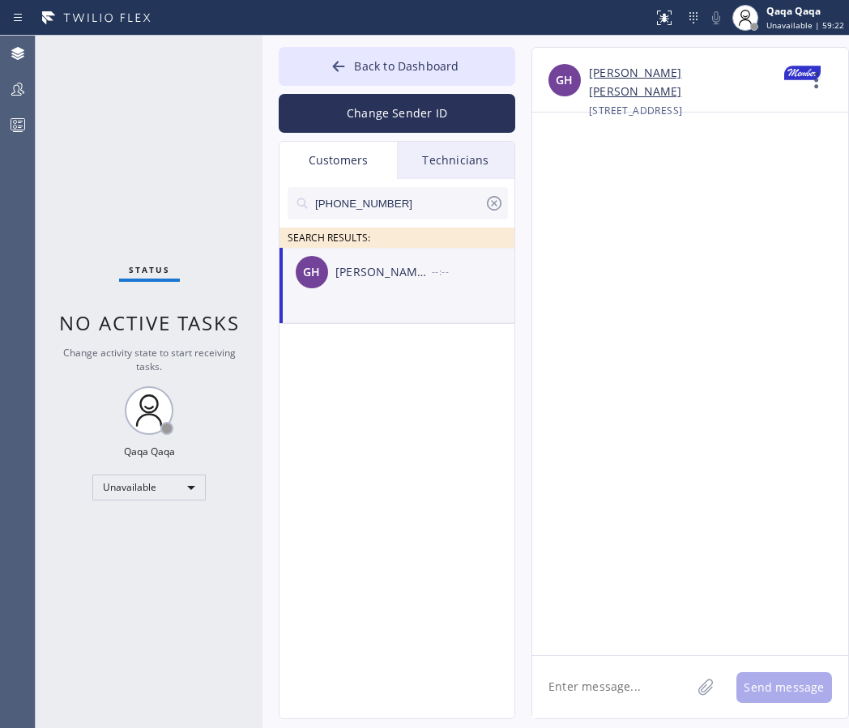
click at [597, 686] on textarea at bounding box center [611, 687] width 159 height 62
type textarea "Hello! Our technician visited your home today. How was your experience? Please …"
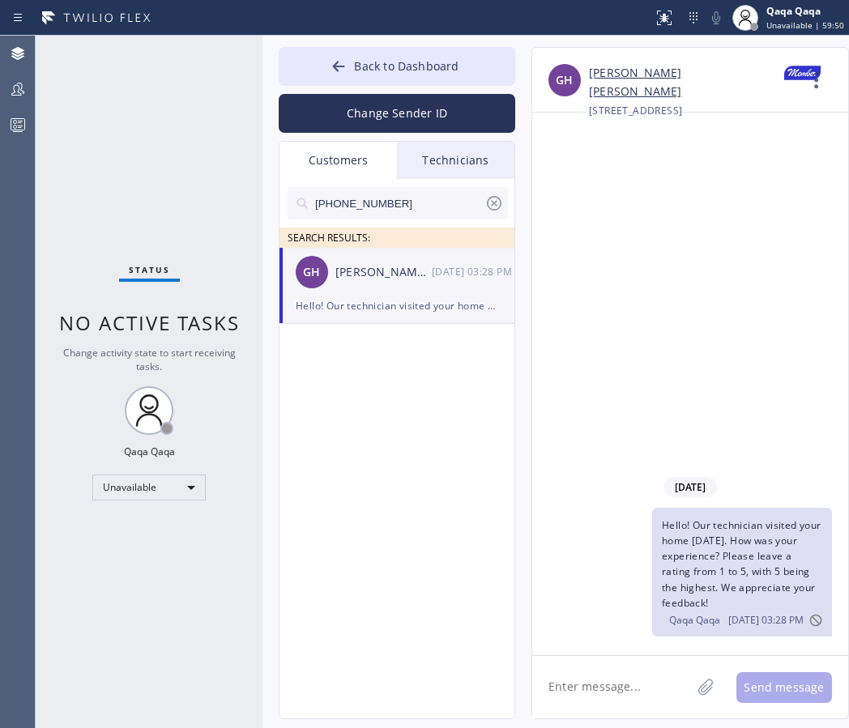
click at [396, 201] on input "(510) 303-2767" at bounding box center [398, 203] width 171 height 32
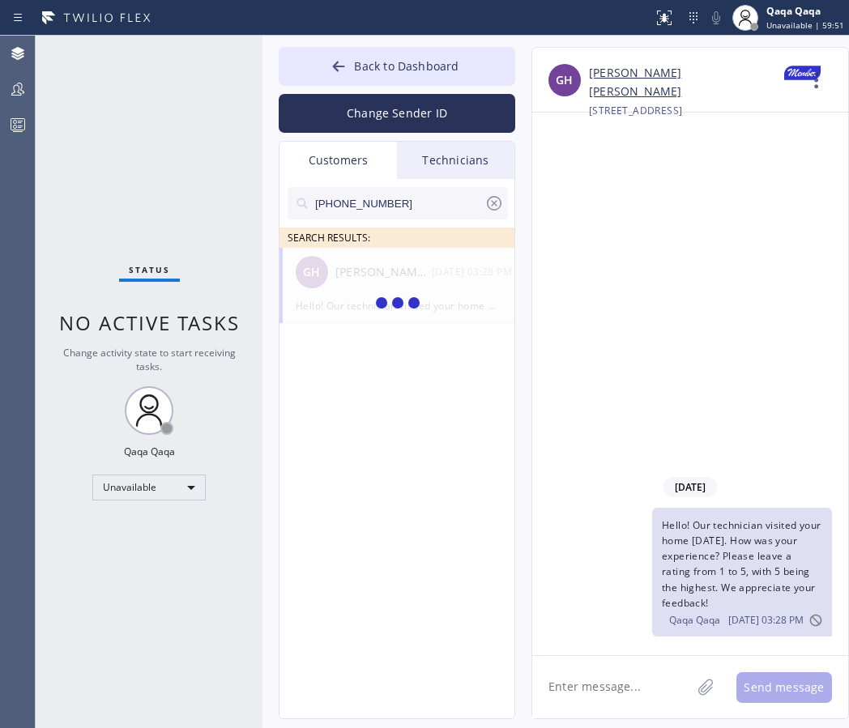
type input "(214) 517-3116"
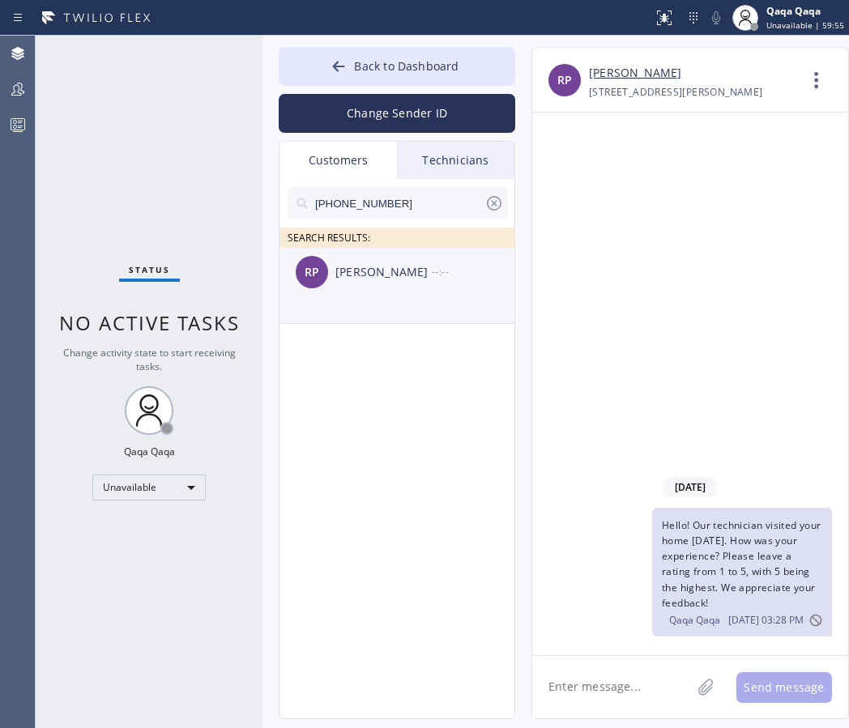
click at [363, 275] on div "Robin Phang" at bounding box center [383, 272] width 96 height 19
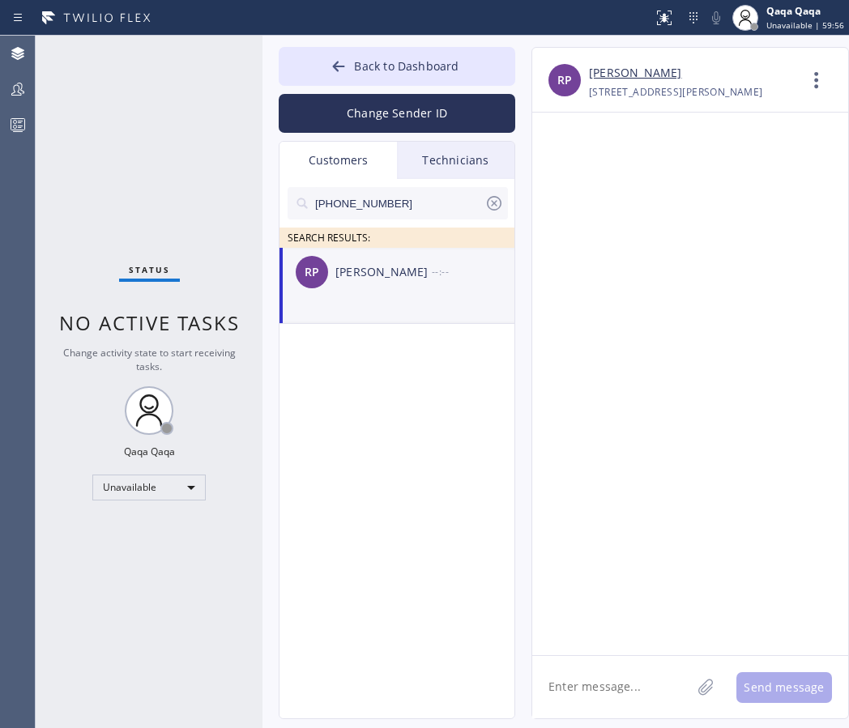
click at [608, 673] on textarea at bounding box center [611, 687] width 159 height 62
type textarea "Hello! Our technician visited your home today. How was your experience? Please …"
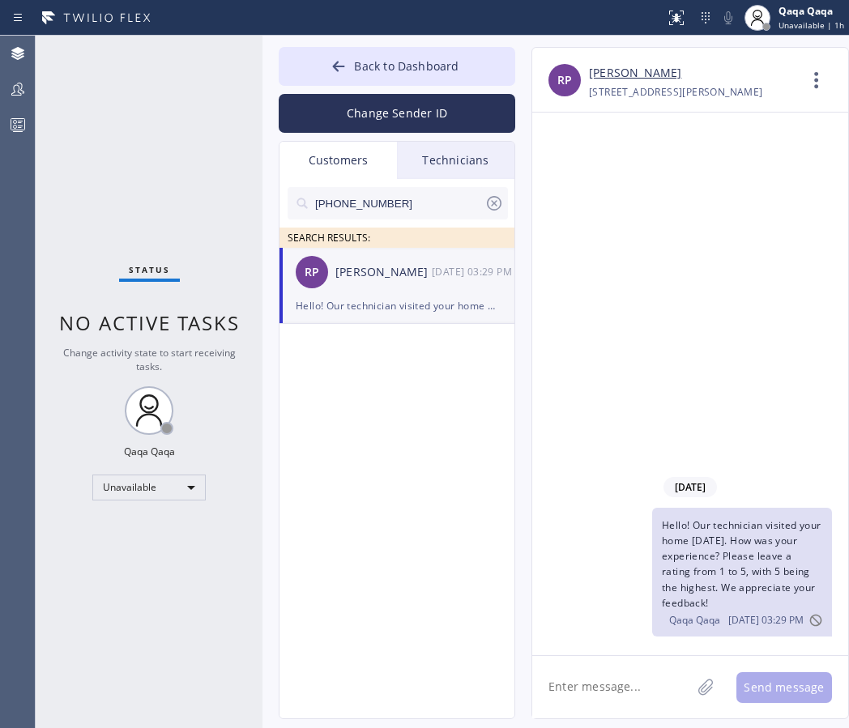
click at [413, 203] on input "(214) 517-3116" at bounding box center [398, 203] width 171 height 32
click at [355, 283] on div "AG Alan Gin --:--" at bounding box center [397, 272] width 236 height 49
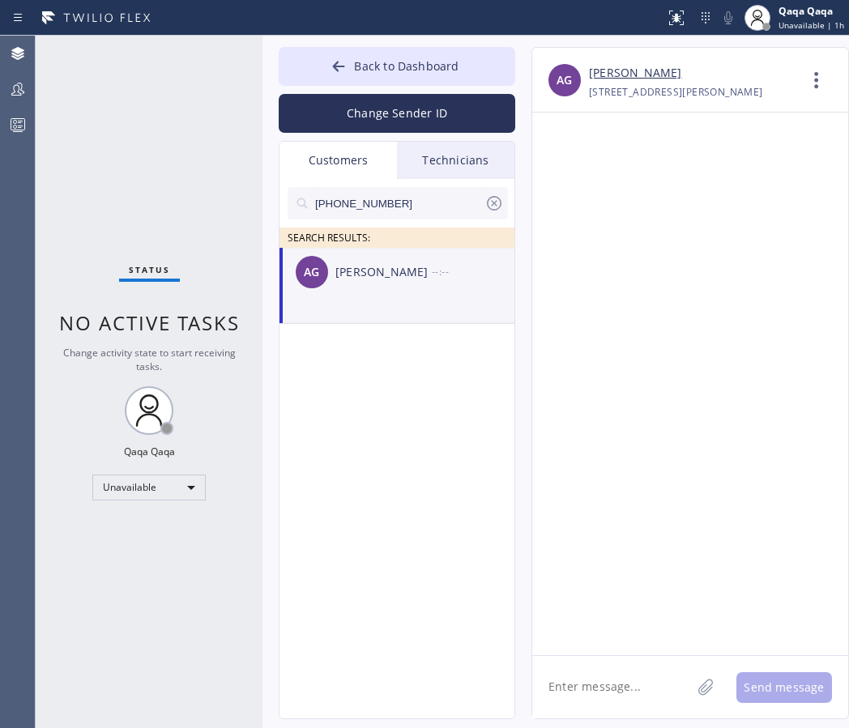
click at [658, 667] on textarea at bounding box center [611, 687] width 159 height 62
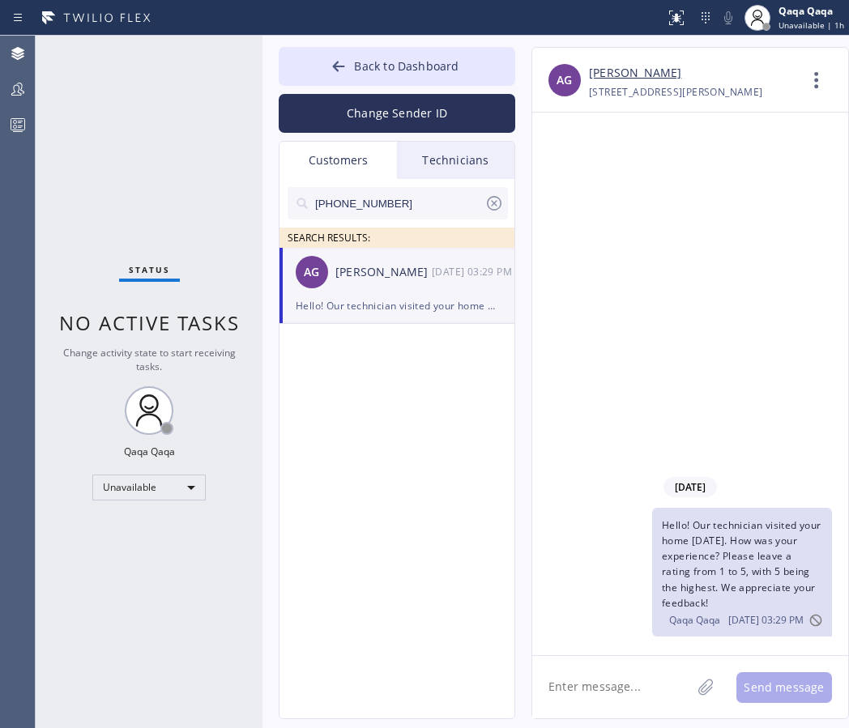
click at [392, 203] on input "(415) 430-7149" at bounding box center [398, 203] width 171 height 32
click at [373, 272] on div "Chito Palad" at bounding box center [383, 272] width 96 height 19
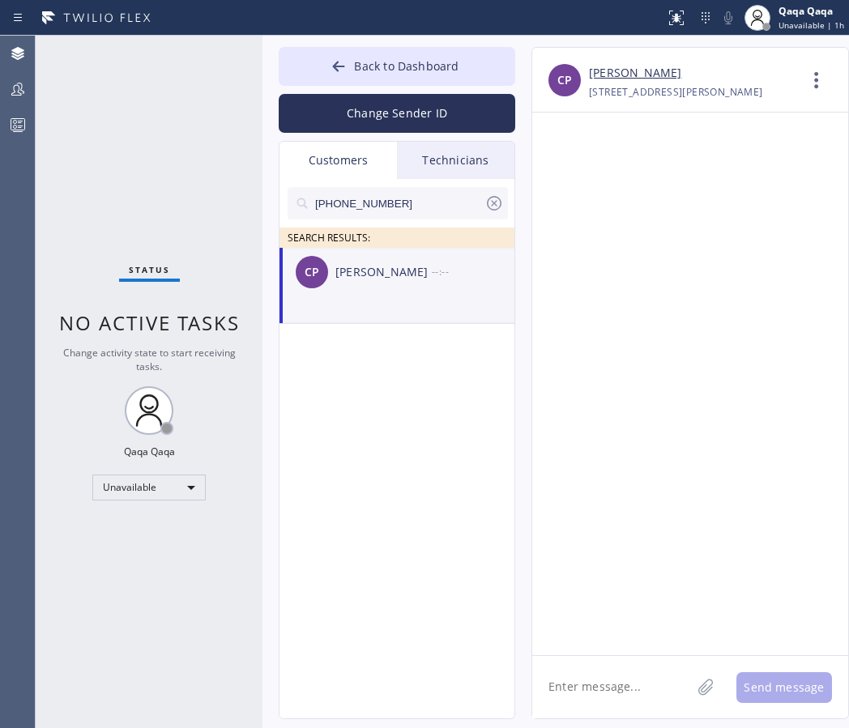
click at [597, 692] on textarea at bounding box center [611, 687] width 159 height 62
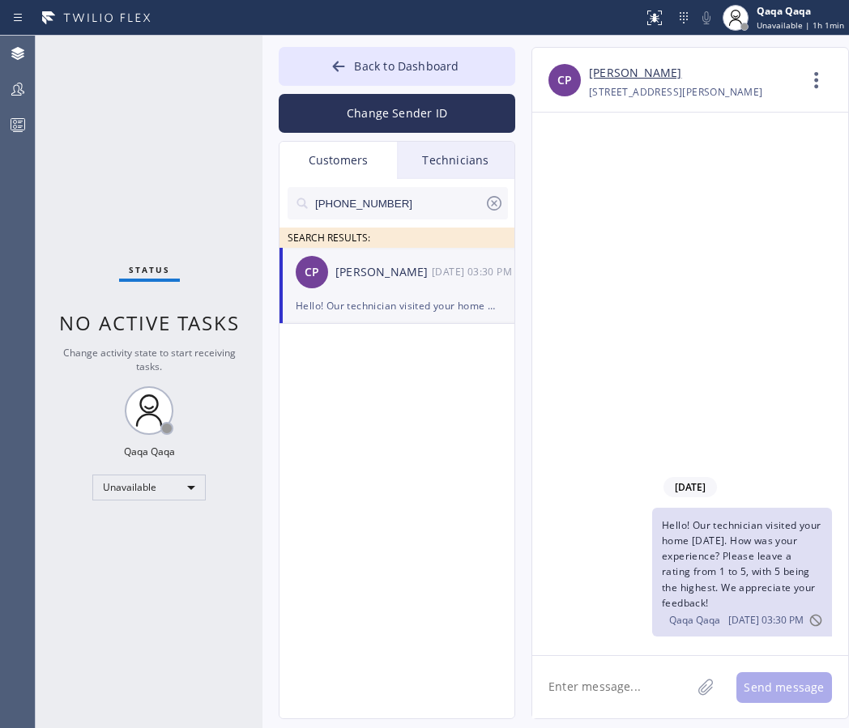
click at [398, 205] on input "(650) 267-1036" at bounding box center [398, 203] width 171 height 32
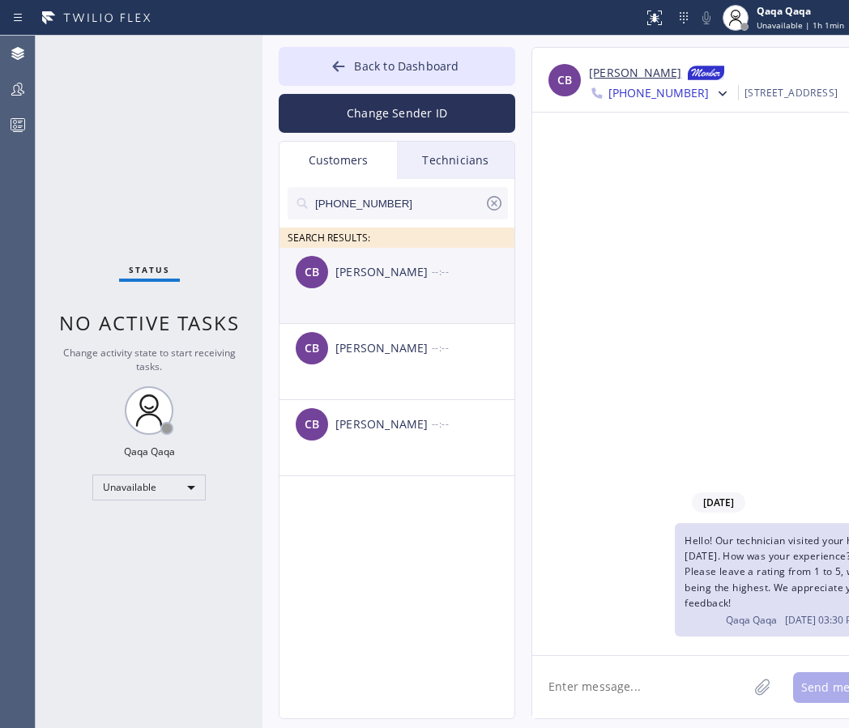
click at [360, 279] on div "Courtney Borrone" at bounding box center [383, 272] width 96 height 19
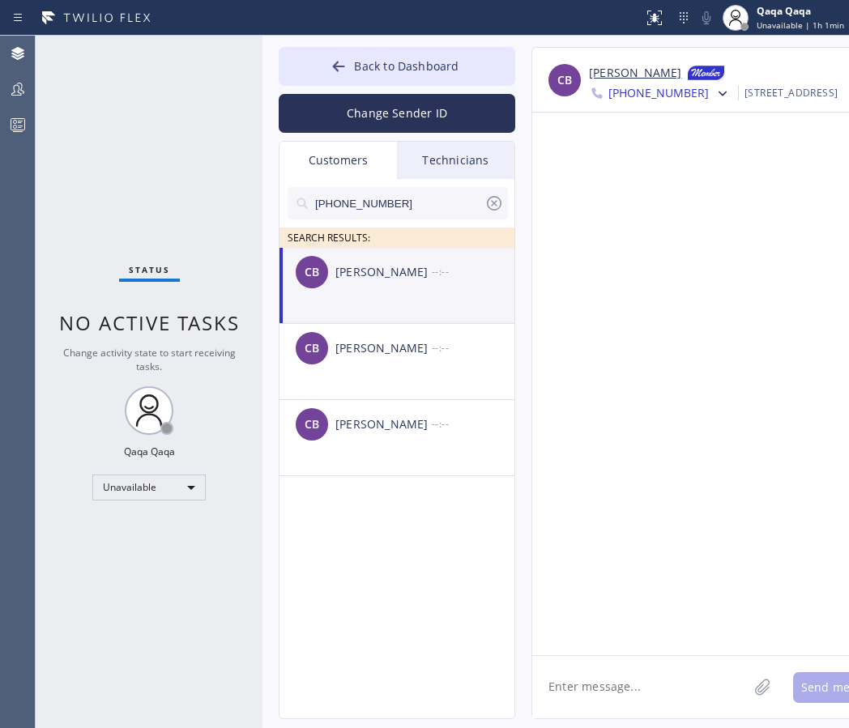
click at [577, 692] on textarea at bounding box center [639, 687] width 215 height 62
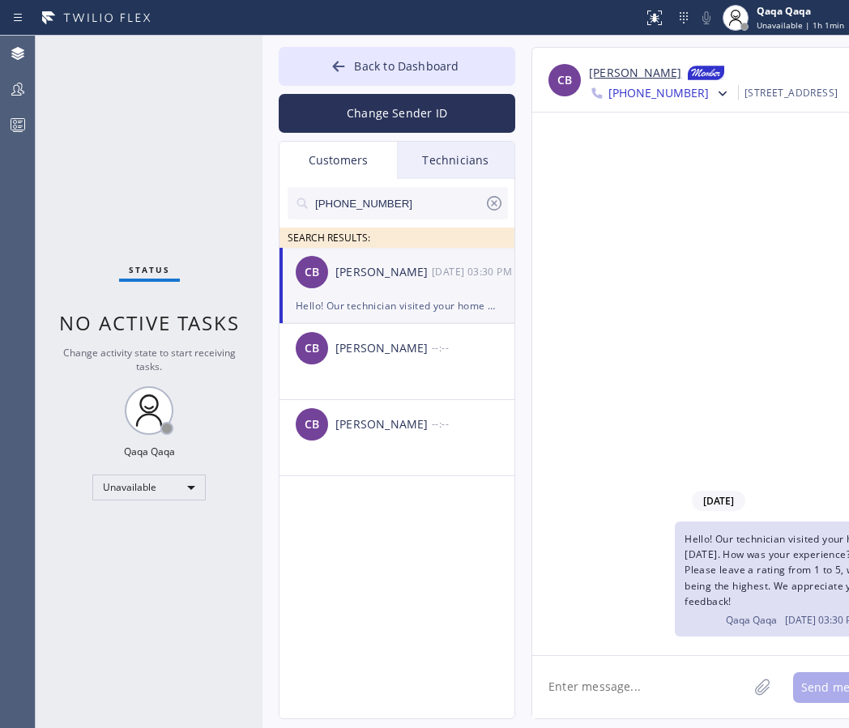
click at [418, 210] on input "(650) 400-4391" at bounding box center [398, 203] width 171 height 32
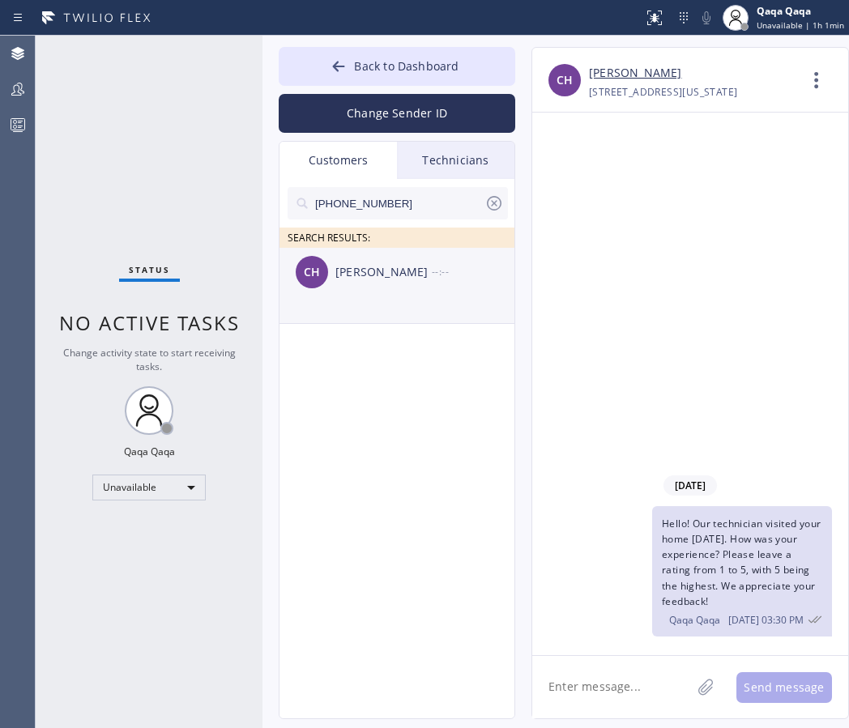
click at [366, 283] on div "CH Christine Huve --:--" at bounding box center [397, 272] width 236 height 49
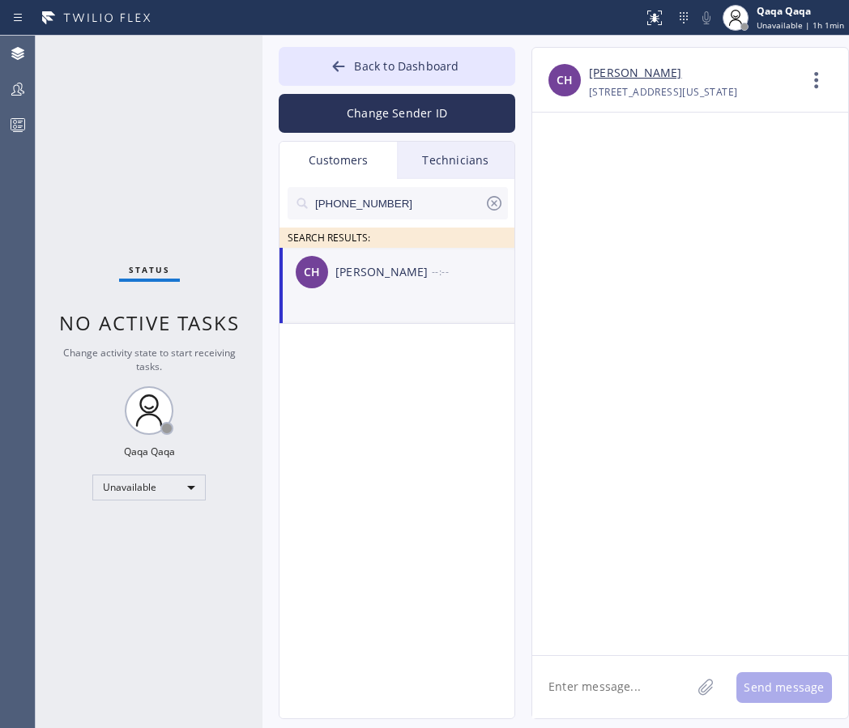
click at [606, 699] on textarea at bounding box center [611, 687] width 159 height 62
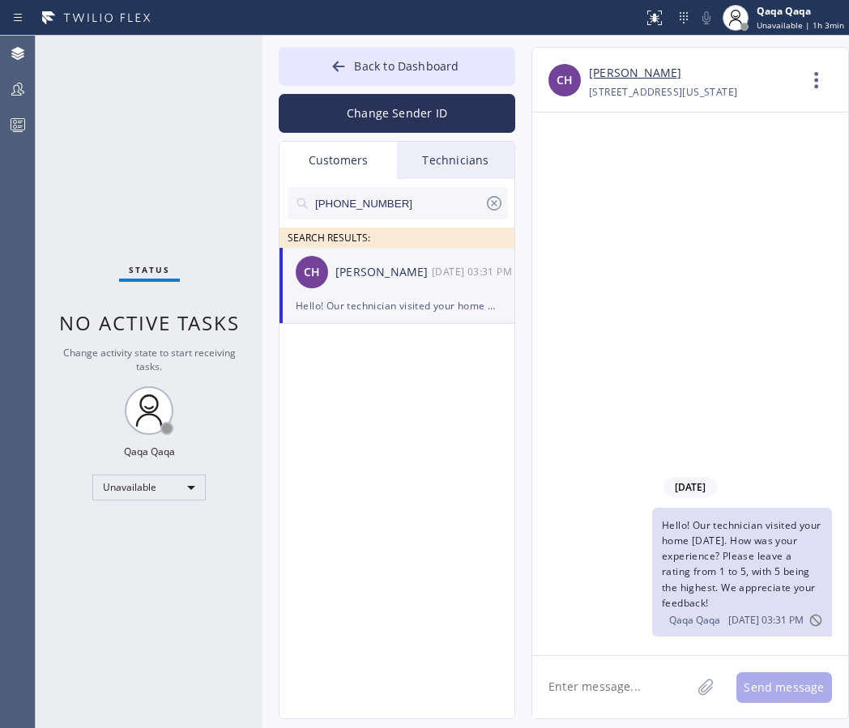
click at [398, 198] on input "(301) 332-3288" at bounding box center [398, 203] width 171 height 32
click at [347, 270] on div "M. Claire Masinton" at bounding box center [383, 272] width 96 height 19
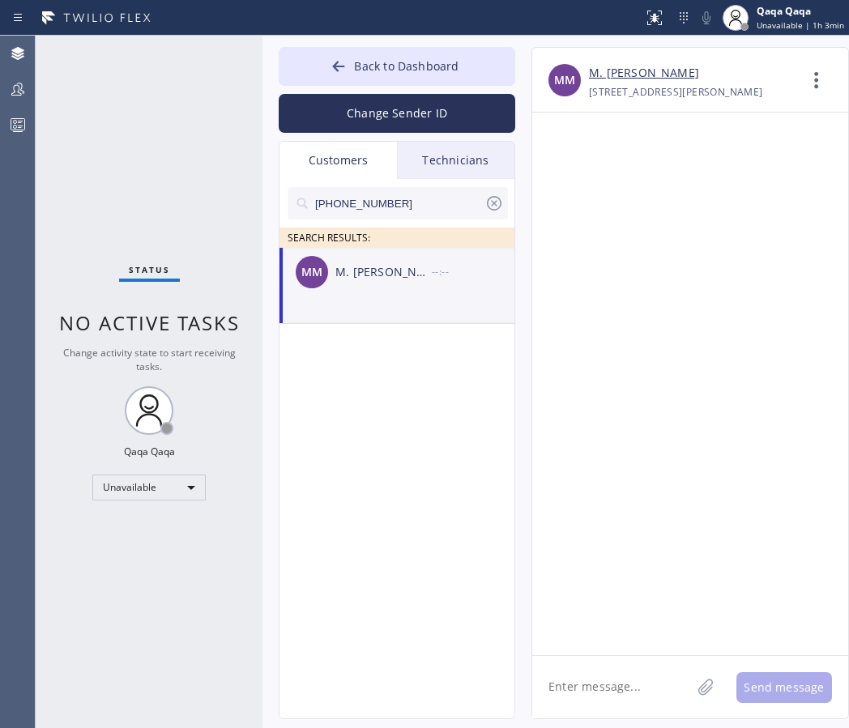
click at [614, 683] on textarea at bounding box center [611, 687] width 159 height 62
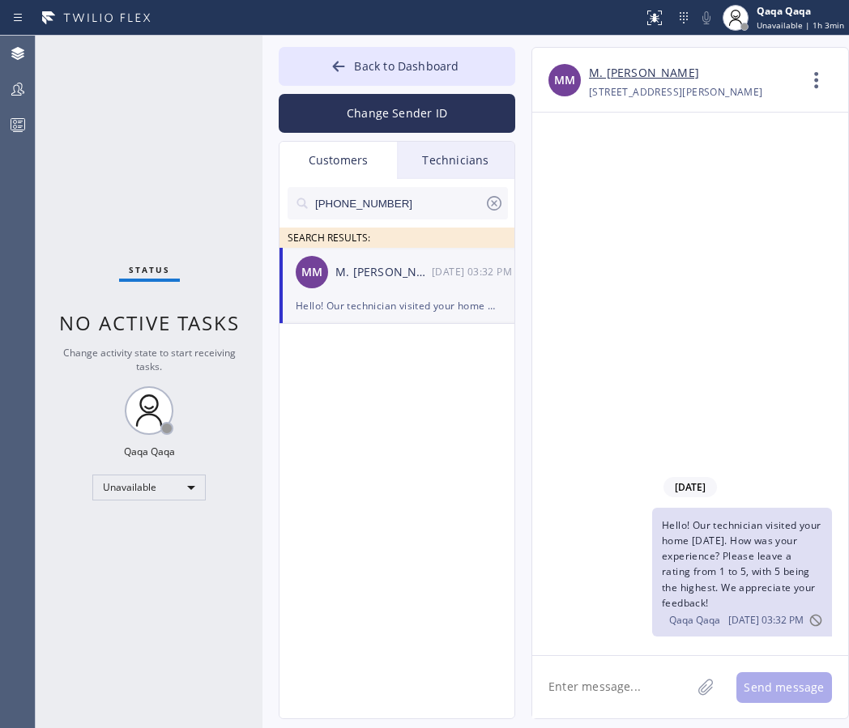
click at [389, 199] on input "(617) 257-9560" at bounding box center [398, 203] width 171 height 32
click at [361, 283] on div "LS Louisa Sylvia --:--" at bounding box center [397, 272] width 236 height 49
